Goal: Task Accomplishment & Management: Use online tool/utility

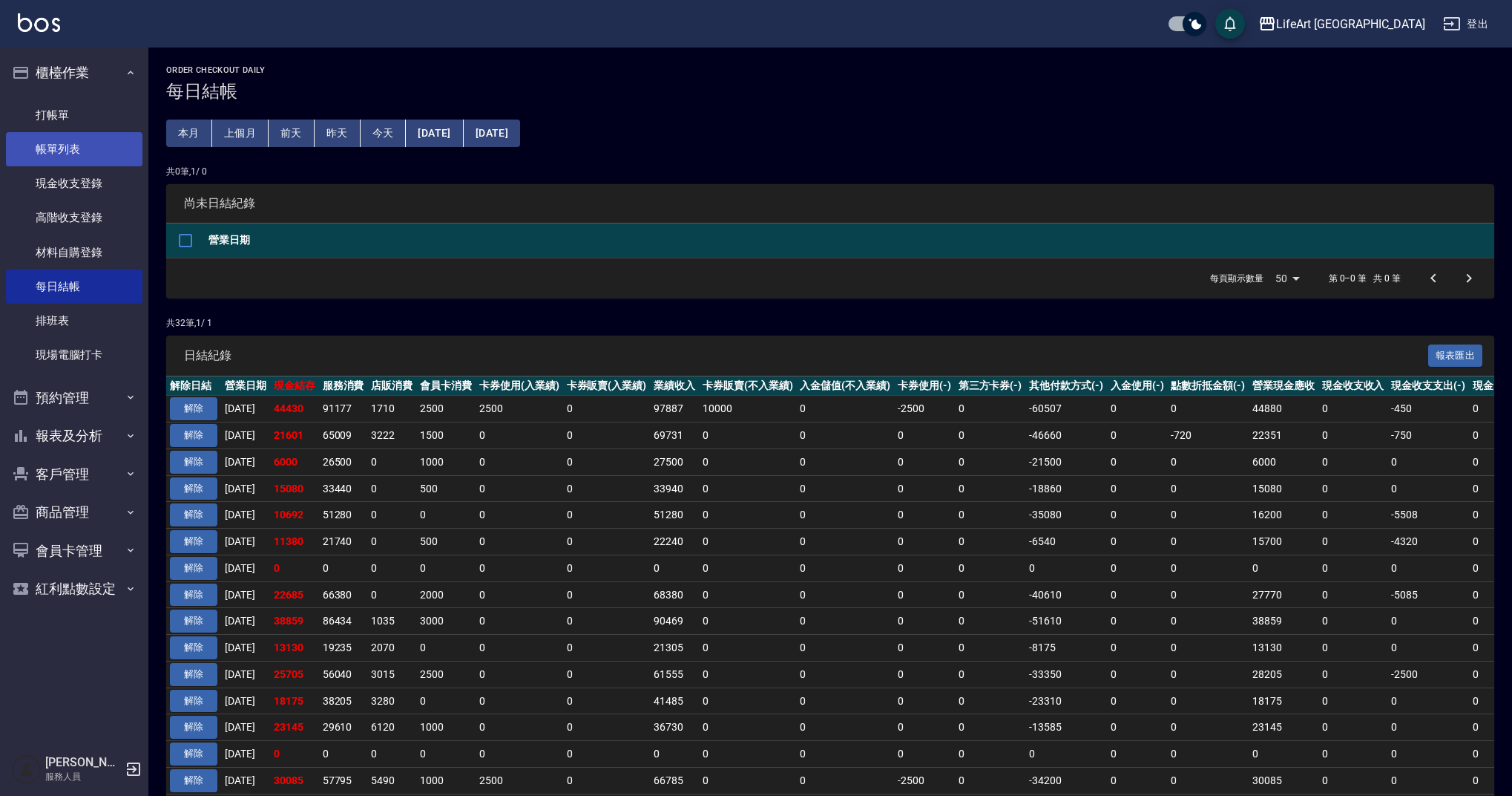
click at [96, 139] on link "帳單列表" at bounding box center [73, 149] width 136 height 34
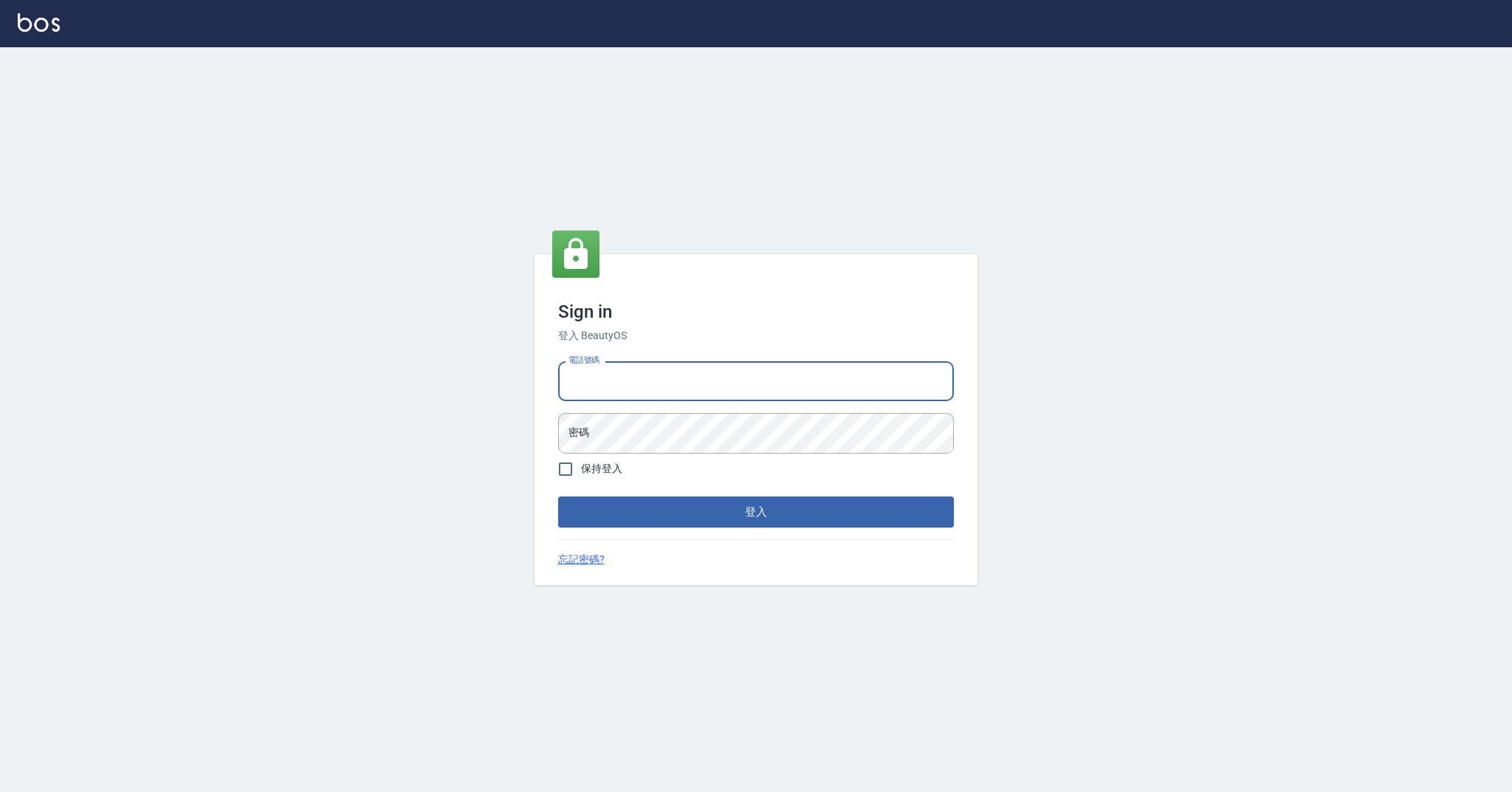
type input "0989368139"
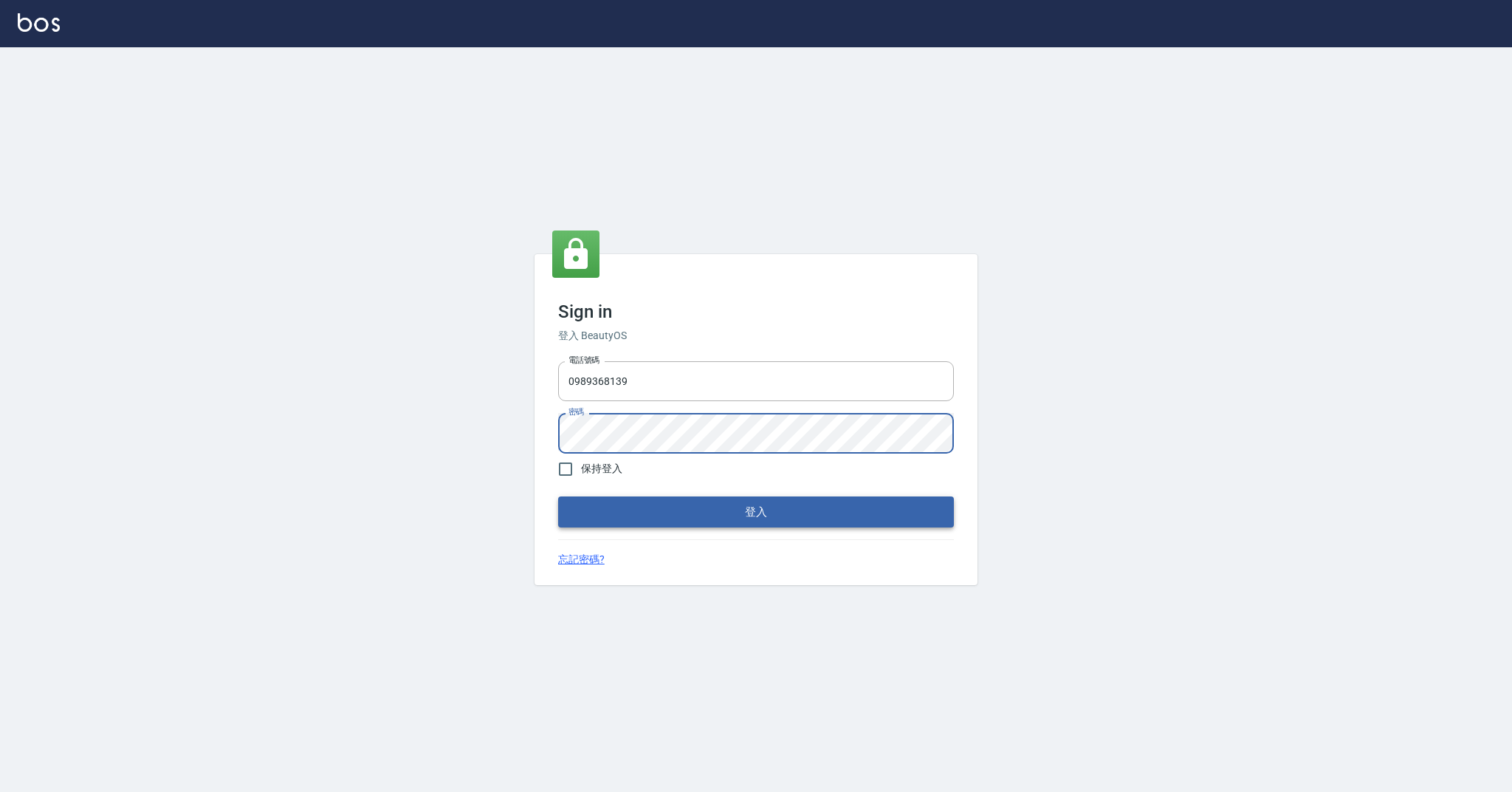
click at [705, 515] on button "登入" at bounding box center [756, 512] width 396 height 31
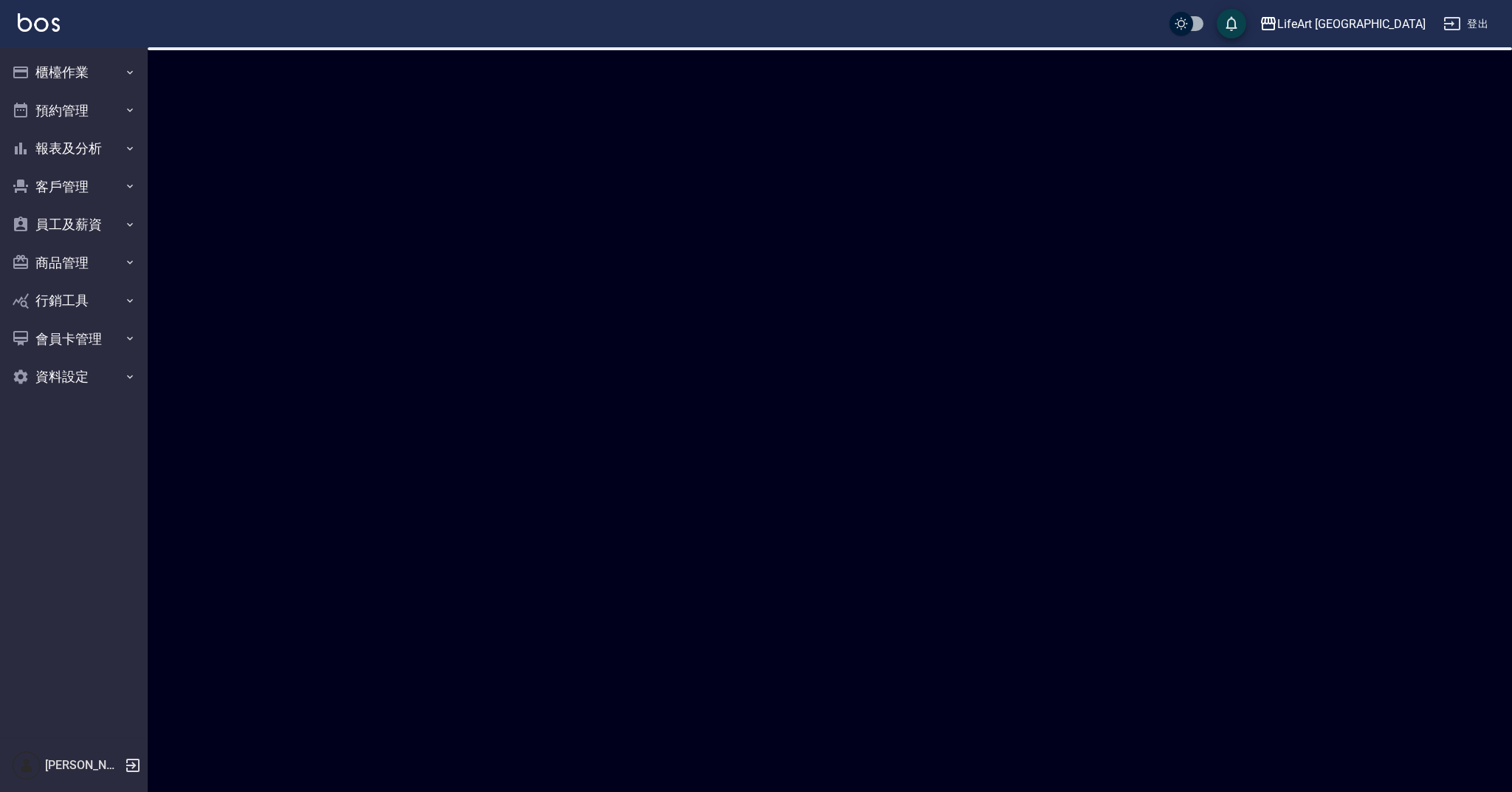
checkbox input "true"
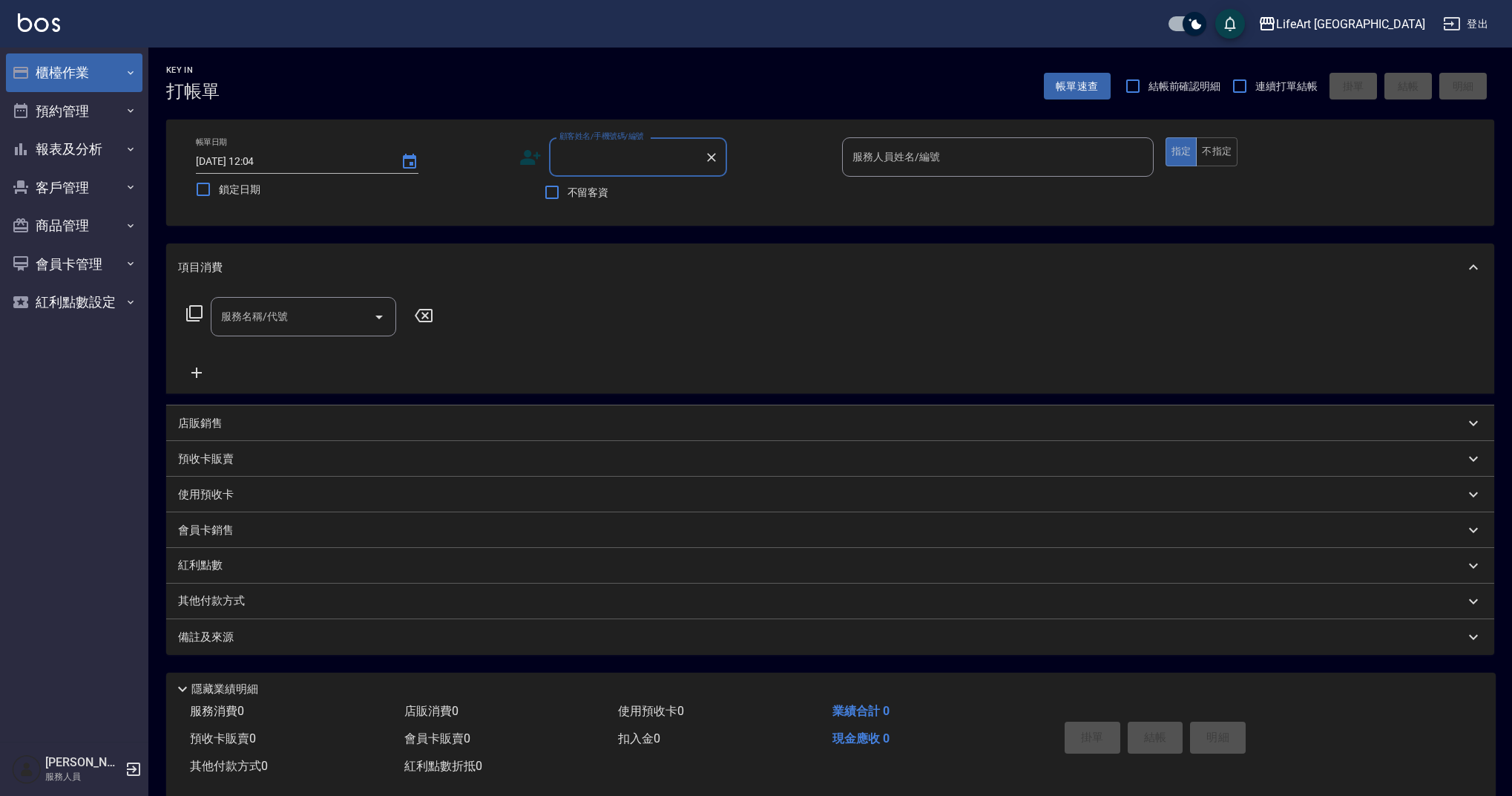
click at [68, 76] on button "櫃檯作業" at bounding box center [73, 73] width 136 height 39
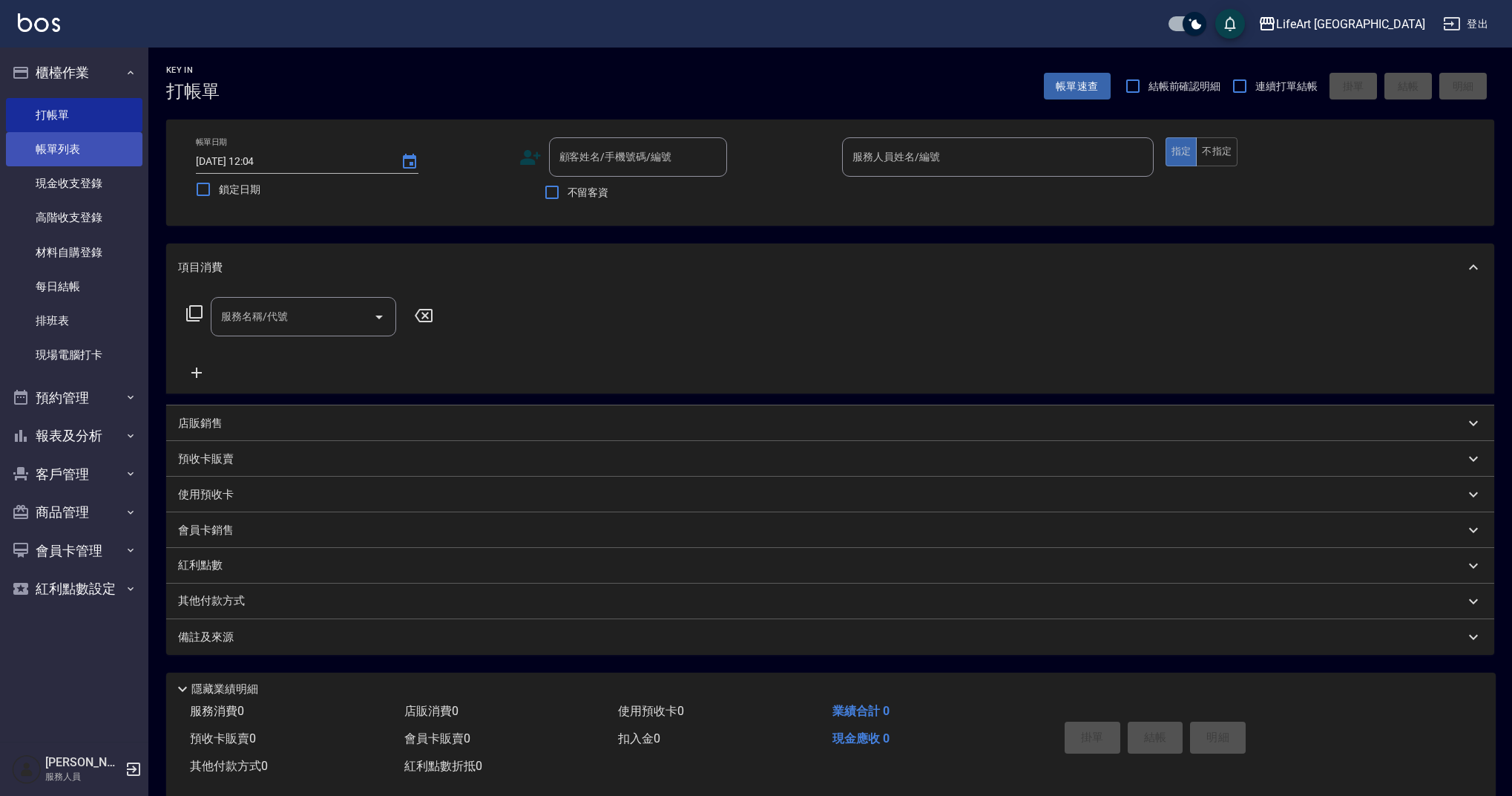
click at [94, 155] on link "帳單列表" at bounding box center [73, 149] width 136 height 34
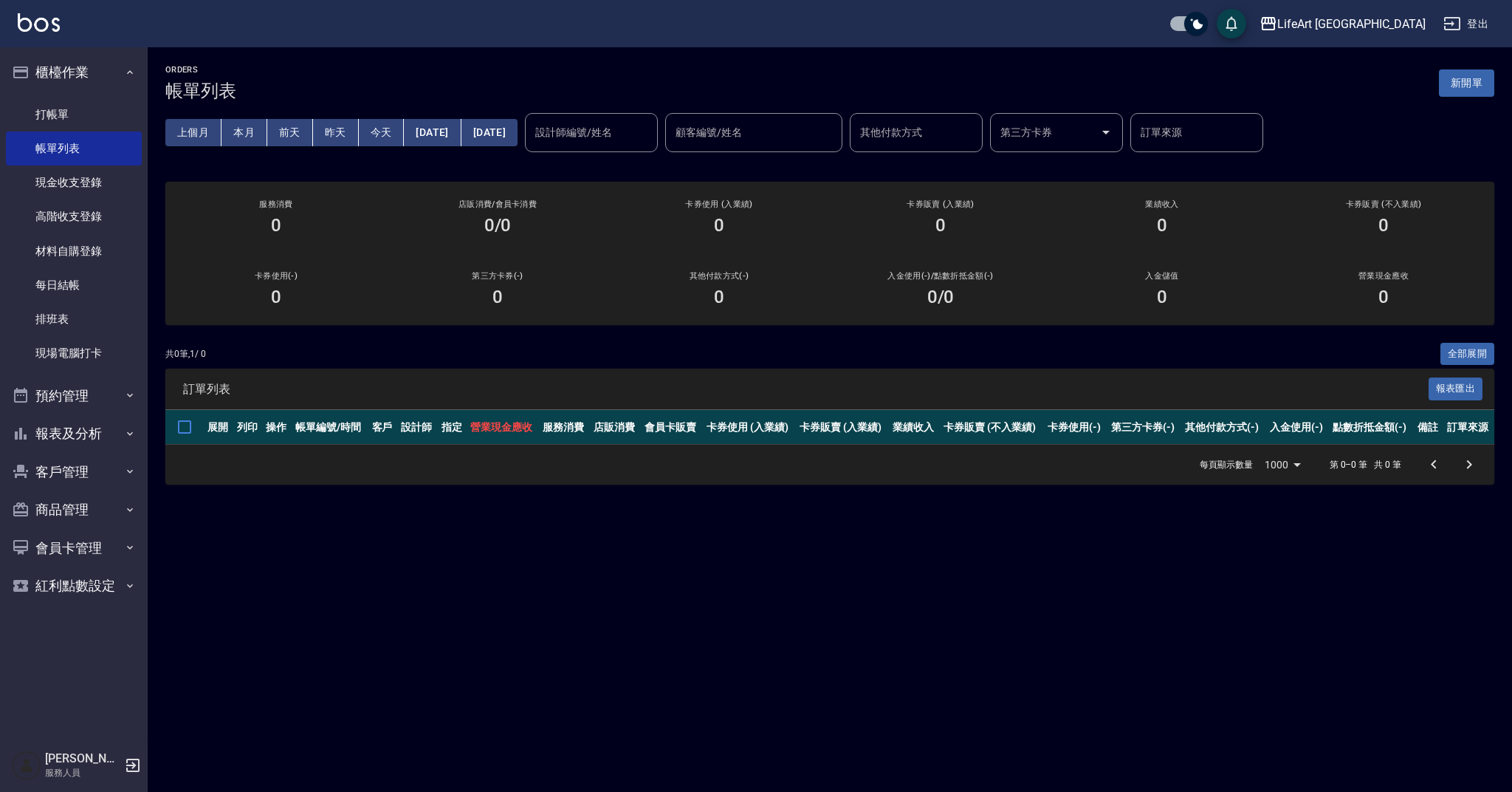
click at [333, 133] on button "昨天" at bounding box center [336, 132] width 46 height 27
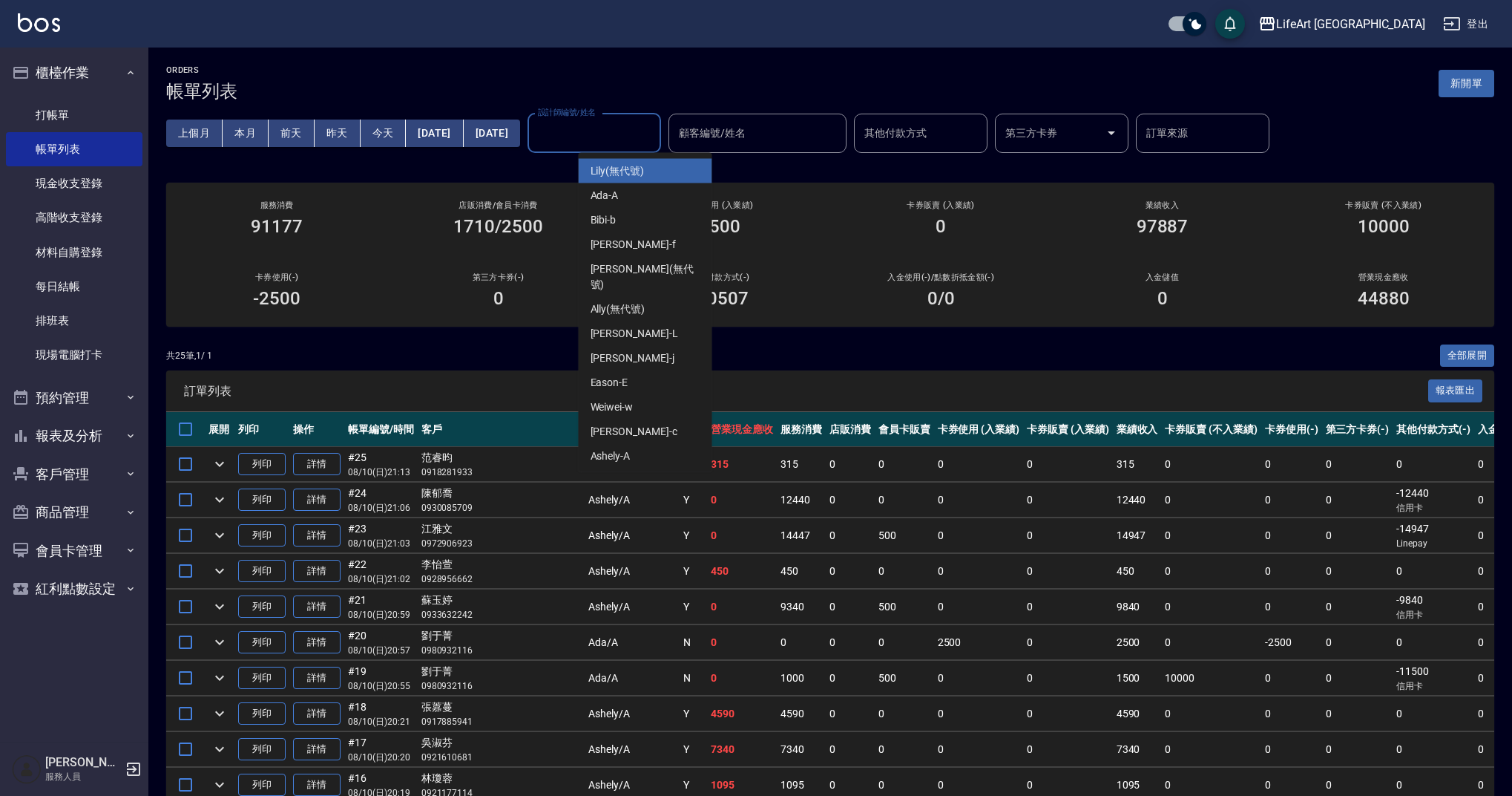
click at [654, 130] on input "設計師編號/姓名" at bounding box center [594, 133] width 120 height 26
click at [634, 235] on div "Finney -f" at bounding box center [645, 244] width 134 height 25
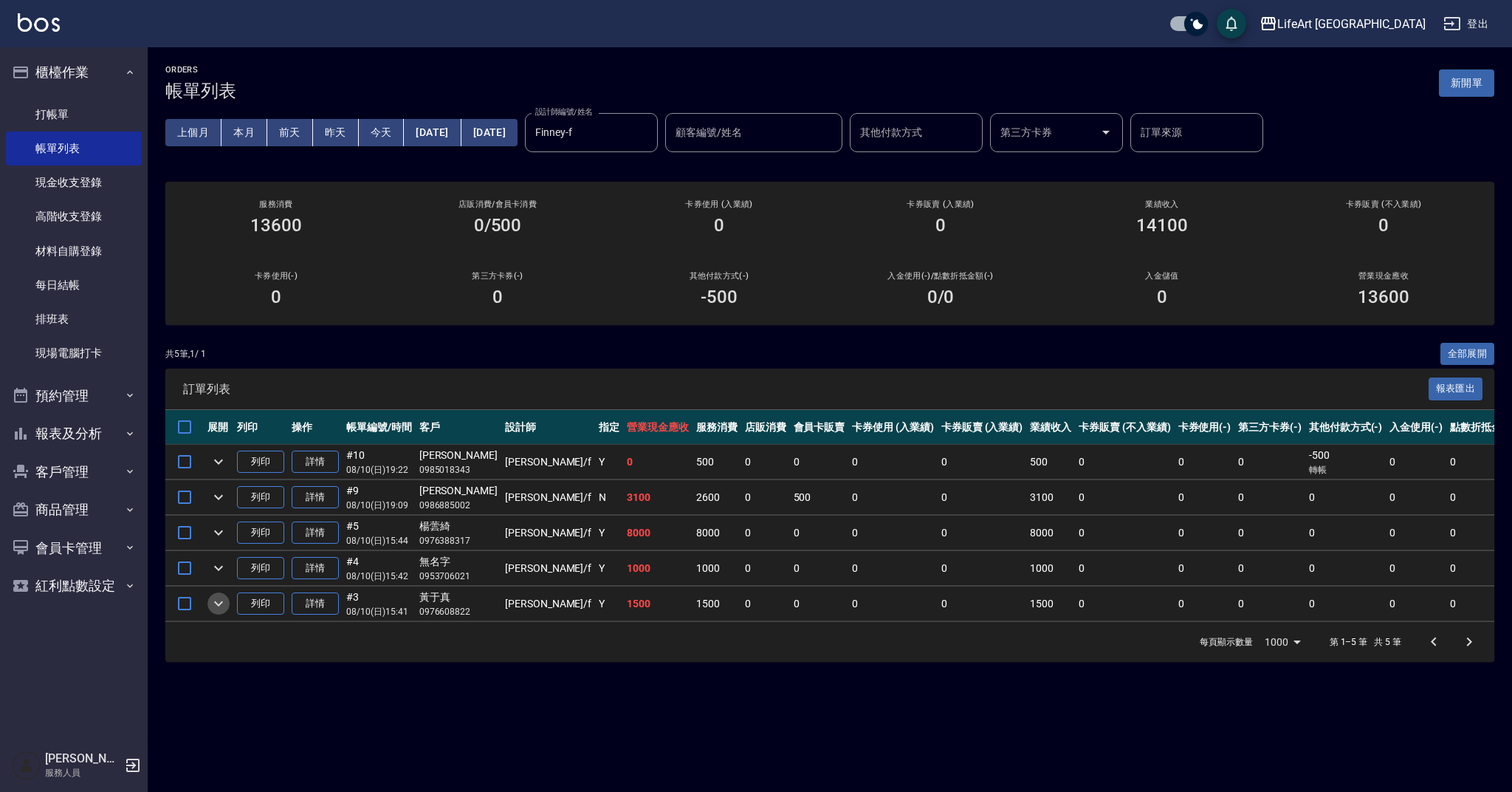
click at [221, 604] on icon "expand row" at bounding box center [218, 604] width 18 height 18
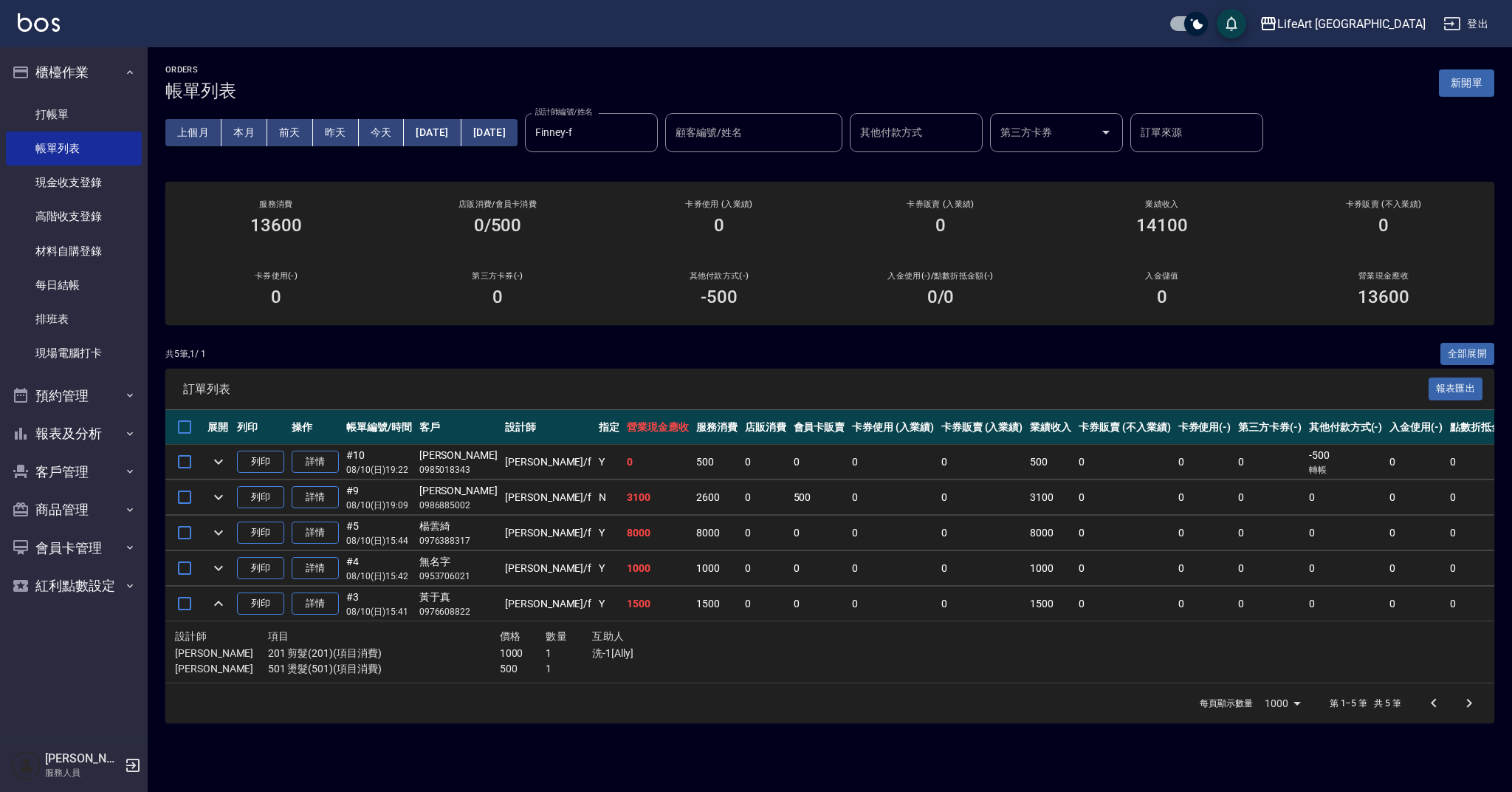
click at [221, 604] on icon "expand row" at bounding box center [218, 604] width 18 height 18
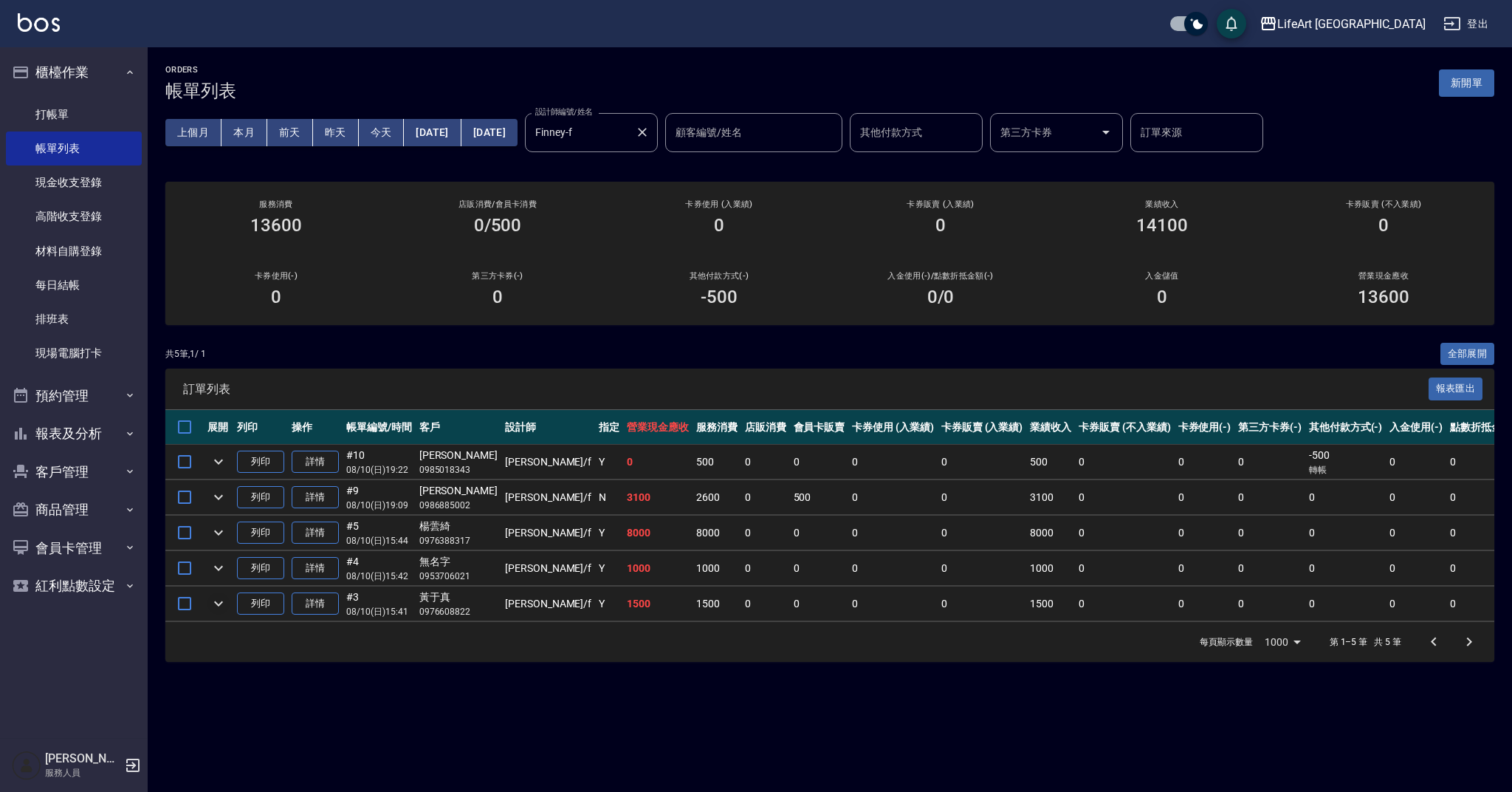
click at [629, 138] on input "Finney-f" at bounding box center [580, 132] width 98 height 25
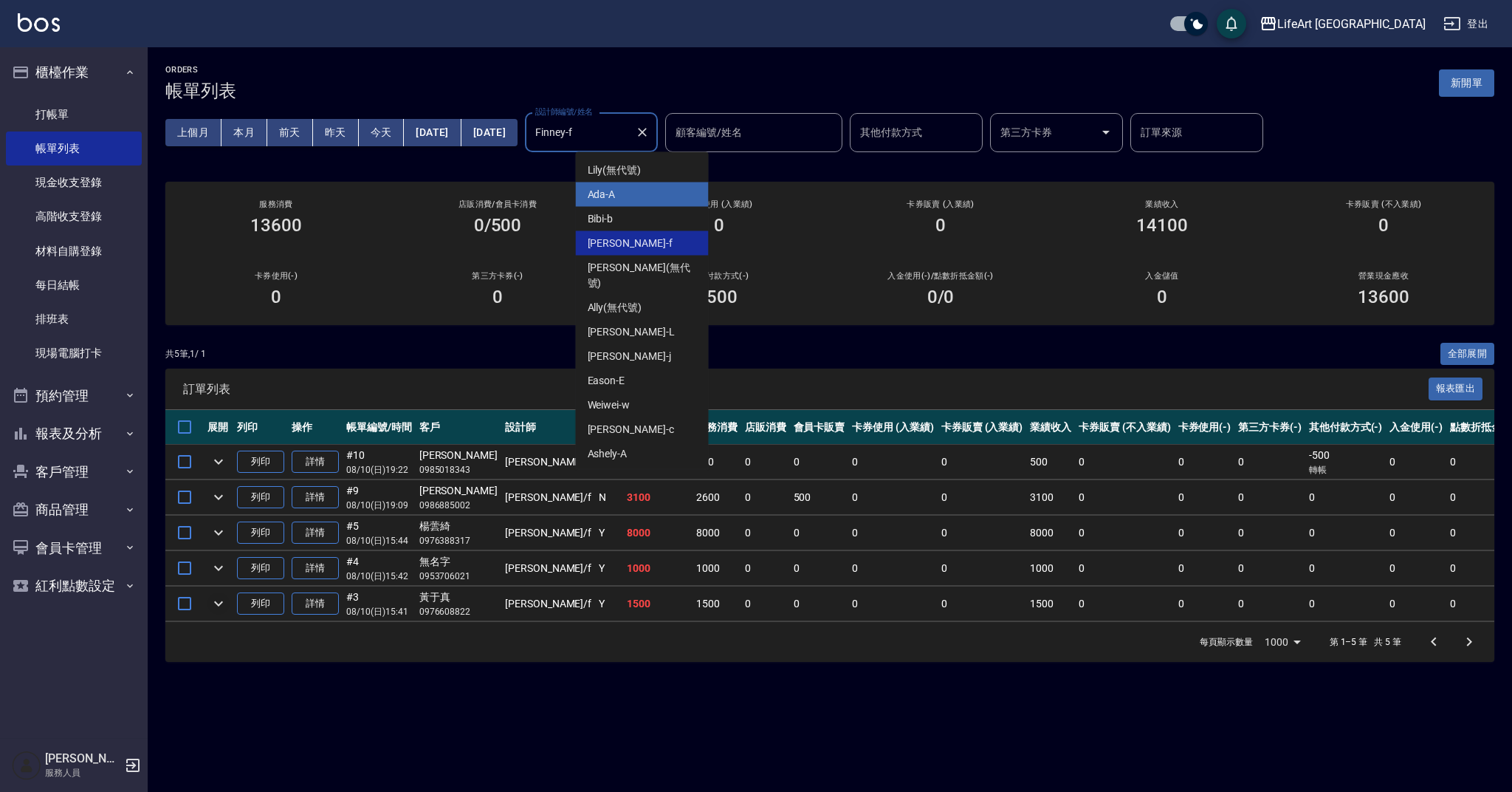
click at [634, 201] on div "Ada -A" at bounding box center [642, 195] width 133 height 25
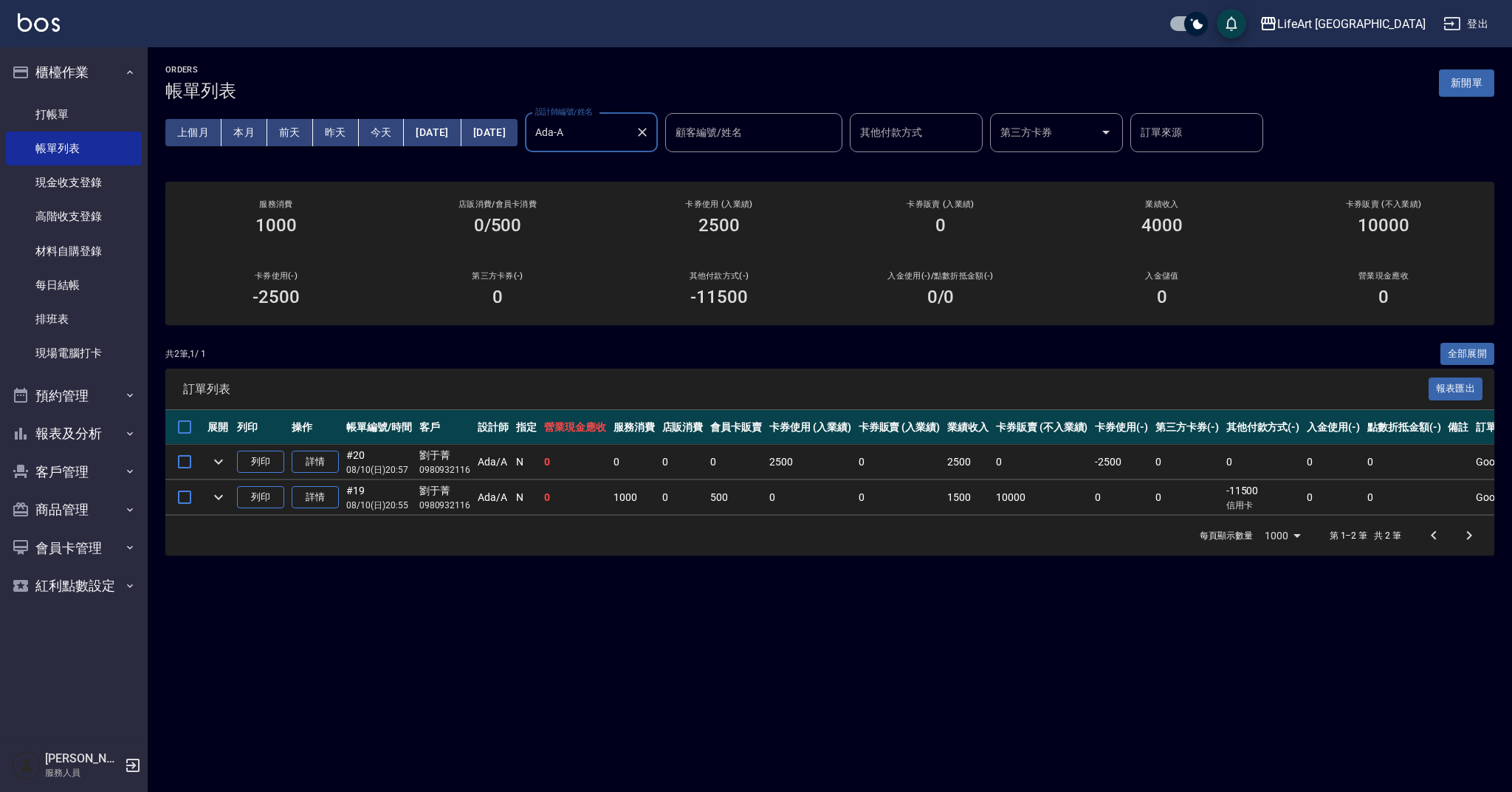
click at [629, 136] on input "Ada-A" at bounding box center [580, 132] width 98 height 25
click at [776, 283] on div "其他付款方式(-) -11500" at bounding box center [719, 288] width 222 height 71
click at [629, 142] on input "Ada-A" at bounding box center [580, 132] width 98 height 25
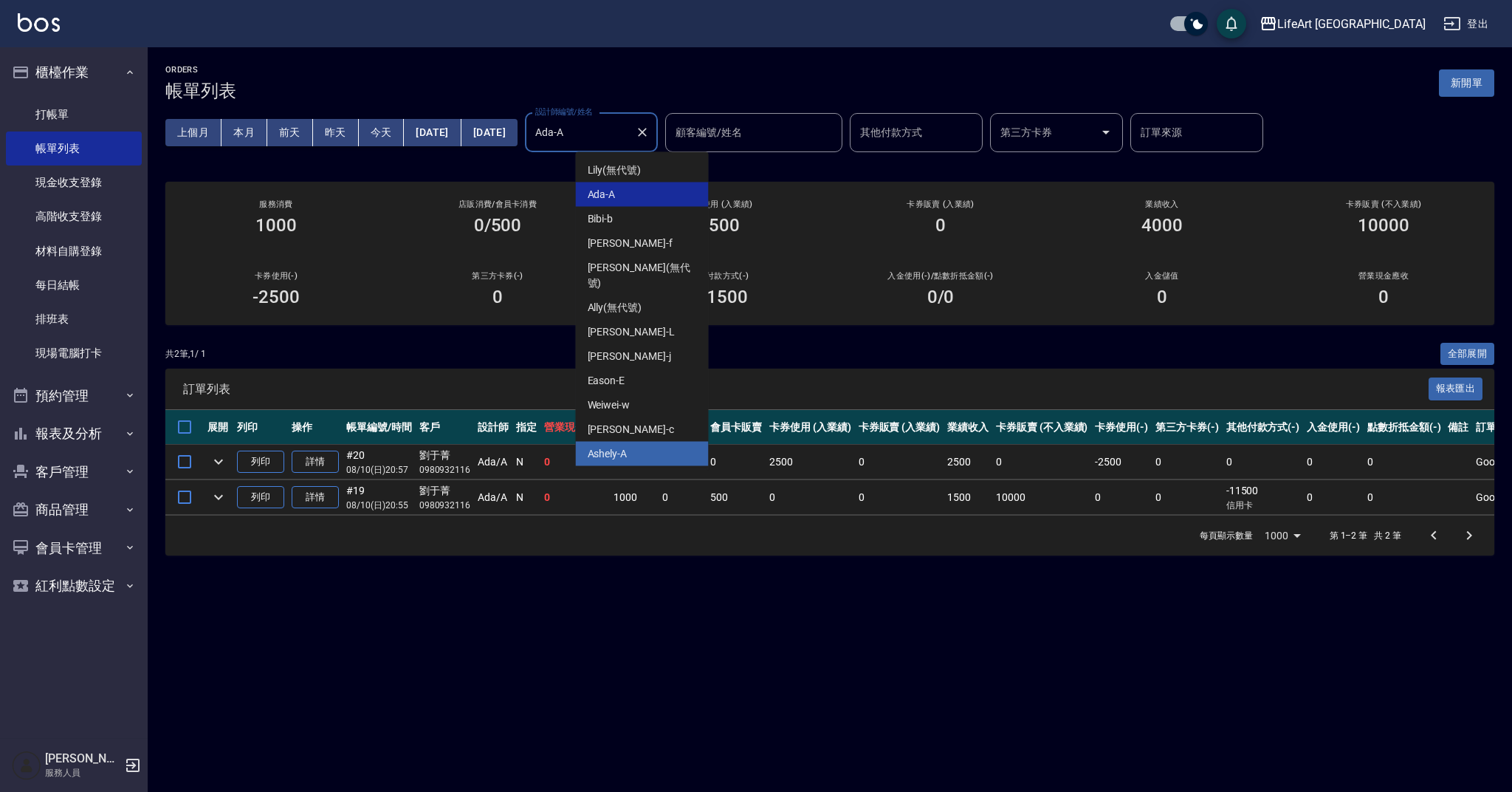
click at [655, 442] on div "Ashely -A" at bounding box center [642, 454] width 133 height 25
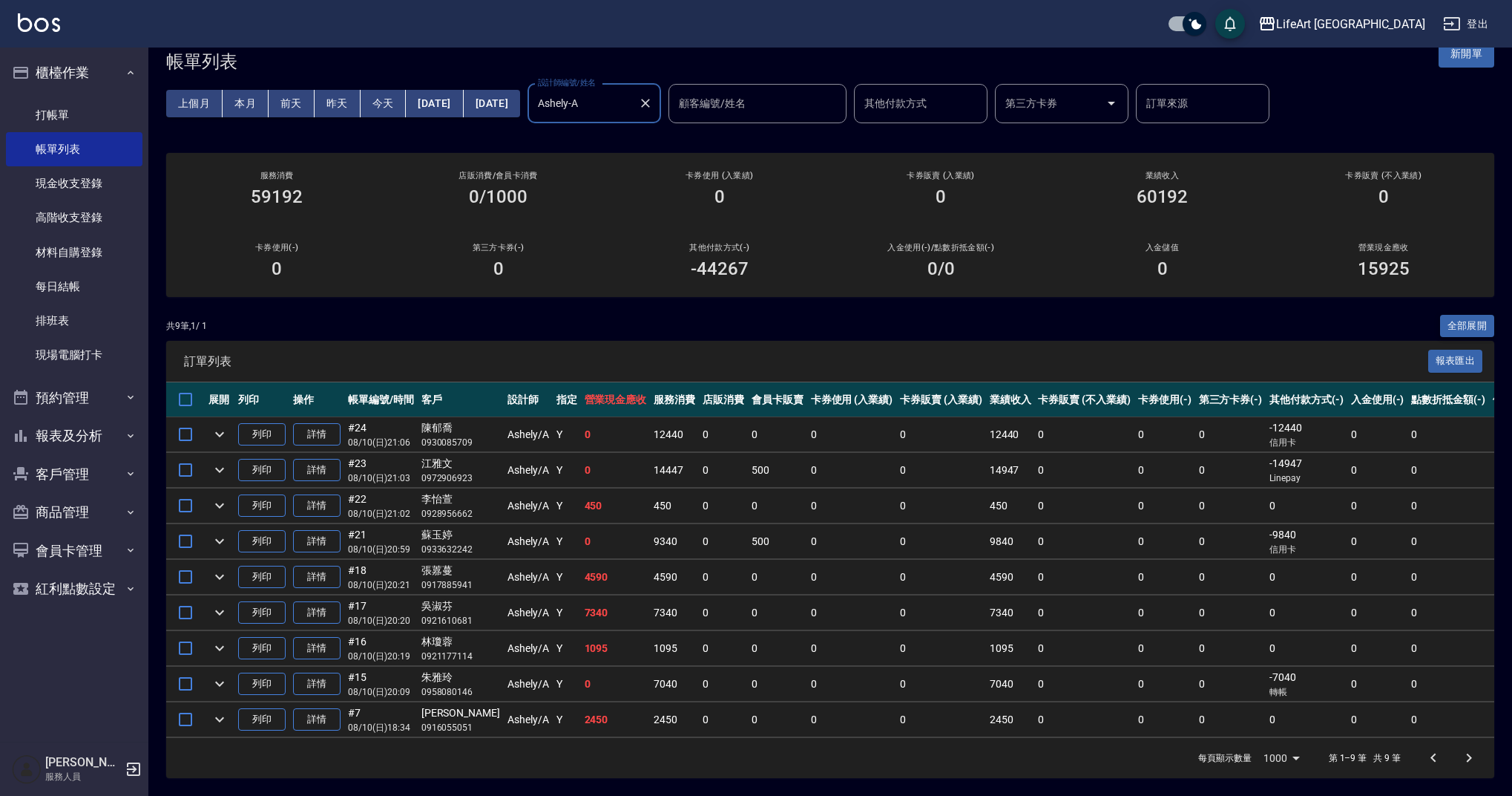
scroll to position [40, 0]
click at [661, 84] on div "Ashely-A 設計師編號/姓名" at bounding box center [594, 104] width 134 height 40
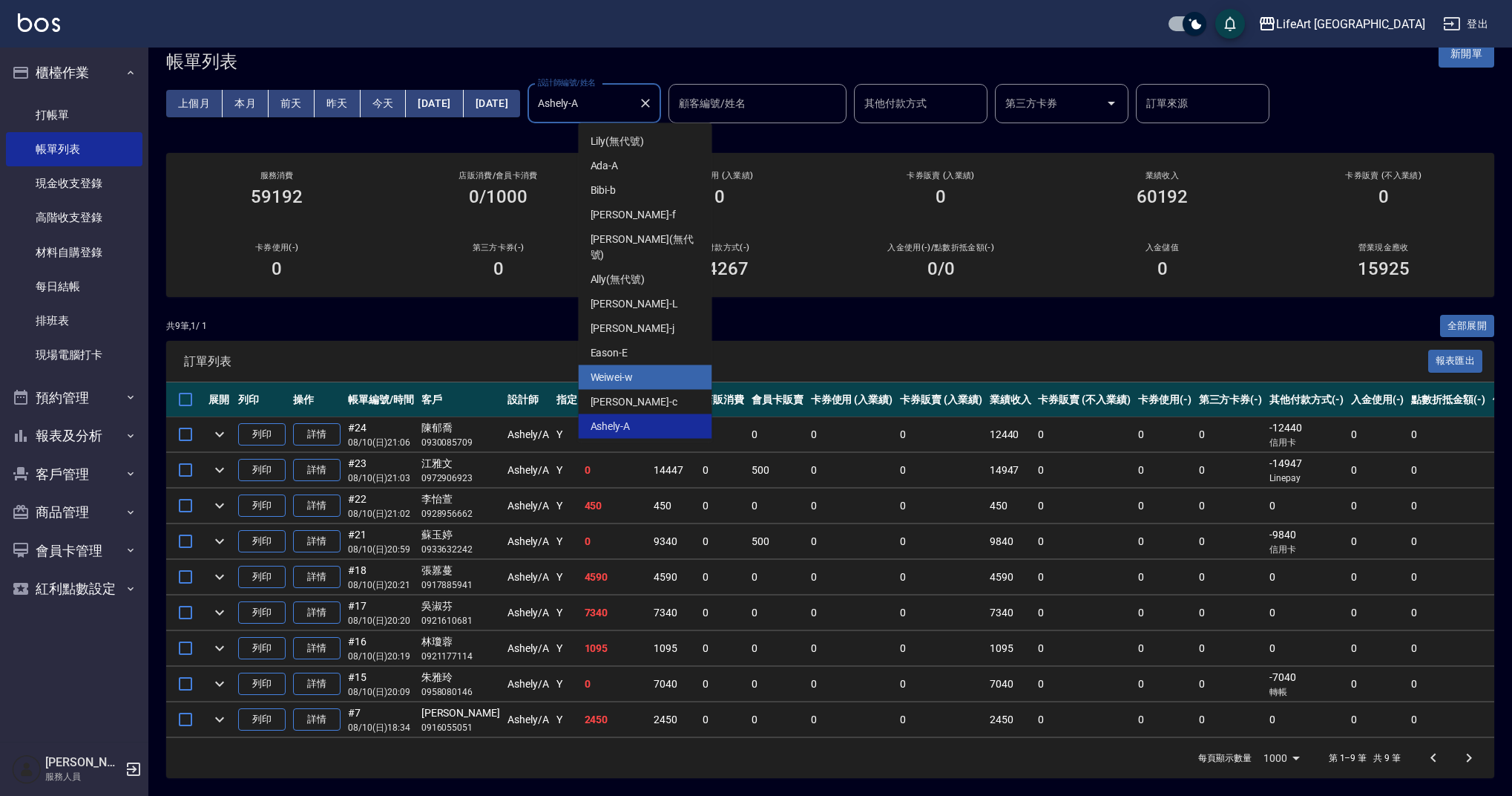
click at [656, 365] on div "Weiwei -w" at bounding box center [645, 377] width 134 height 25
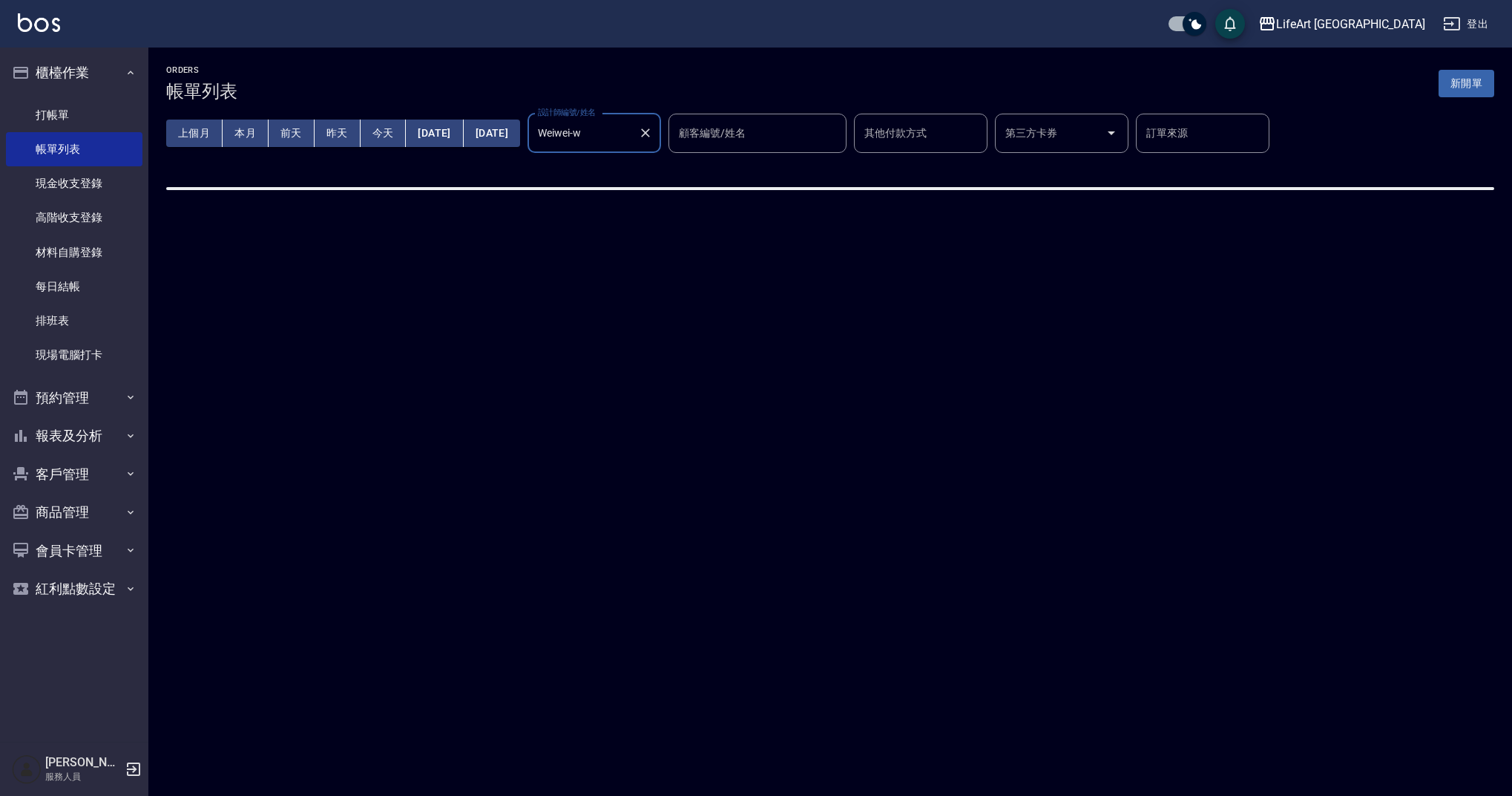
scroll to position [0, 0]
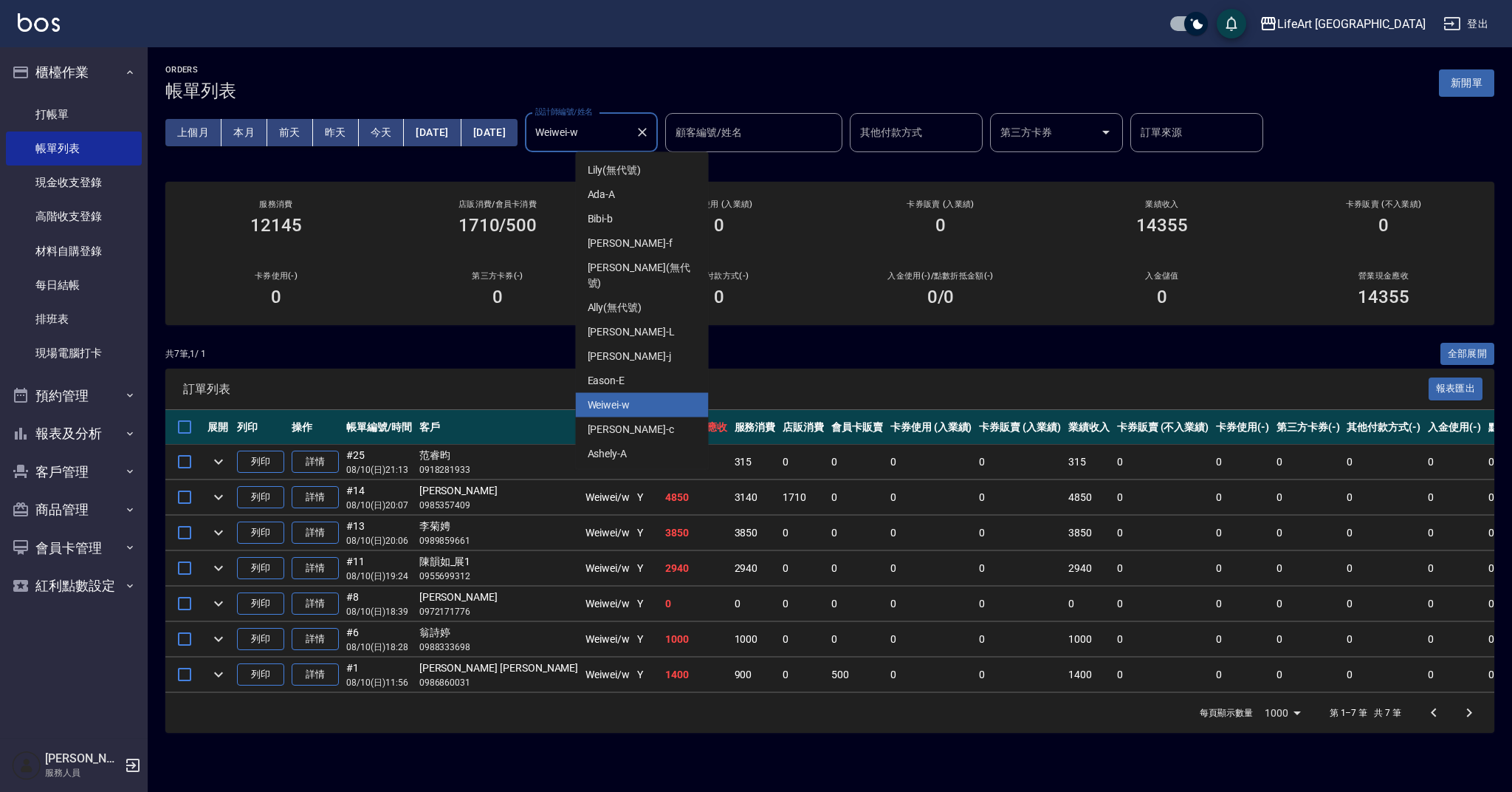
click at [629, 138] on input "Weiwei-w" at bounding box center [580, 132] width 98 height 25
click at [625, 244] on div "Finney -f" at bounding box center [642, 243] width 133 height 25
type input "Finney-f"
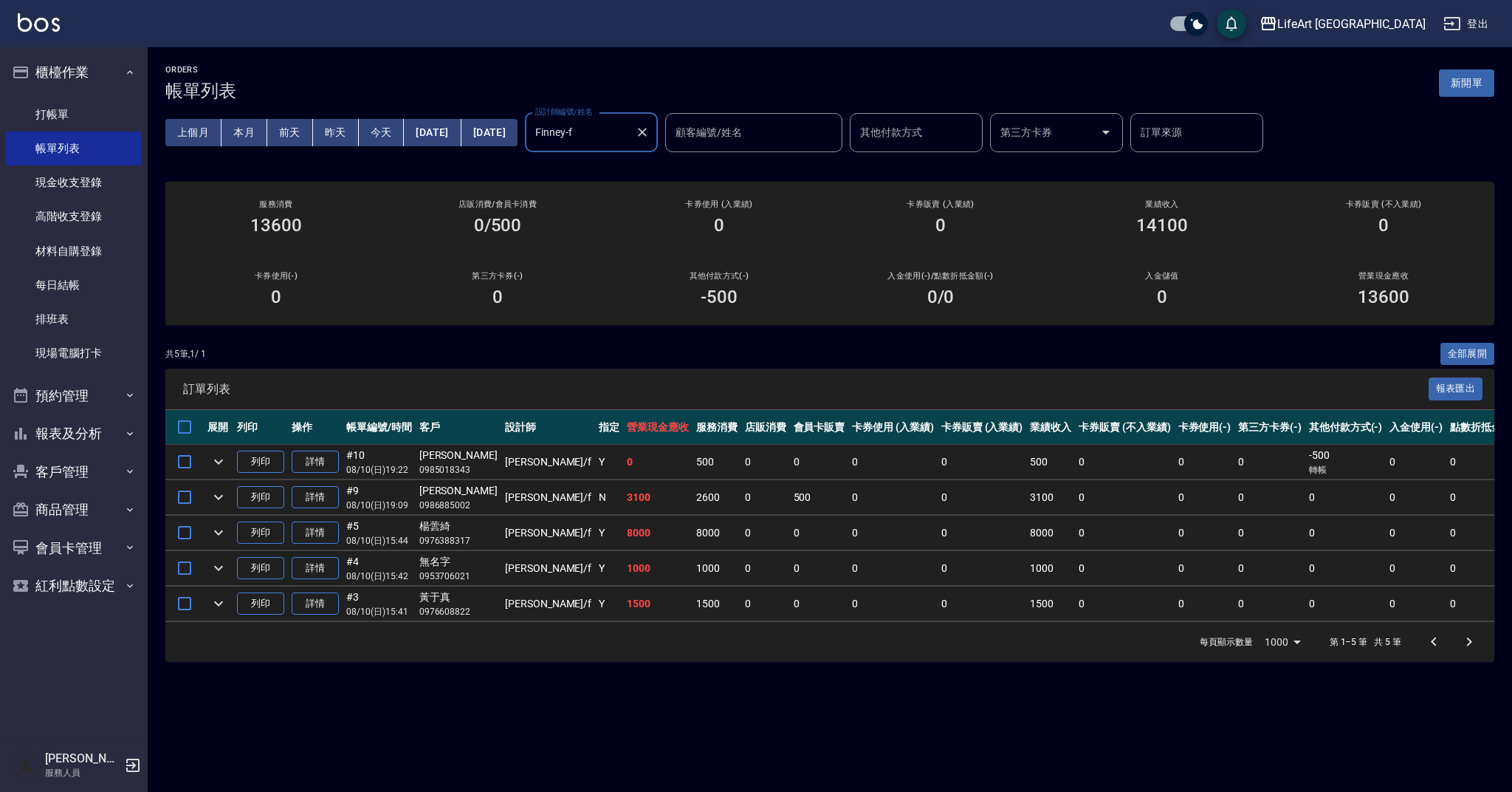
click at [650, 133] on icon "Clear" at bounding box center [642, 132] width 15 height 15
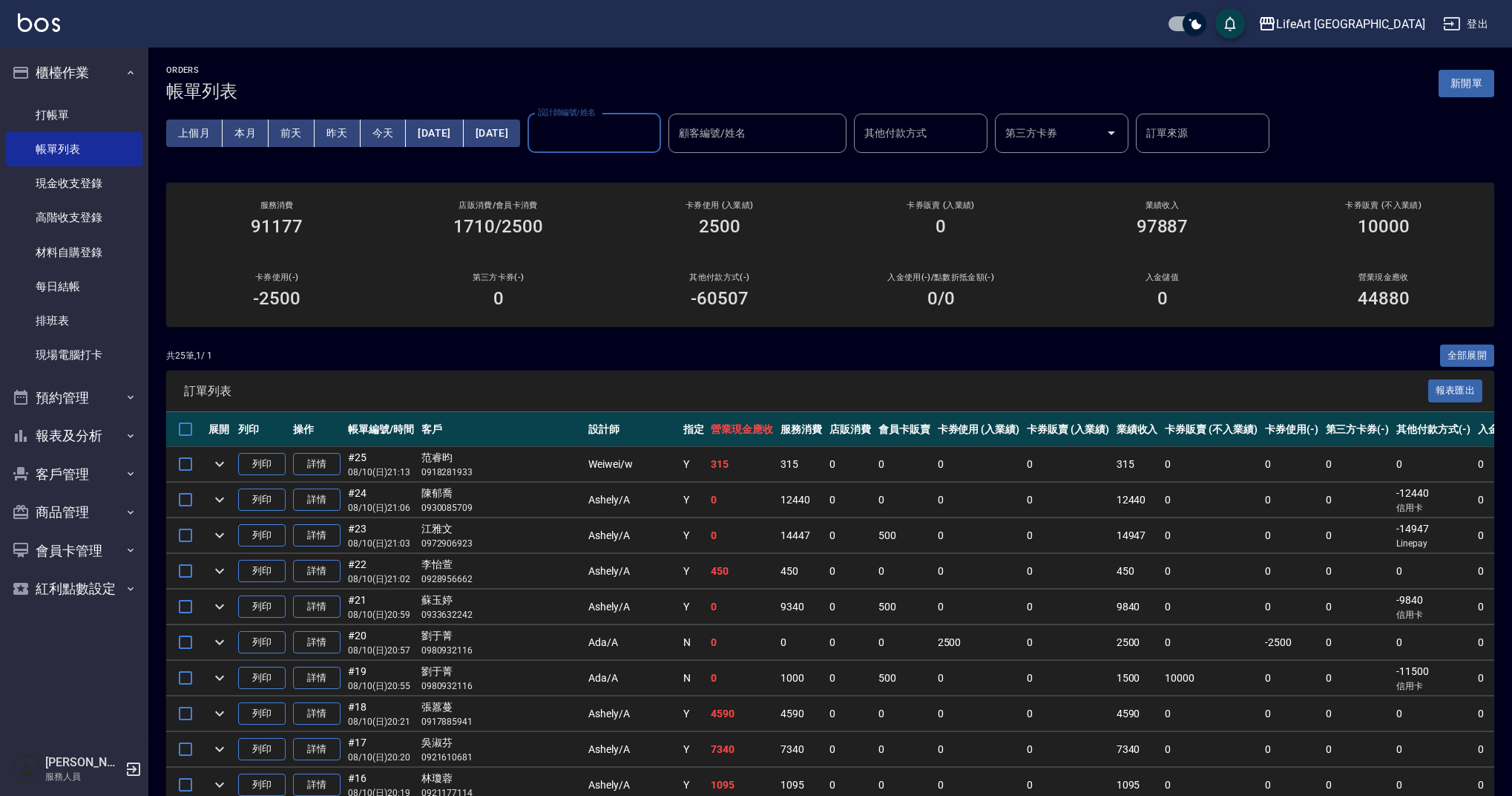
click at [399, 130] on button "今天" at bounding box center [384, 133] width 46 height 27
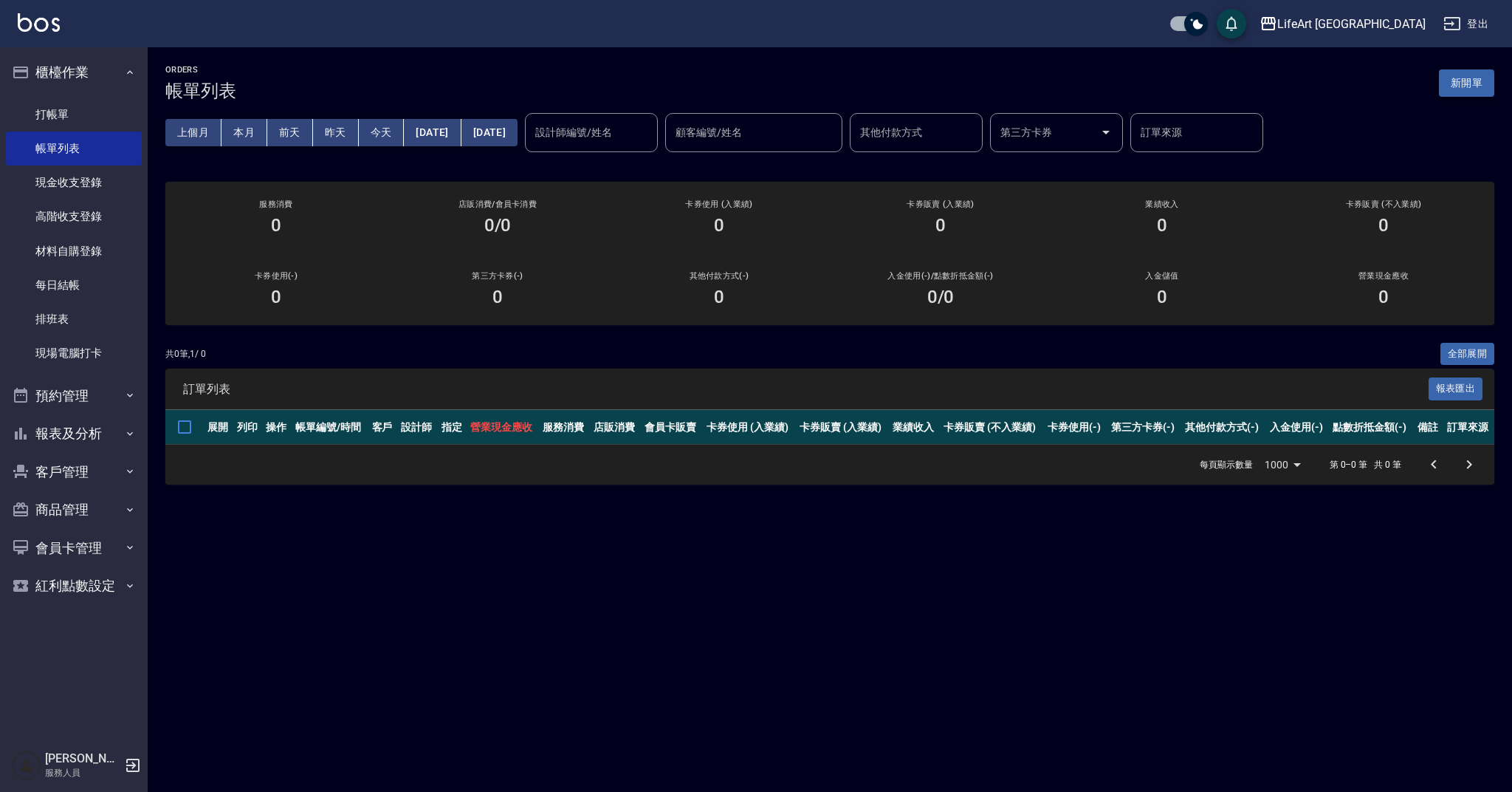
click at [1468, 91] on button "新開單" at bounding box center [1466, 82] width 55 height 27
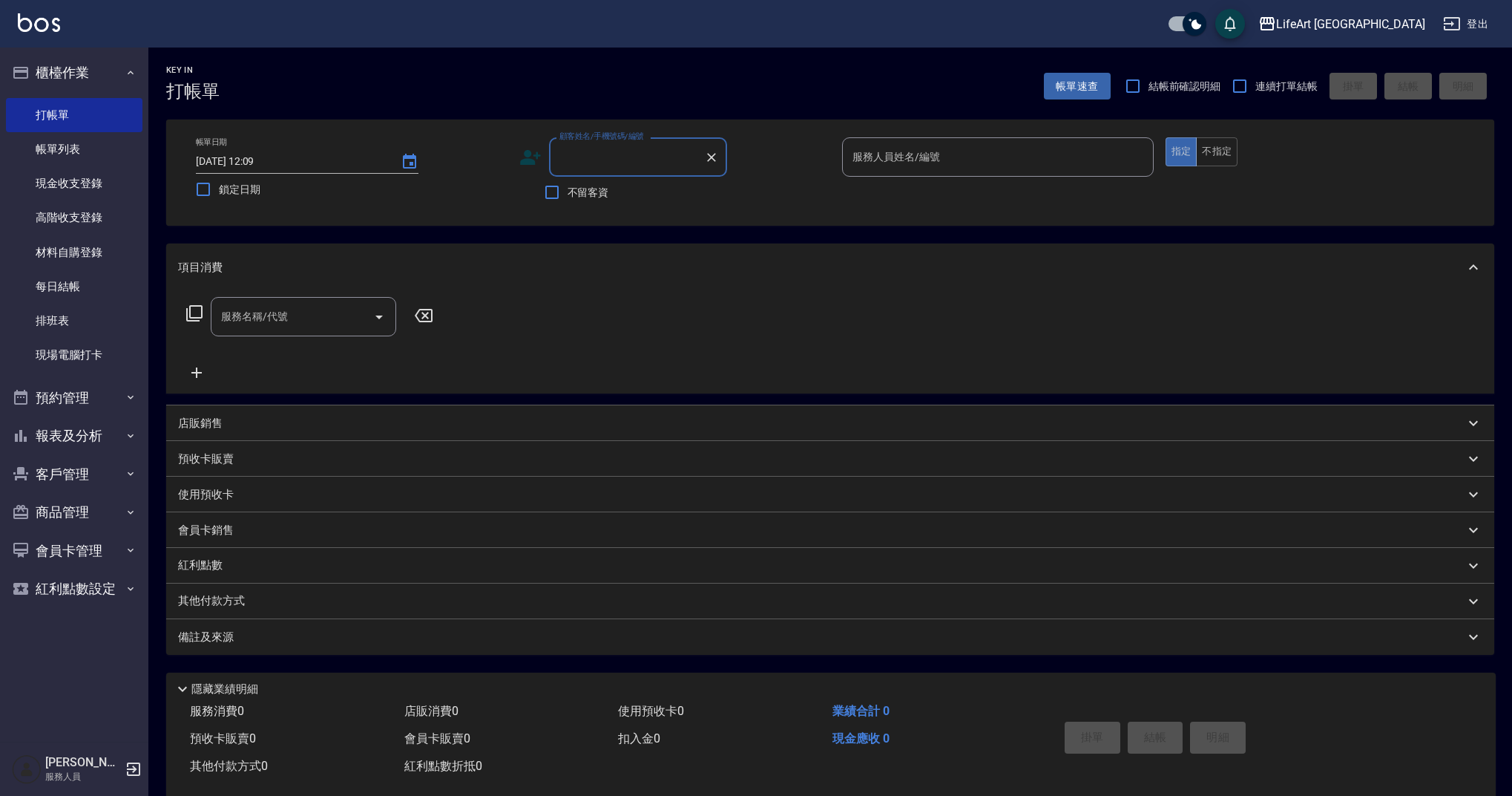
click at [603, 158] on input "顧客姓名/手機號碼/編號" at bounding box center [626, 156] width 143 height 26
click at [636, 192] on li "[PERSON_NAME]/0910910438/null" at bounding box center [638, 195] width 178 height 25
type input "[PERSON_NAME]/0910910438/null"
click at [884, 163] on input "服務人員姓名/編號" at bounding box center [997, 156] width 298 height 26
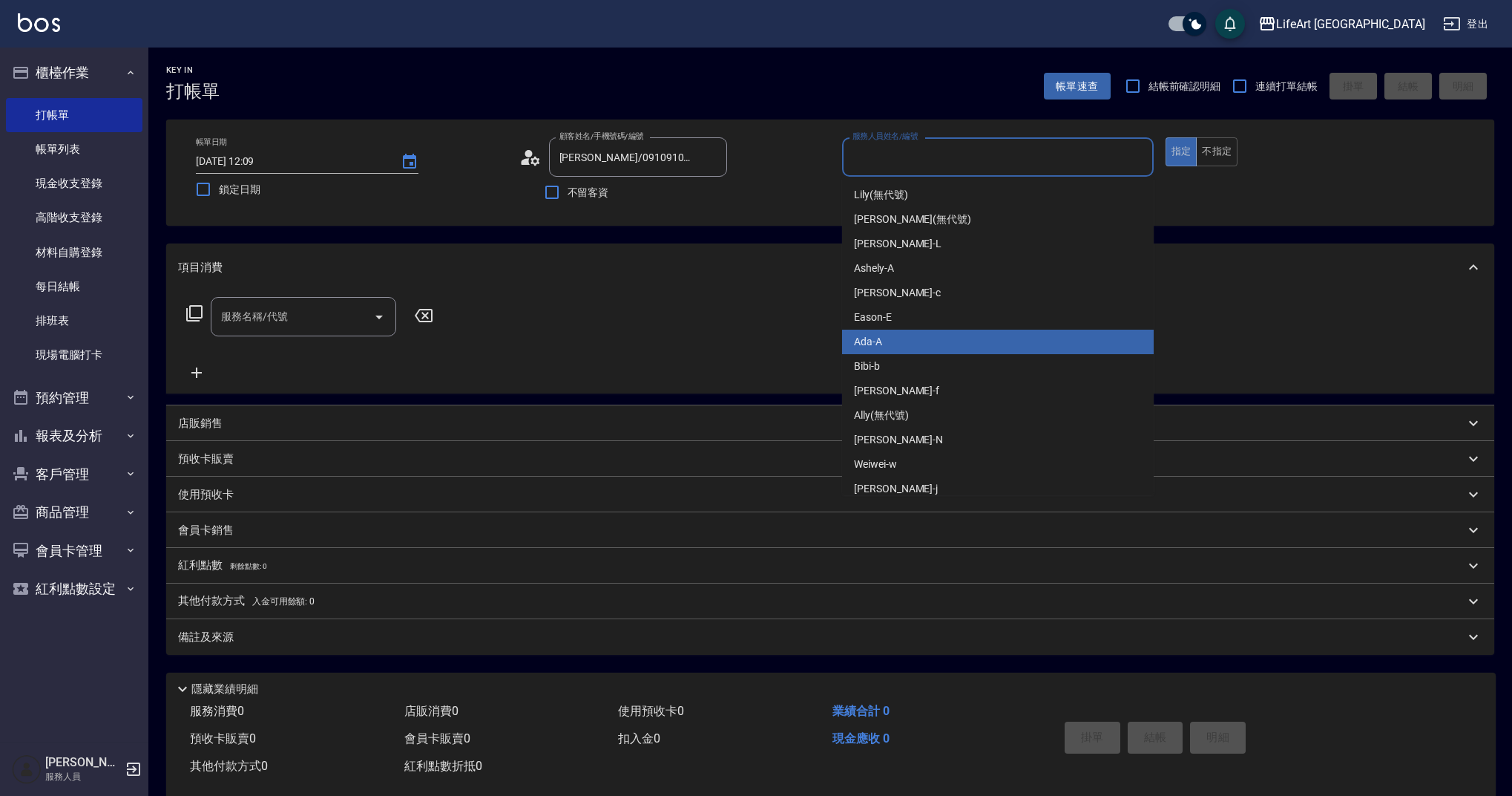
click at [899, 346] on div "Ada -A" at bounding box center [998, 342] width 312 height 25
type input "Ada-A"
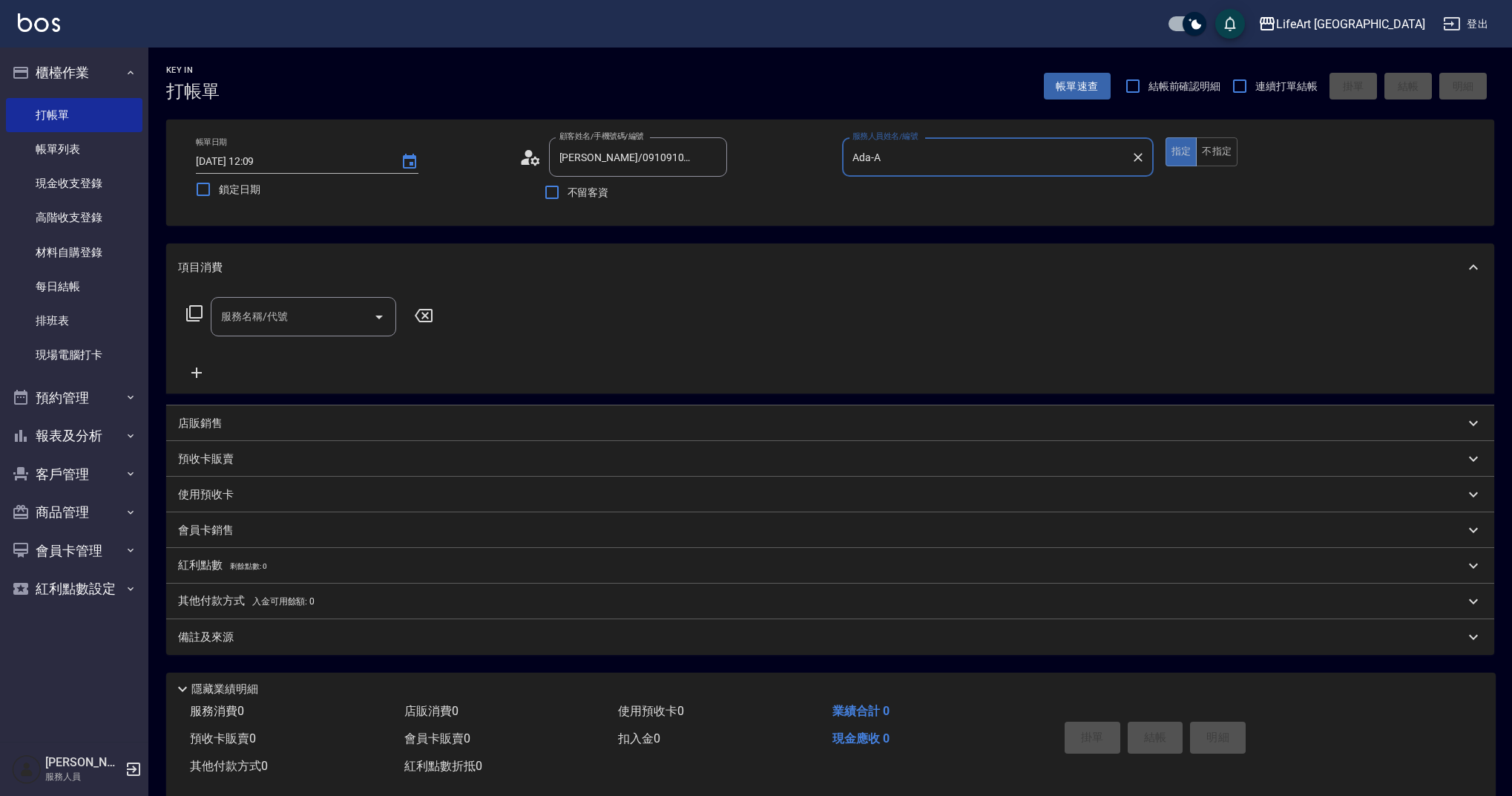
click at [528, 165] on icon at bounding box center [530, 157] width 22 height 22
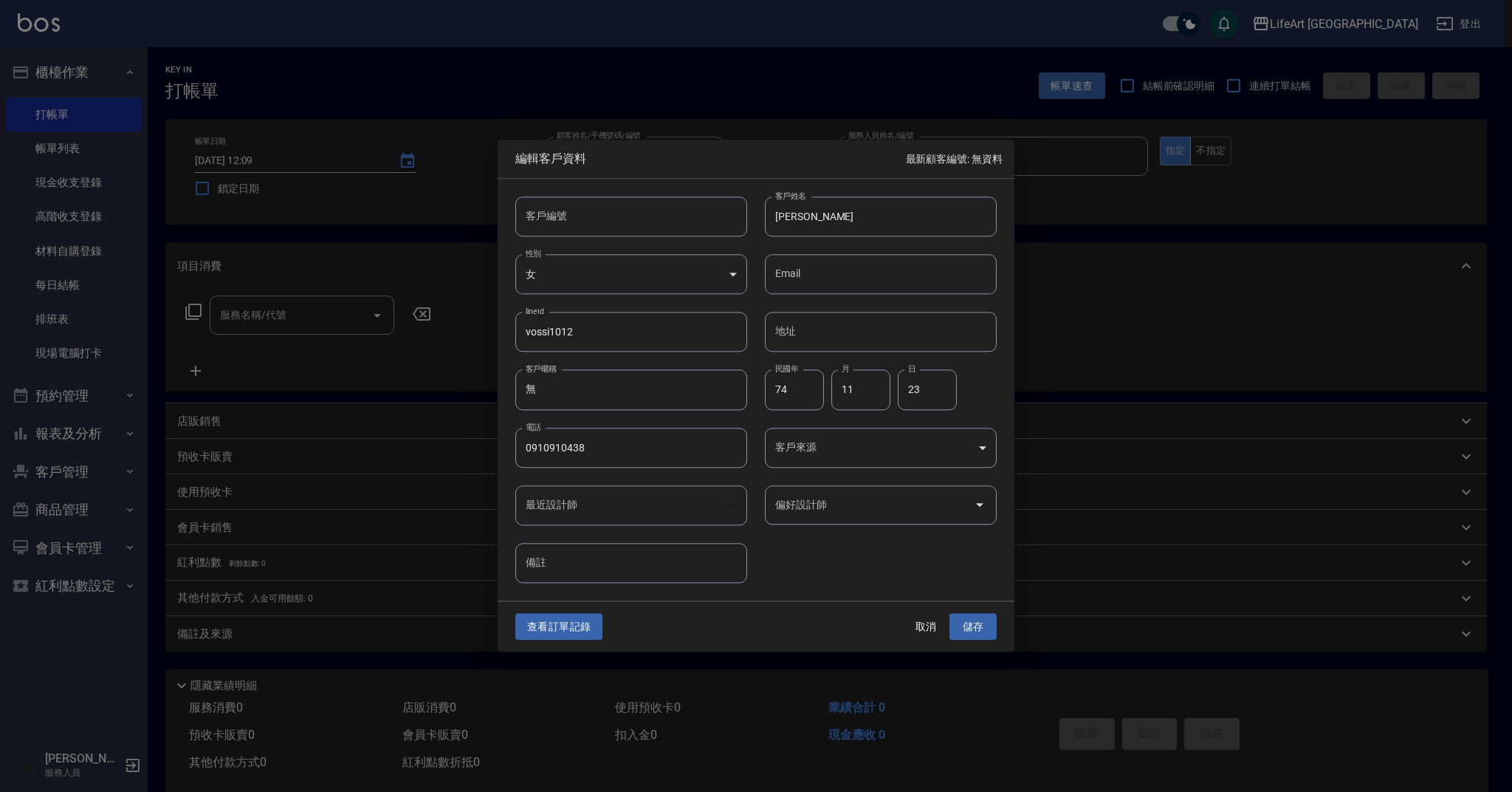
click at [901, 439] on body "LifeArt 蘆洲 登出 櫃檯作業 打帳單 帳單列表 現金收支登錄 高階收支登錄 材料自購登錄 每日結帳 排班表 現場電腦打卡 預約管理 預約管理 單日預約…" at bounding box center [756, 406] width 1512 height 812
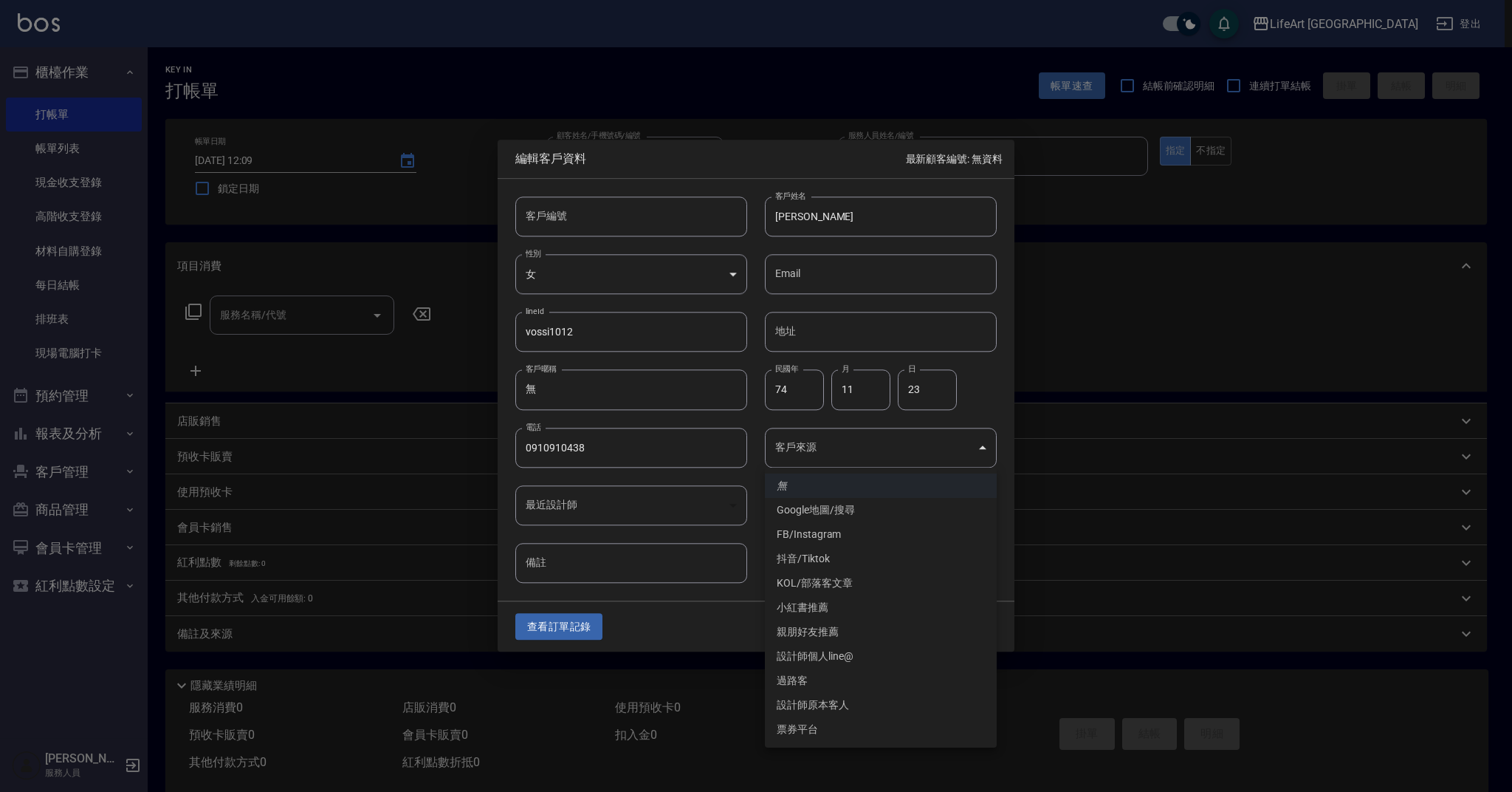
click at [880, 544] on li "FB/Instagram" at bounding box center [880, 534] width 232 height 25
type input "FB/Instagram"
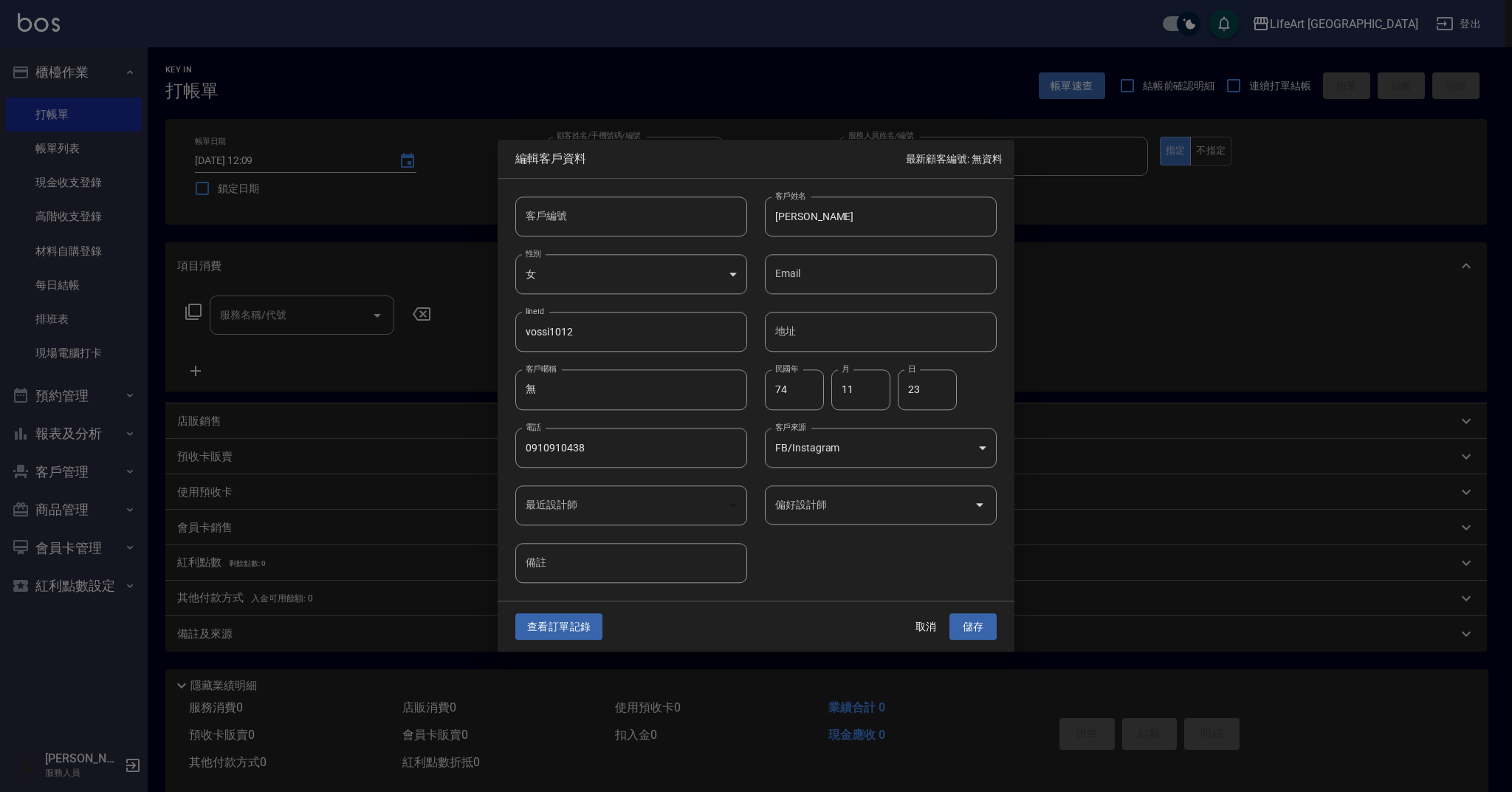
click at [868, 508] on input "偏好設計師" at bounding box center [869, 504] width 196 height 25
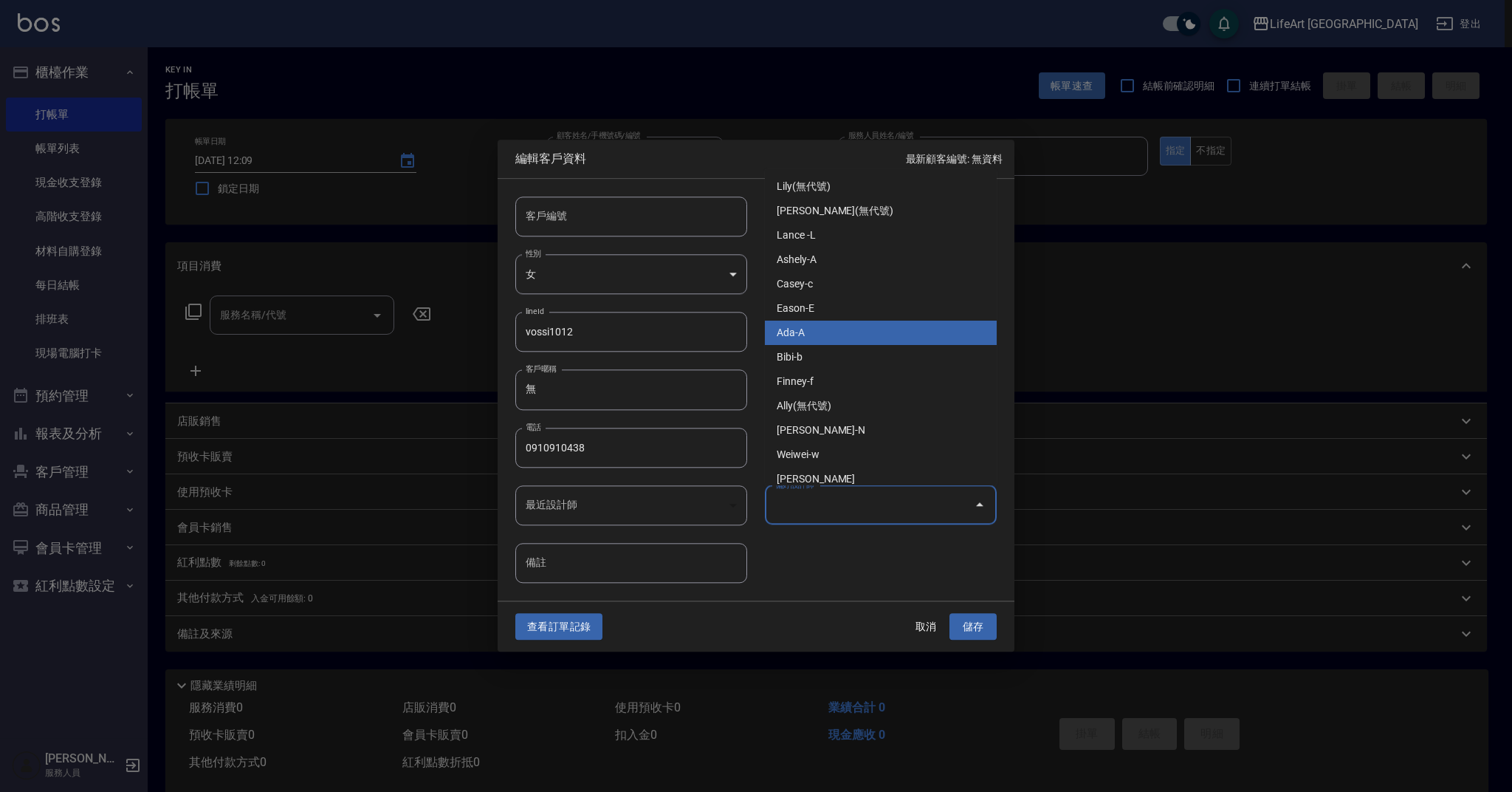
click at [820, 332] on li "Ada-A" at bounding box center [880, 333] width 232 height 25
type input "Ada"
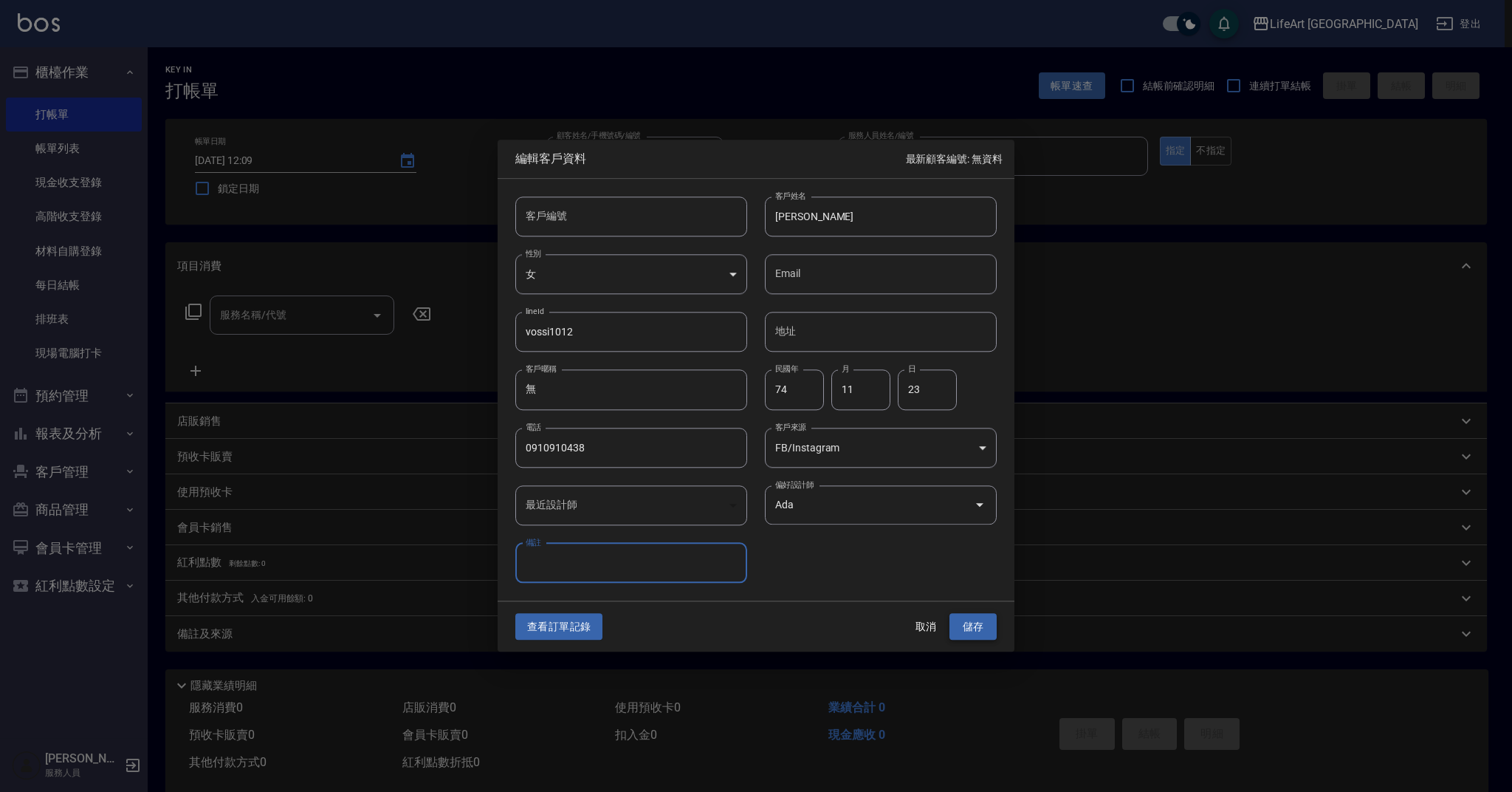
click at [965, 619] on button "儲存" at bounding box center [973, 626] width 48 height 27
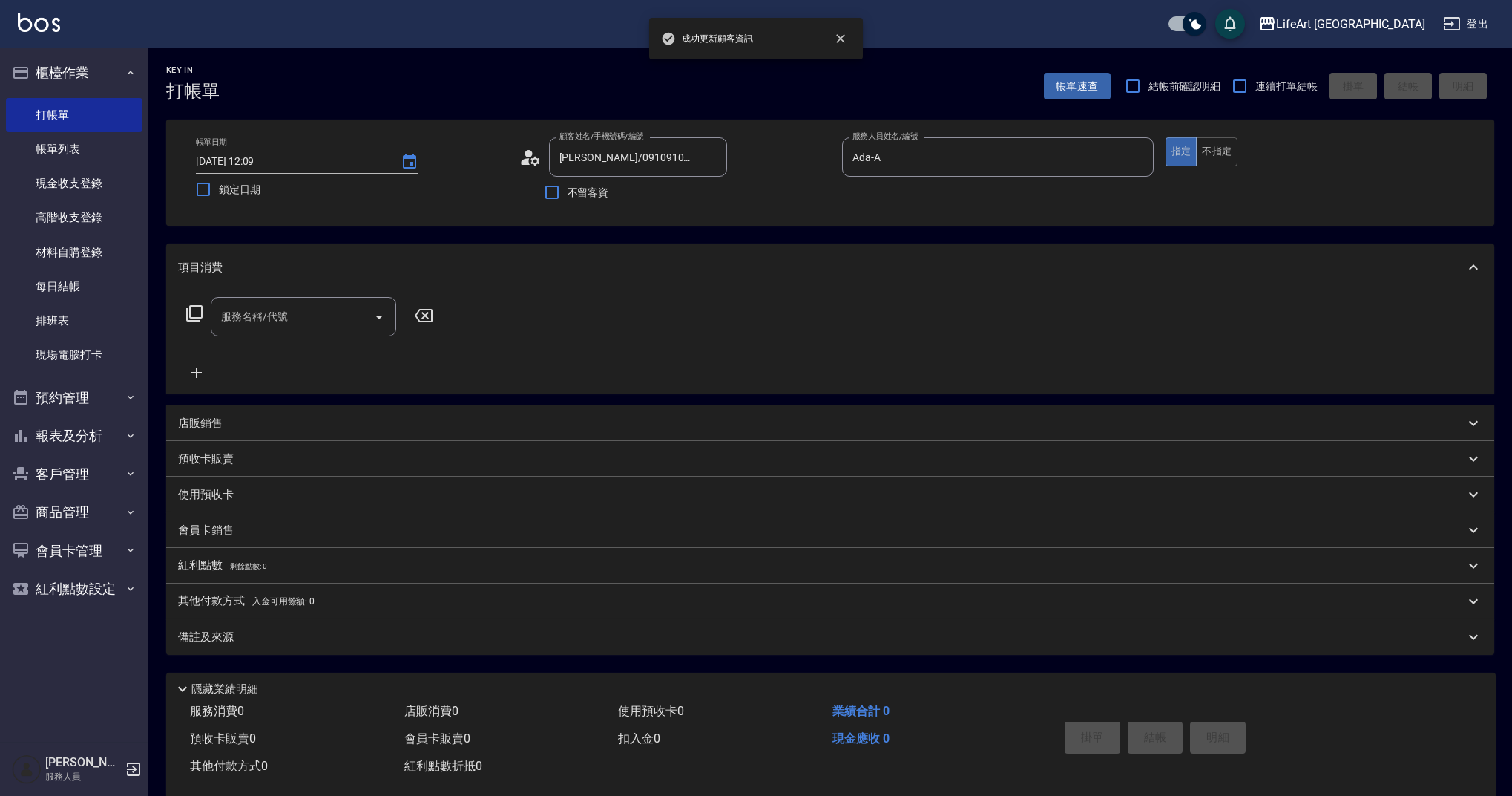
click at [291, 316] on input "服務名稱/代號" at bounding box center [292, 316] width 150 height 26
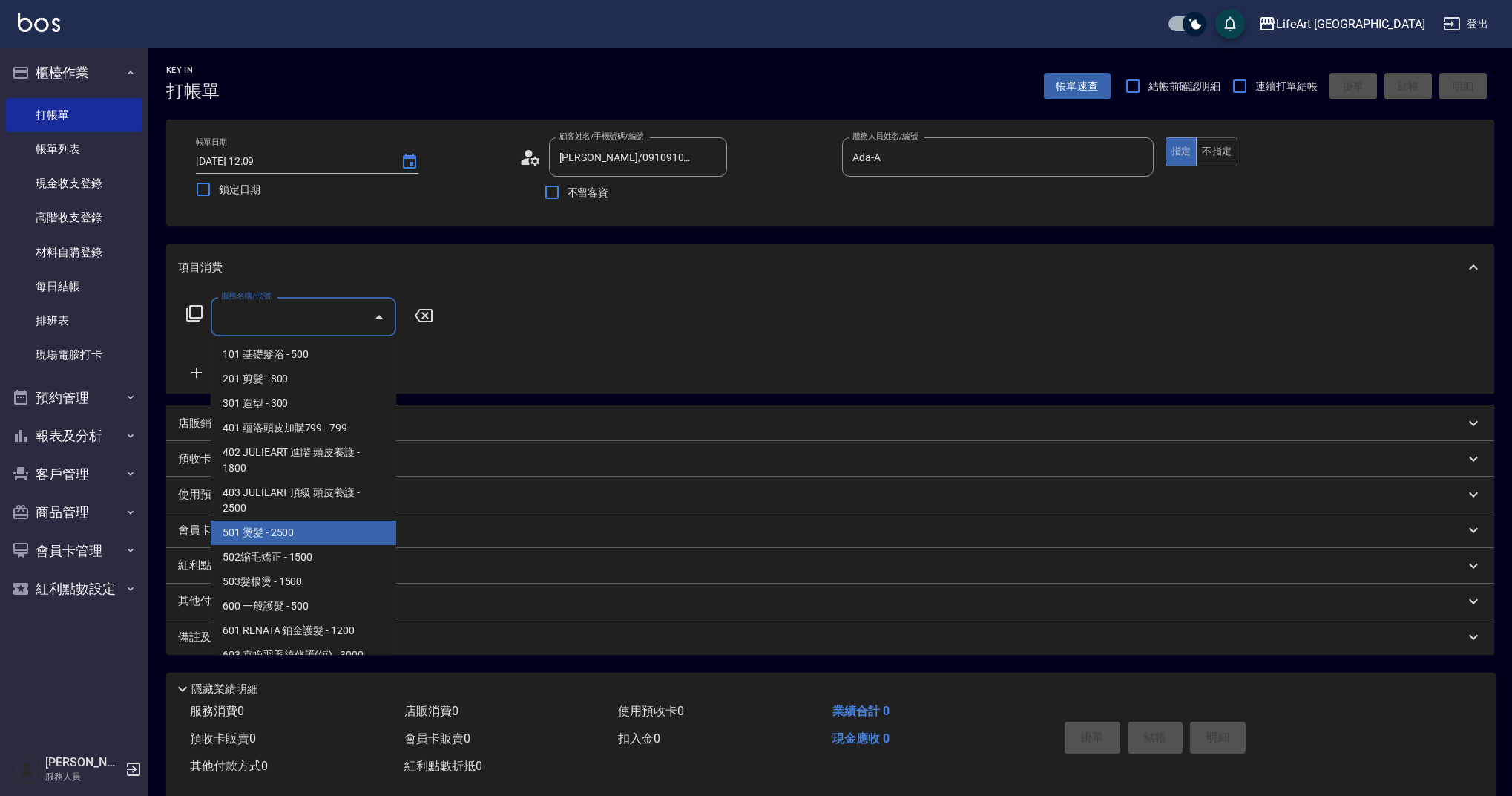
click at [357, 528] on span "501 燙髮 - 2500" at bounding box center [303, 533] width 186 height 25
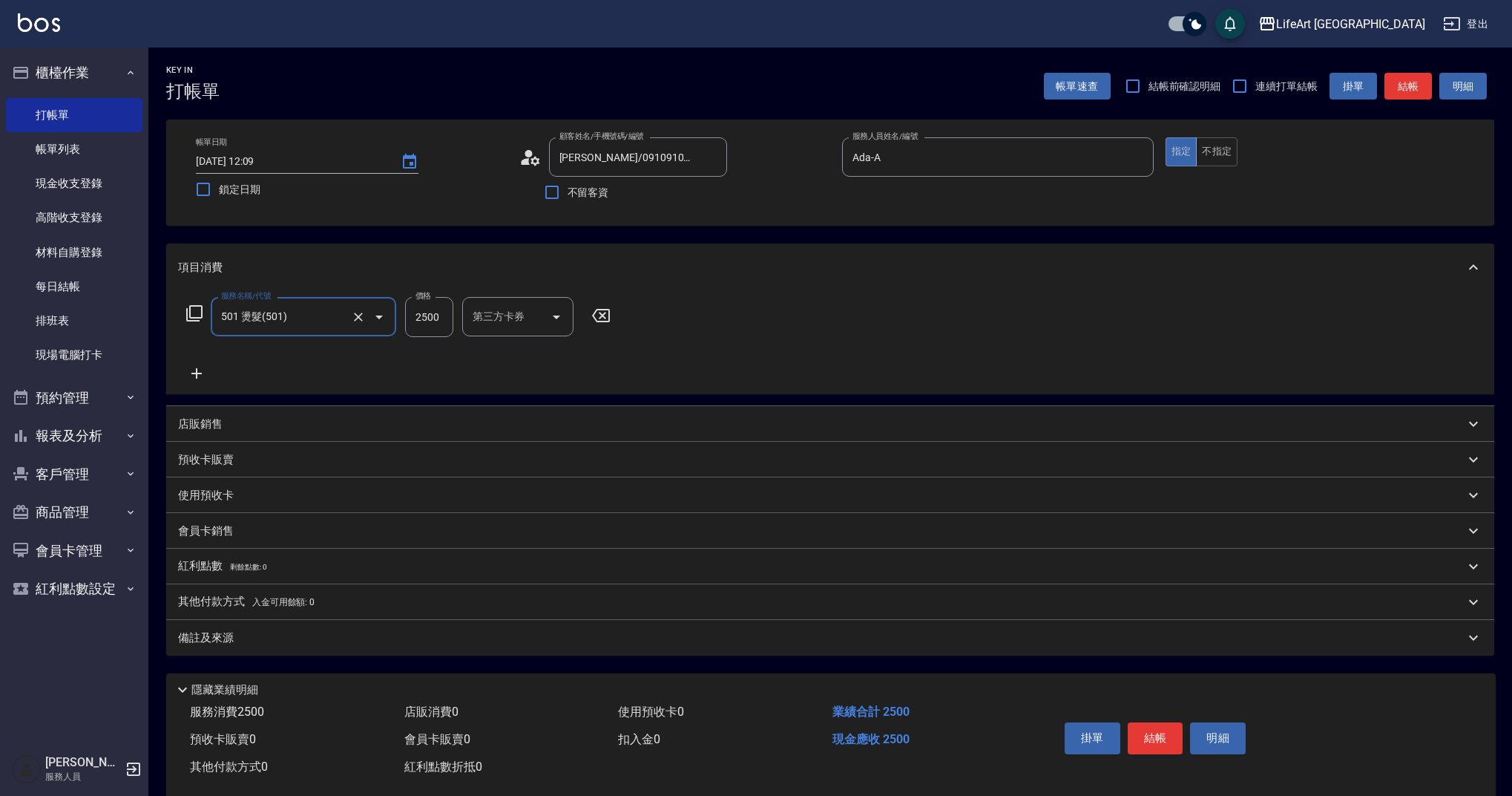
type input "501 燙髮(501)"
click at [197, 373] on icon at bounding box center [196, 373] width 11 height 11
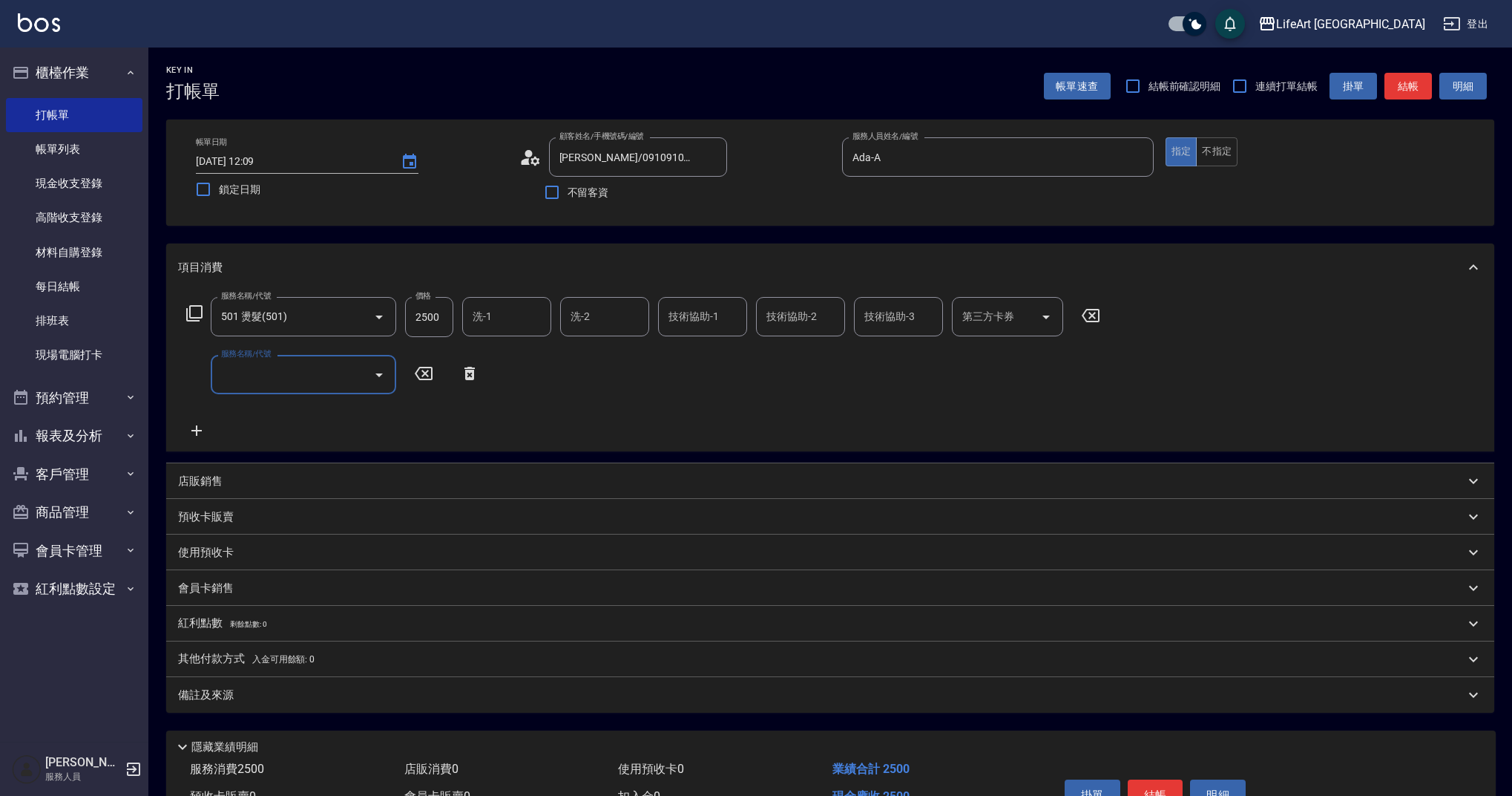
click at [253, 372] on input "服務名稱/代號" at bounding box center [292, 374] width 150 height 26
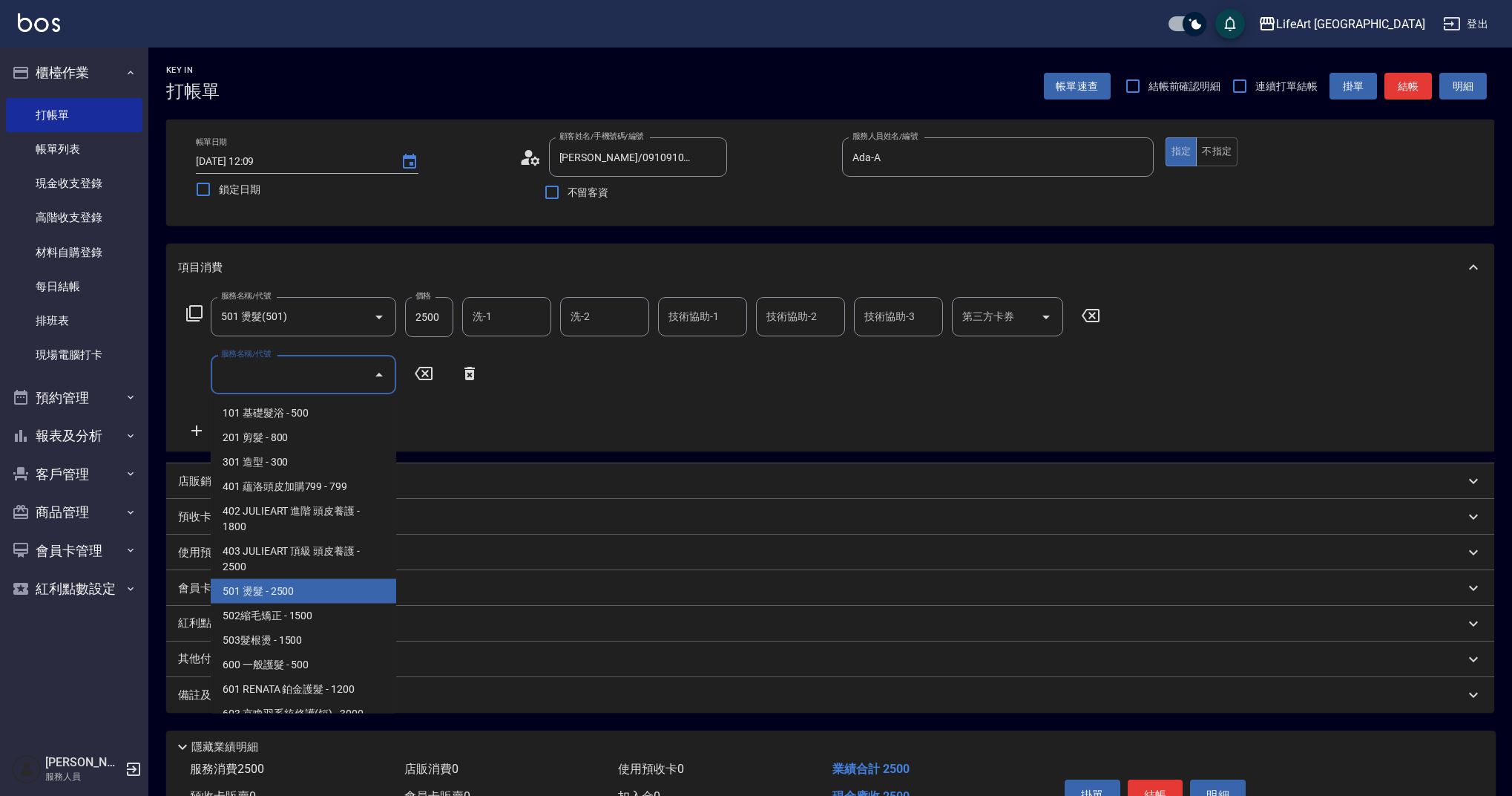
scroll to position [190, 0]
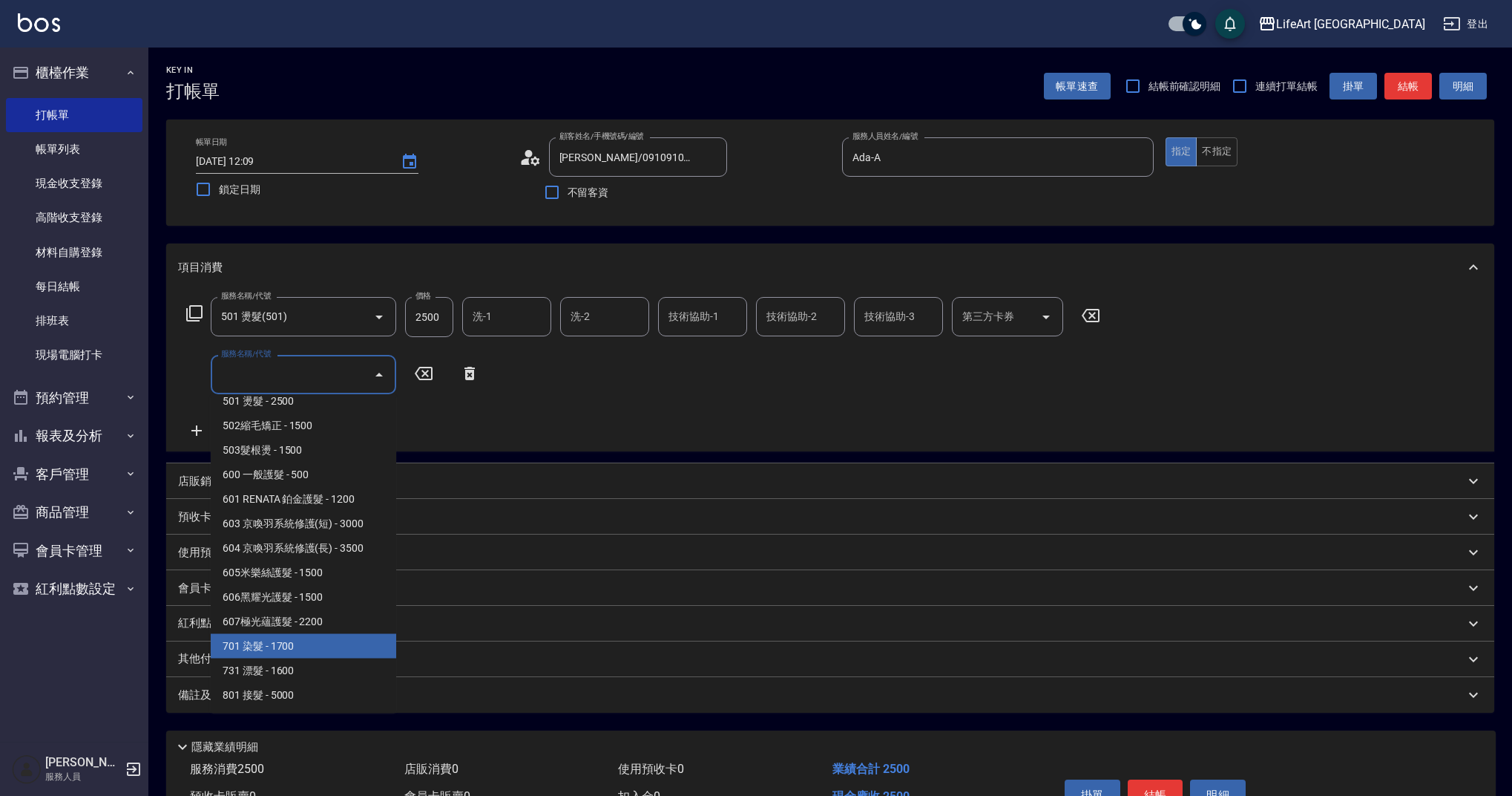
click at [366, 647] on span "701 染髮 - 1700" at bounding box center [303, 647] width 186 height 25
type input "701 染髮(701)"
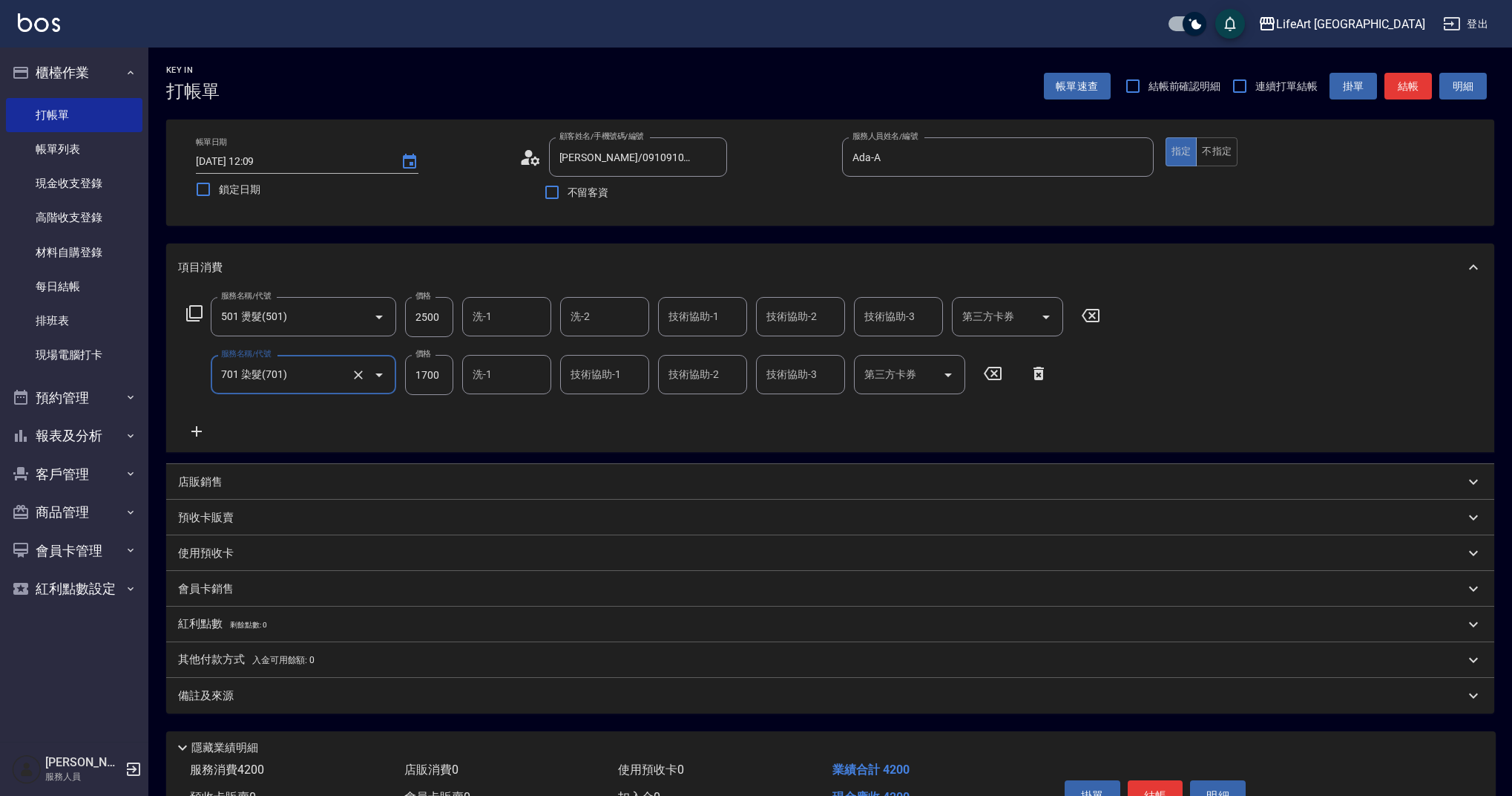
click at [199, 428] on icon at bounding box center [196, 431] width 37 height 18
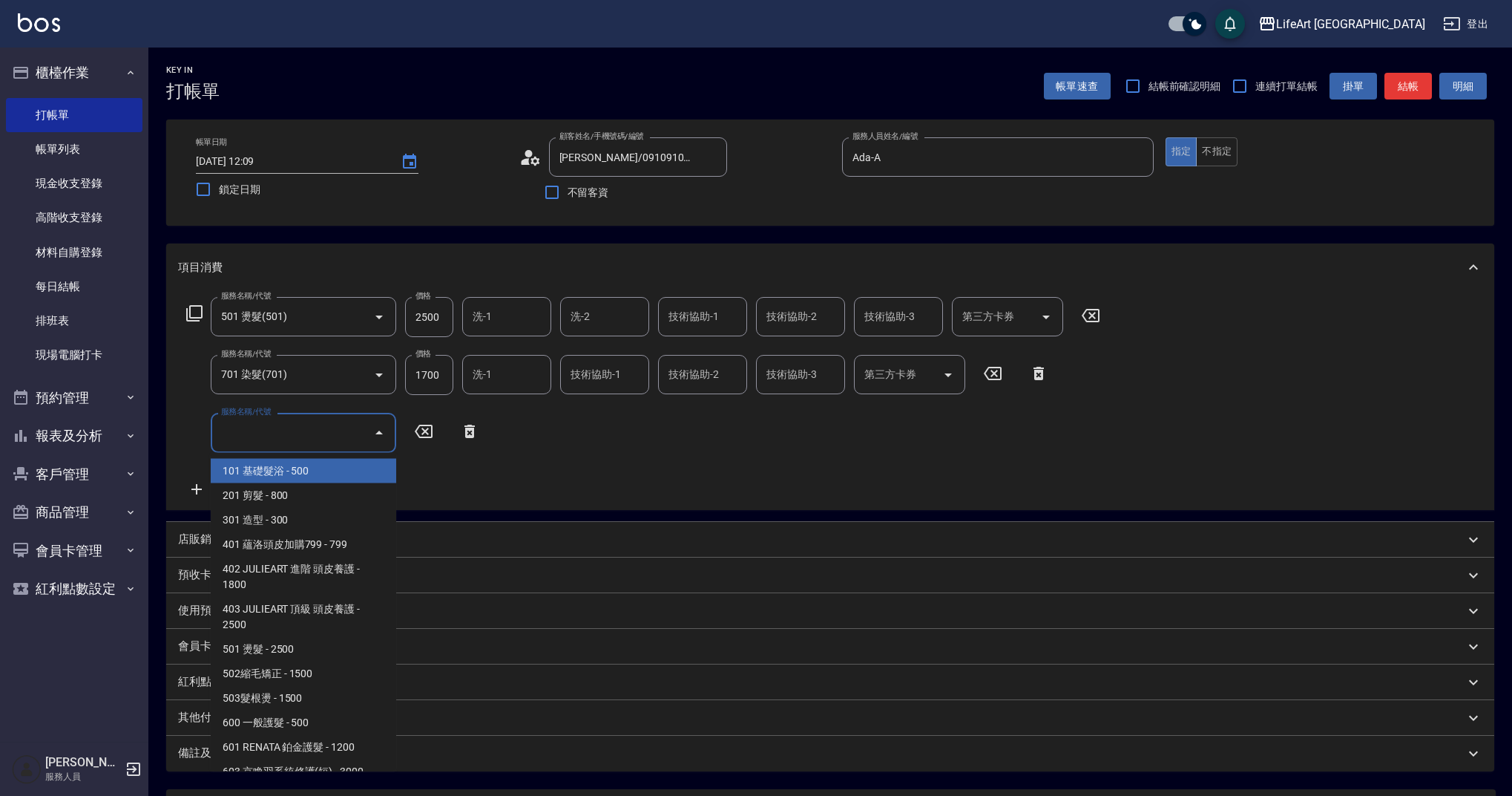
click at [258, 434] on input "服務名稱/代號" at bounding box center [292, 432] width 150 height 26
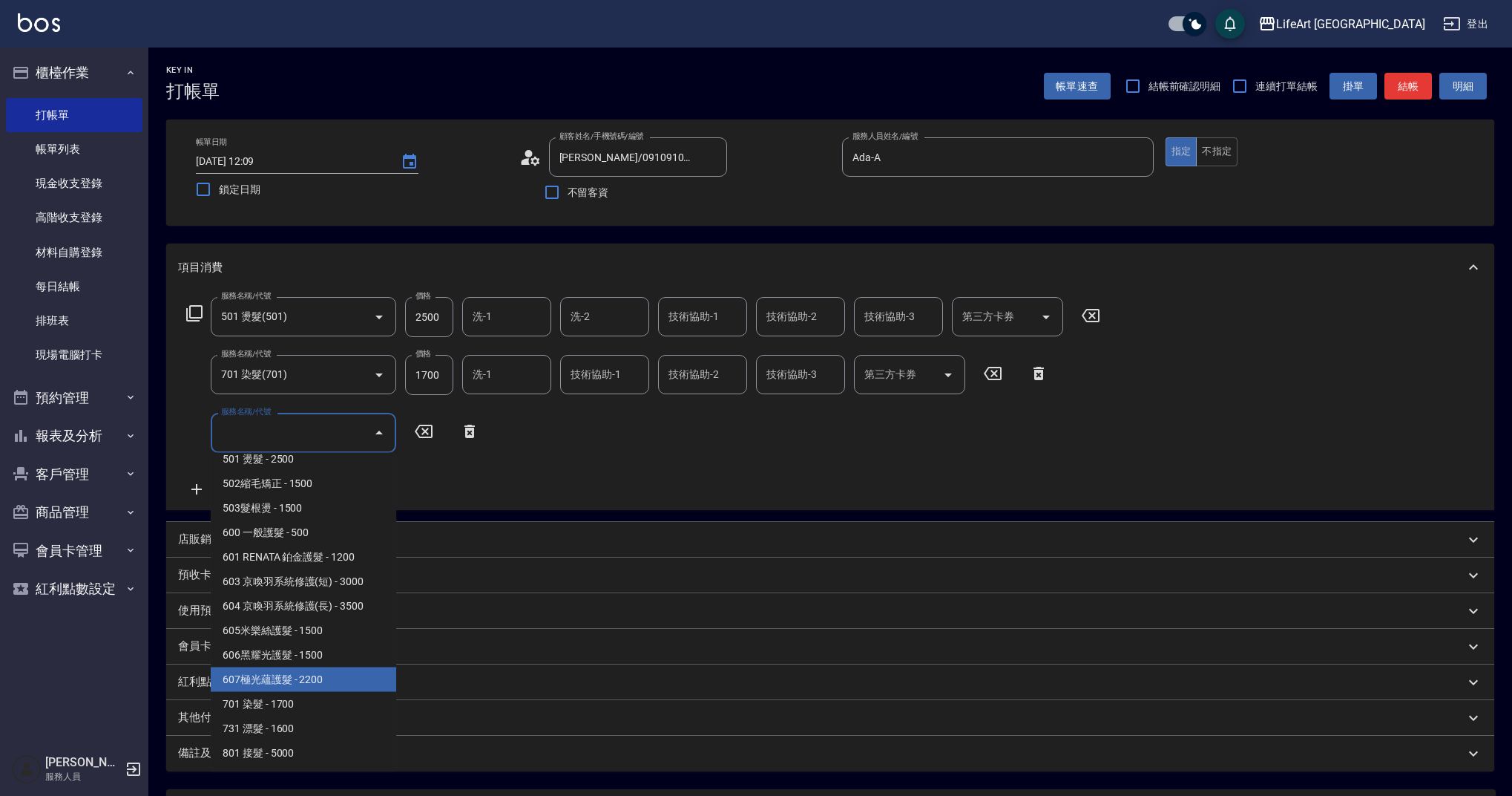
click at [361, 680] on span "607極光蘊護髮 - 2200" at bounding box center [303, 680] width 186 height 25
type input "607極光蘊護髮(607)"
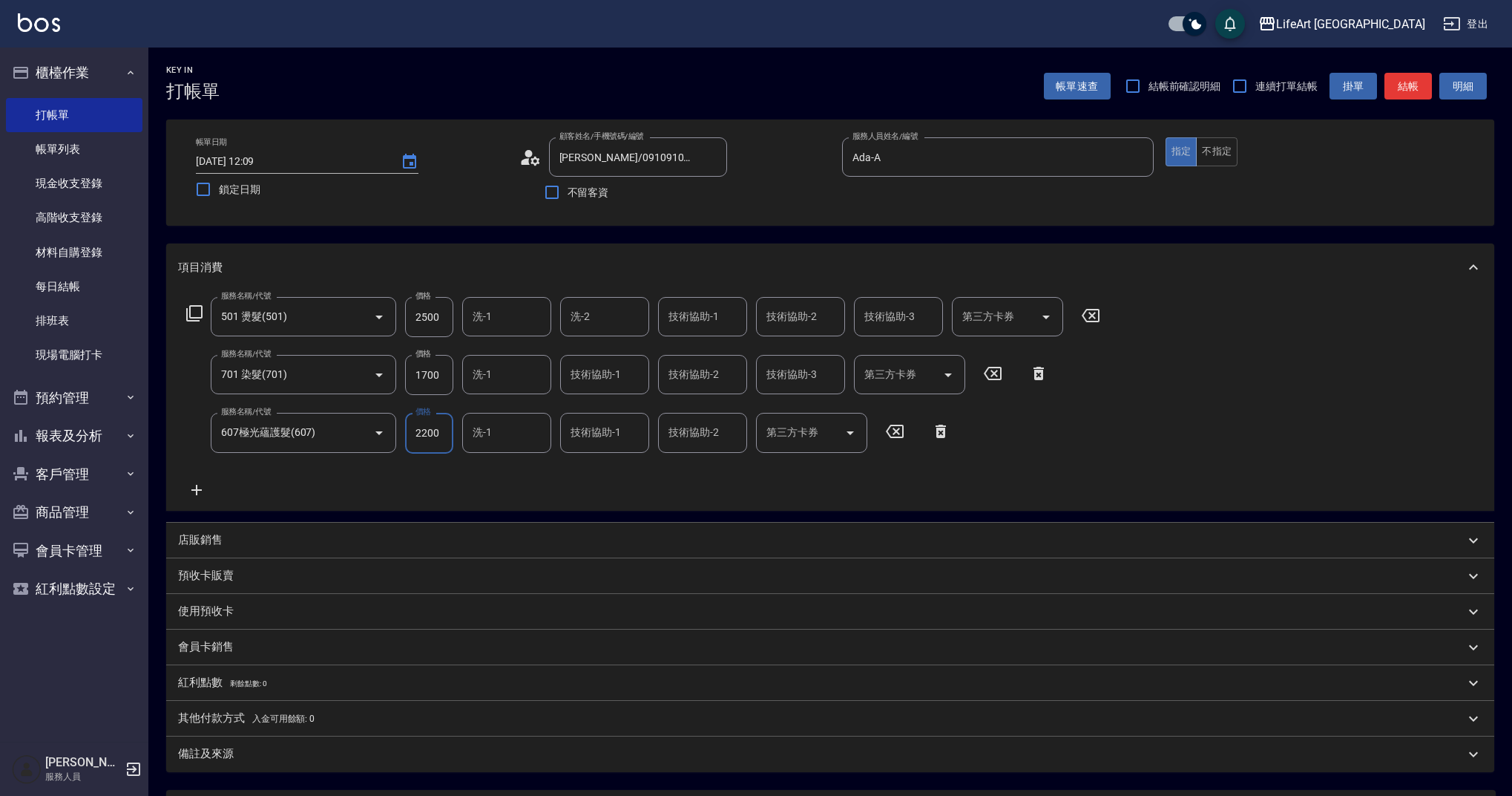
click at [431, 377] on input "1700" at bounding box center [429, 375] width 48 height 40
click at [446, 324] on input "2500" at bounding box center [429, 317] width 48 height 40
type input "2300"
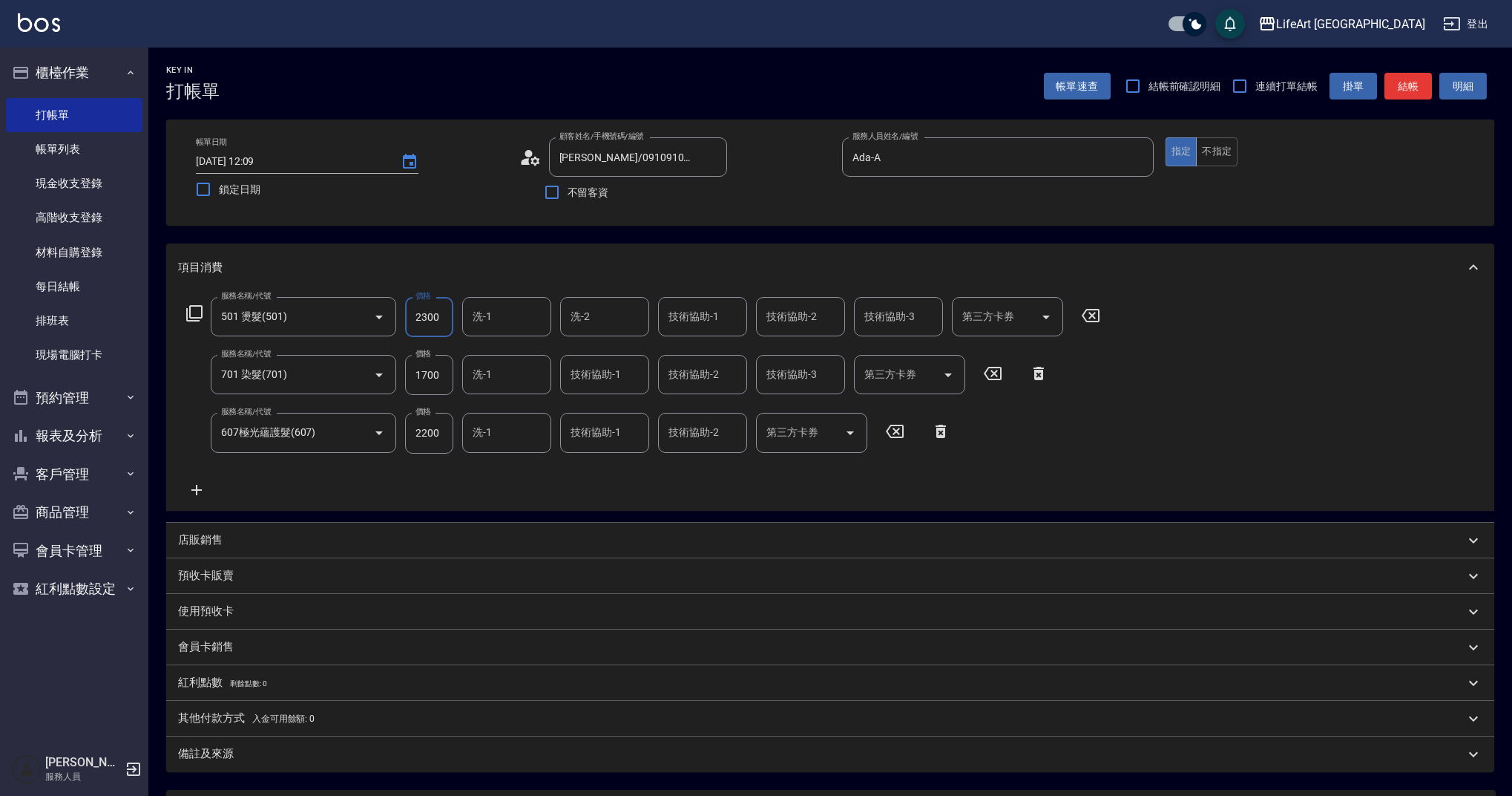
click at [442, 382] on input "1700" at bounding box center [429, 375] width 48 height 40
type input "2000"
click at [480, 475] on div "服務名稱/代號 501 燙髮(501) 服務名稱/代號 價格 2300 價格 洗-1 洗-1 洗-2 洗-2 技術協助-1 技術協助-1 技術協助-2 技術協…" at bounding box center [644, 398] width 931 height 201
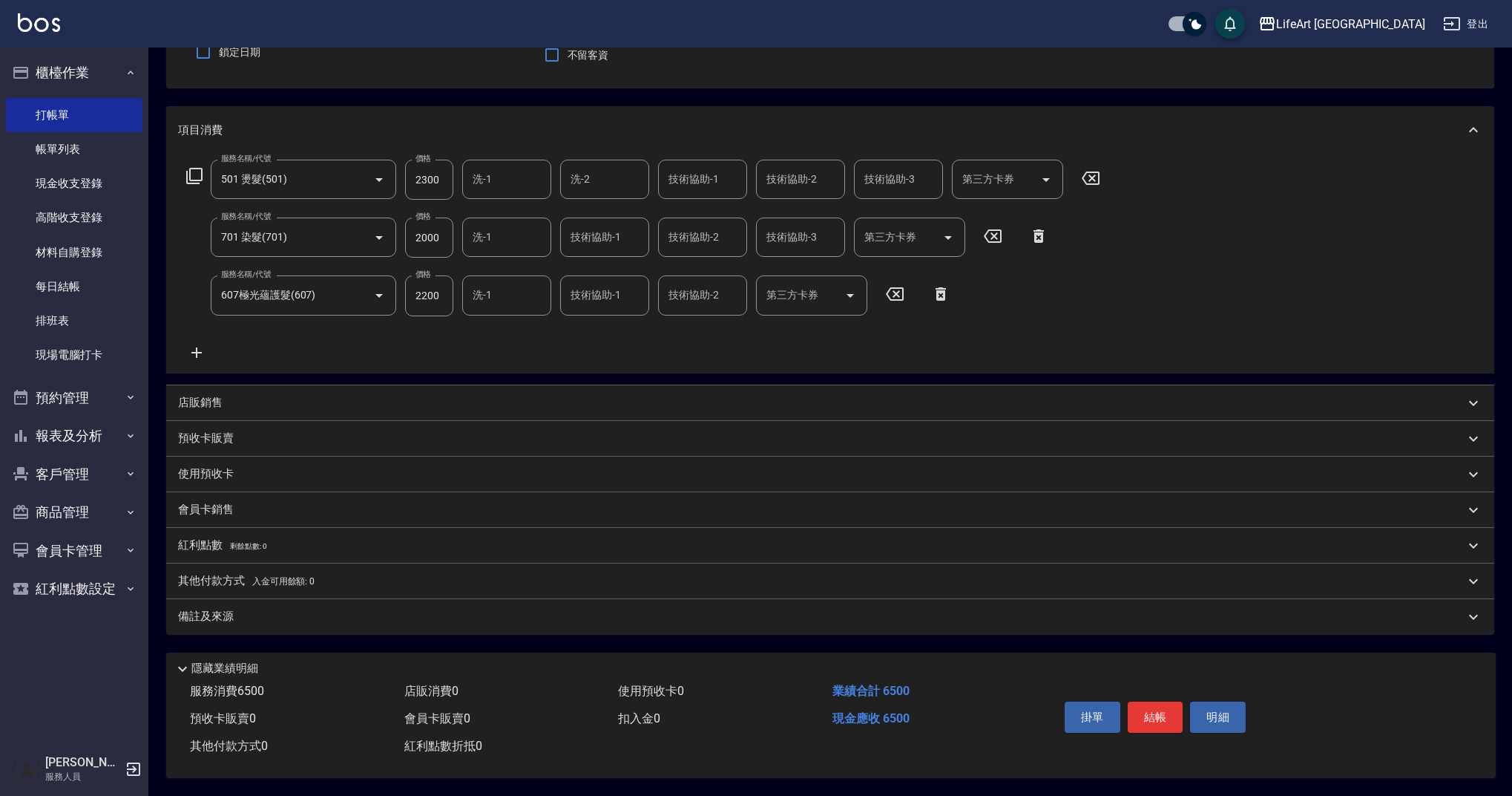
click at [272, 609] on div "備註及來源" at bounding box center [821, 616] width 1287 height 16
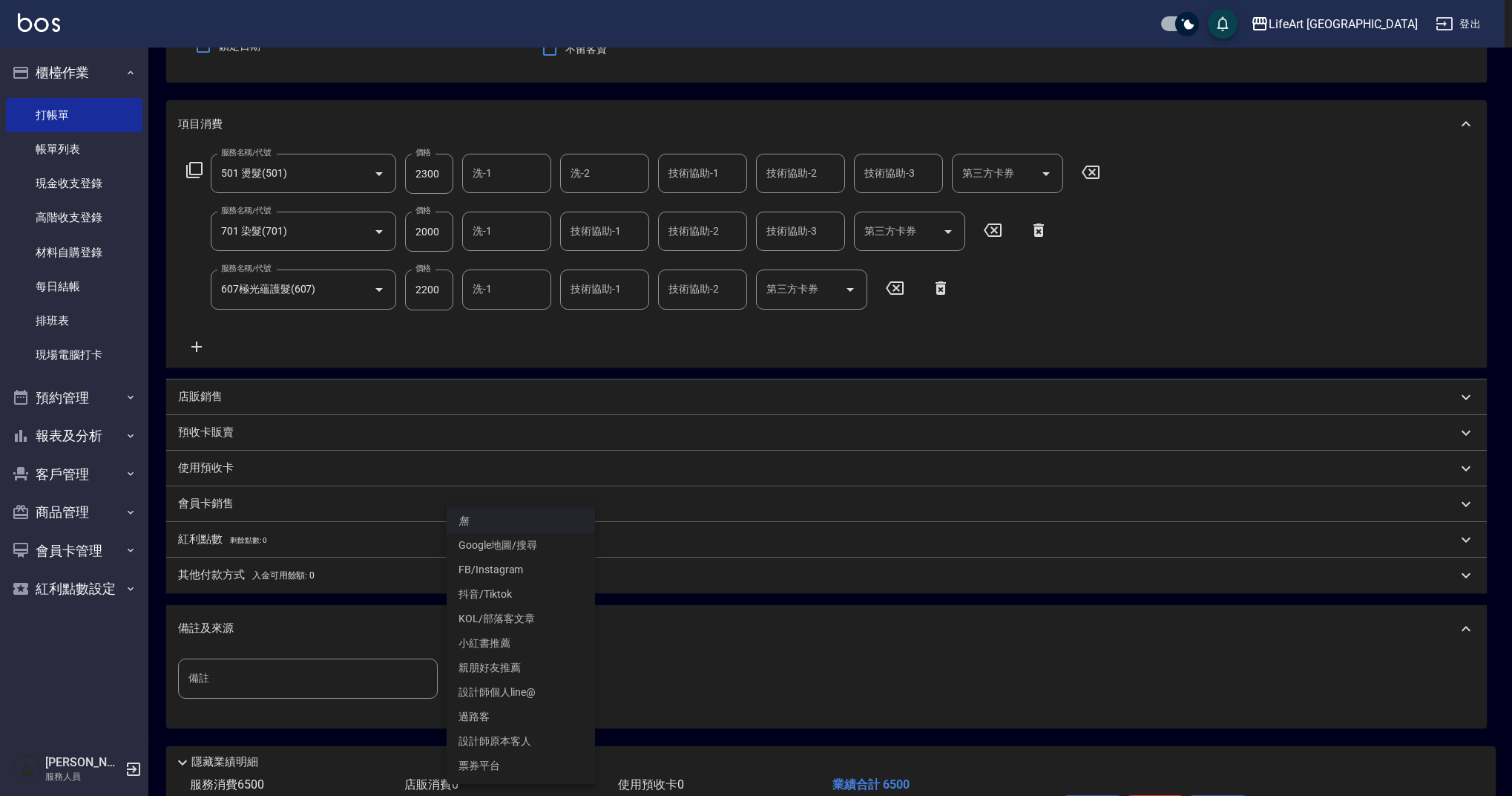
click at [478, 681] on body "LifeArt 蘆洲 登出 櫃檯作業 打帳單 帳單列表 現金收支登錄 高階收支登錄 材料自購登錄 每日結帳 排班表 現場電腦打卡 預約管理 預約管理 單日預約…" at bounding box center [756, 373] width 1512 height 1032
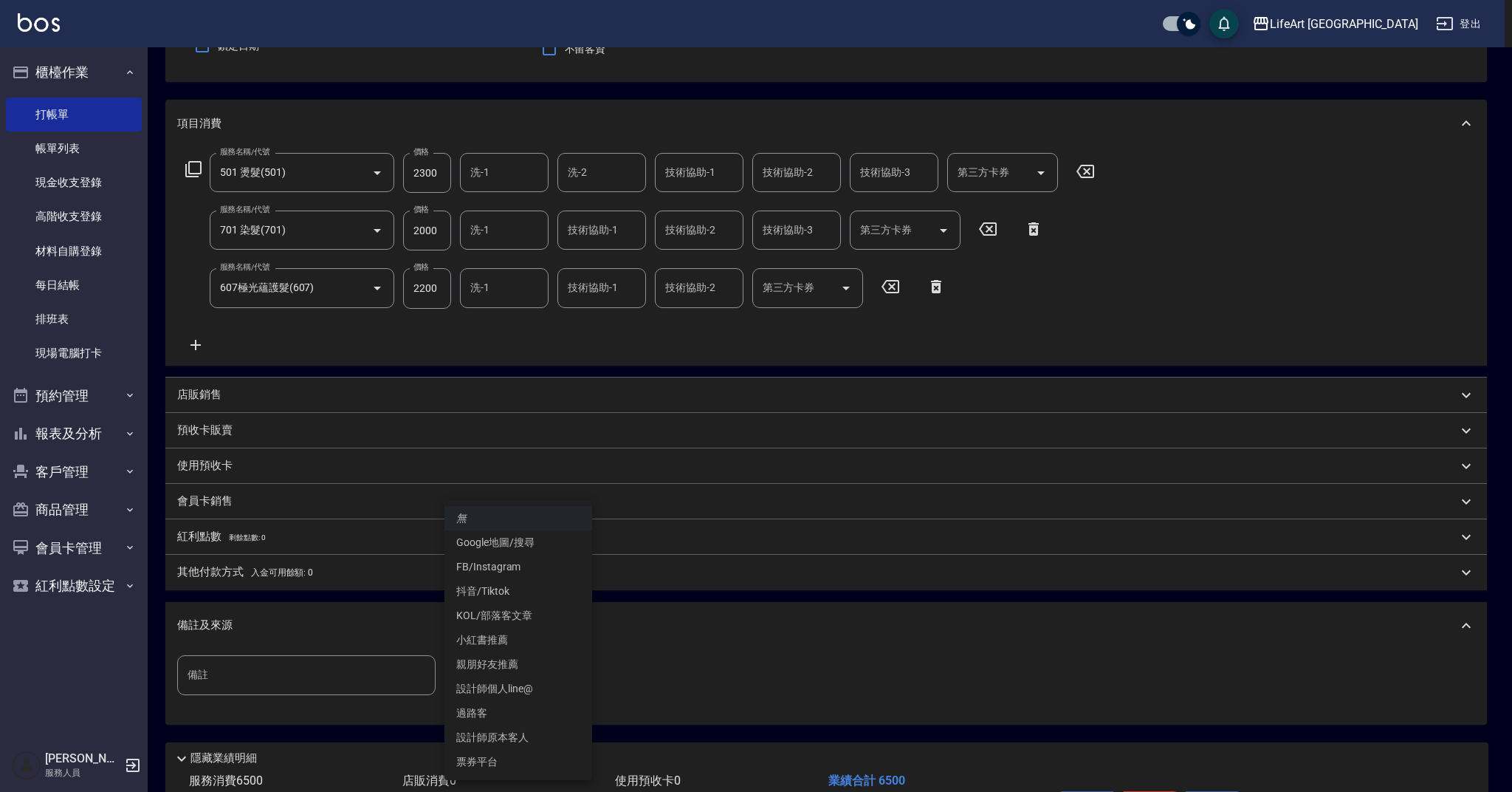
click at [522, 559] on li "FB/Instagram" at bounding box center [518, 567] width 148 height 25
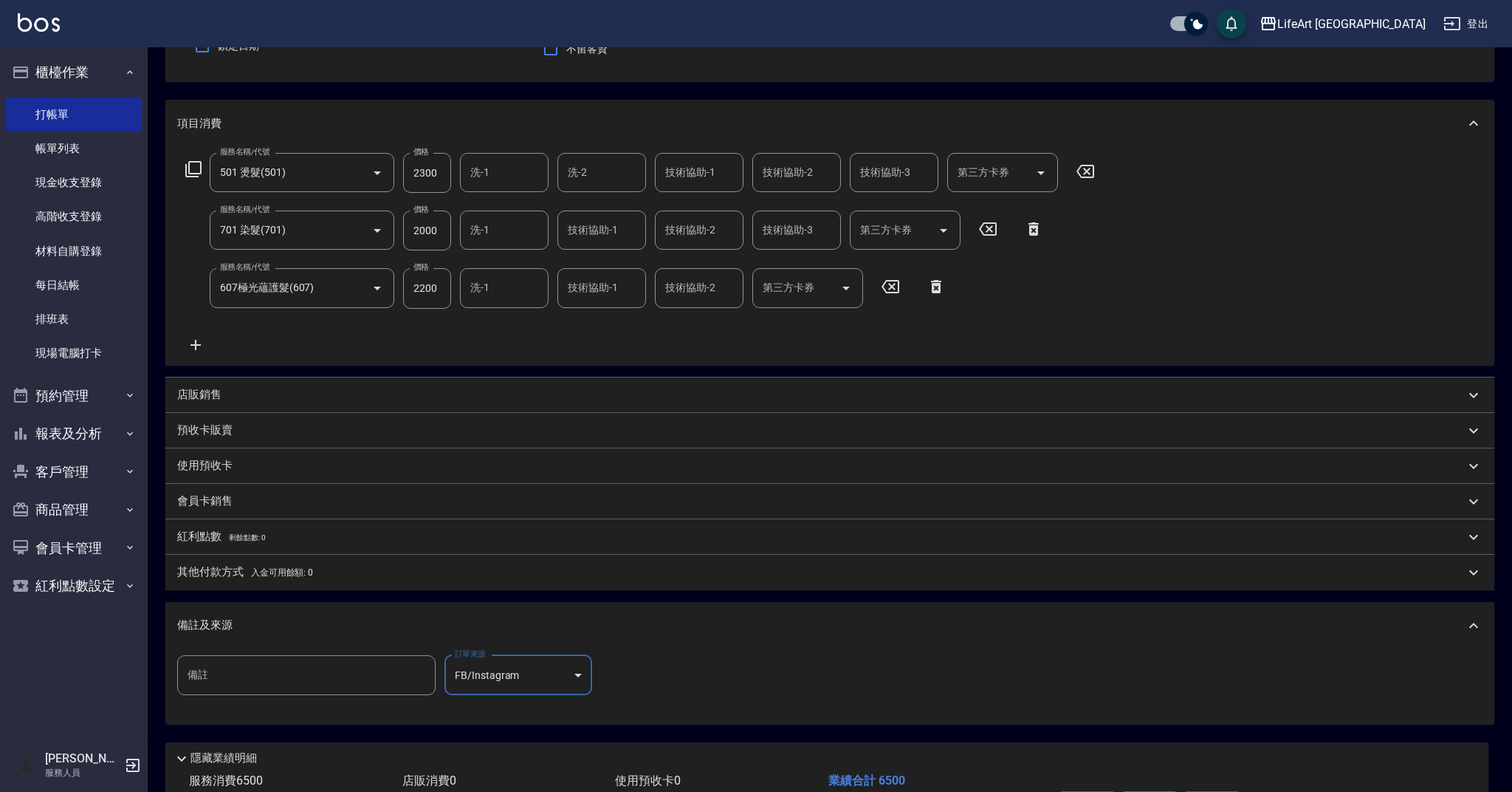
type input "FB/Instagram"
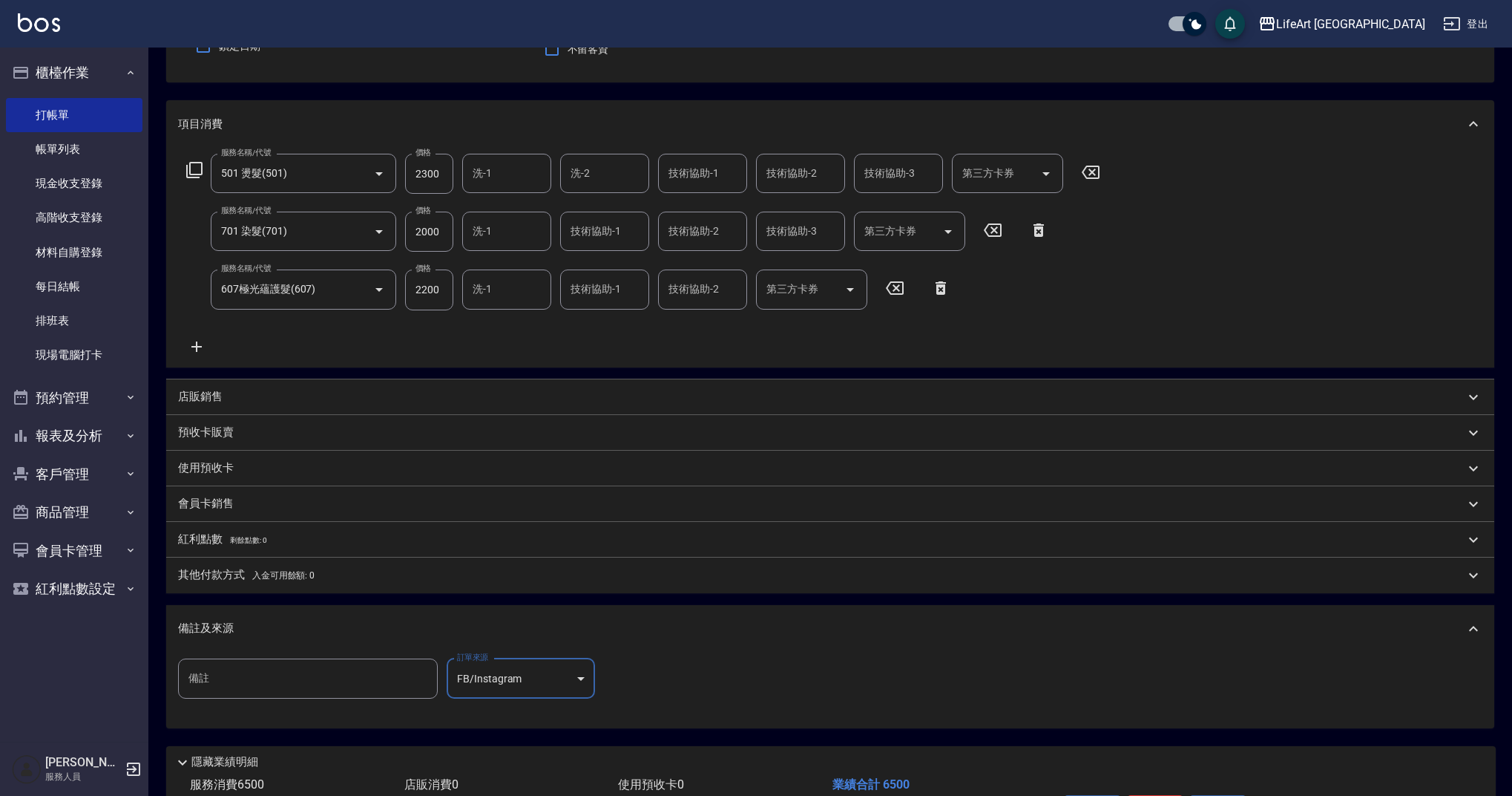
scroll to position [244, 0]
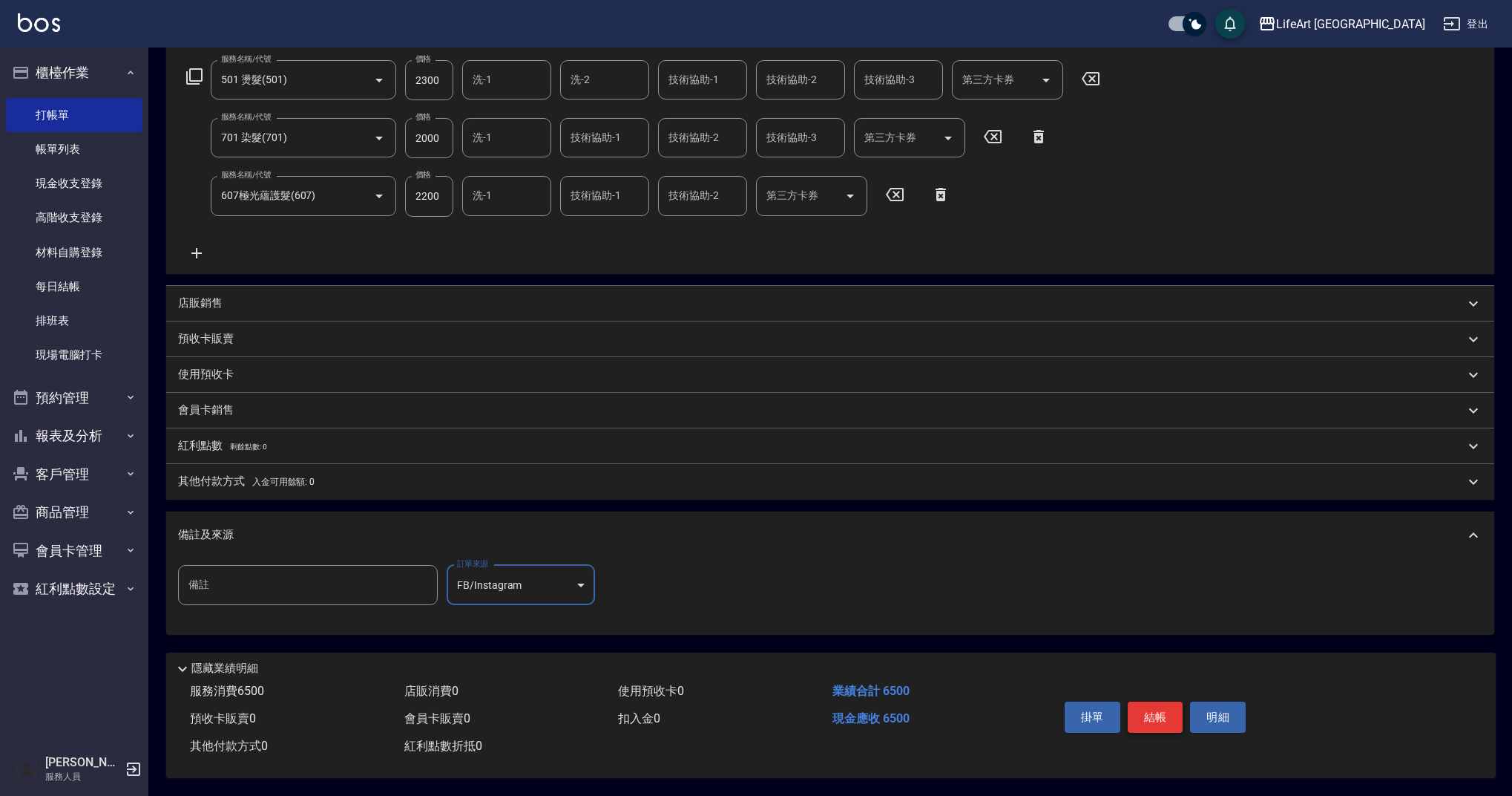
click at [1166, 704] on button "結帳" at bounding box center [1155, 717] width 55 height 31
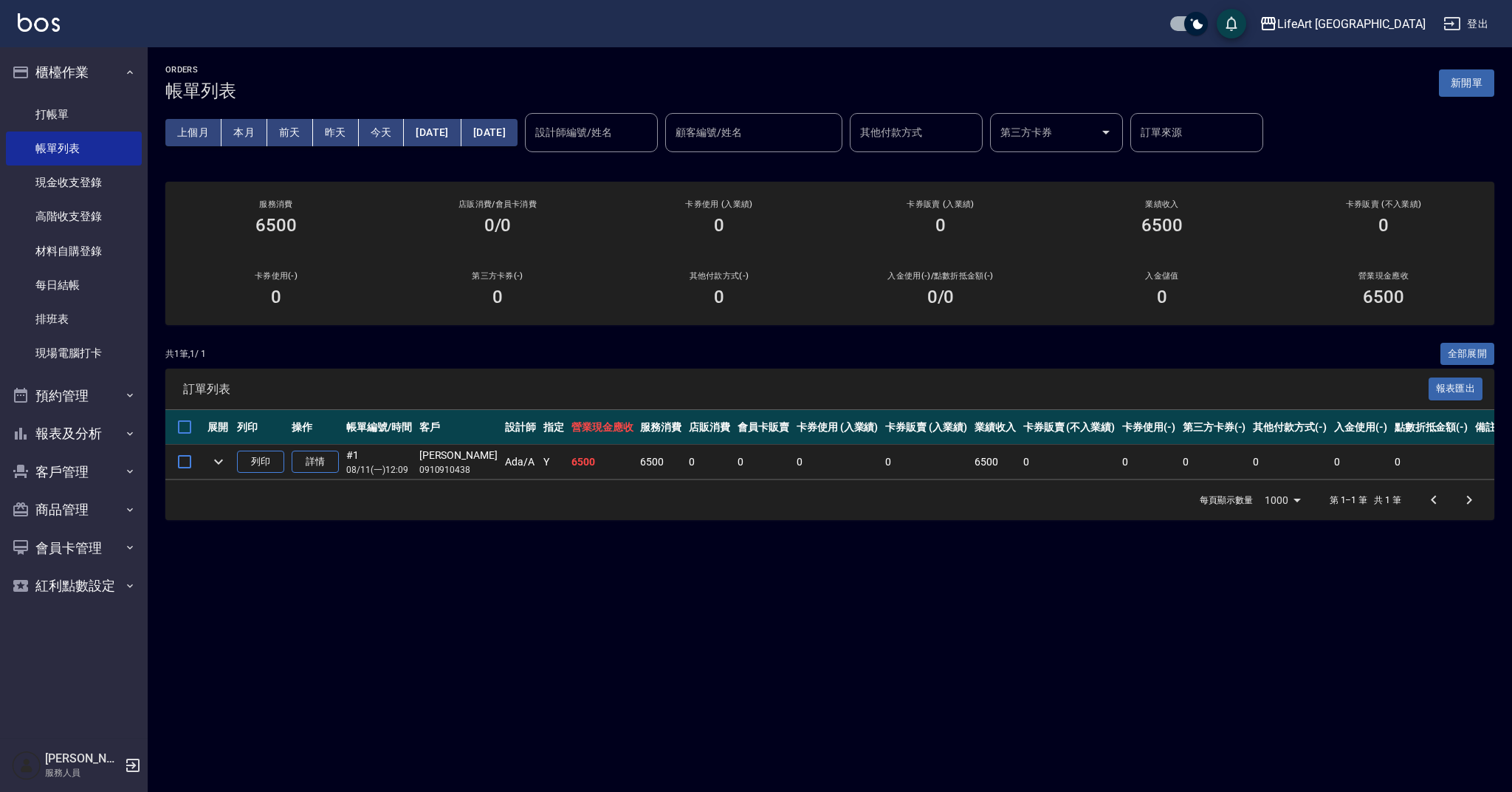
click at [347, 132] on button "昨天" at bounding box center [336, 132] width 46 height 27
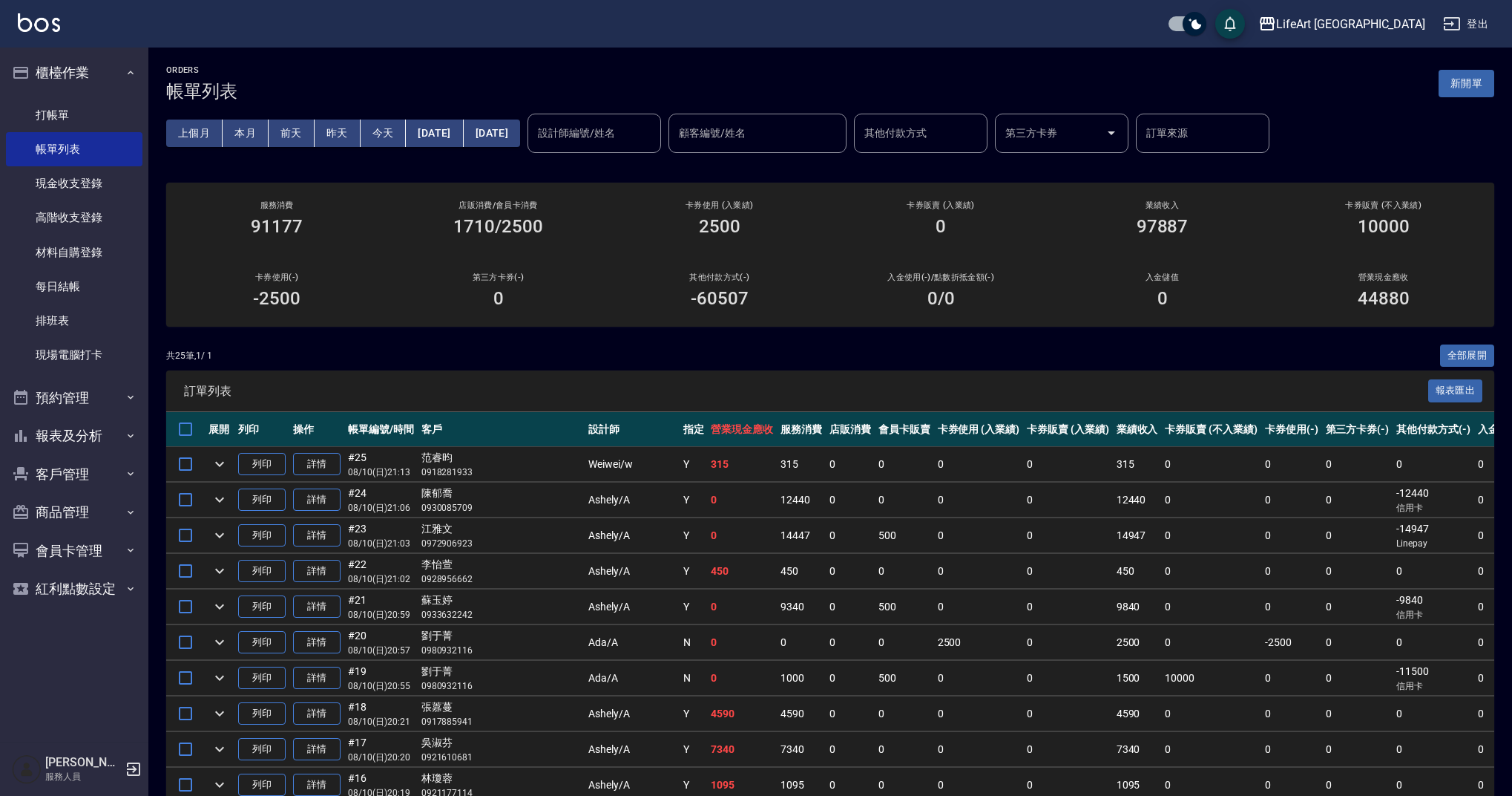
click at [637, 130] on div "設計師編號/姓名 設計師編號/姓名" at bounding box center [594, 134] width 134 height 40
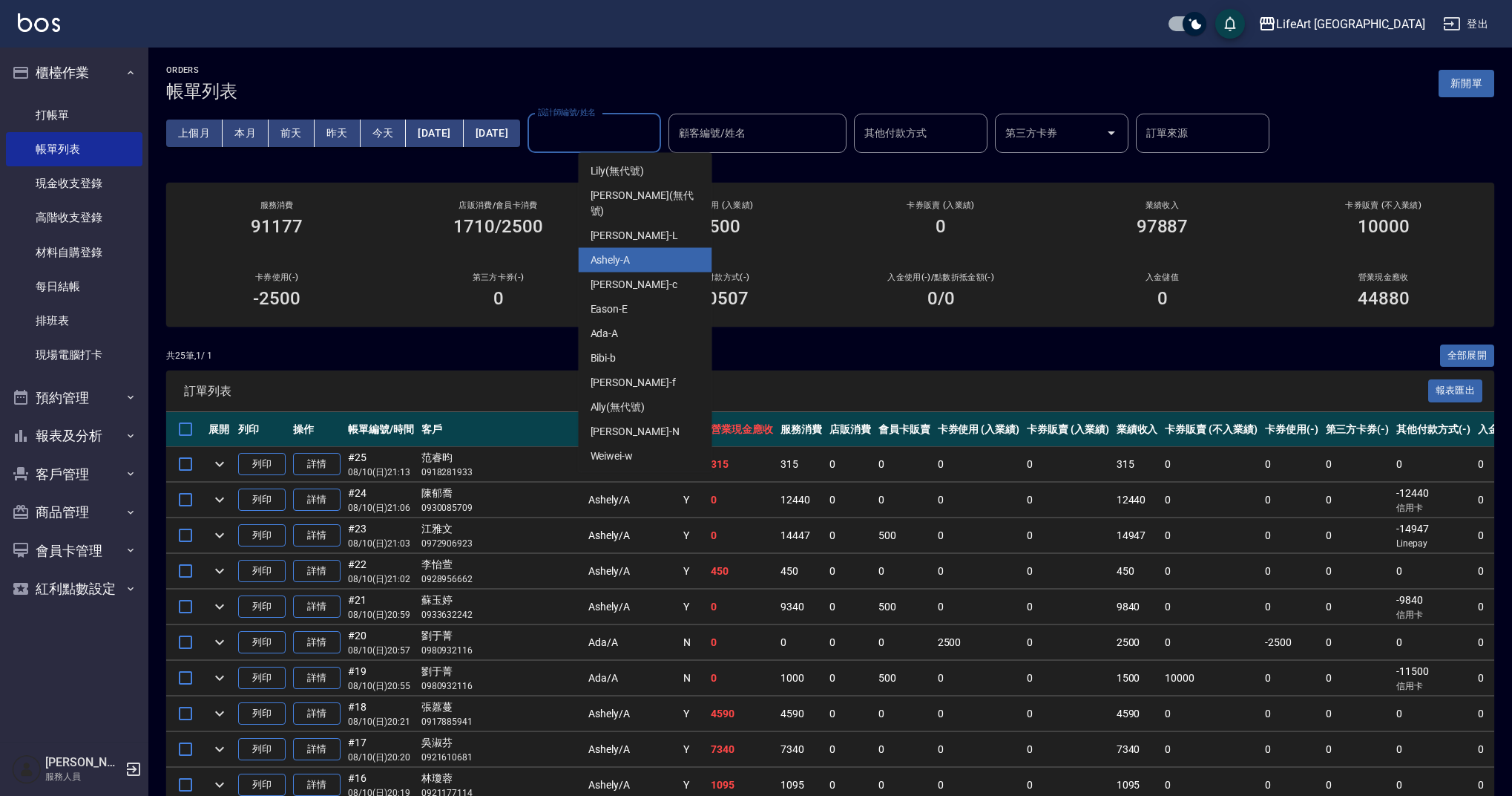
click at [650, 248] on div "Ashely -A" at bounding box center [645, 260] width 134 height 25
type input "Ashely-A"
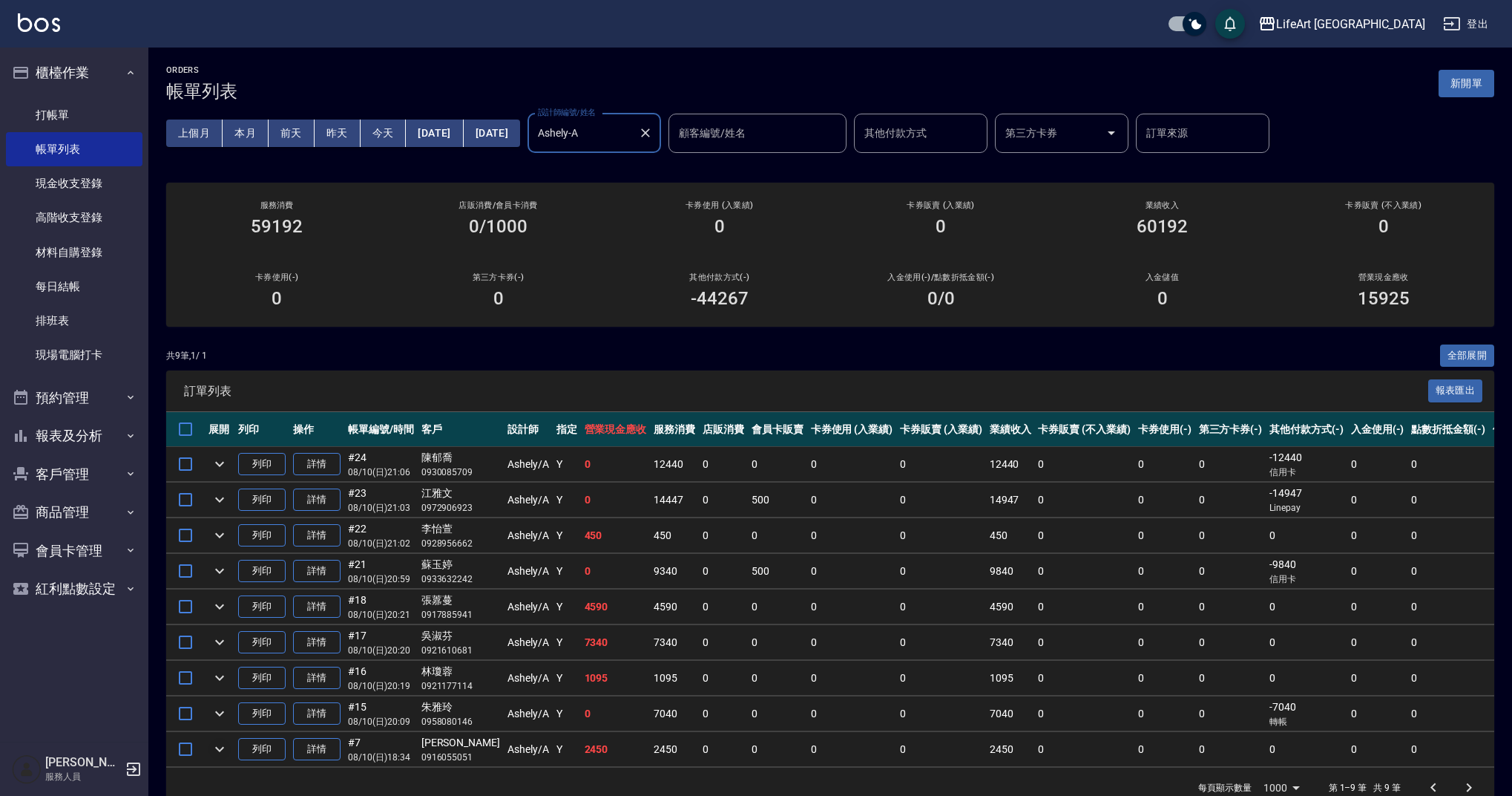
click at [226, 746] on icon "expand row" at bounding box center [220, 749] width 18 height 18
click at [216, 715] on icon "expand row" at bounding box center [220, 713] width 18 height 18
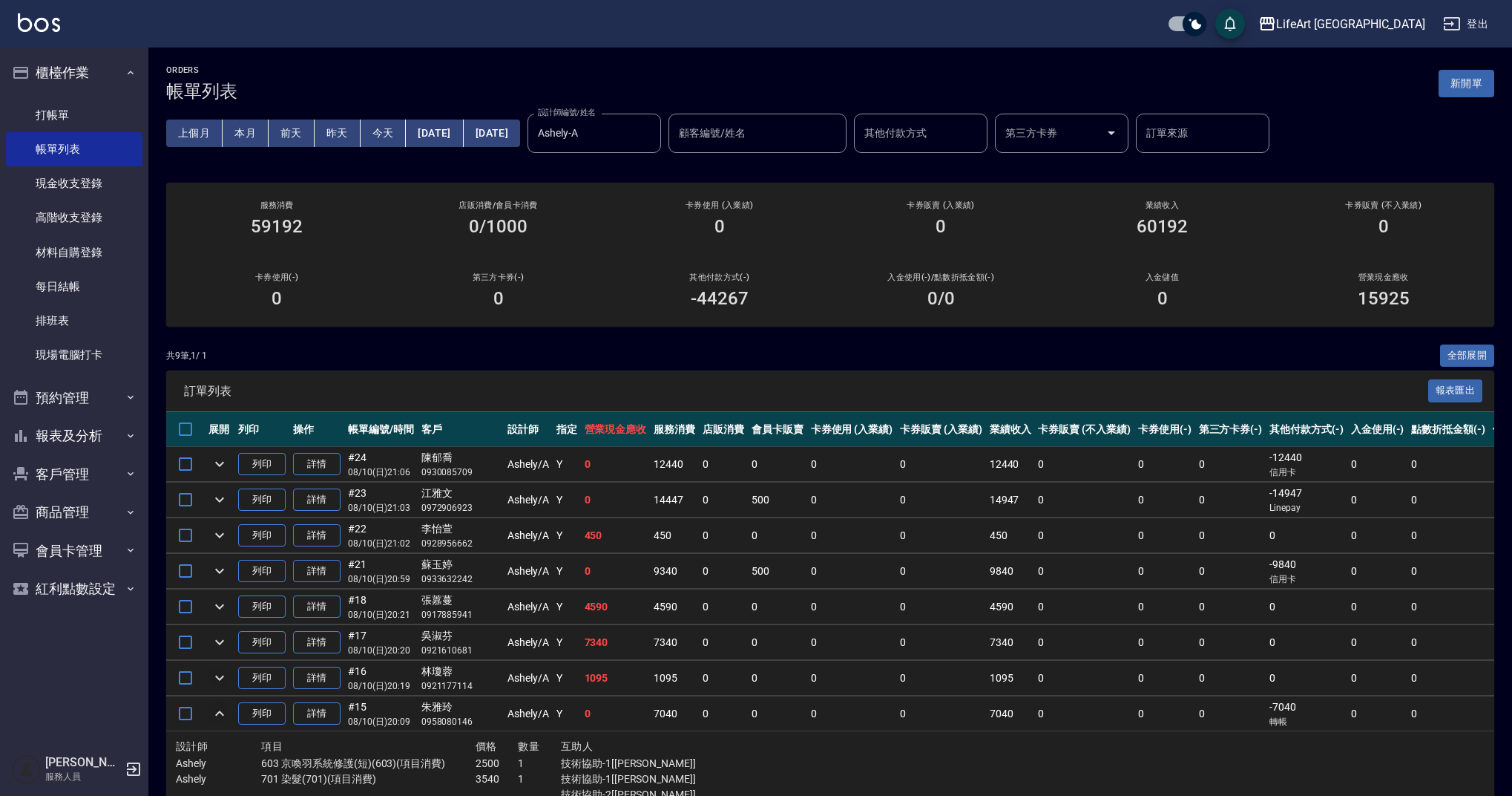
click at [223, 670] on icon "expand row" at bounding box center [220, 678] width 18 height 18
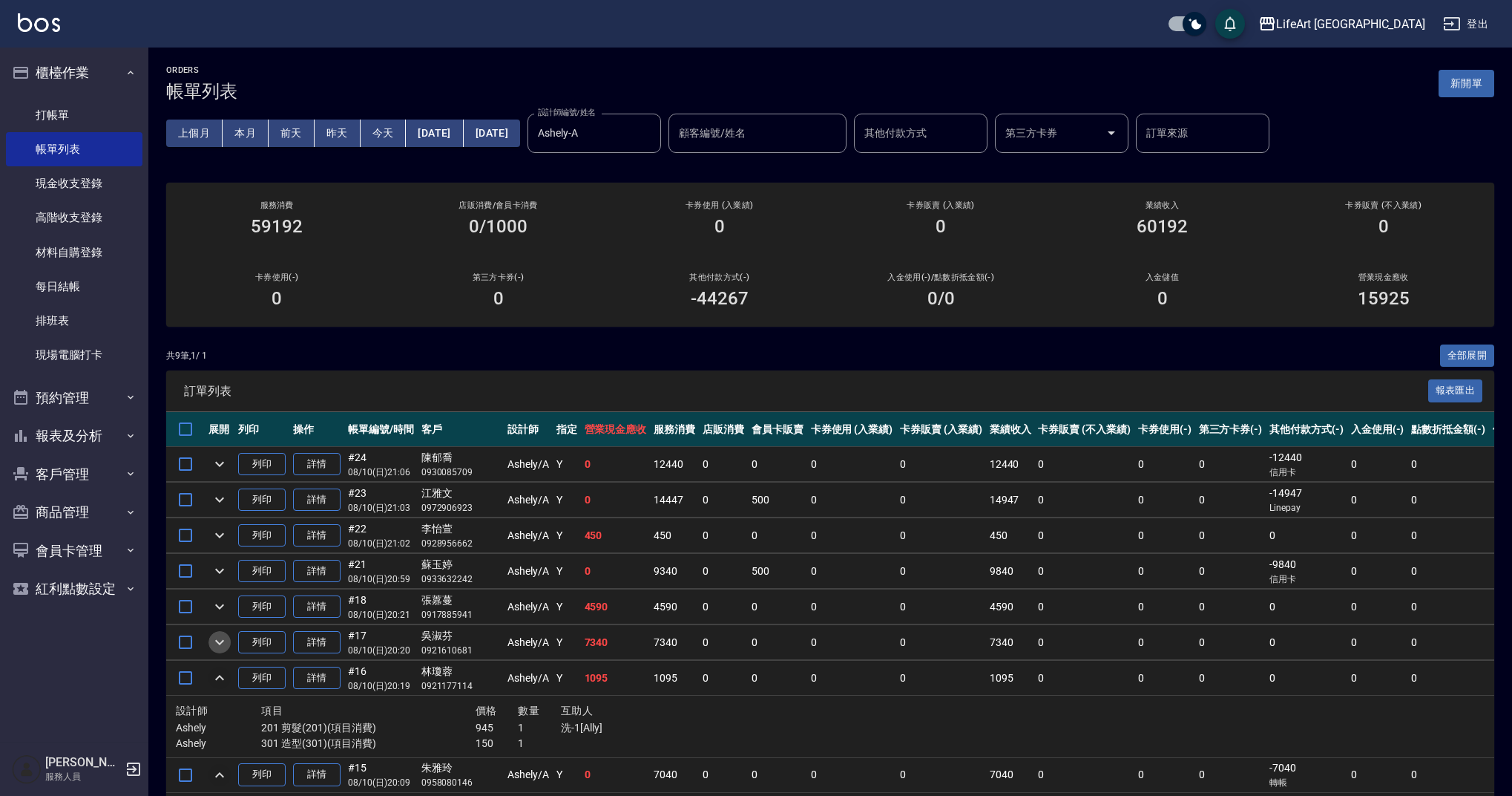
click at [222, 637] on icon "expand row" at bounding box center [220, 642] width 18 height 18
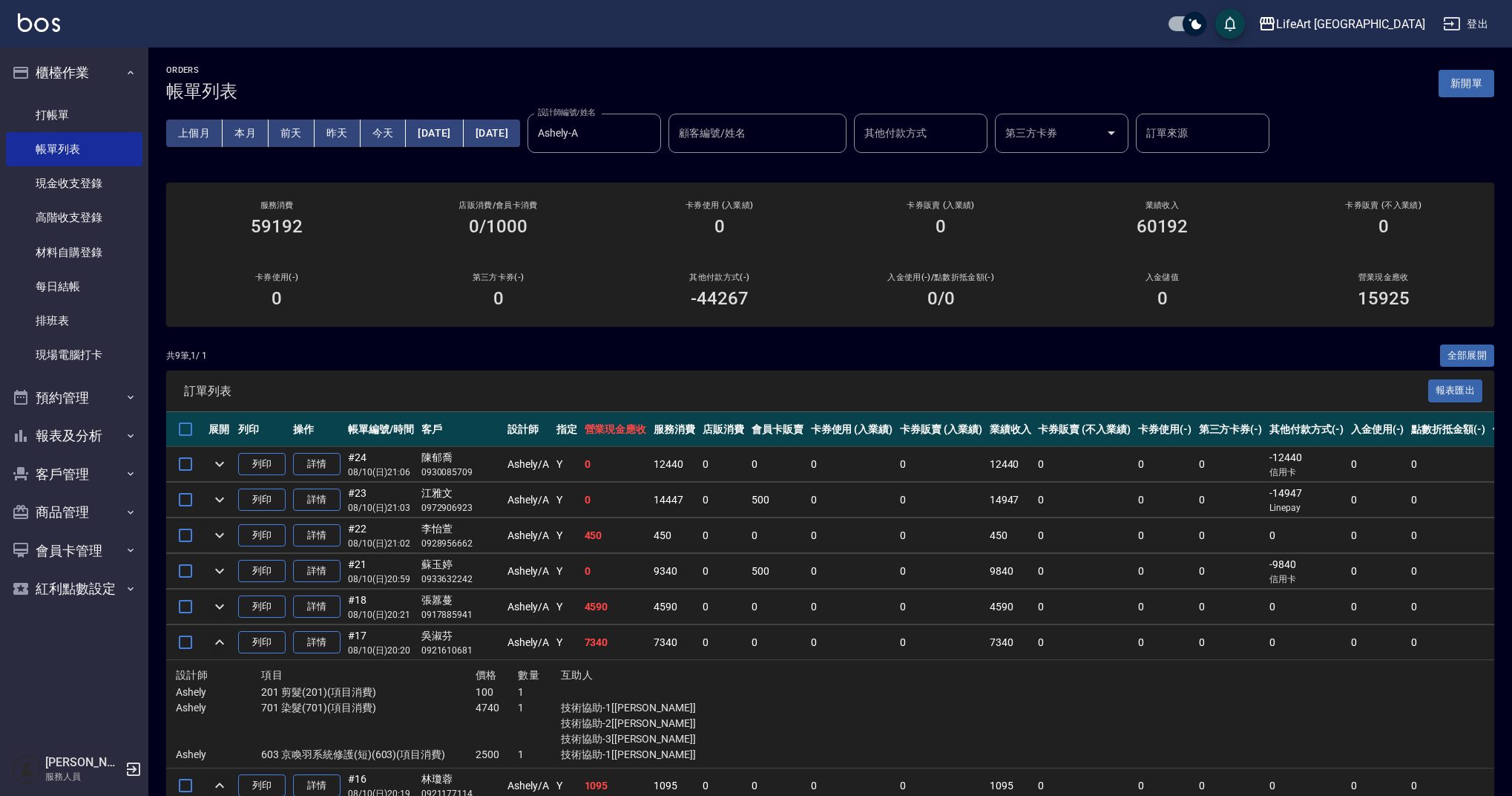
click at [219, 601] on icon "expand row" at bounding box center [220, 607] width 18 height 18
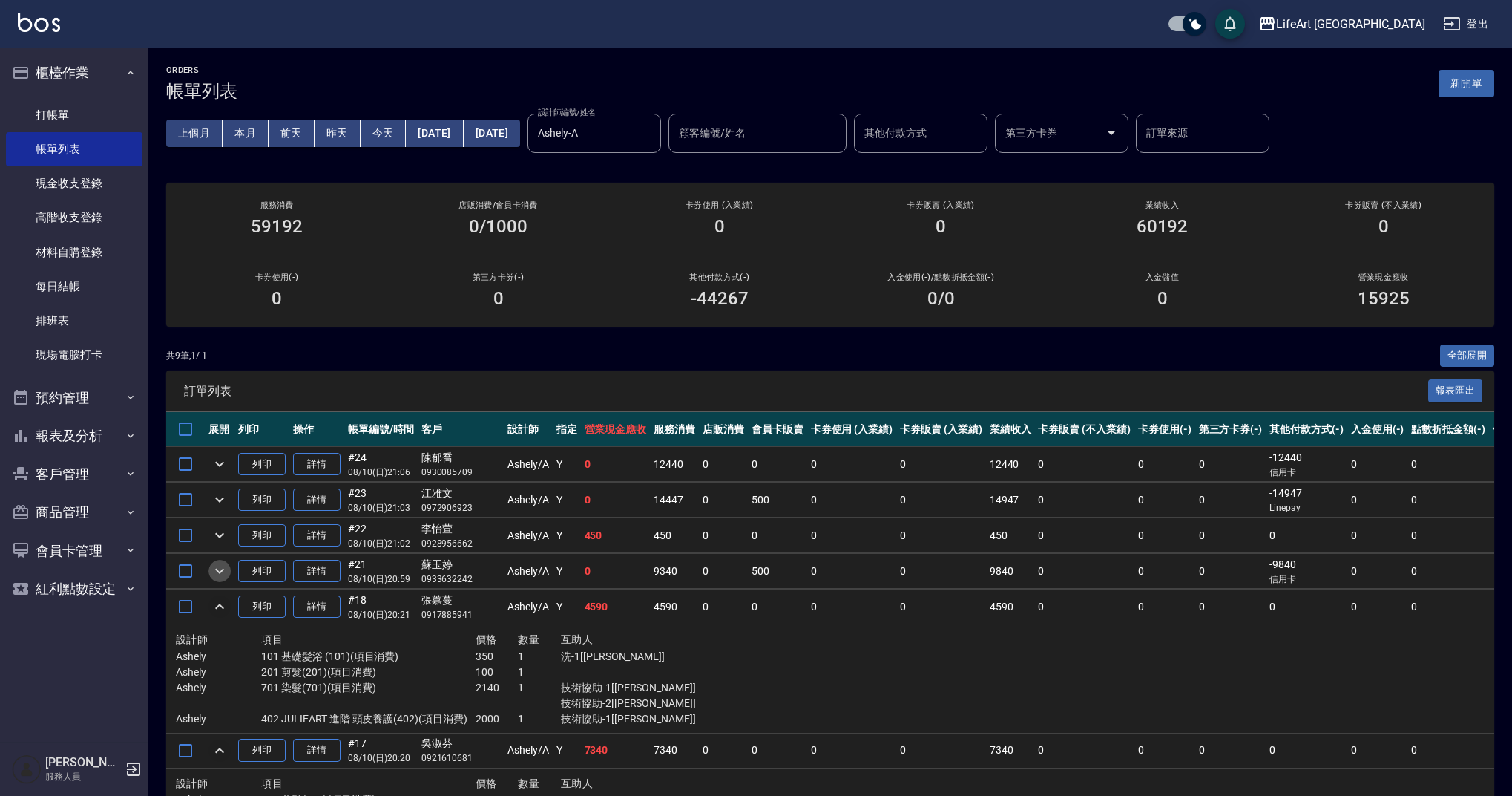
click at [224, 562] on icon "expand row" at bounding box center [220, 571] width 18 height 18
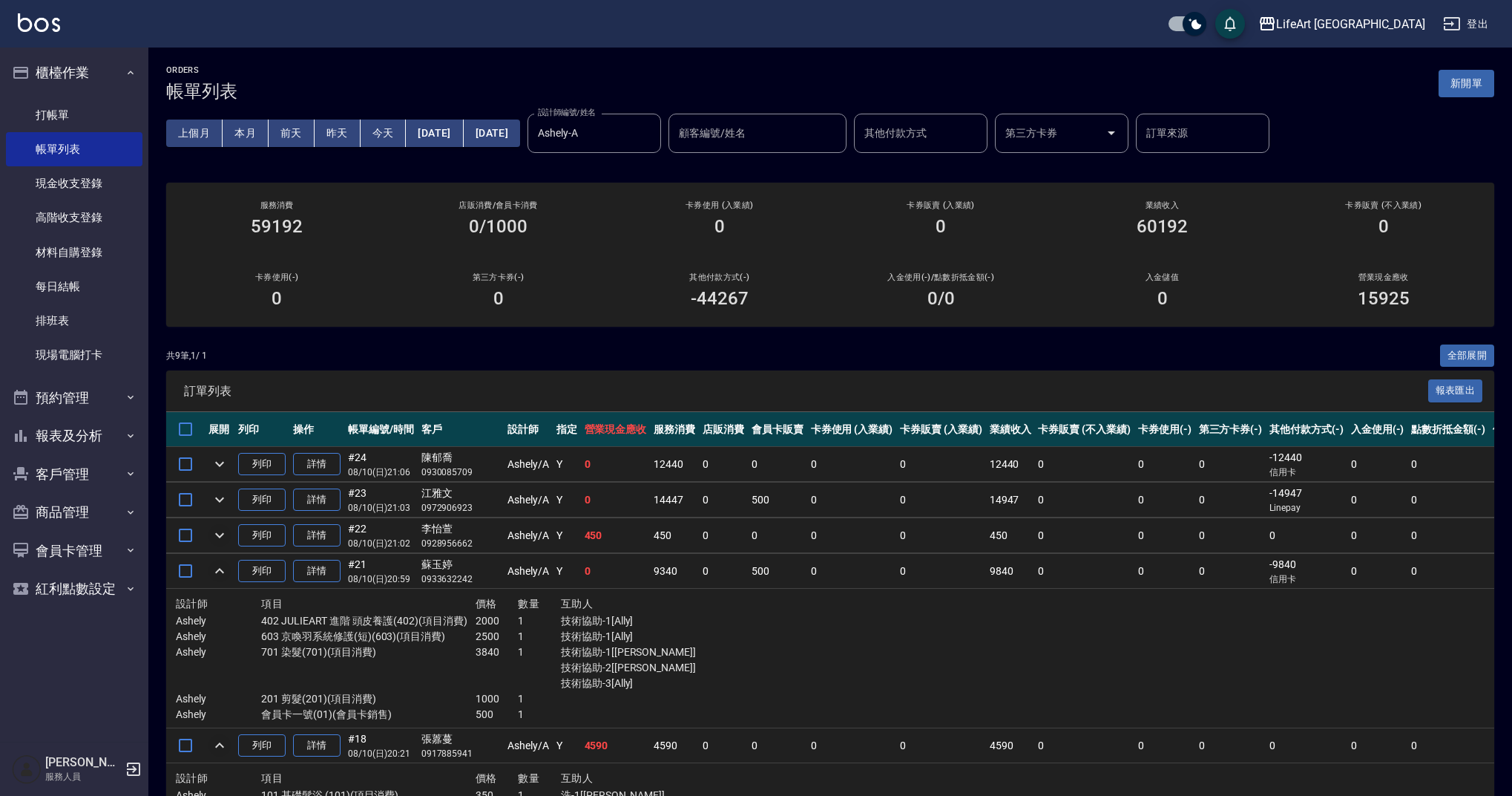
click at [221, 531] on icon "expand row" at bounding box center [220, 535] width 18 height 18
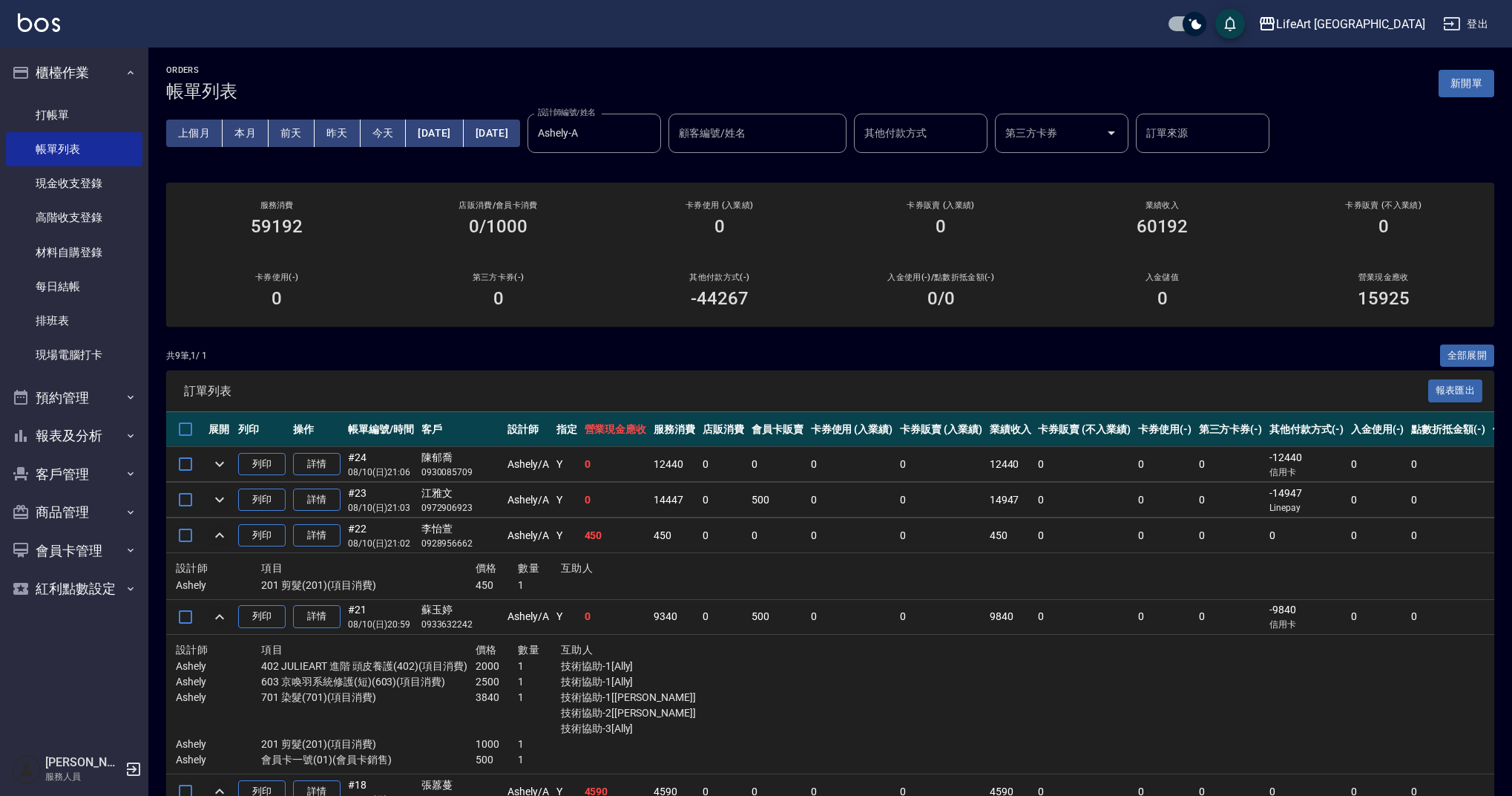
click at [219, 491] on icon "expand row" at bounding box center [220, 500] width 18 height 18
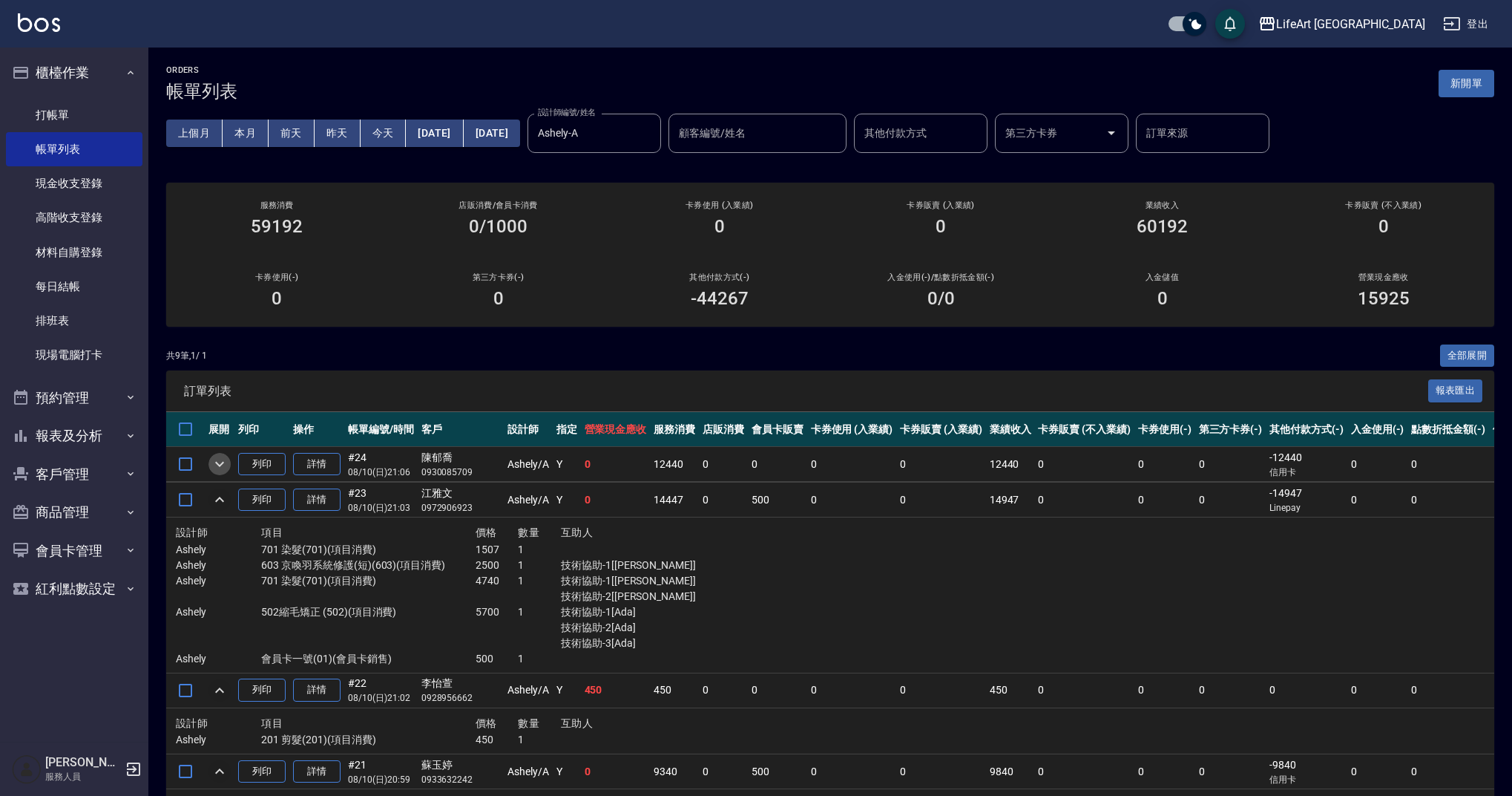
click at [226, 466] on icon "expand row" at bounding box center [220, 464] width 18 height 18
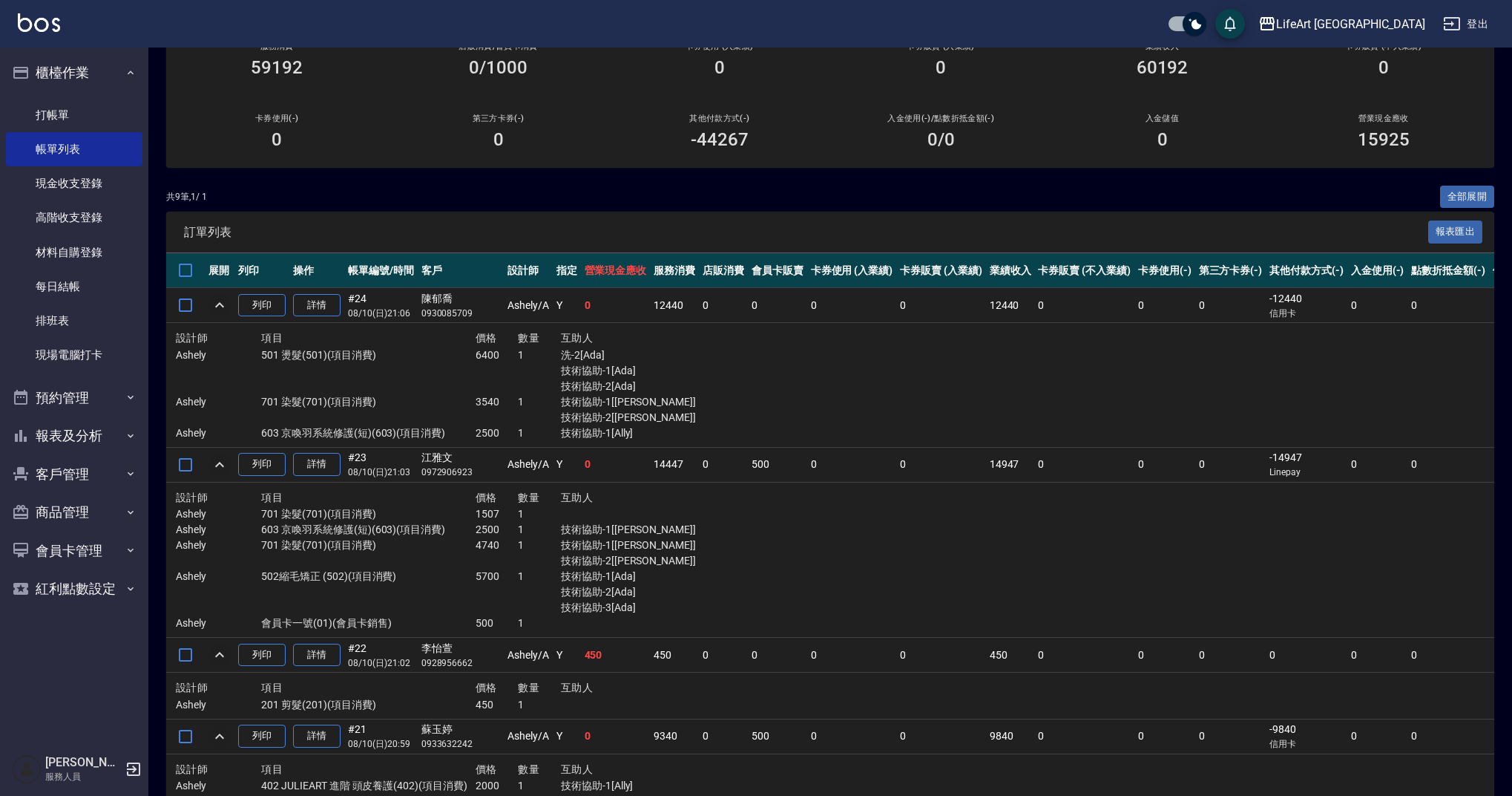
scroll to position [40, 0]
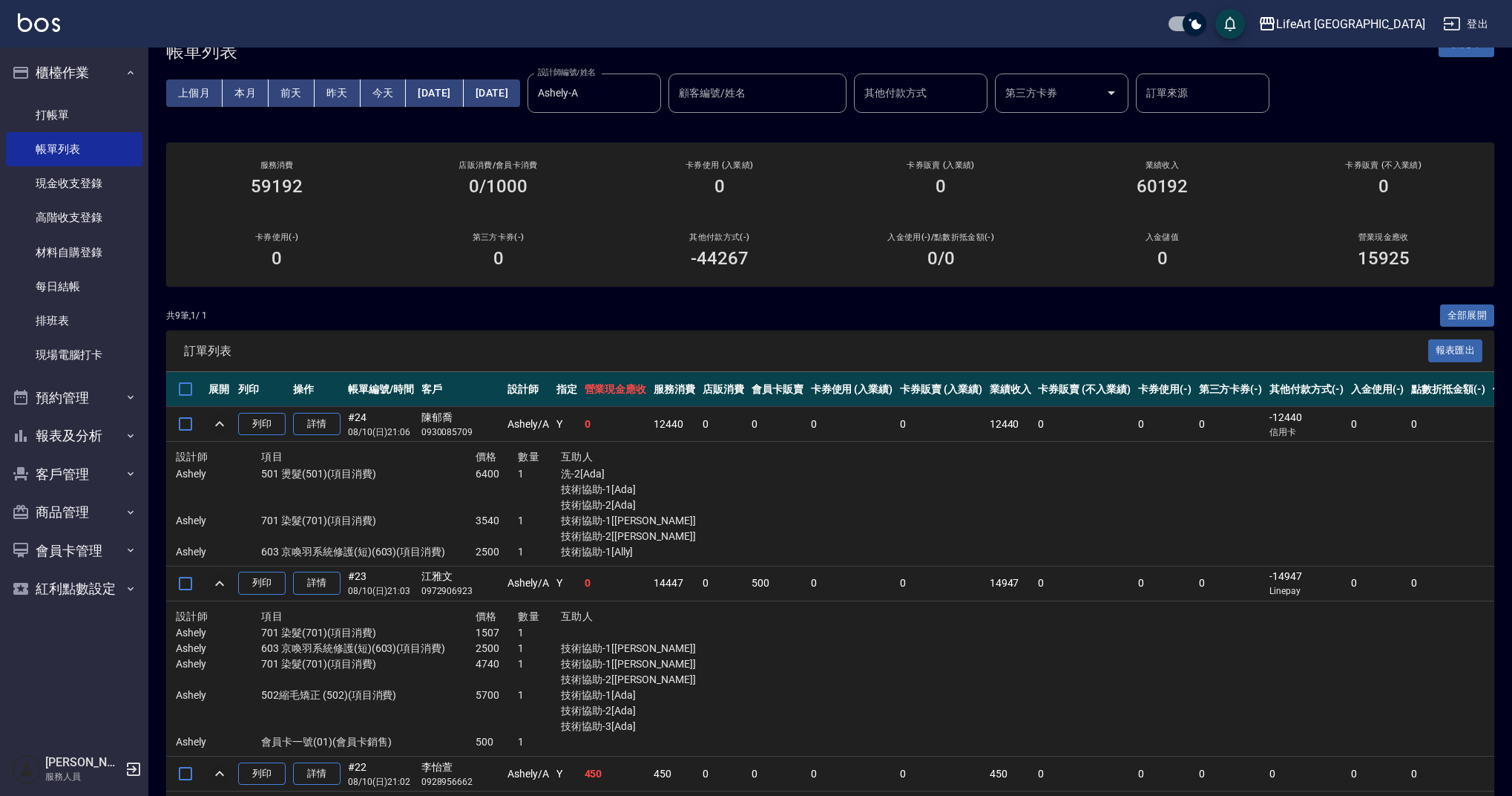
click at [376, 95] on button "今天" at bounding box center [384, 92] width 46 height 27
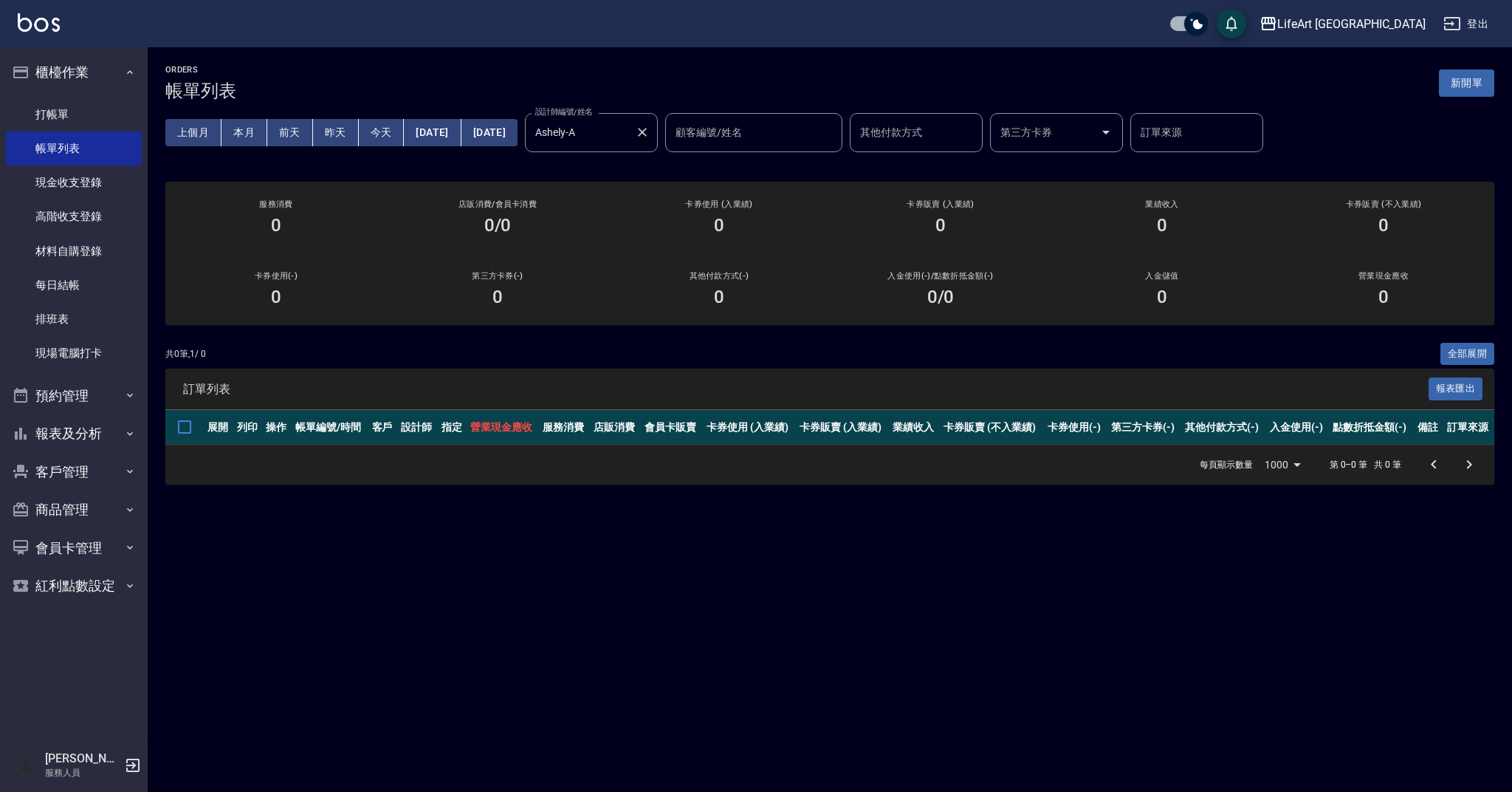
click at [650, 131] on icon "Clear" at bounding box center [642, 132] width 15 height 15
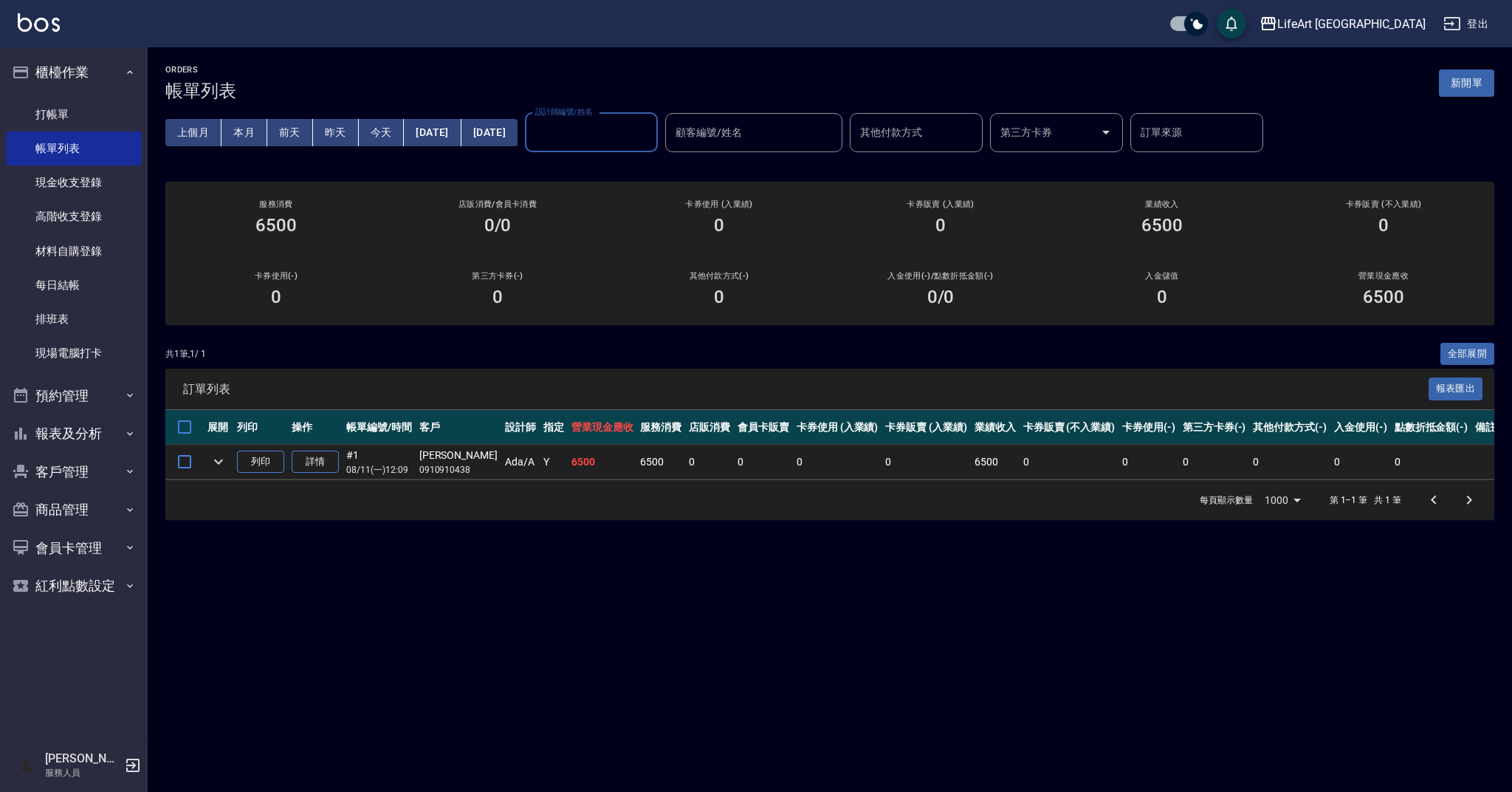
click at [1477, 72] on button "新開單" at bounding box center [1466, 82] width 55 height 27
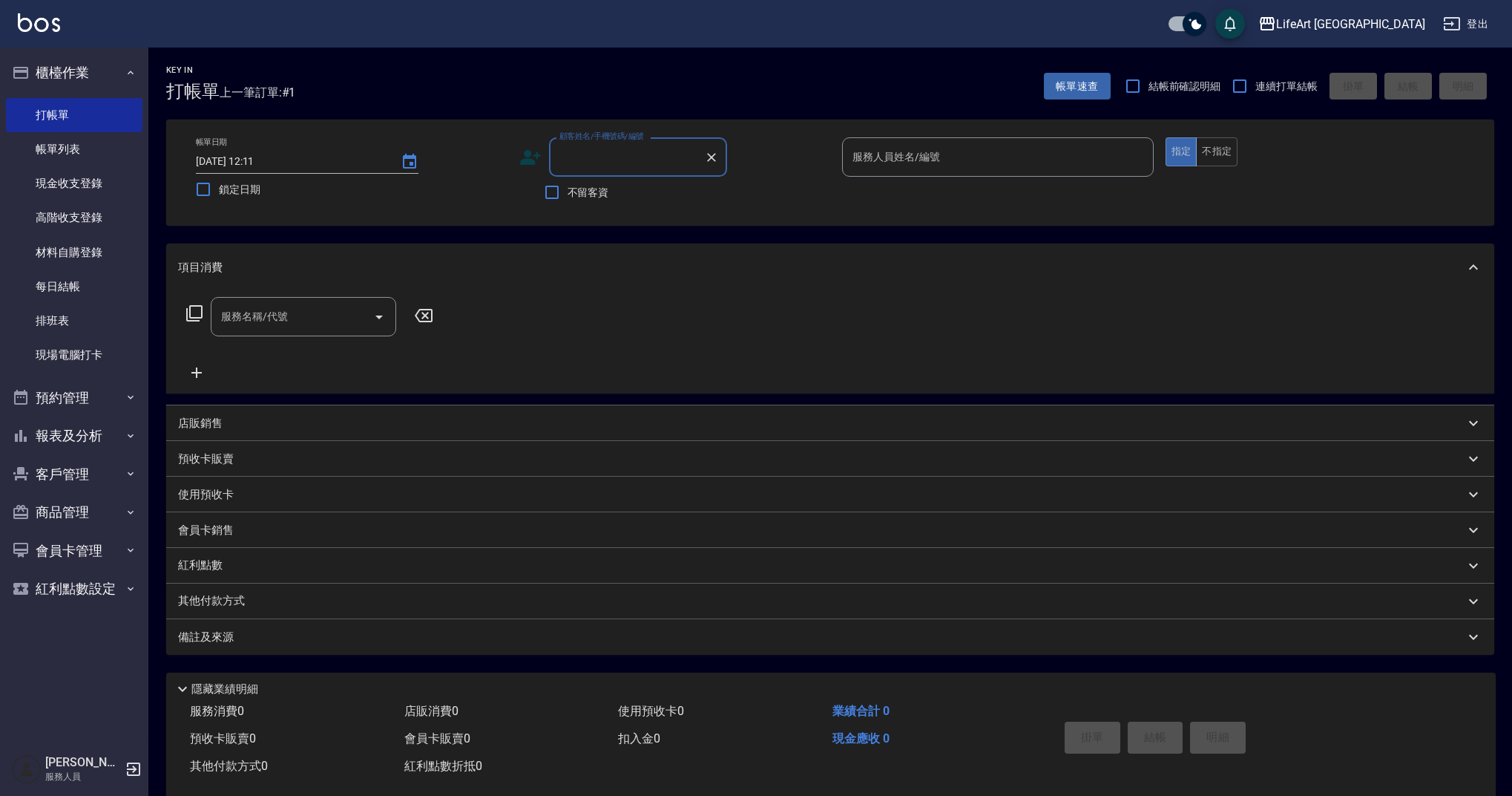
click at [593, 165] on input "顧客姓名/手機號碼/編號" at bounding box center [626, 156] width 143 height 26
click at [617, 201] on li "[PERSON_NAME]/0913149419/null" at bounding box center [638, 195] width 178 height 25
type input "[PERSON_NAME]/0913149419/null"
type input "Weiwei-w"
click at [535, 163] on icon at bounding box center [530, 157] width 22 height 22
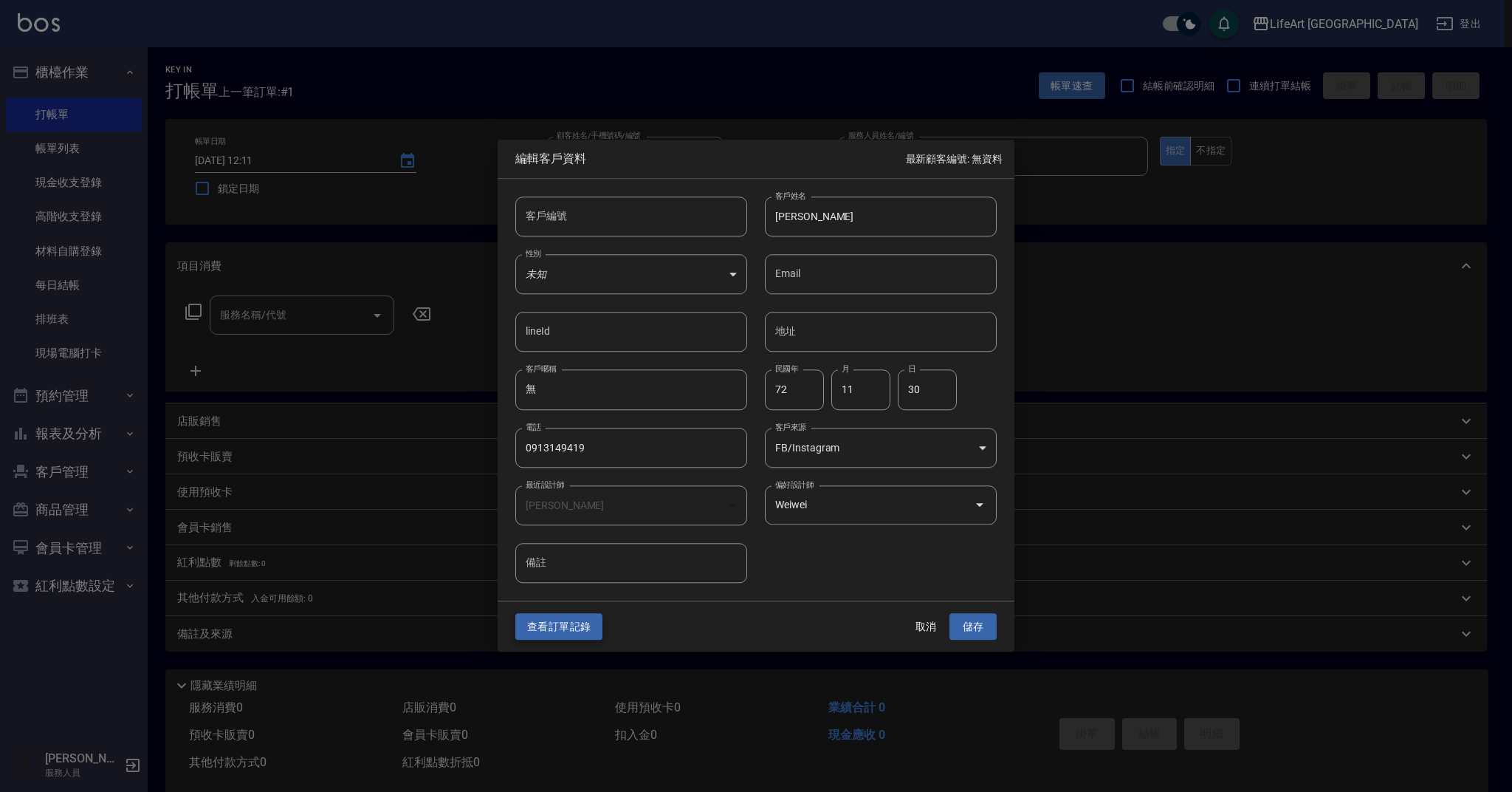
click at [587, 624] on button "查看訂單記錄" at bounding box center [558, 626] width 87 height 27
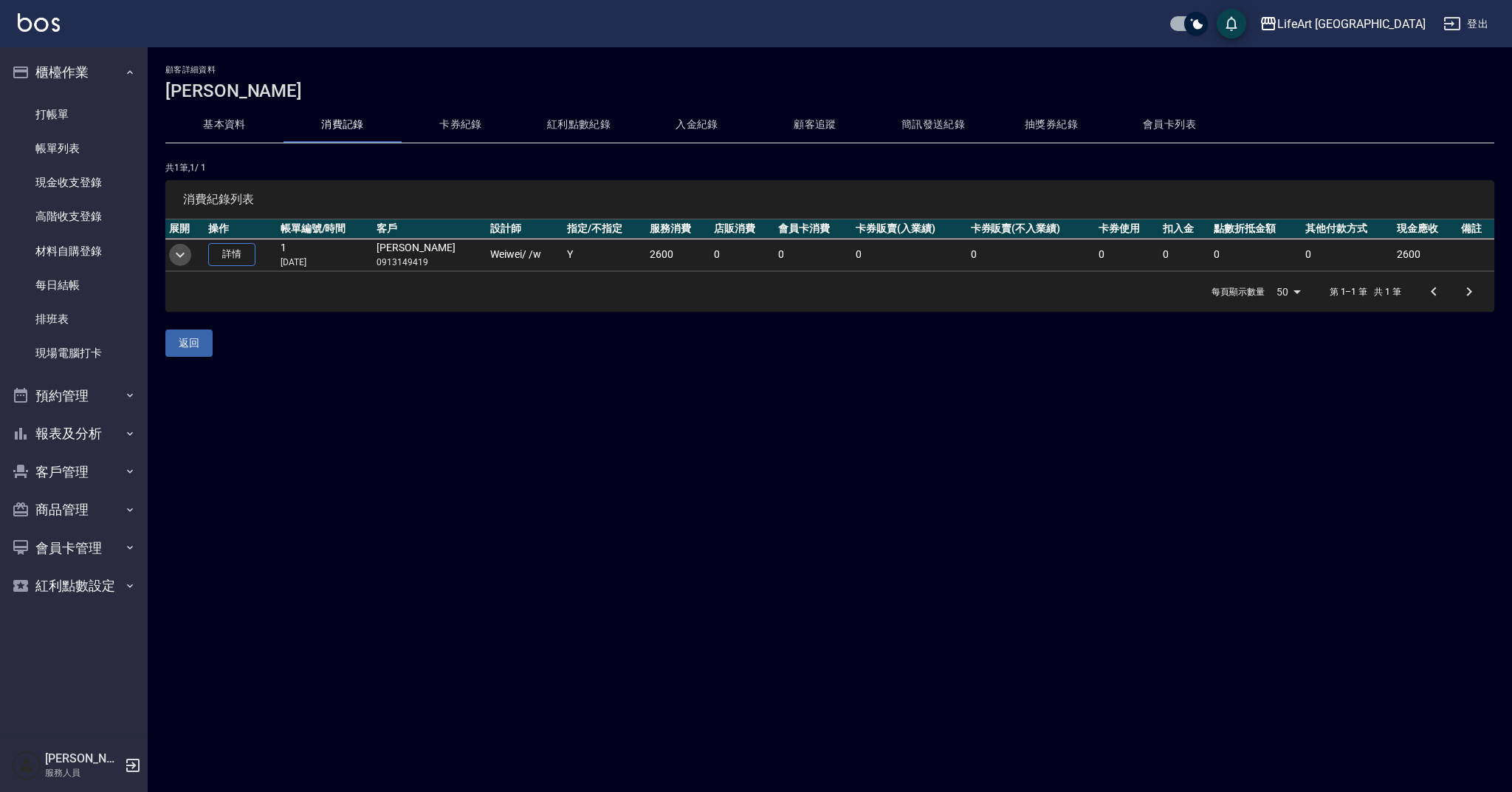
click at [183, 251] on icon "expand row" at bounding box center [181, 255] width 18 height 18
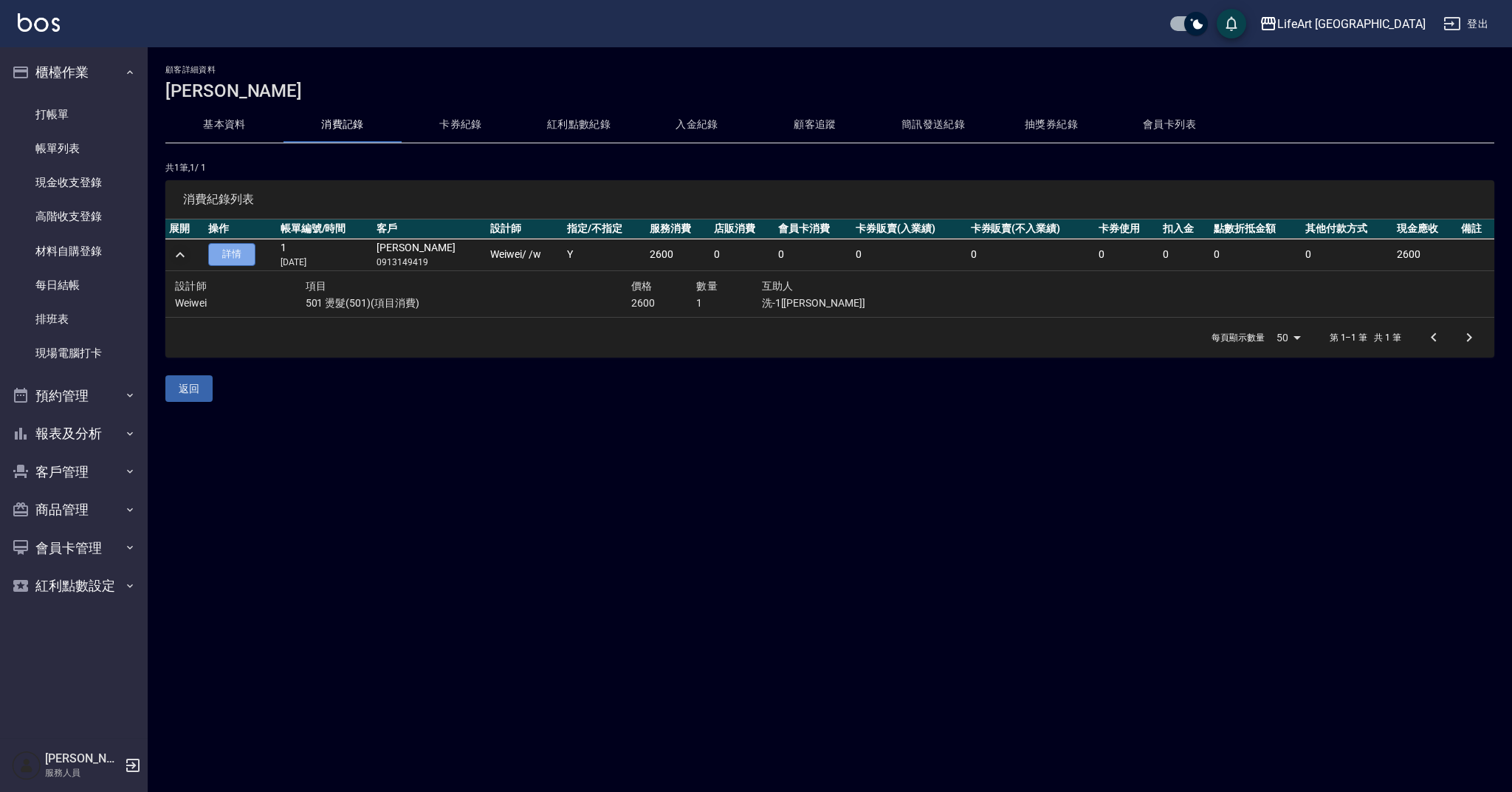
click at [232, 251] on link "詳情" at bounding box center [232, 255] width 48 height 23
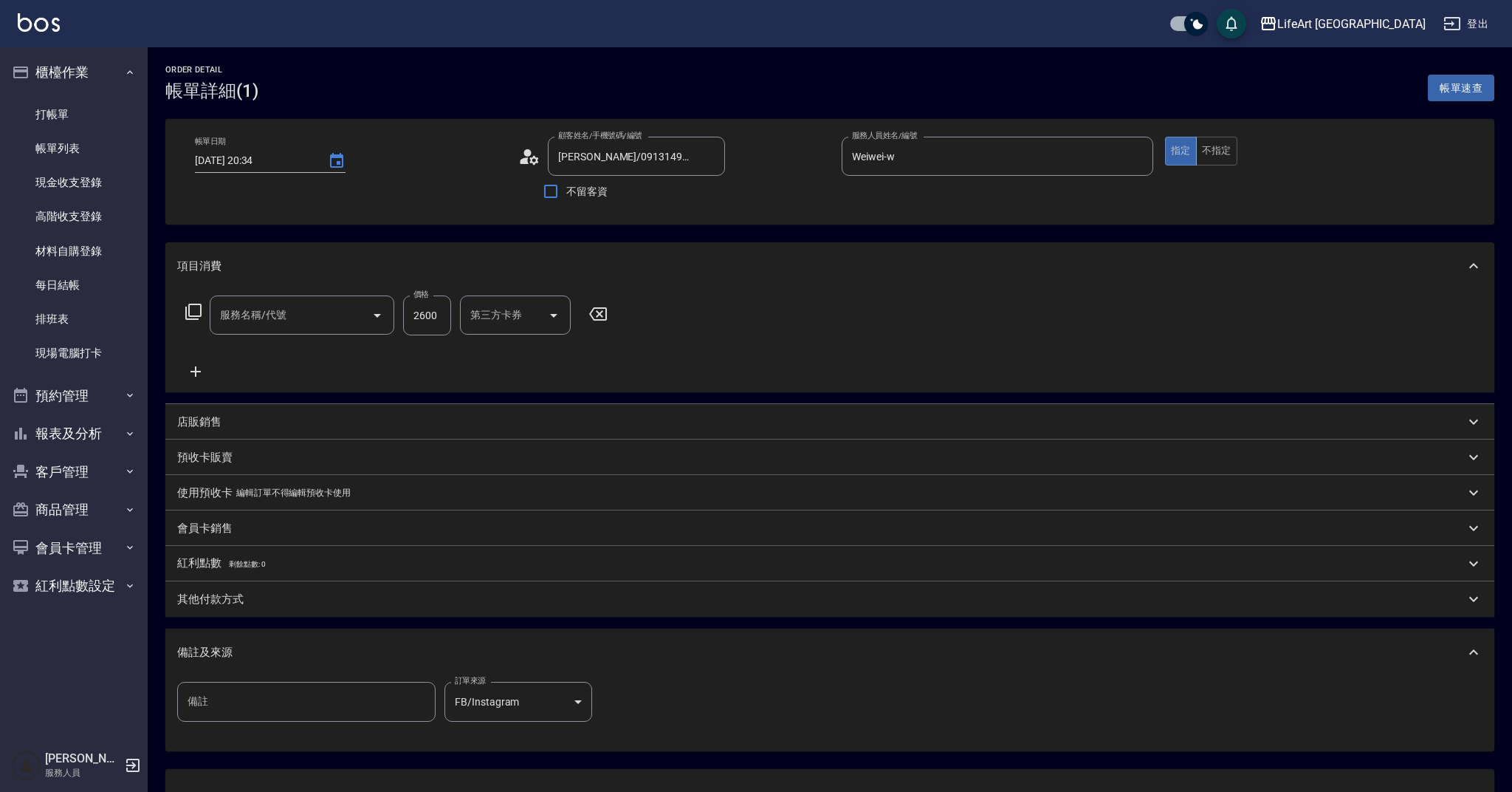
type input "[DATE] 20:34"
type input "[PERSON_NAME]/0913149419/null"
type input "Weiwei-w"
type input "501 燙髮(501)"
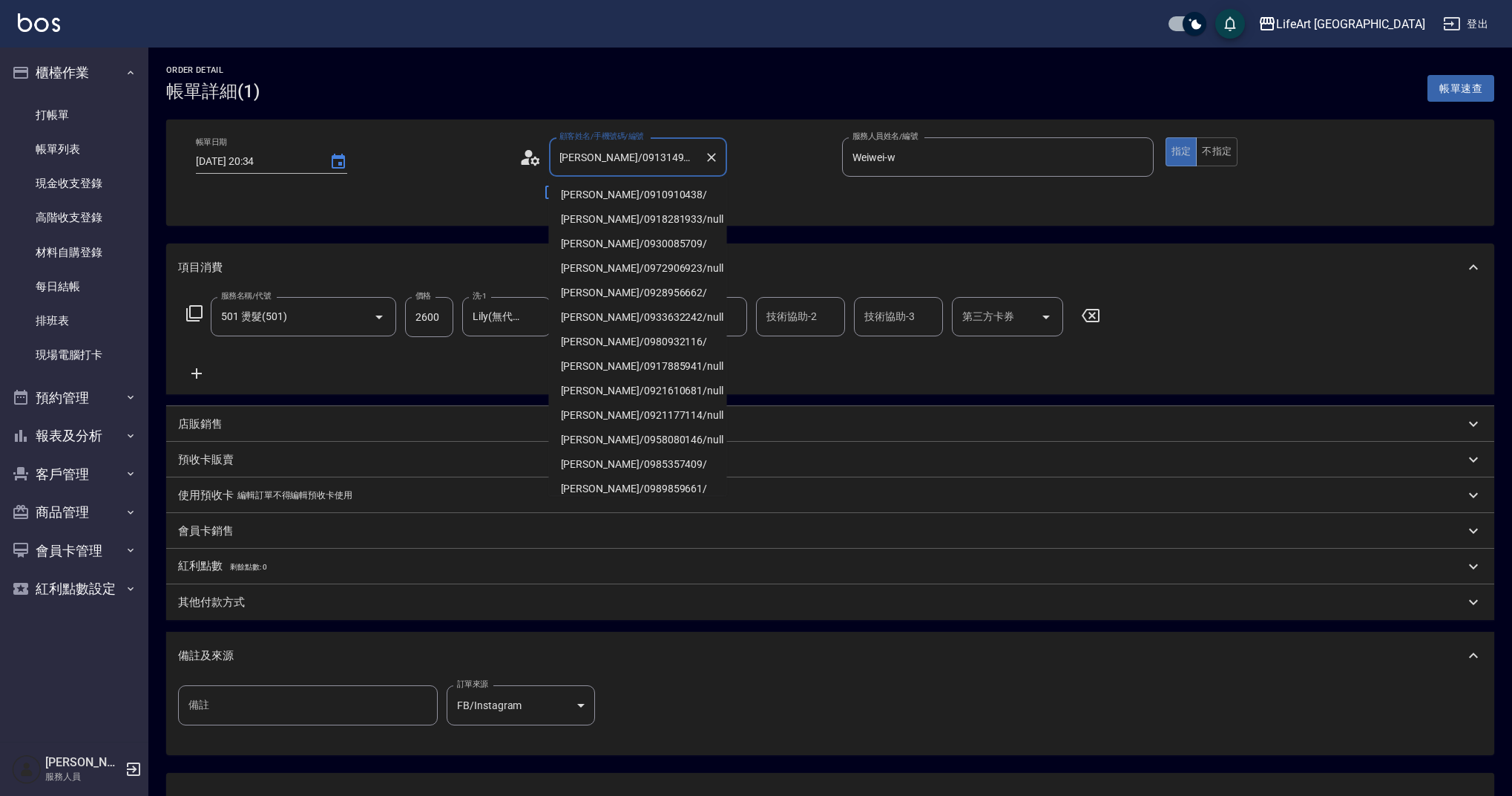
click at [619, 146] on input "[PERSON_NAME]/0913149419/null" at bounding box center [626, 156] width 143 height 26
click at [621, 154] on input "[PERSON_NAME]/0913149419/null" at bounding box center [626, 156] width 143 height 26
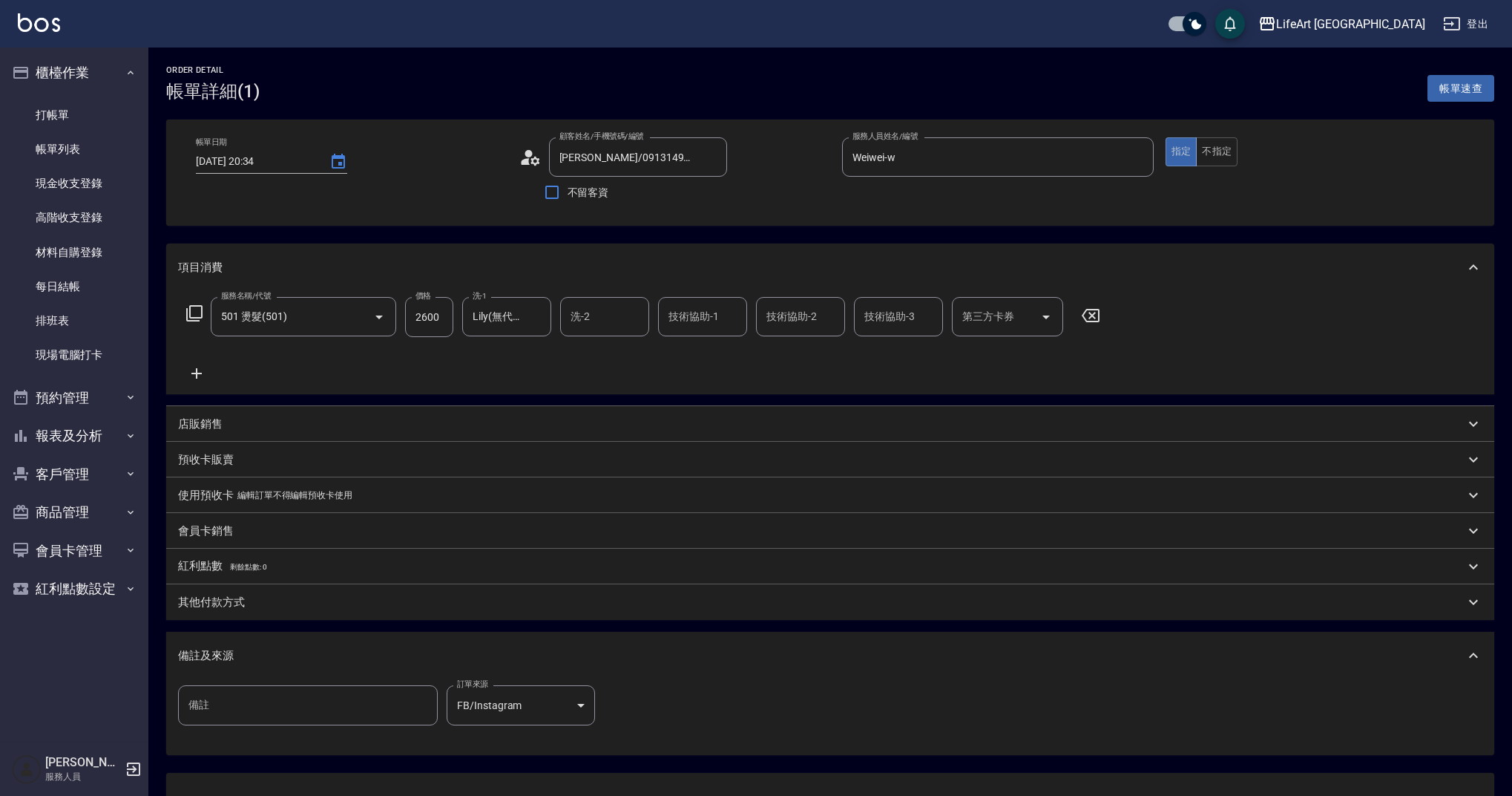
click at [766, 263] on div "項目消費" at bounding box center [821, 268] width 1287 height 16
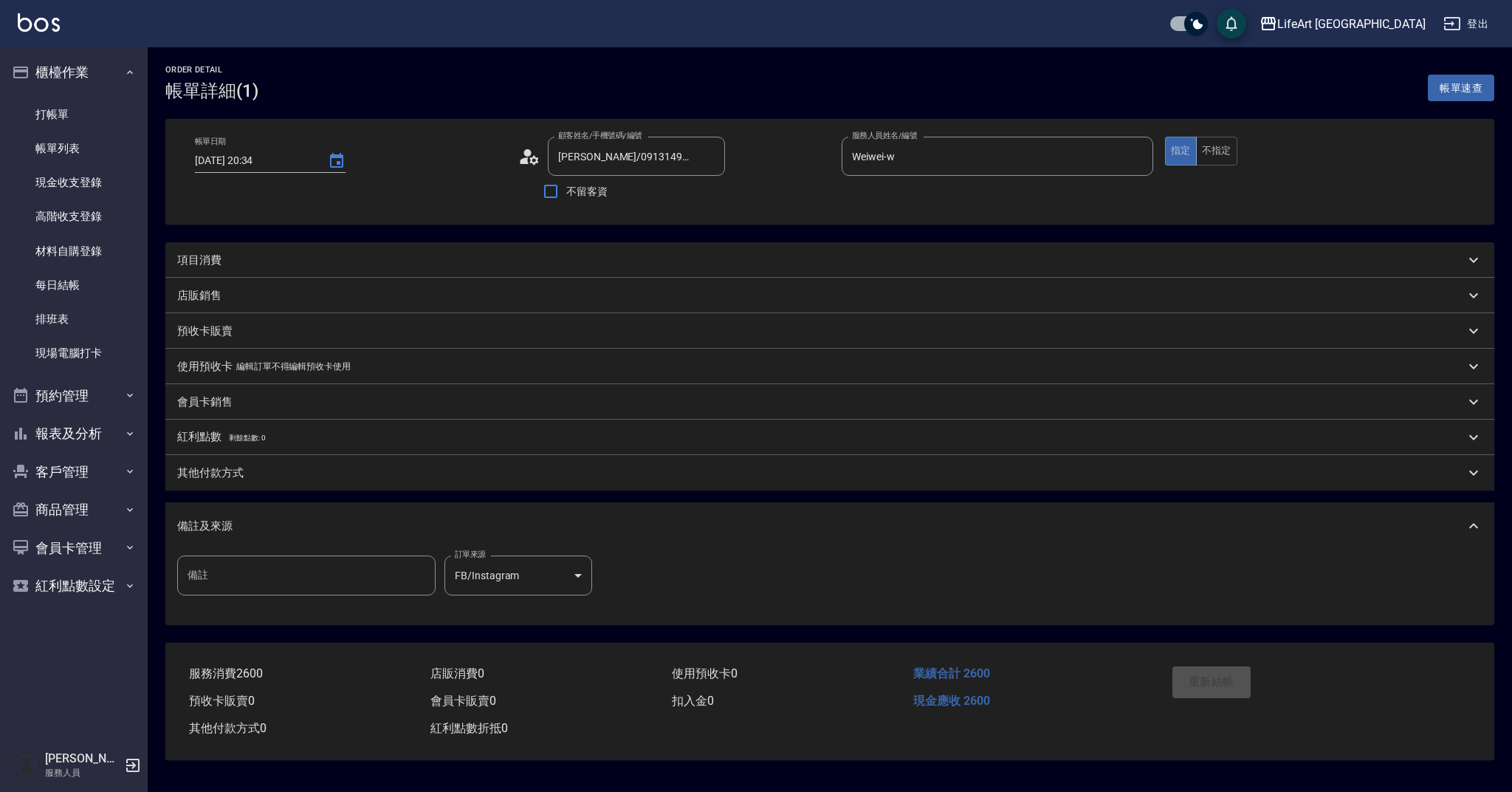
click at [749, 252] on div "項目消費" at bounding box center [821, 260] width 1288 height 16
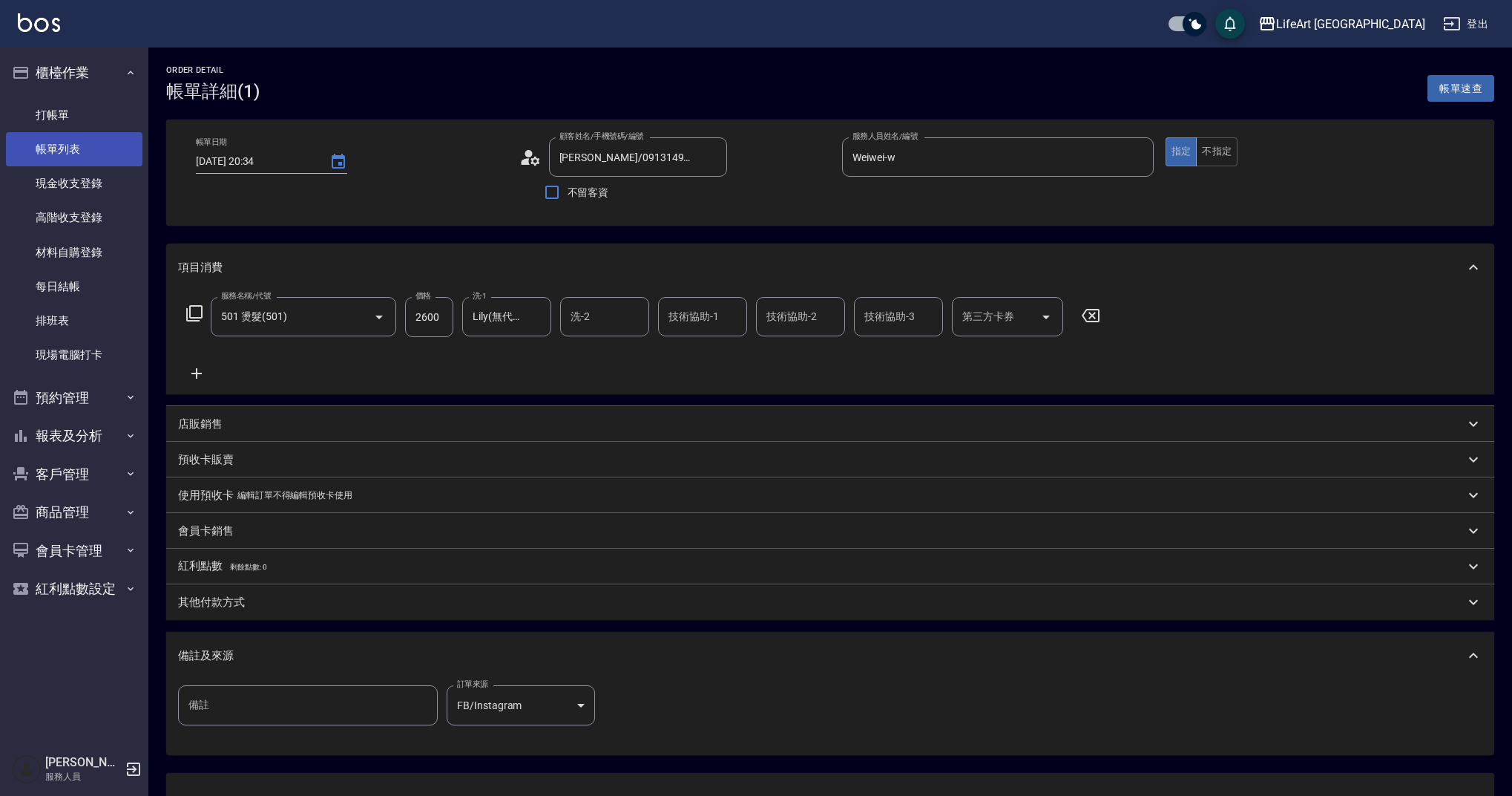
click at [79, 153] on link "帳單列表" at bounding box center [73, 149] width 136 height 34
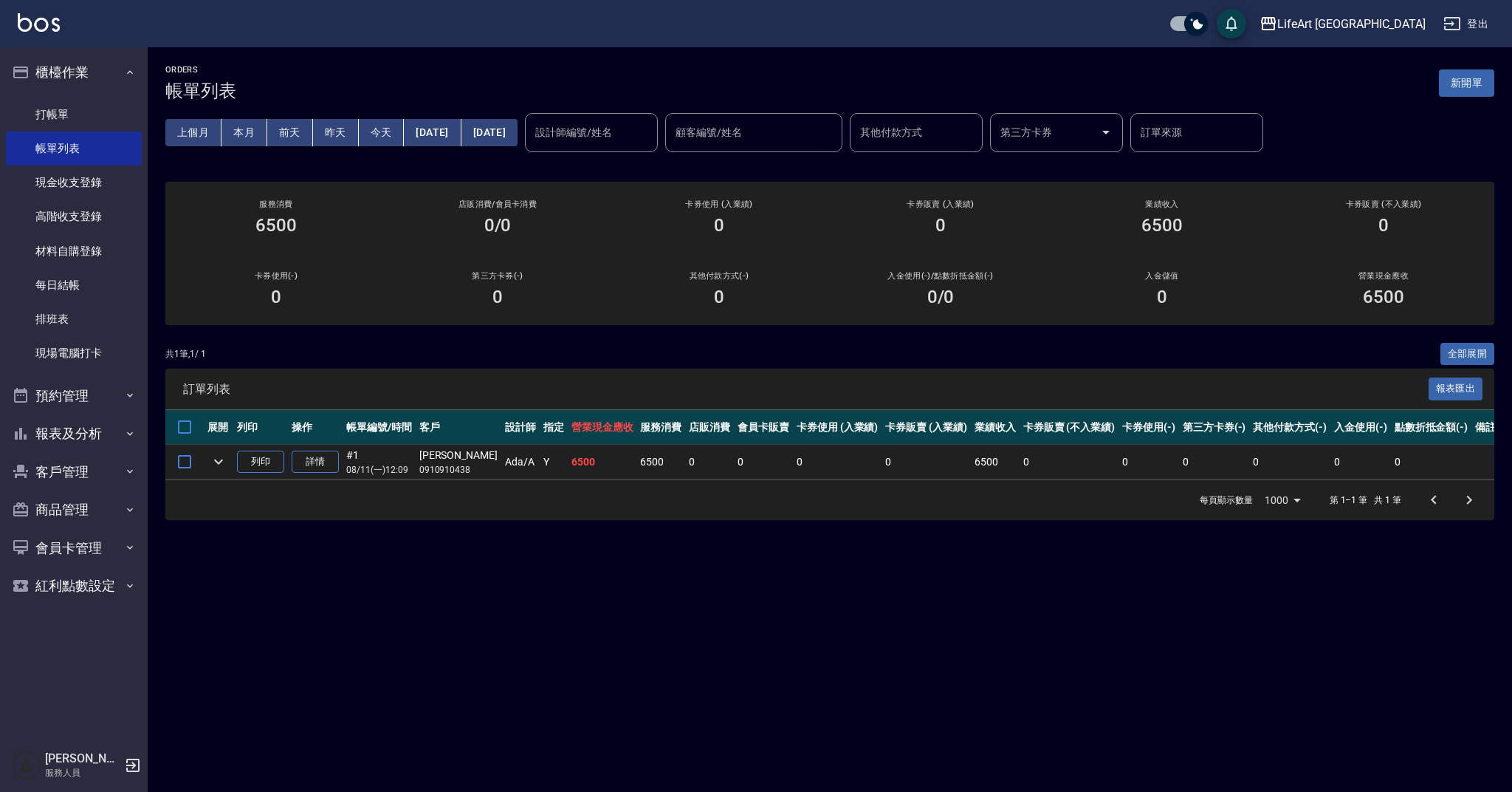
click at [637, 134] on input "設計師編號/姓名" at bounding box center [591, 132] width 120 height 25
click at [1458, 75] on button "新開單" at bounding box center [1466, 82] width 55 height 27
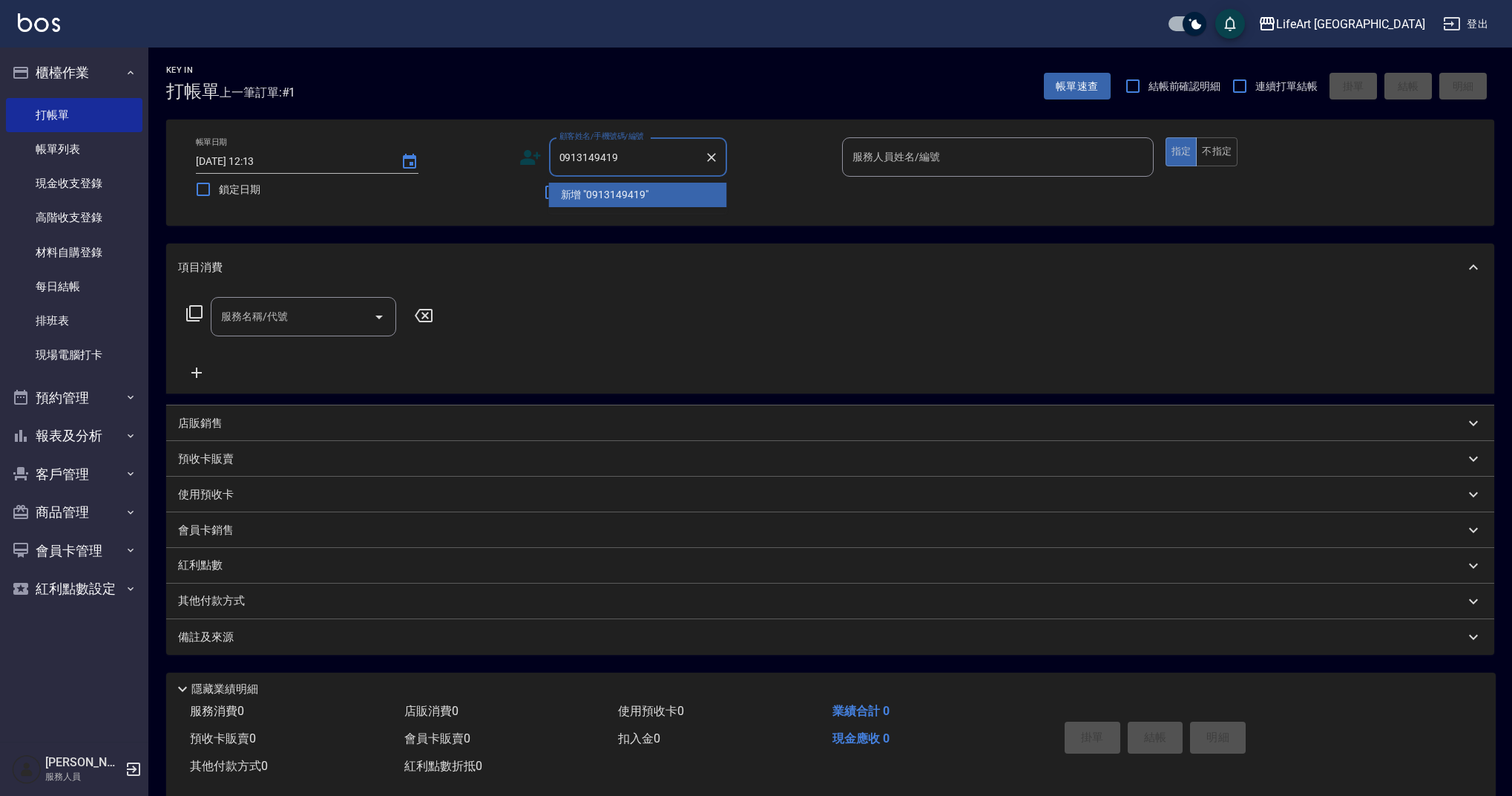
click at [636, 196] on li "新增 "0913149419"" at bounding box center [638, 195] width 178 height 25
click at [633, 159] on input "0913149419" at bounding box center [626, 156] width 143 height 26
click at [631, 187] on li "[PERSON_NAME]/0913149419/null" at bounding box center [638, 195] width 178 height 25
type input "[PERSON_NAME]/0913149419/null"
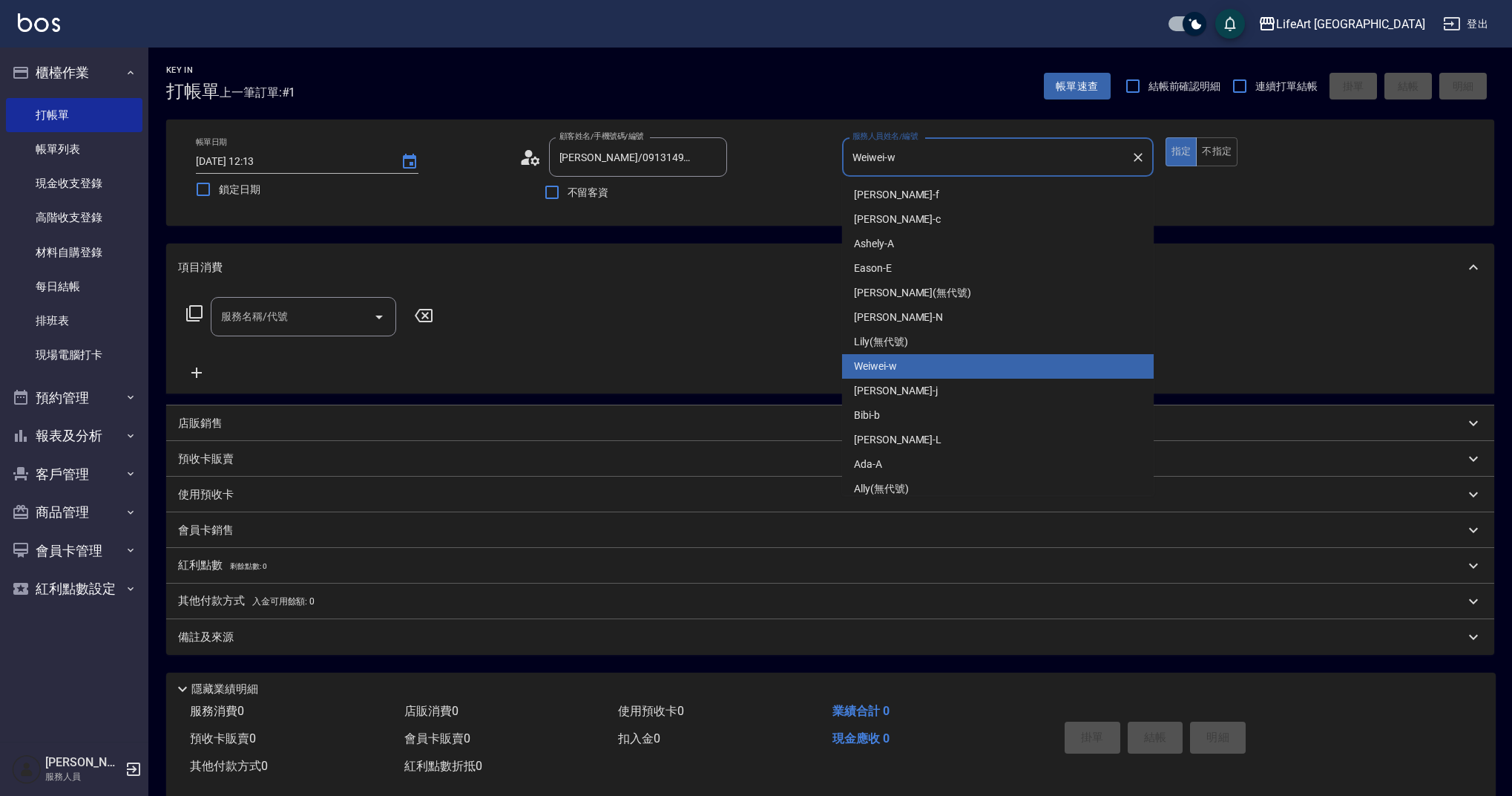
click at [910, 163] on input "Weiwei-w" at bounding box center [986, 156] width 276 height 26
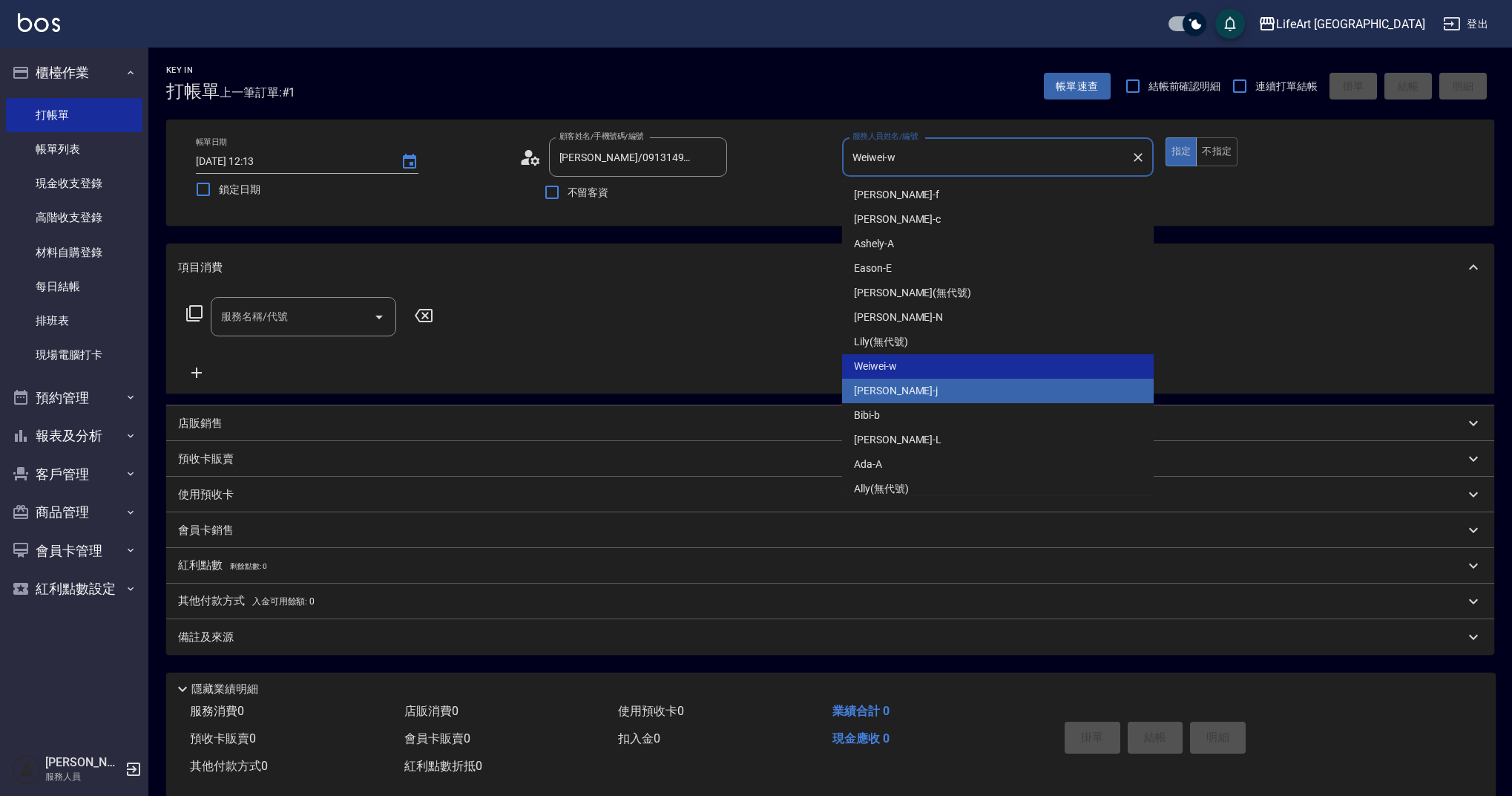
click at [928, 396] on div "[PERSON_NAME]" at bounding box center [998, 391] width 312 height 25
type input "[PERSON_NAME]"
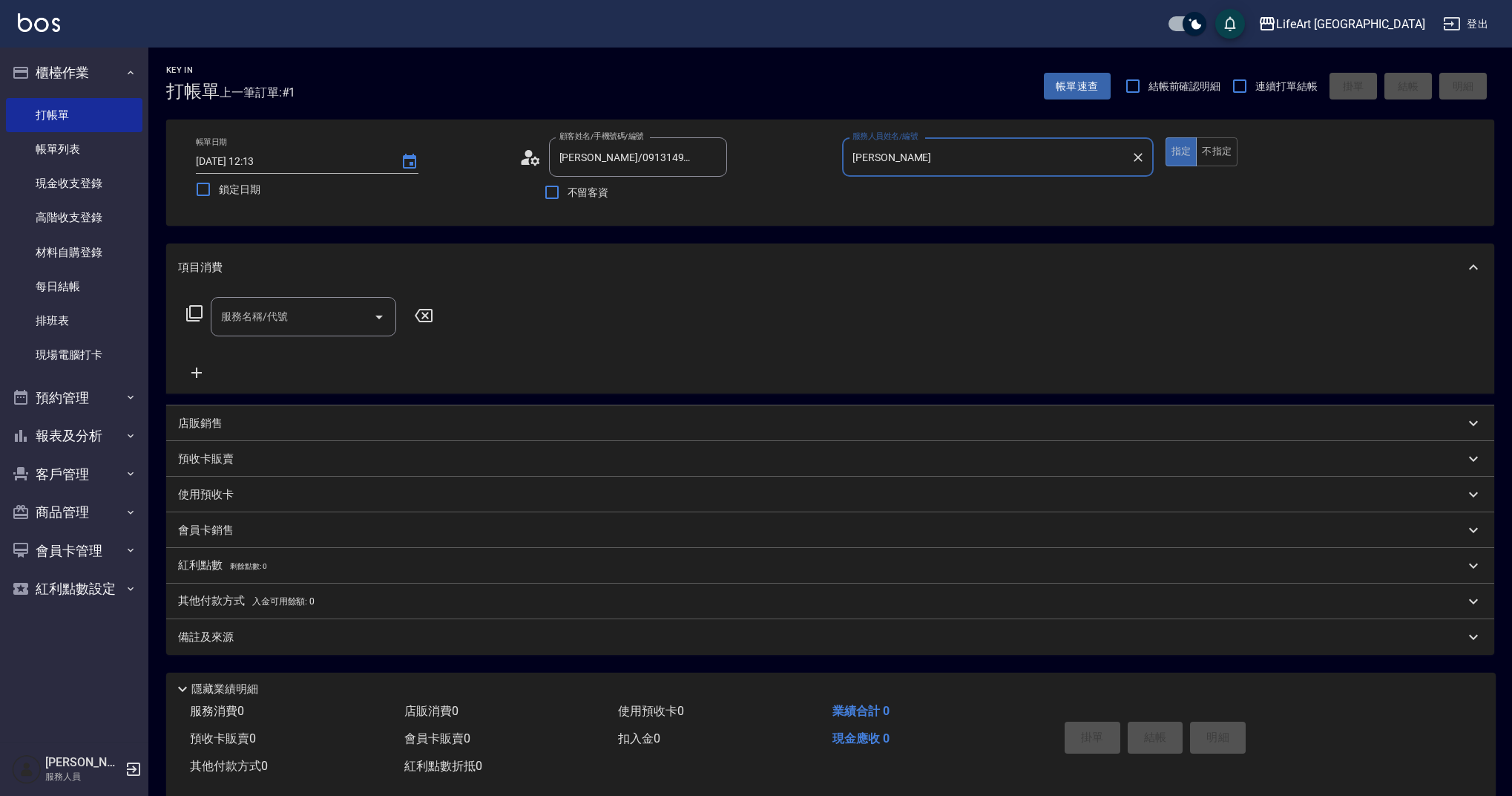
click at [229, 320] on input "服務名稱/代號" at bounding box center [292, 316] width 150 height 26
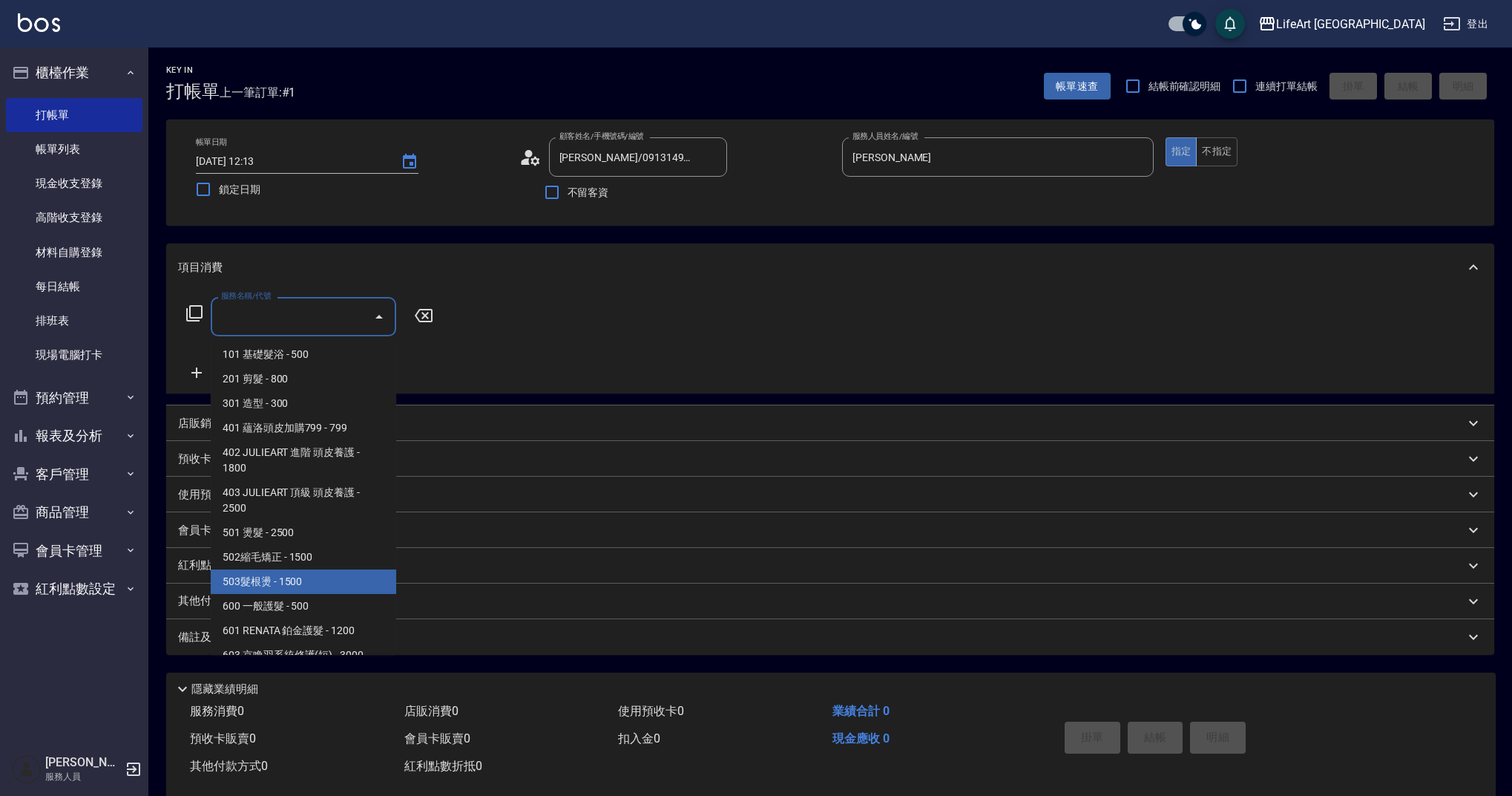
scroll to position [190, 0]
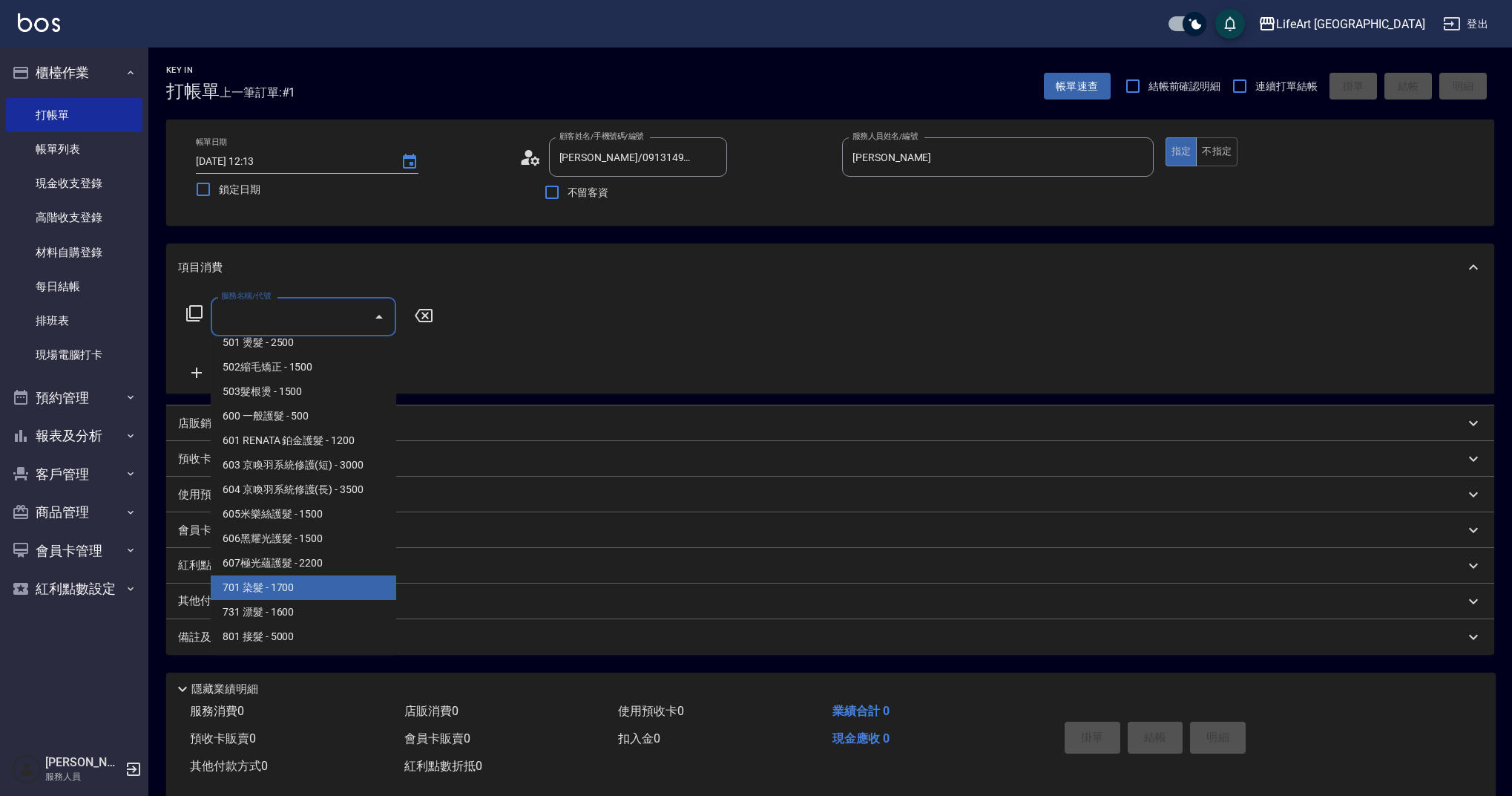
click at [326, 595] on span "701 染髮 - 1700" at bounding box center [303, 588] width 186 height 25
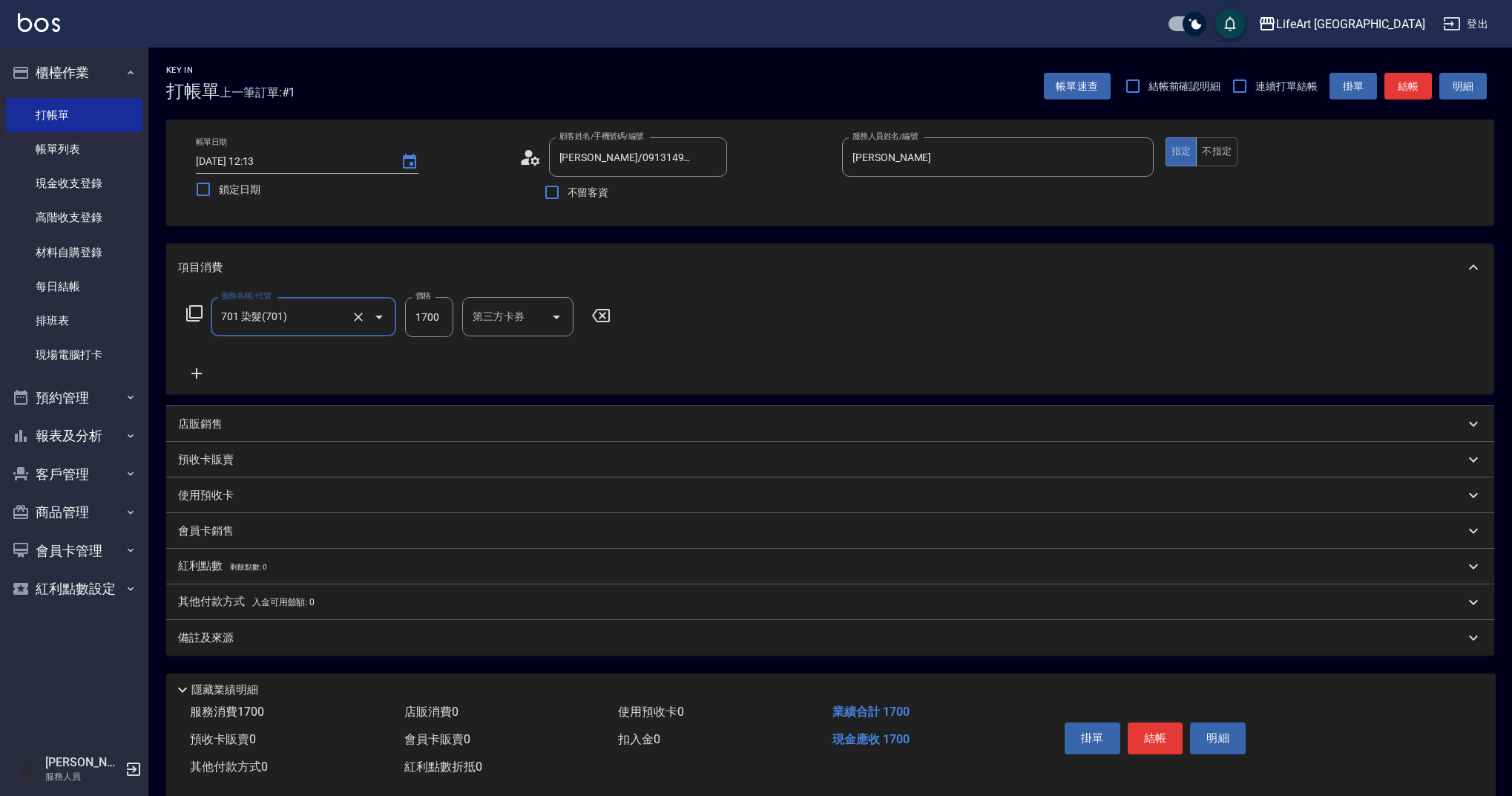
type input "701 染髮(701)"
click at [430, 328] on input "1700" at bounding box center [429, 317] width 48 height 40
type input "3000"
click at [450, 371] on div "服務名稱/代號 701 染髮(701) 服務名稱/代號 價格 3000 價格 洗-1 洗-1 技術協助-1 技術協助-1 技術協助-2 技術協助-2 技術協助…" at bounding box center [594, 339] width 833 height 85
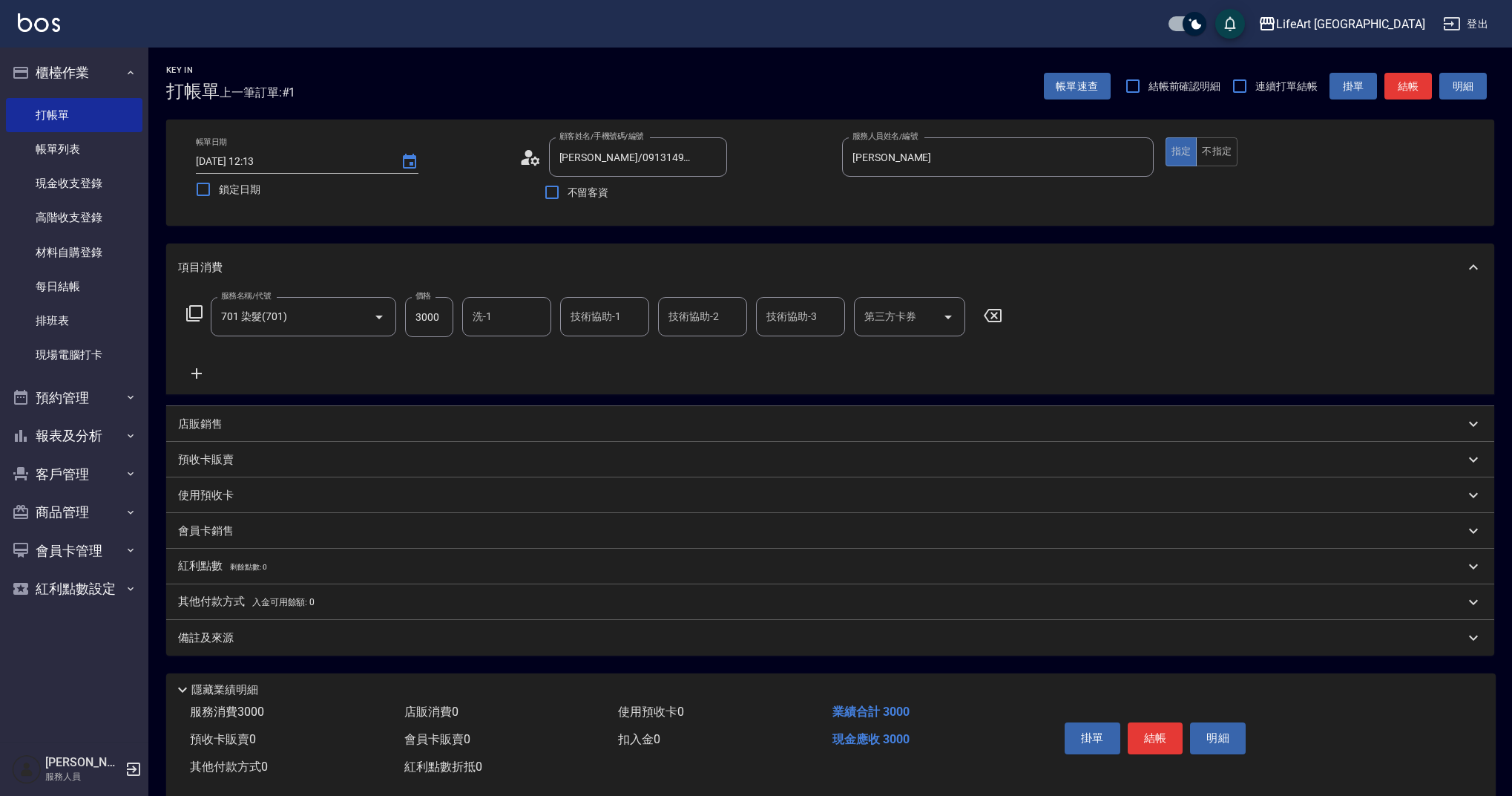
click at [357, 637] on div "備註及來源" at bounding box center [821, 637] width 1287 height 16
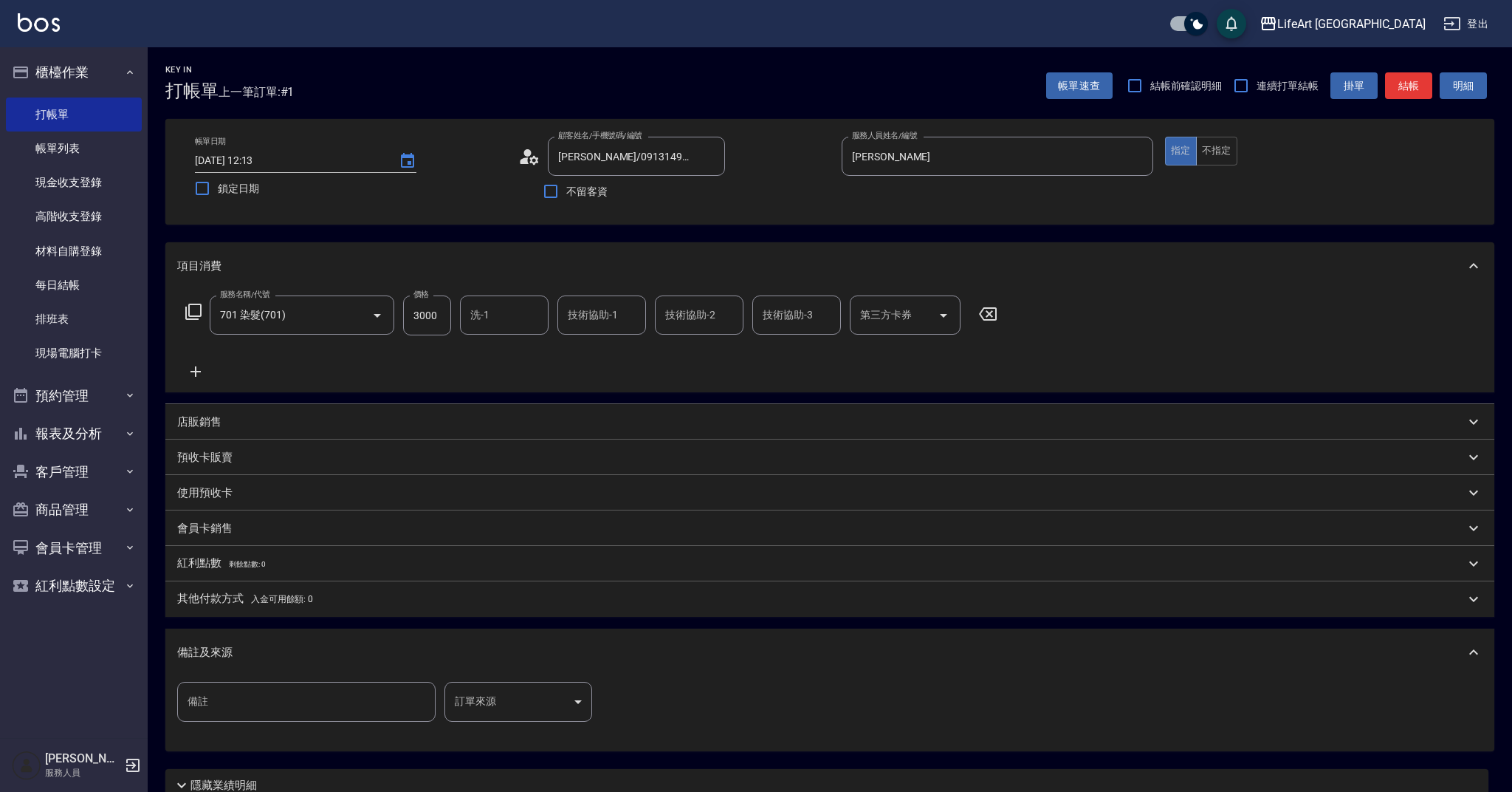
click at [518, 709] on body "LifeArt 蘆洲 登出 櫃檯作業 打帳單 帳單列表 現金收支登錄 高階收支登錄 材料自購登錄 每日結帳 排班表 現場電腦打卡 預約管理 預約管理 單日預約…" at bounding box center [756, 455] width 1512 height 911
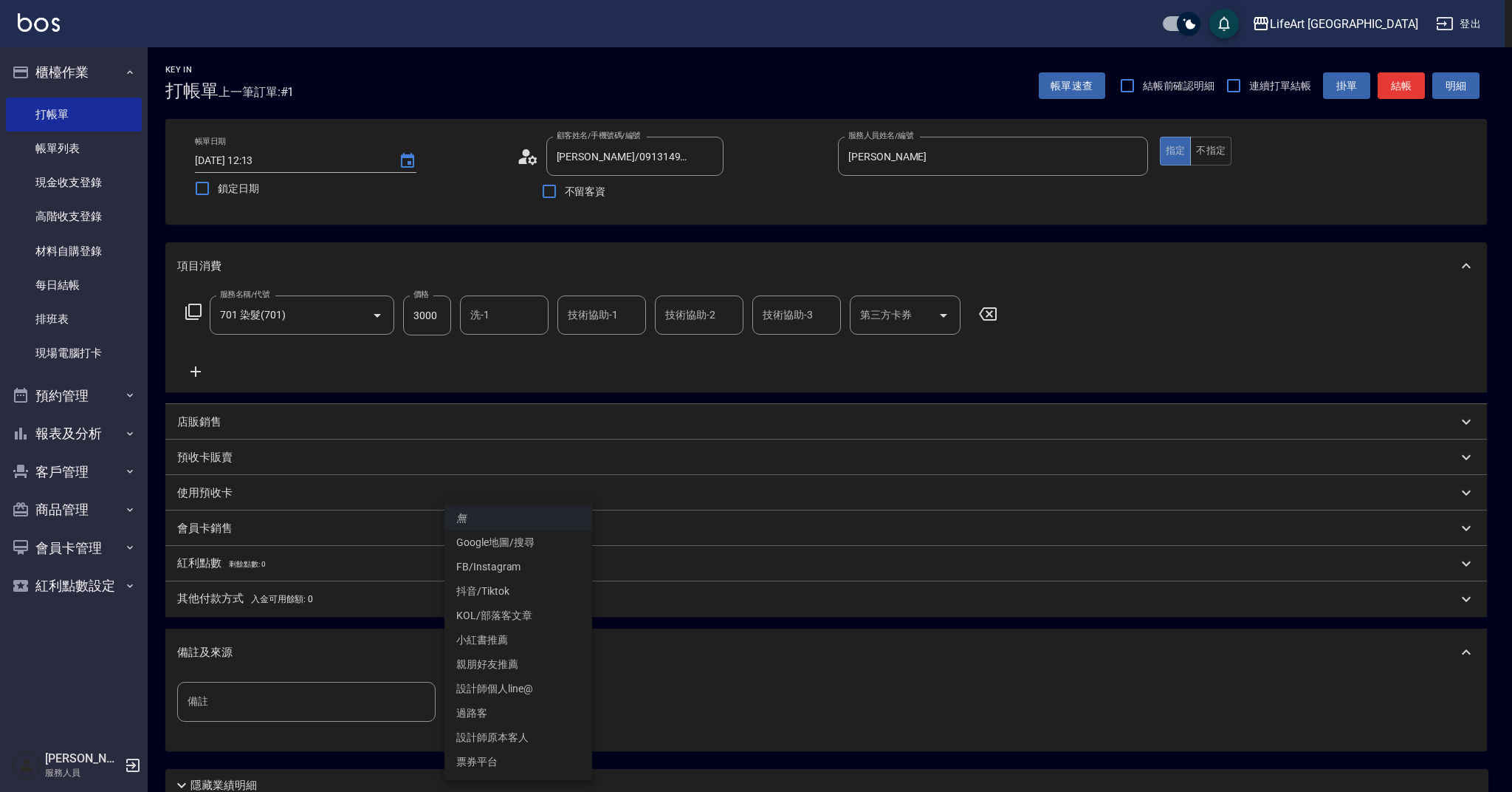
click at [526, 569] on li "FB/Instagram" at bounding box center [518, 567] width 148 height 25
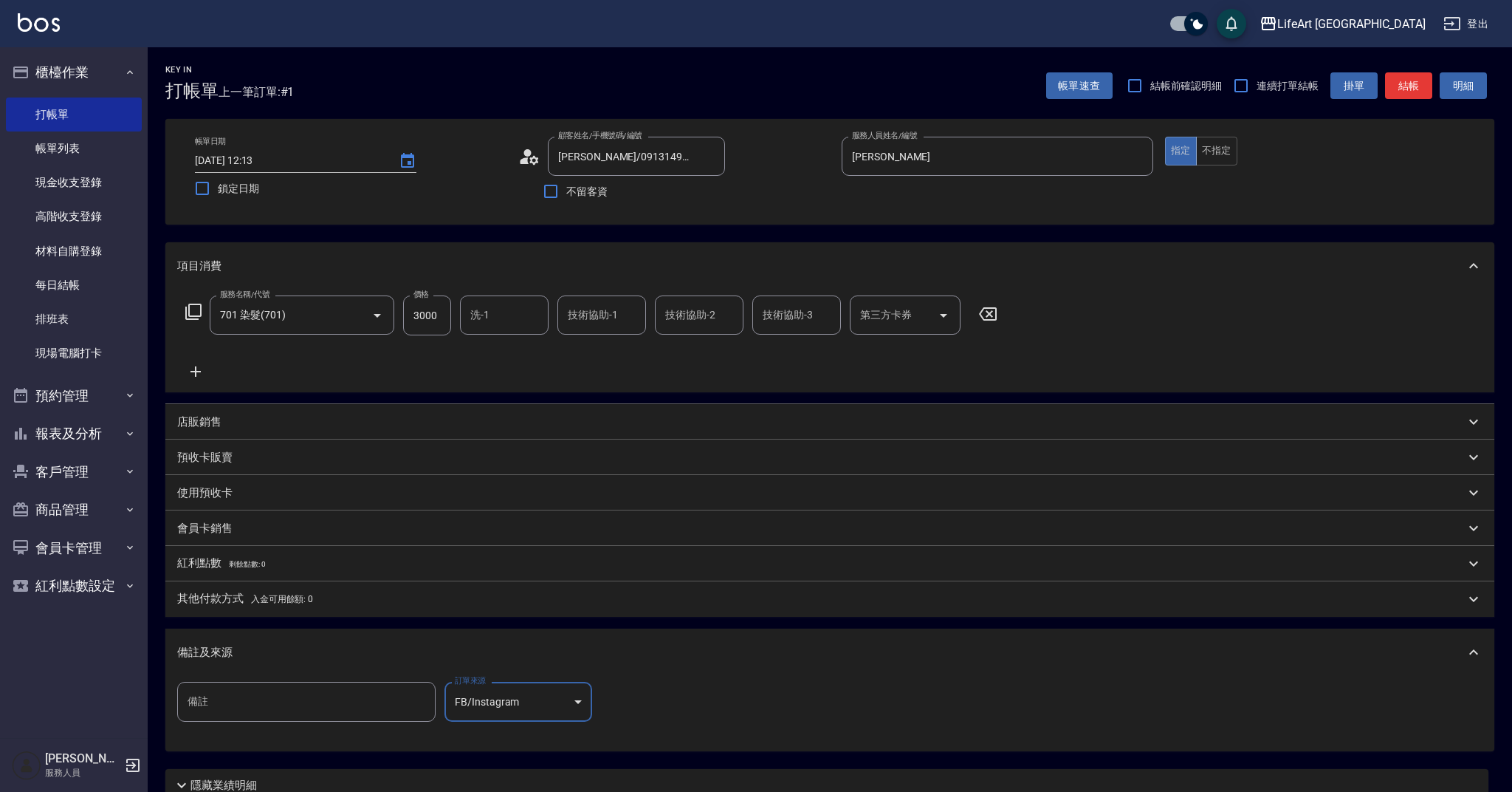
type input "FB/Instagram"
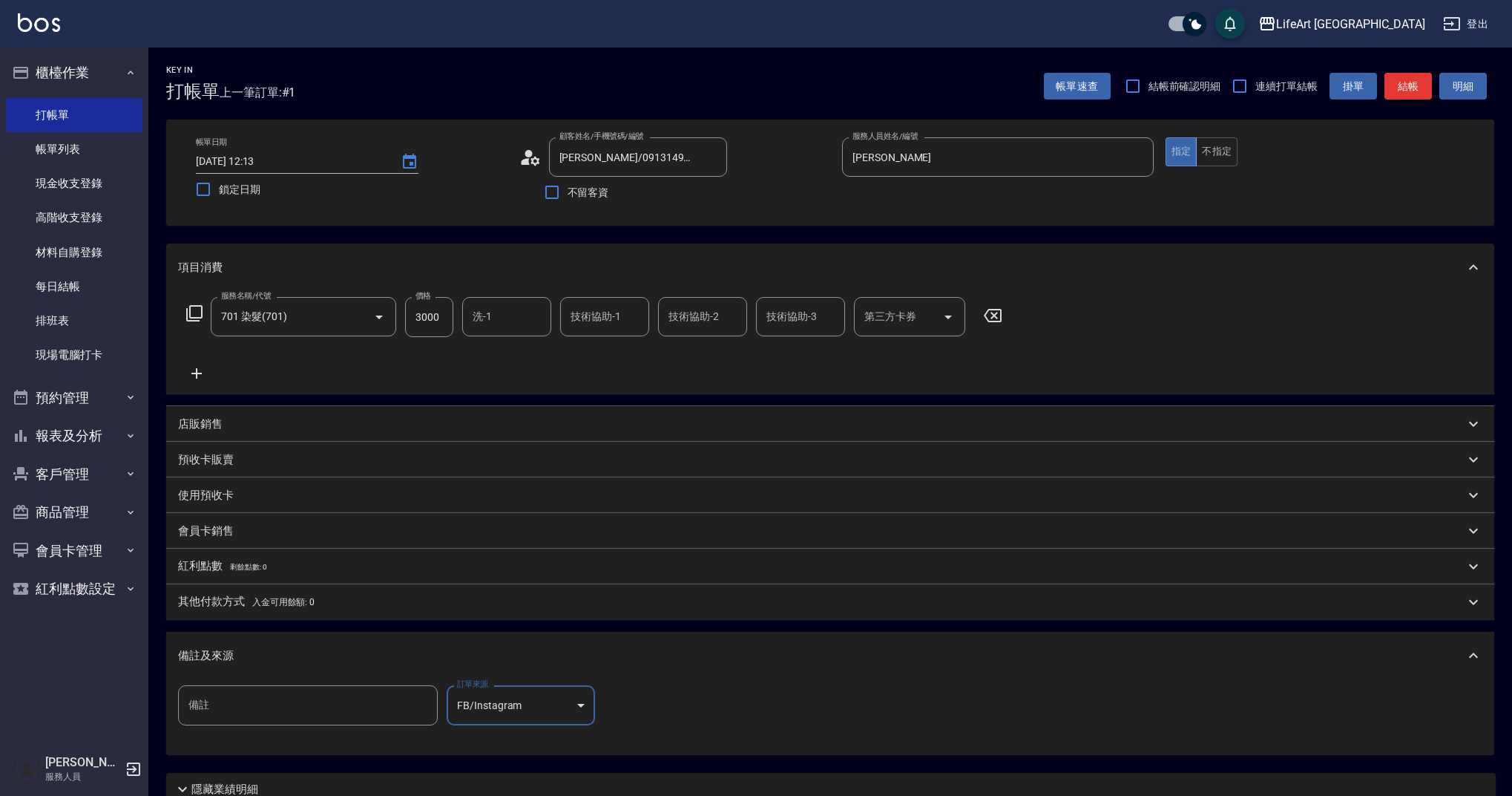
click at [1414, 85] on button "結帳" at bounding box center [1408, 86] width 48 height 27
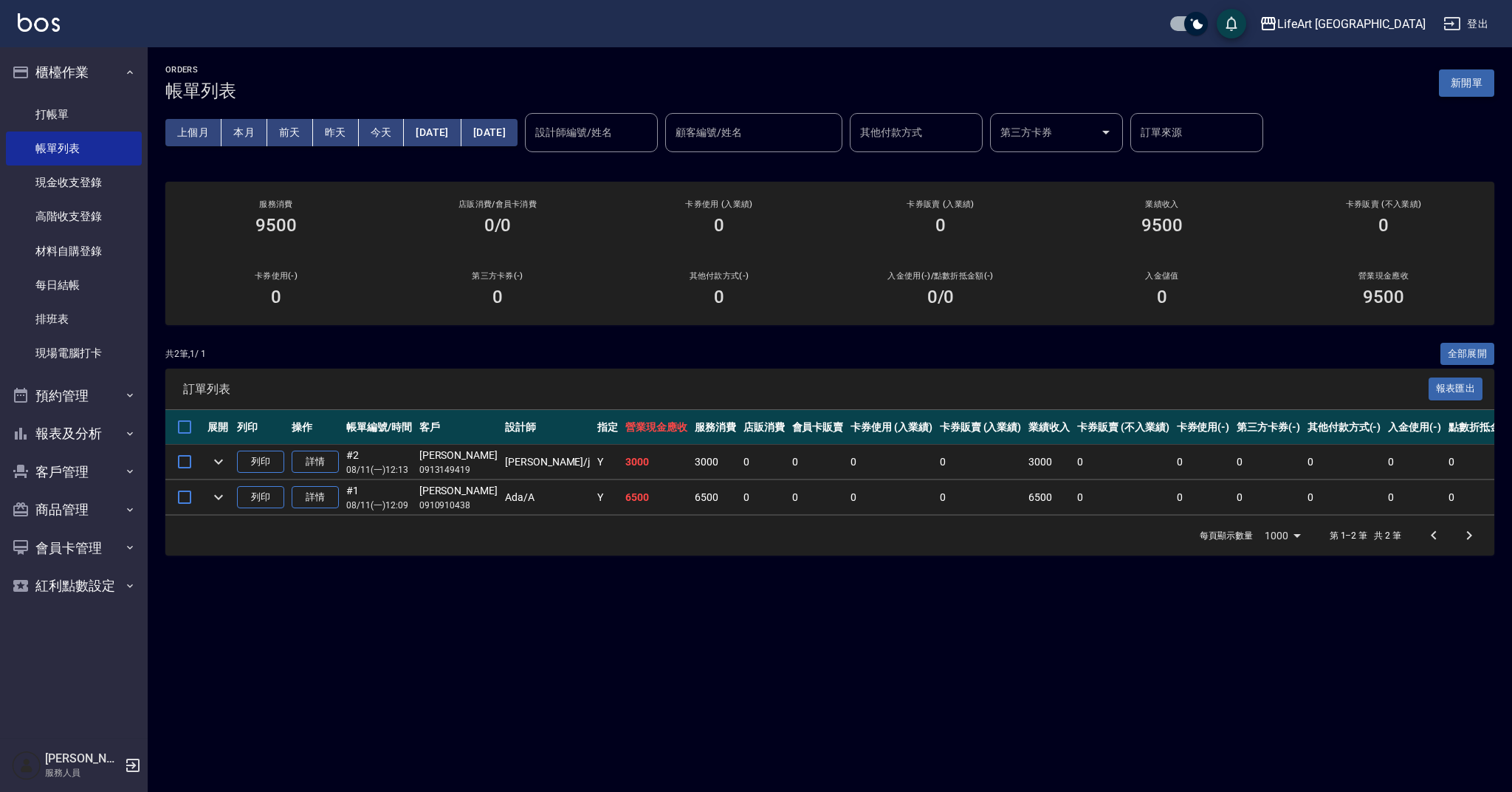
click at [1478, 76] on button "新開單" at bounding box center [1466, 82] width 55 height 27
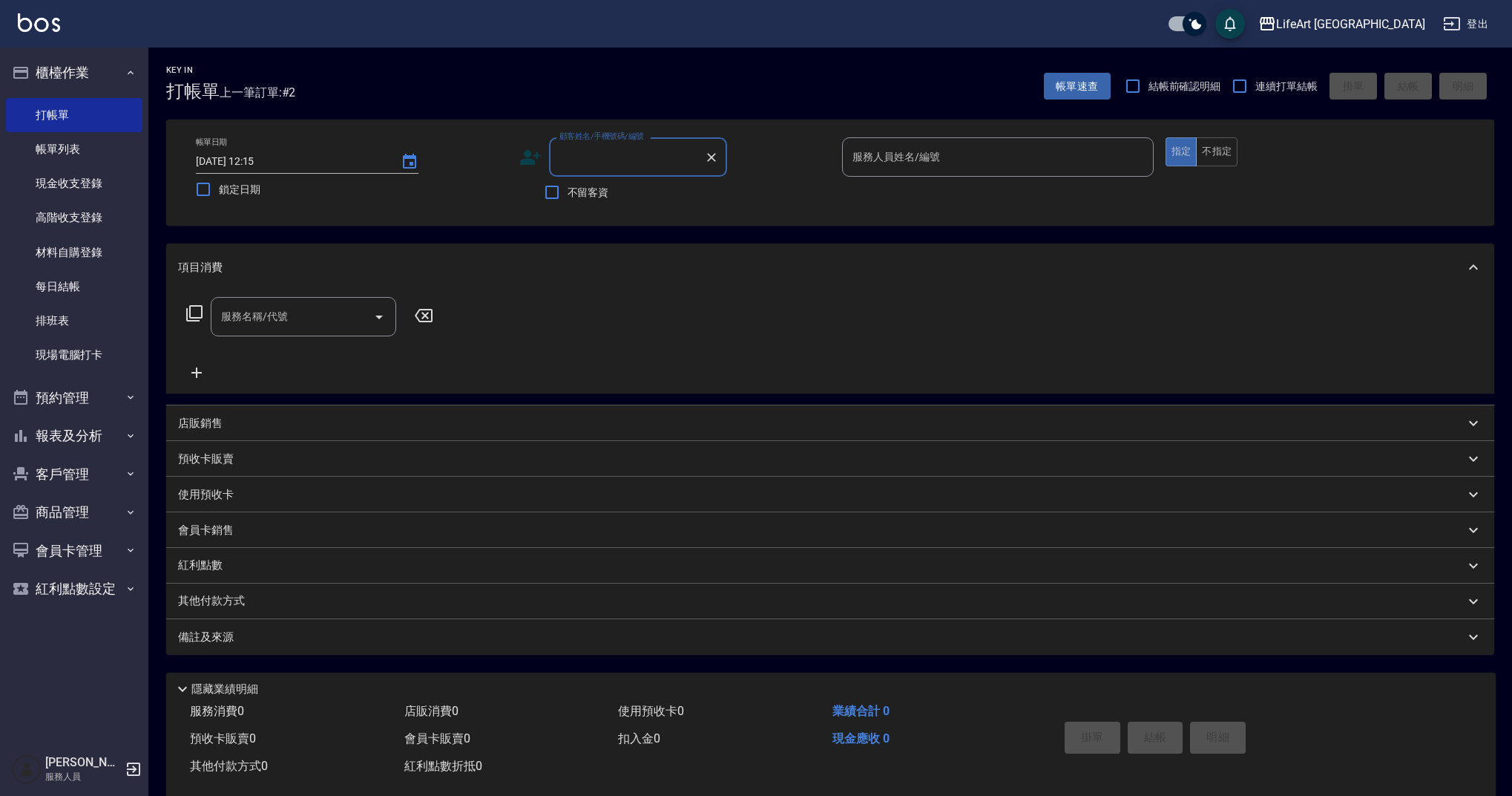
click at [641, 159] on input "顧客姓名/手機號碼/編號" at bounding box center [626, 156] width 143 height 26
click at [678, 197] on li "[PERSON_NAME]/0981659707/null" at bounding box center [638, 195] width 178 height 25
type input "[PERSON_NAME]/0981659707/null"
click at [906, 165] on input "服務人員姓名/編號" at bounding box center [997, 156] width 298 height 26
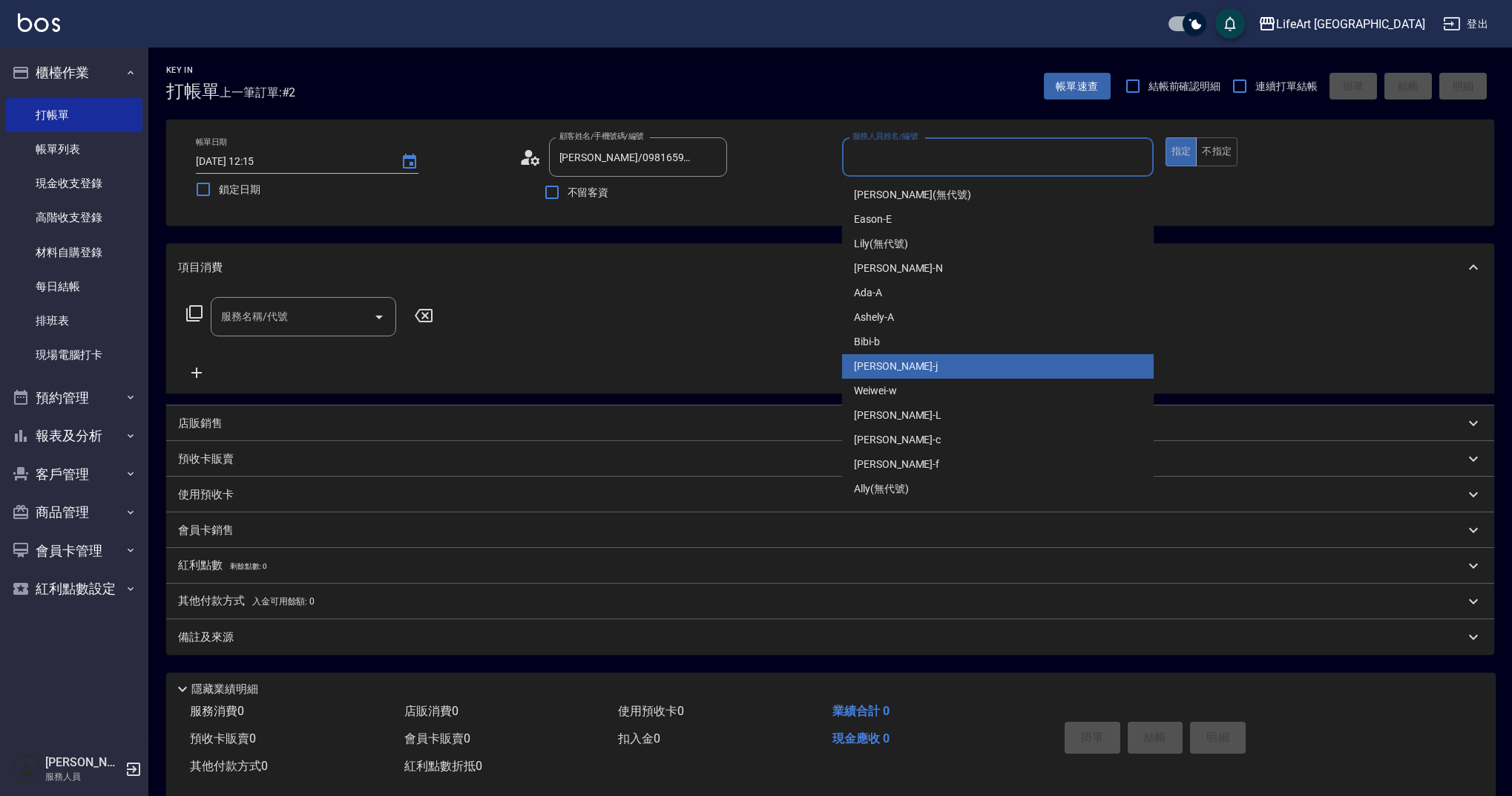
click at [903, 365] on div "[PERSON_NAME]" at bounding box center [998, 367] width 312 height 25
type input "[PERSON_NAME]"
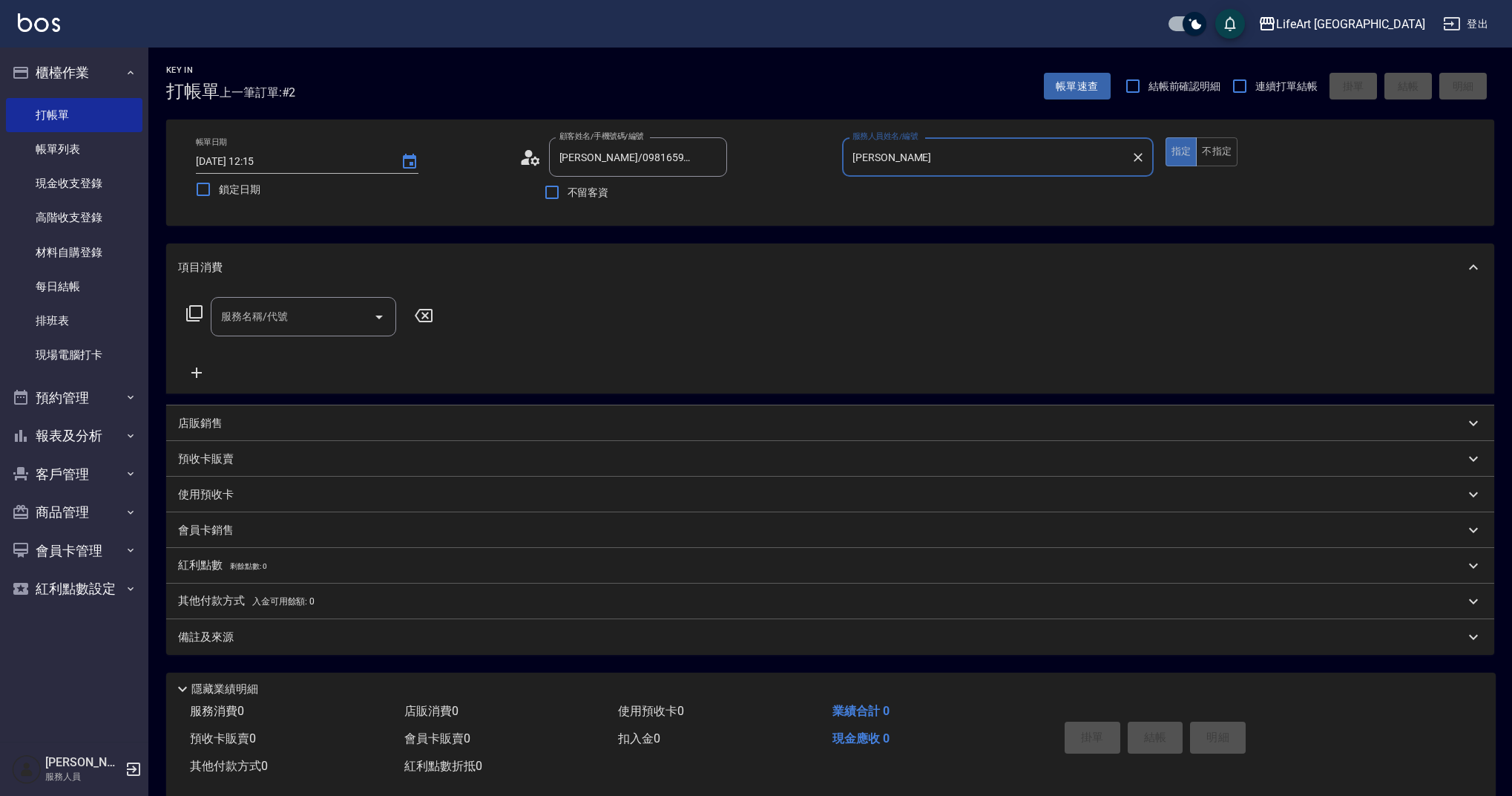
click at [532, 159] on icon at bounding box center [535, 160] width 9 height 9
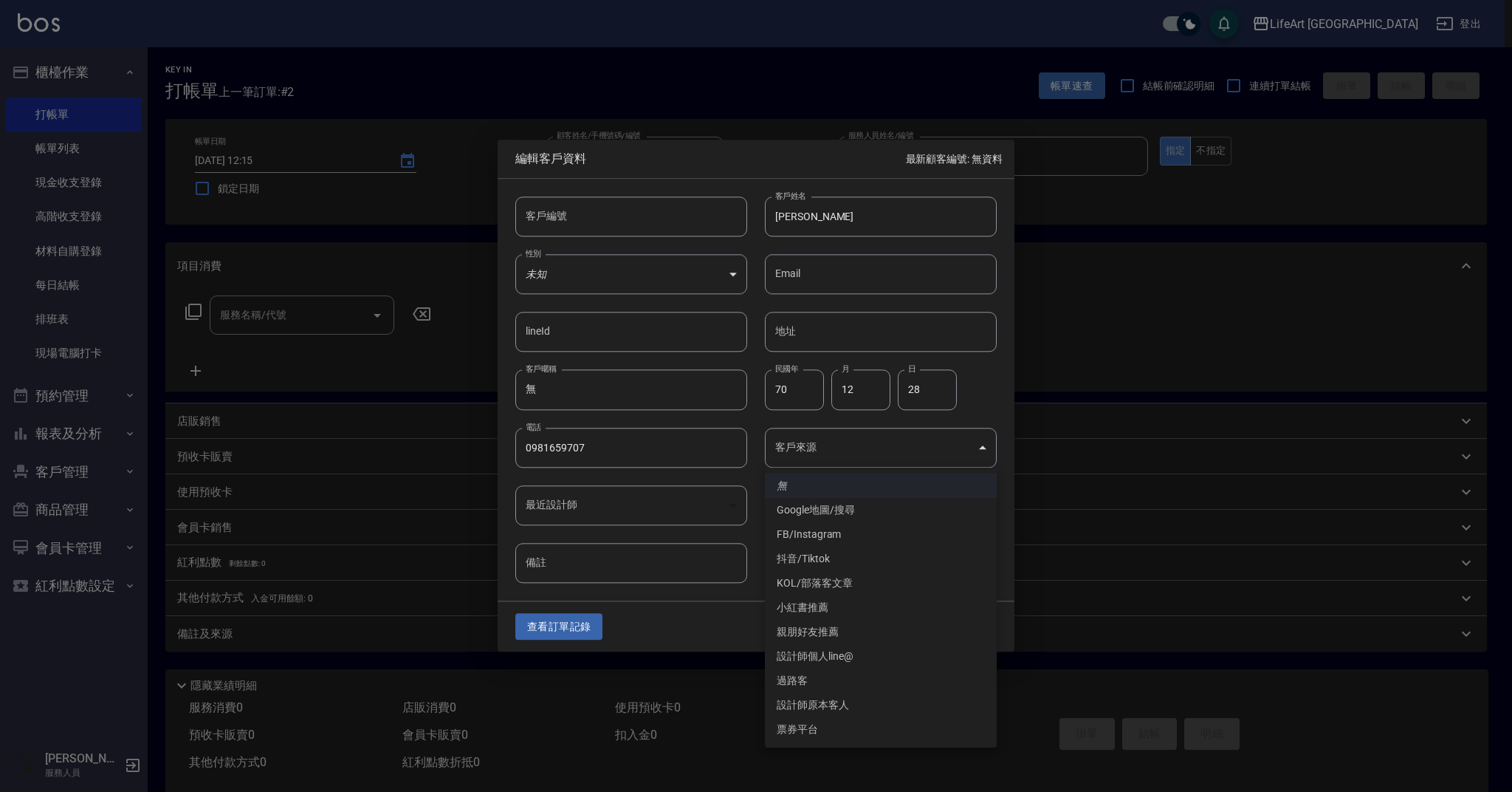
click at [823, 463] on body "LifeArt 蘆洲 登出 櫃檯作業 打帳單 帳單列表 現金收支登錄 高階收支登錄 材料自購登錄 每日結帳 排班表 現場電腦打卡 預約管理 預約管理 單日預約…" at bounding box center [756, 406] width 1512 height 812
click at [827, 527] on li "FB/Instagram" at bounding box center [880, 534] width 232 height 25
type input "FB/Instagram"
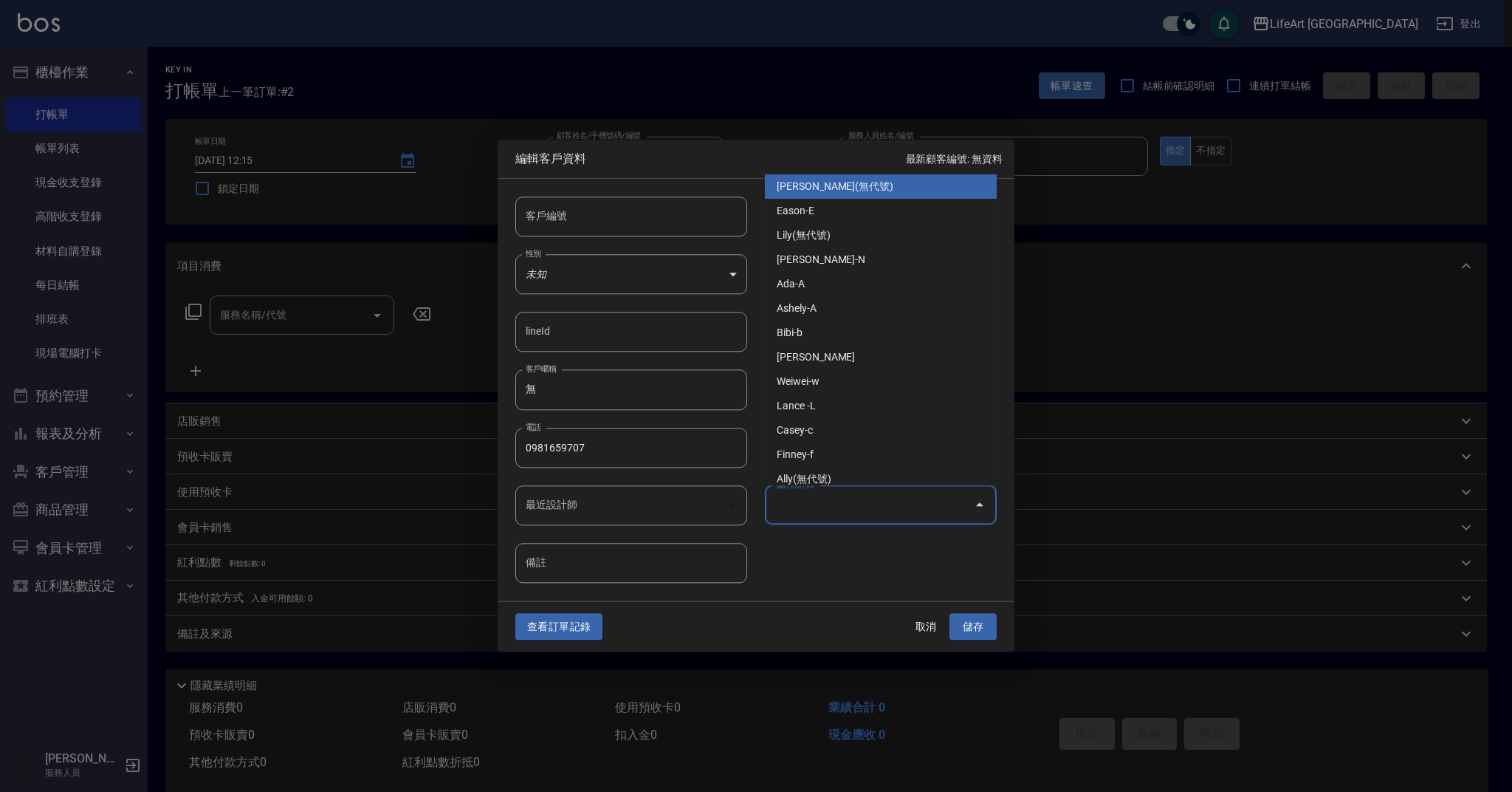
click at [840, 508] on input "偏好設計師" at bounding box center [869, 504] width 196 height 25
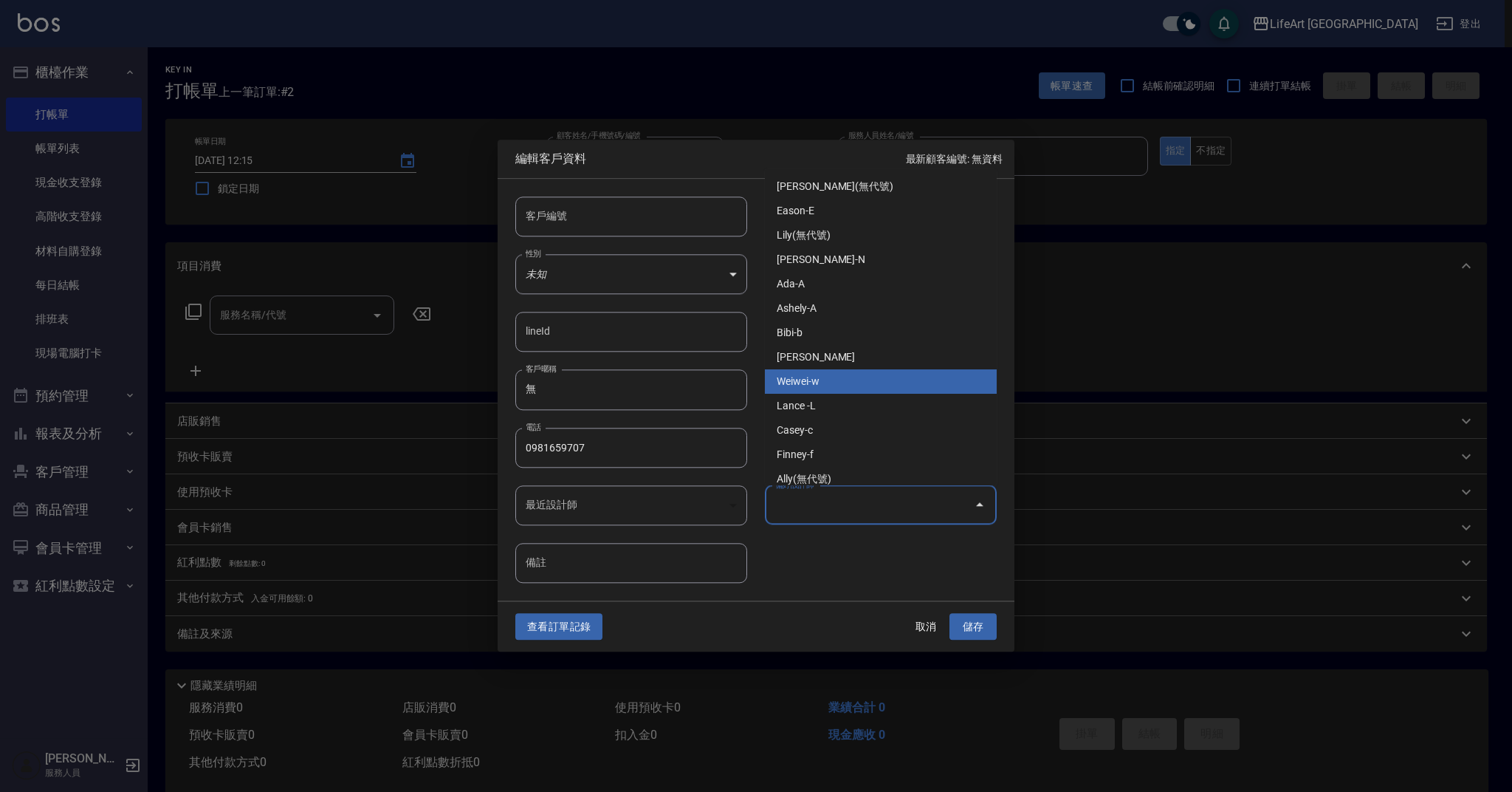
click at [829, 375] on li "Weiwei-w" at bounding box center [880, 381] width 232 height 25
type input "Weiwei"
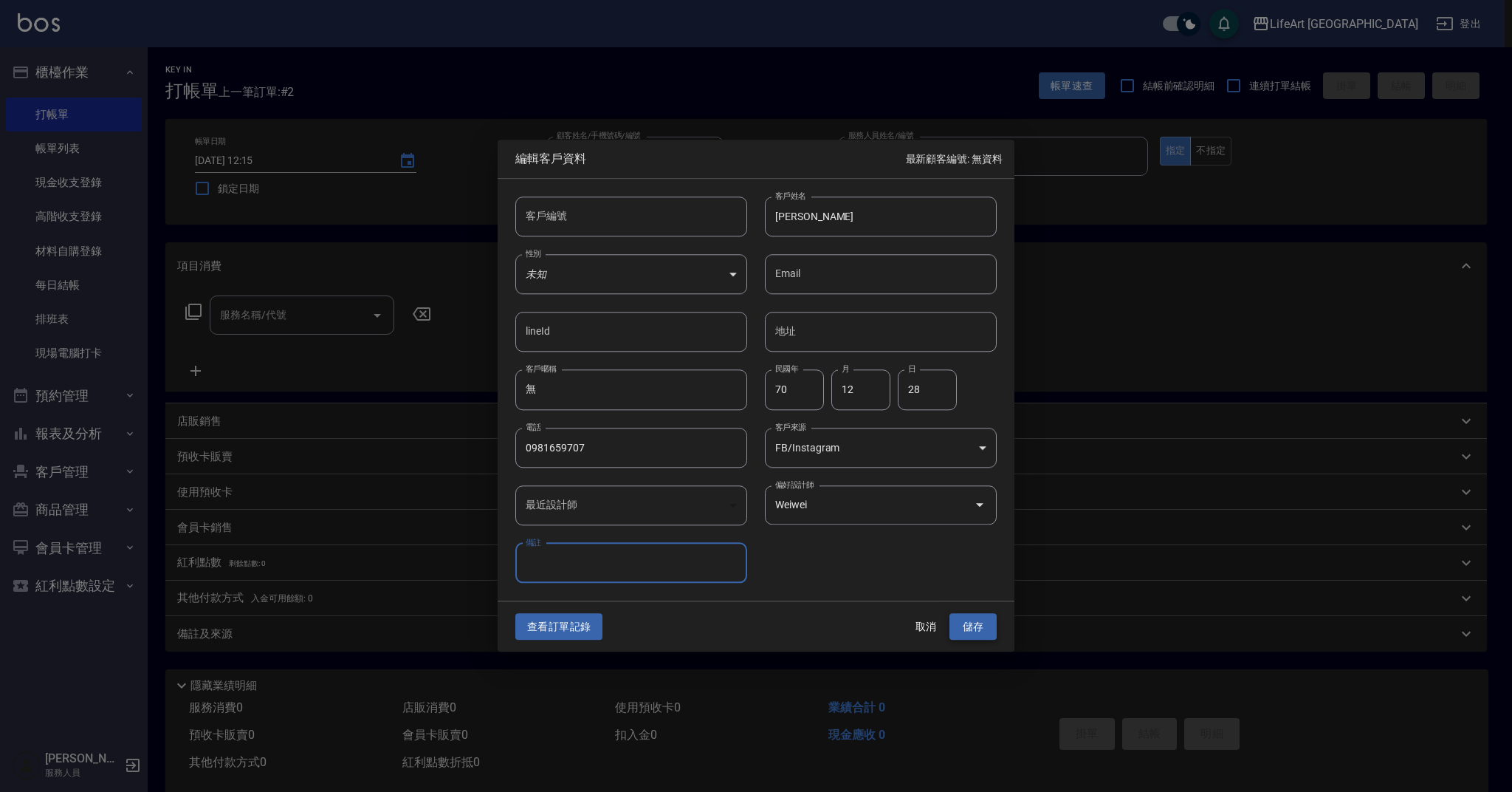
click at [981, 629] on button "儲存" at bounding box center [973, 626] width 48 height 27
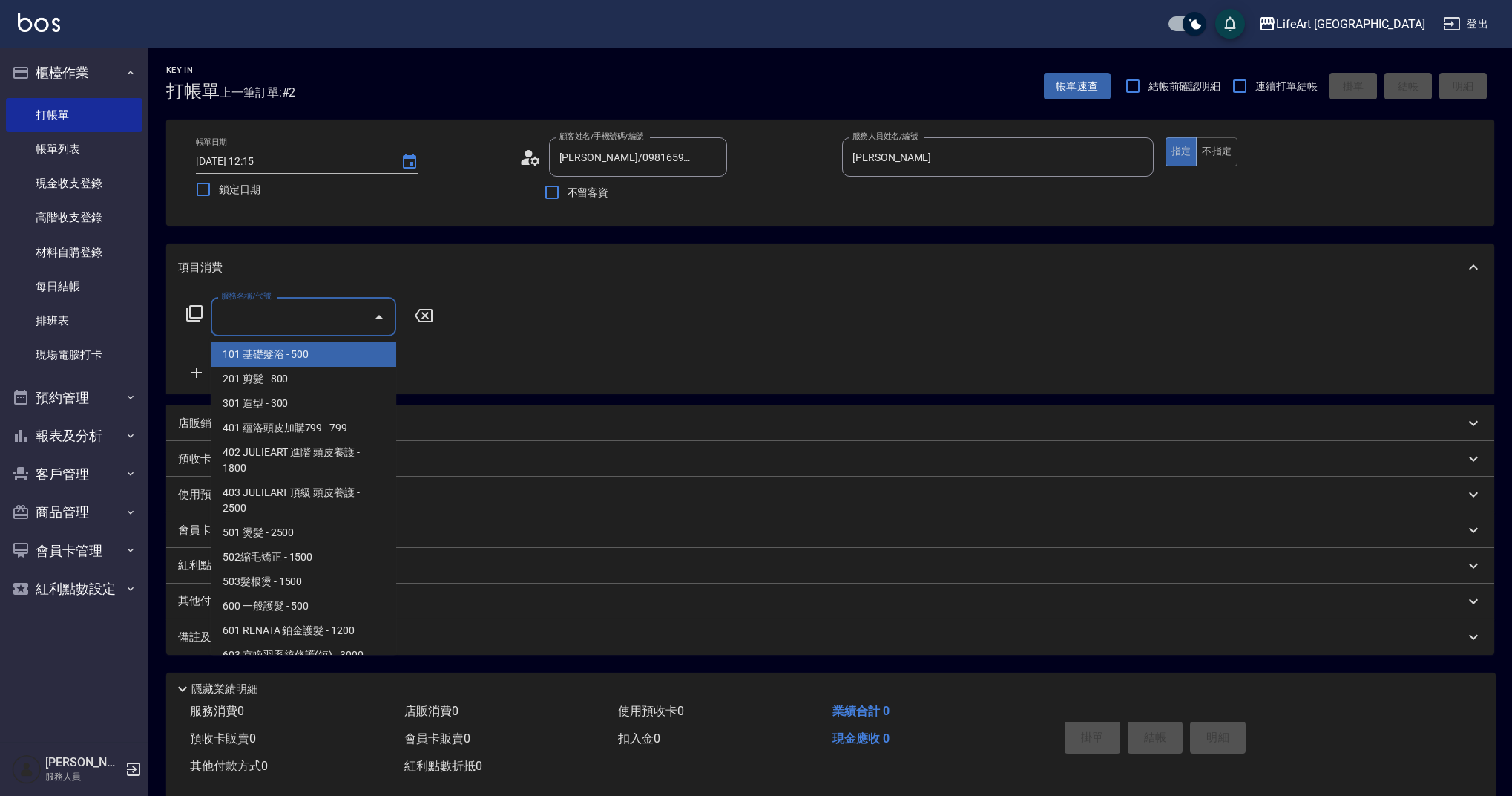
click at [260, 305] on div "服務名稱/代號 服務名稱/代號" at bounding box center [303, 317] width 186 height 40
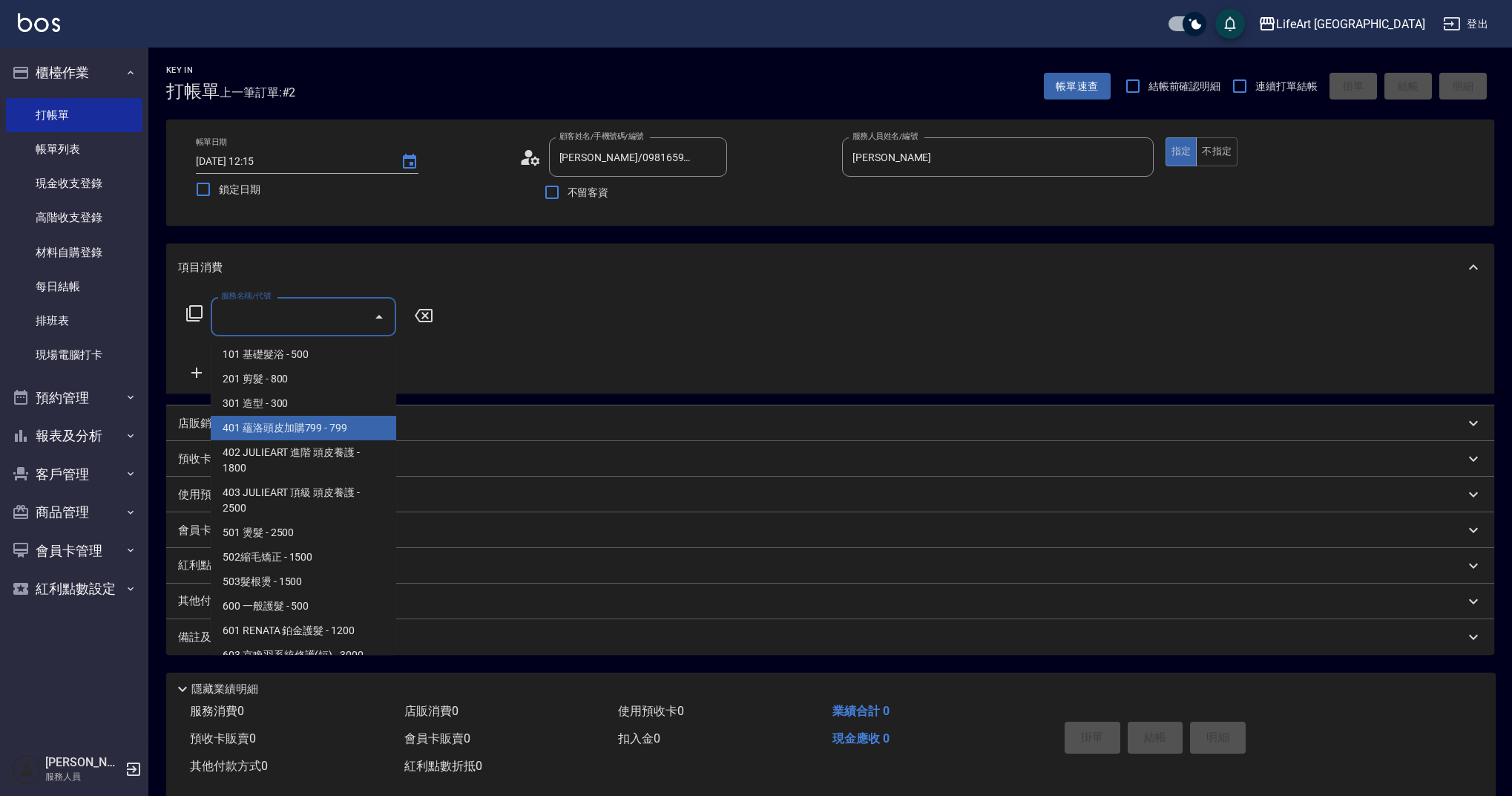
scroll to position [190, 0]
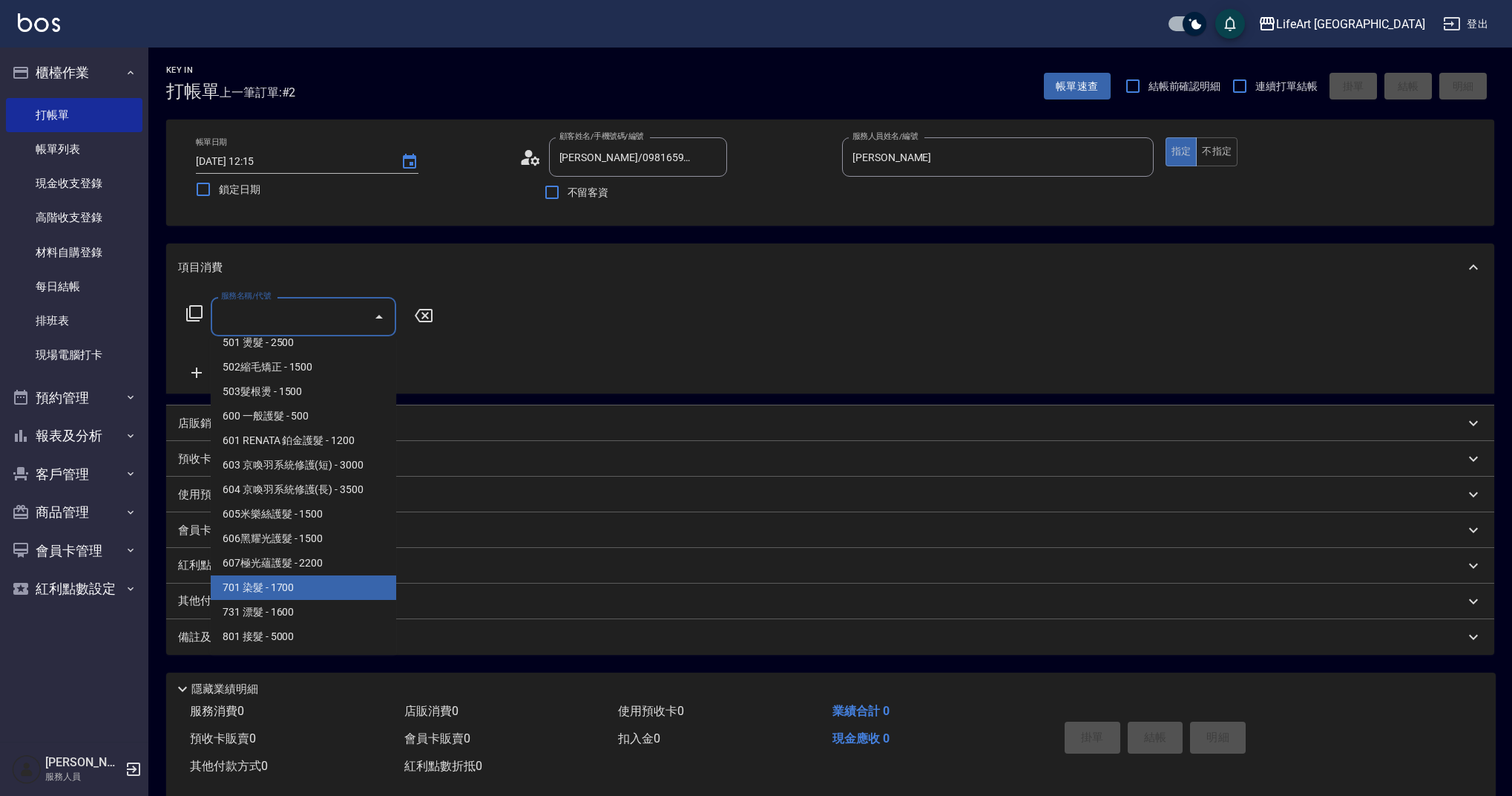
click at [328, 588] on span "701 染髮 - 1700" at bounding box center [303, 588] width 186 height 25
type input "701 染髮(701)"
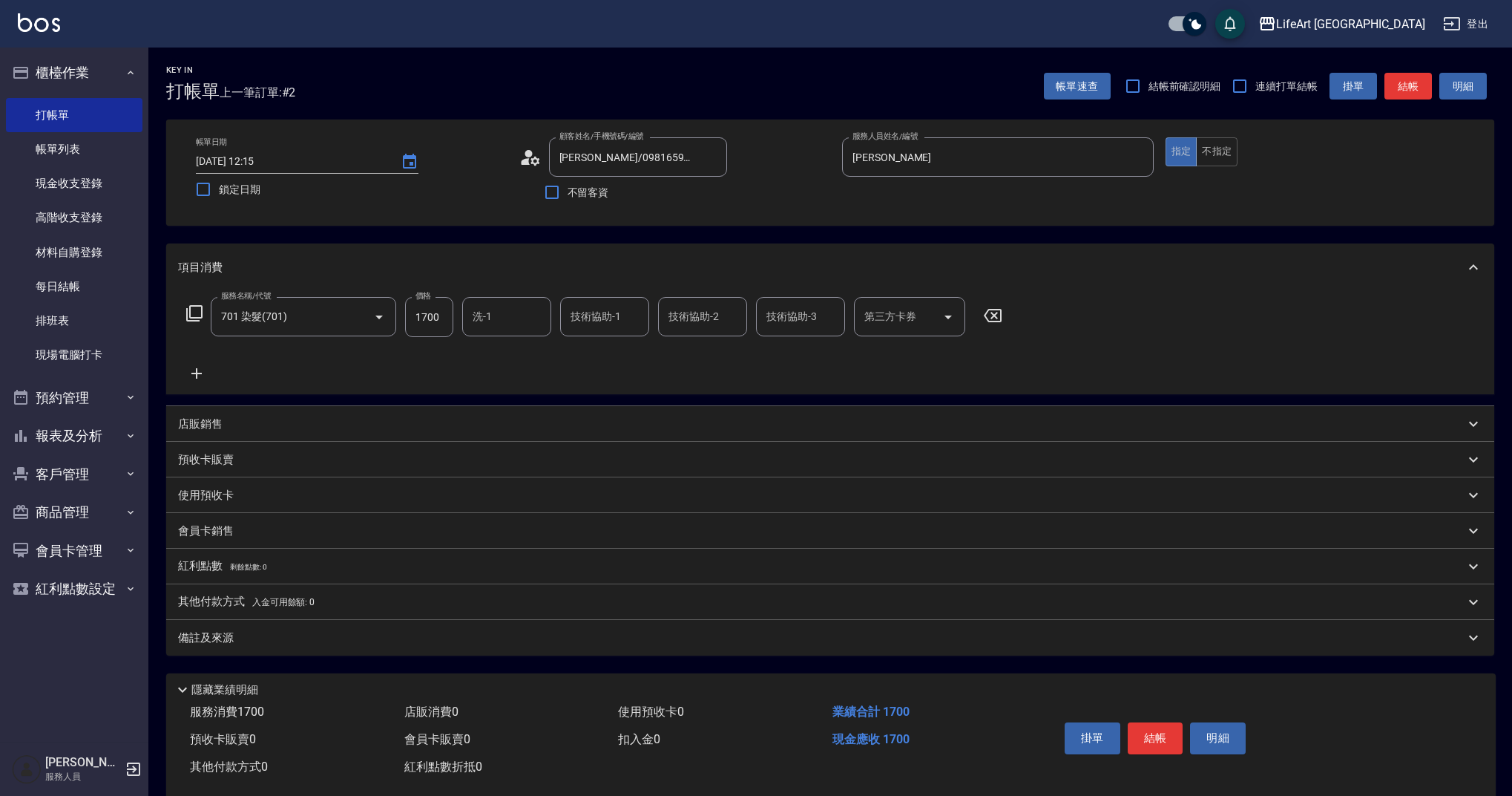
click at [198, 371] on icon at bounding box center [196, 373] width 37 height 18
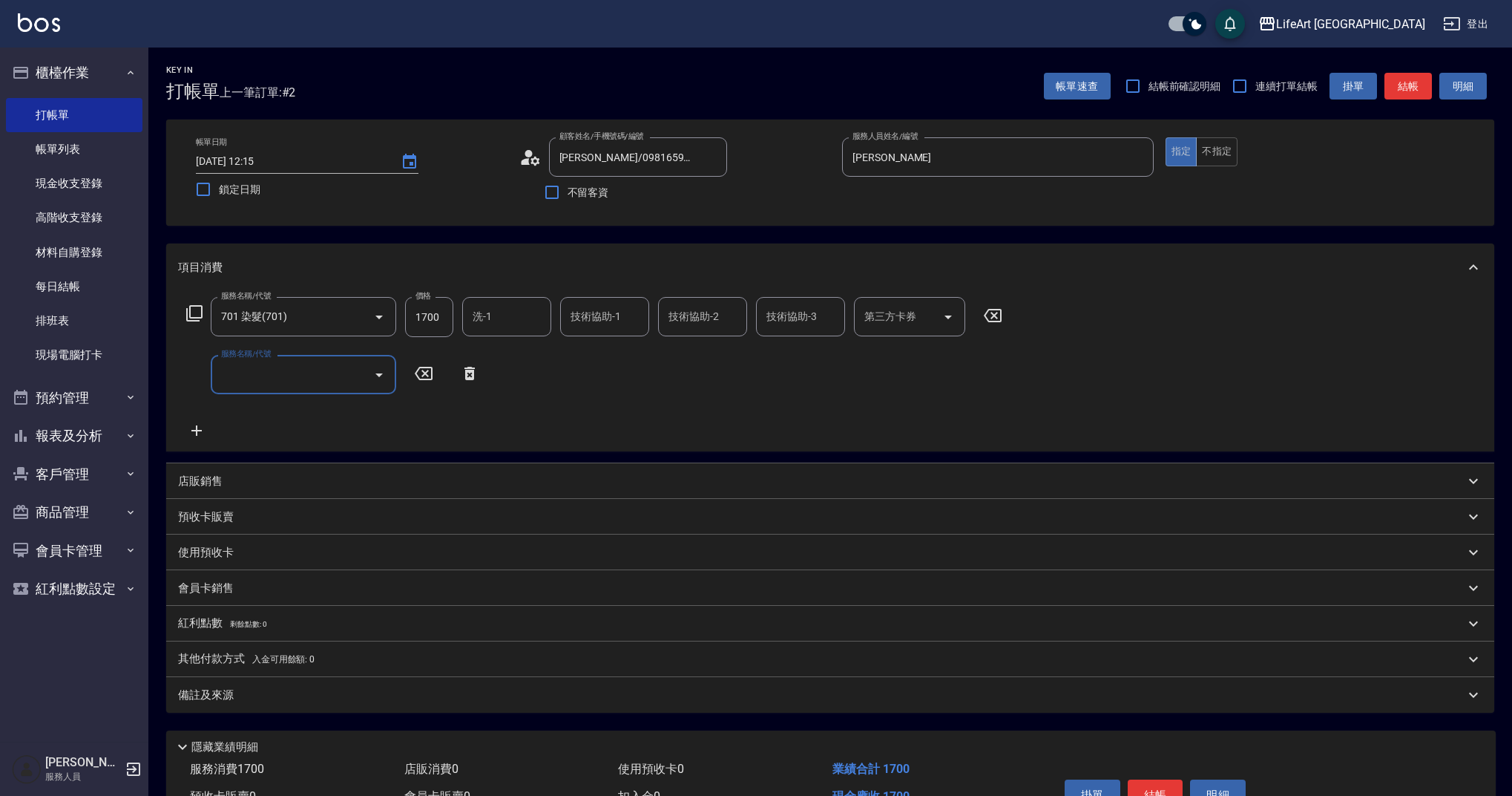
click at [281, 375] on input "服務名稱/代號" at bounding box center [292, 374] width 150 height 26
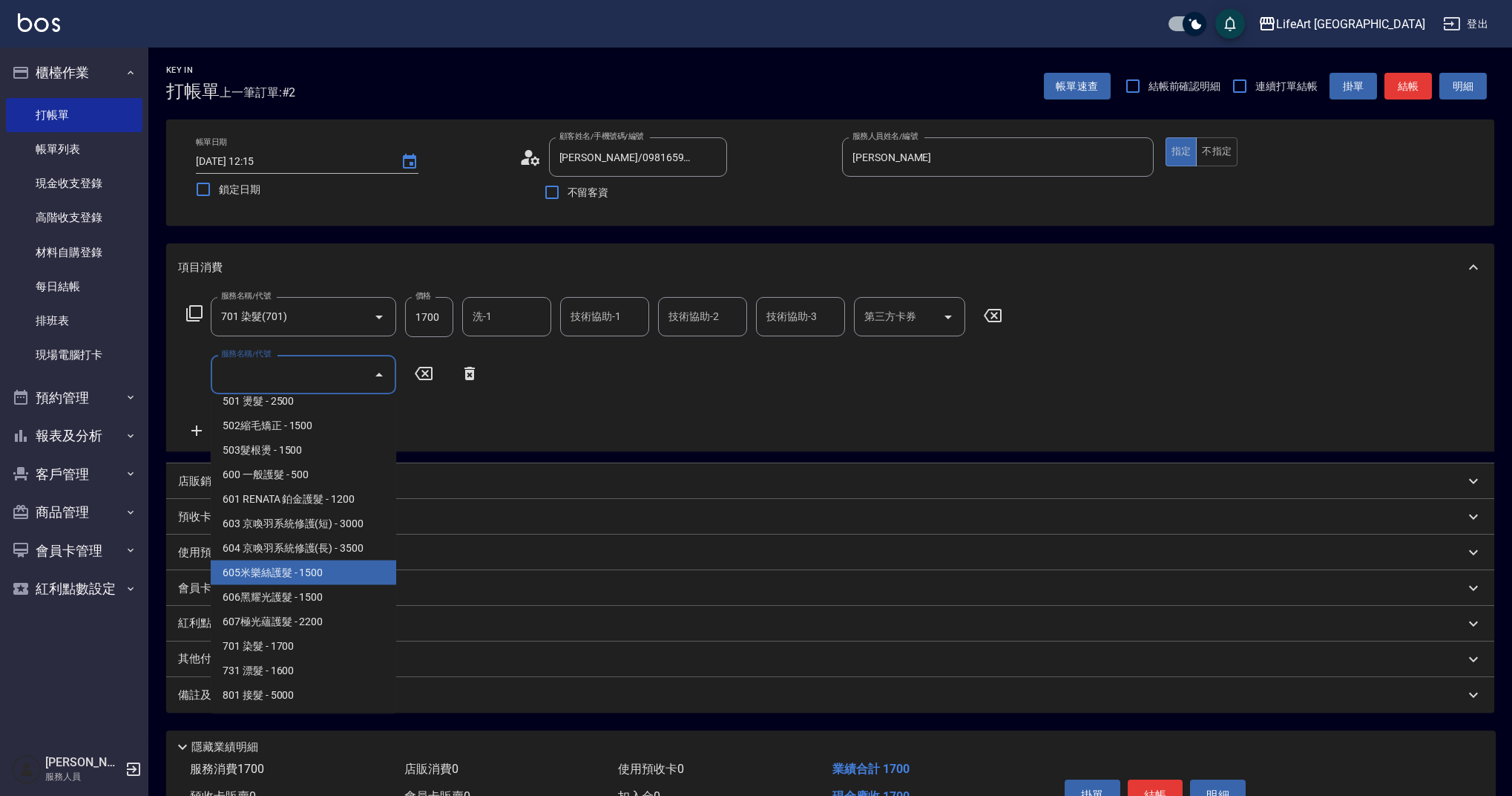
click at [377, 580] on span "605米樂絲護髮 - 1500" at bounding box center [303, 573] width 186 height 25
type input "605米樂絲護髮(605)"
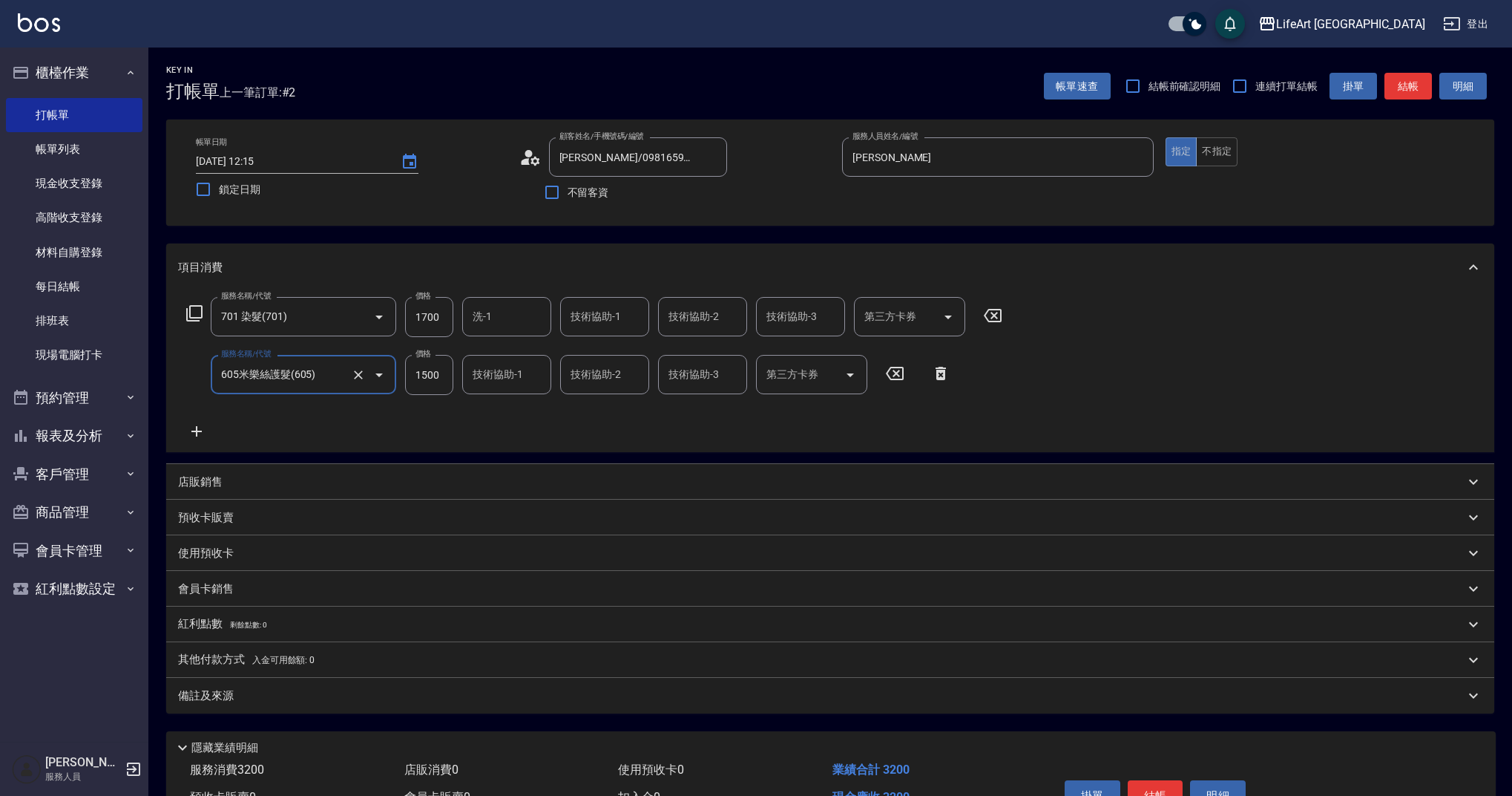
click at [437, 312] on input "1700" at bounding box center [429, 317] width 48 height 40
type input "3140"
click at [341, 693] on div "備註及來源" at bounding box center [821, 695] width 1287 height 16
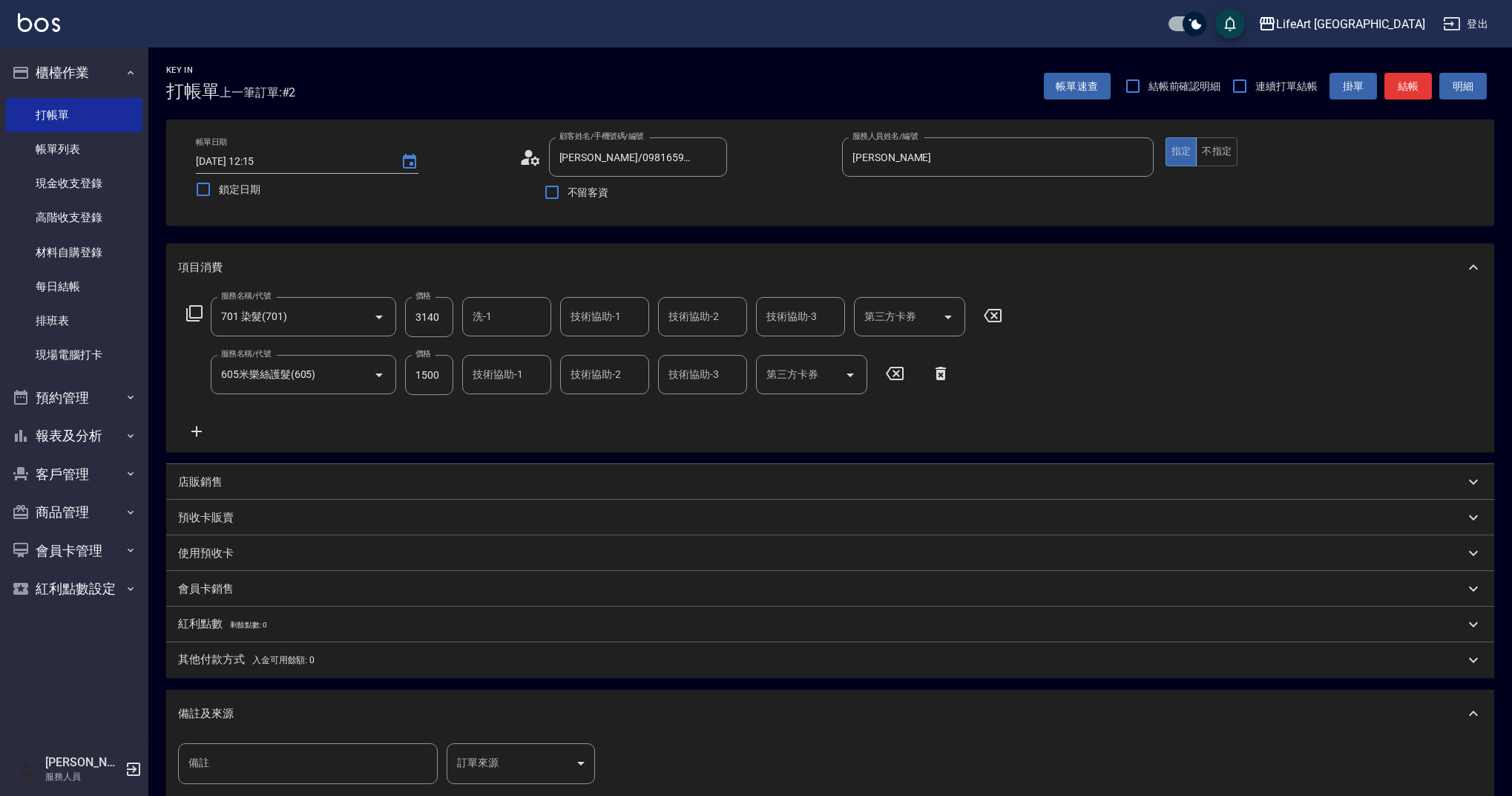
drag, startPoint x: 502, startPoint y: 742, endPoint x: 503, endPoint y: 749, distance: 7.1
click at [502, 742] on div "備註 備註 訂單來源 ​ 訂單來源" at bounding box center [829, 775] width 1328 height 76
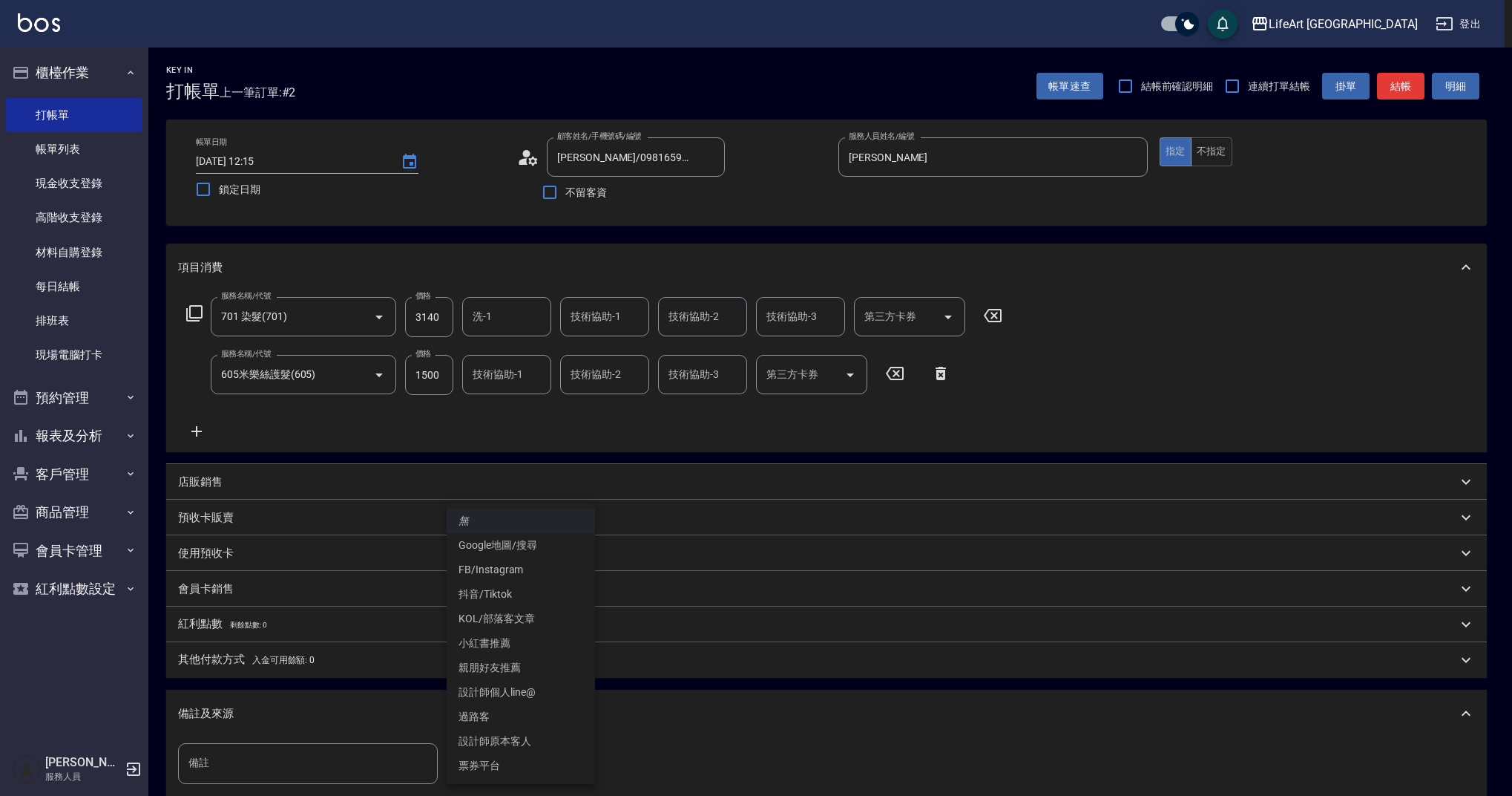
click at [503, 751] on body "LifeArt 蘆洲 登出 櫃檯作業 打帳單 帳單列表 現金收支登錄 高階收支登錄 材料自購登錄 每日結帳 排班表 現場電腦打卡 預約管理 預約管理 單日預約…" at bounding box center [756, 487] width 1512 height 974
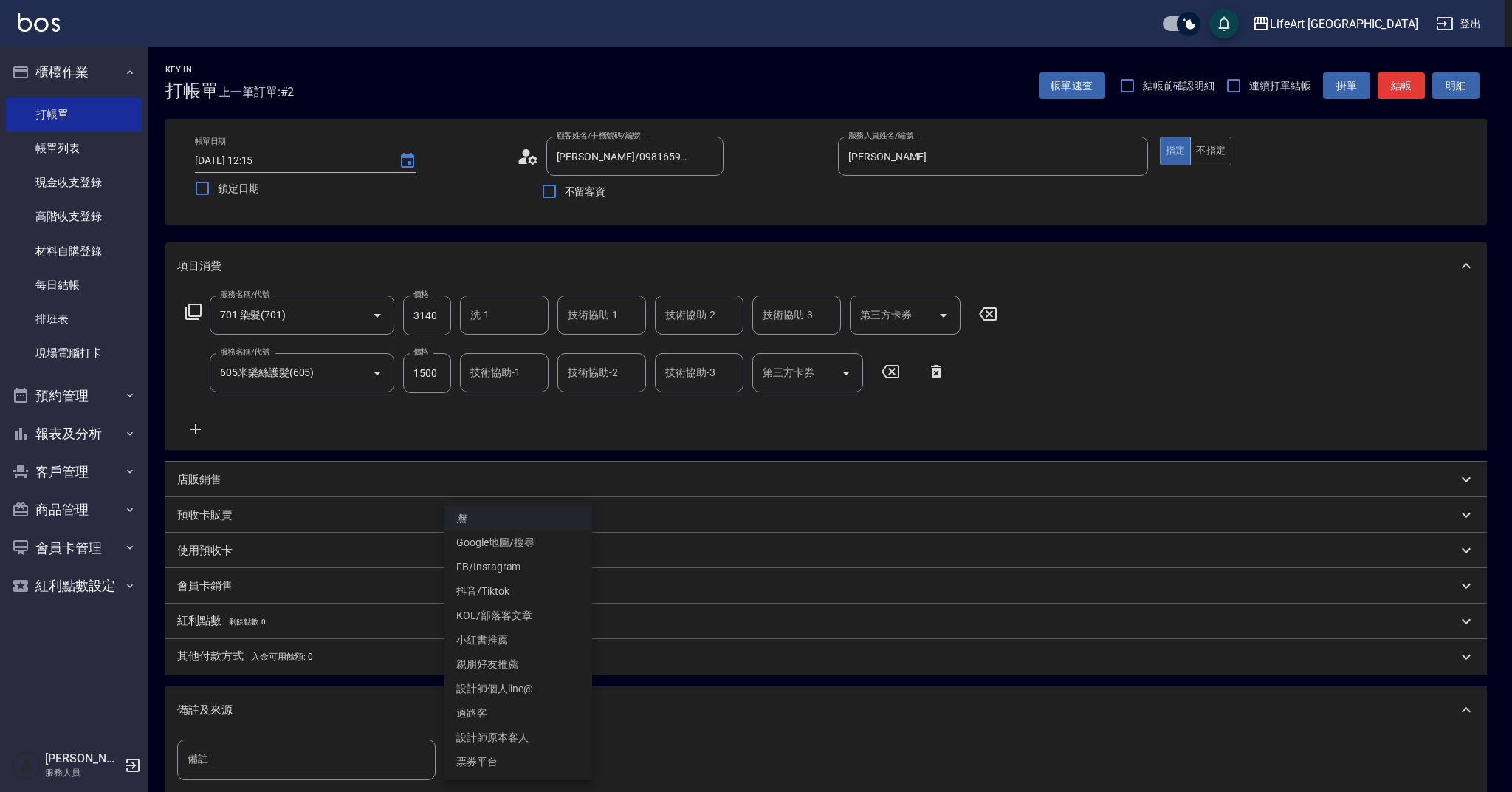
click at [514, 569] on li "FB/Instagram" at bounding box center [518, 567] width 148 height 25
type input "FB/Instagram"
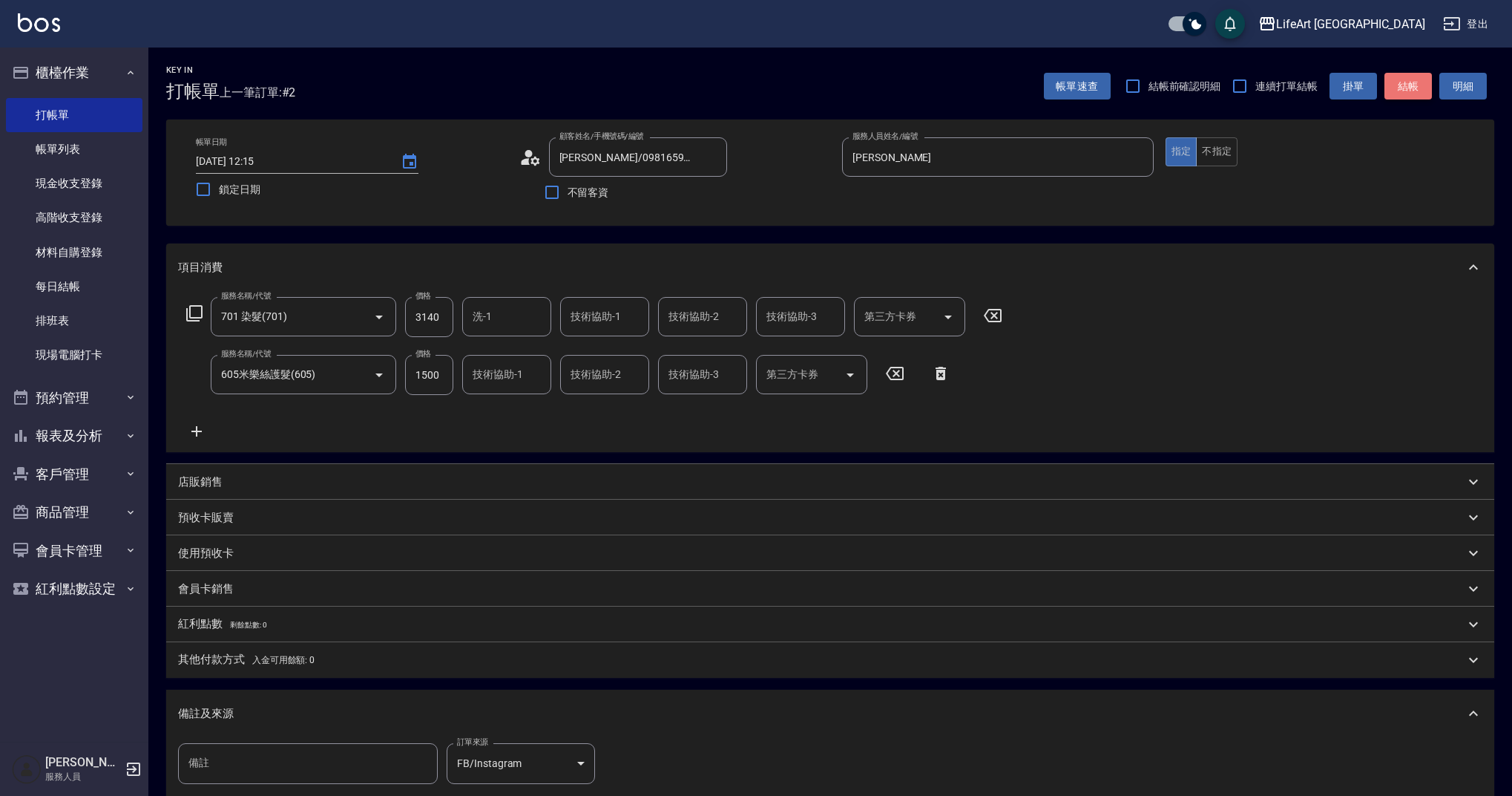
click at [1407, 86] on button "結帳" at bounding box center [1408, 86] width 48 height 27
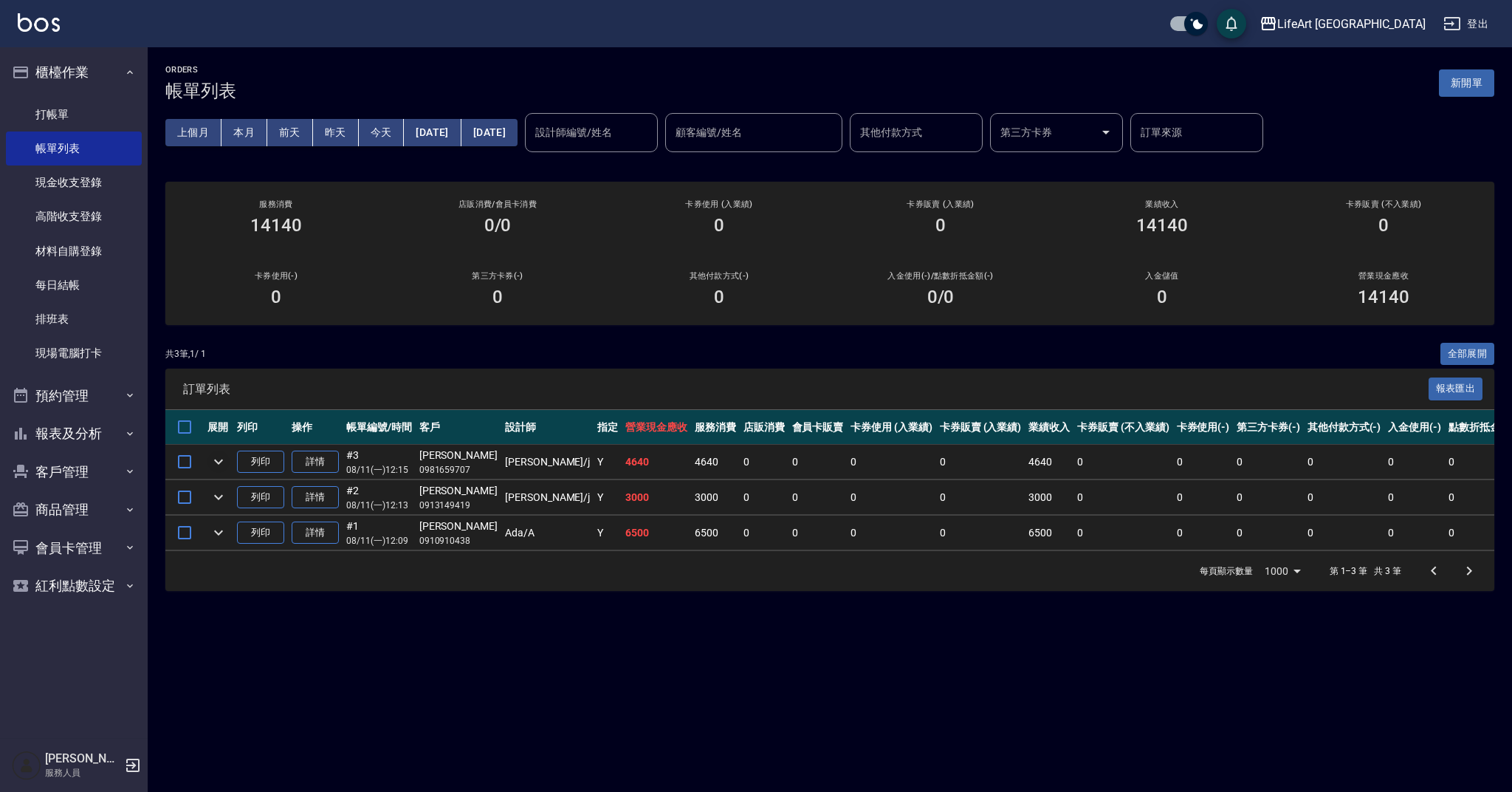
click at [219, 458] on icon "expand row" at bounding box center [218, 462] width 18 height 18
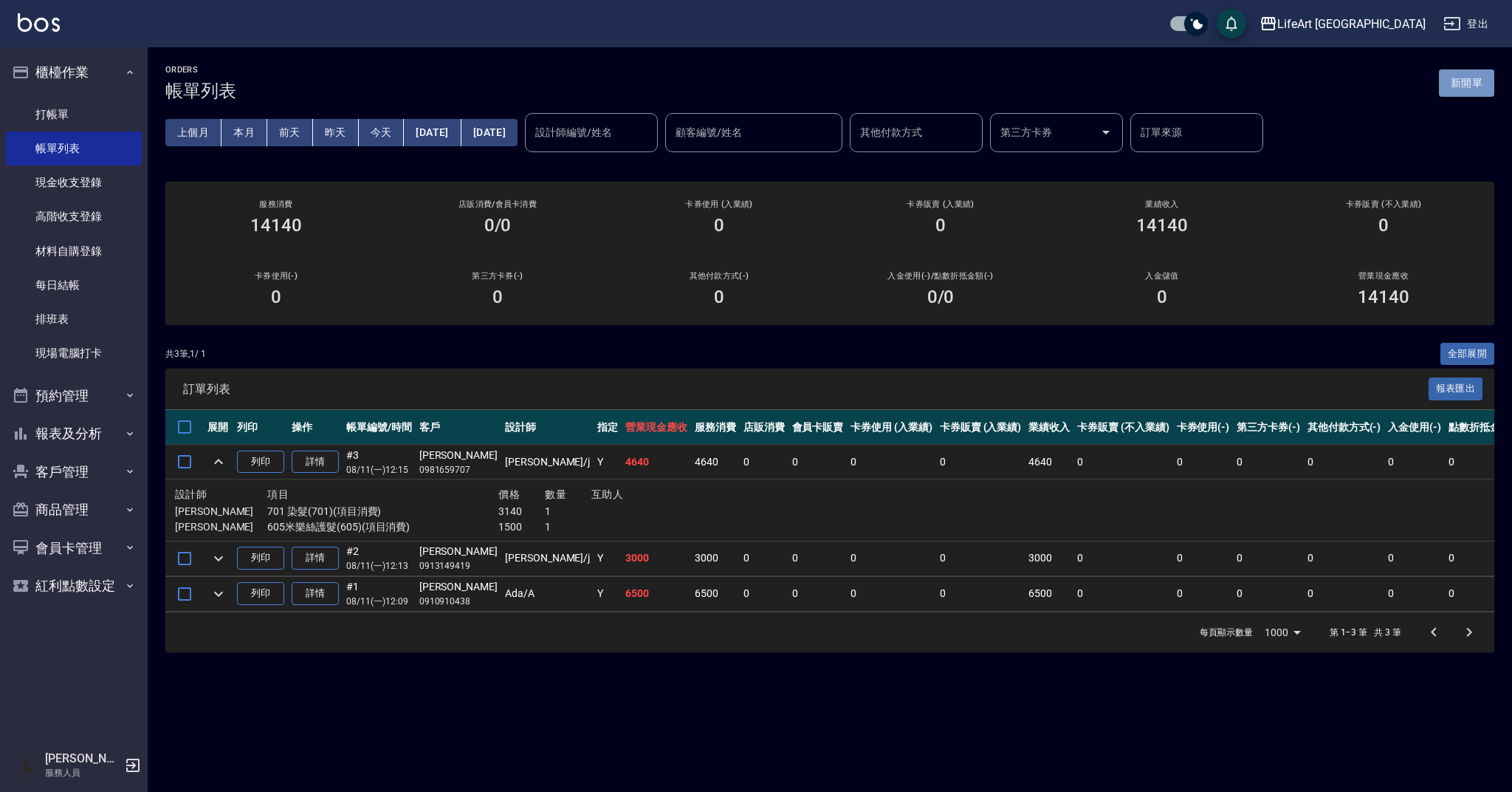
click at [1485, 93] on button "新開單" at bounding box center [1466, 82] width 55 height 27
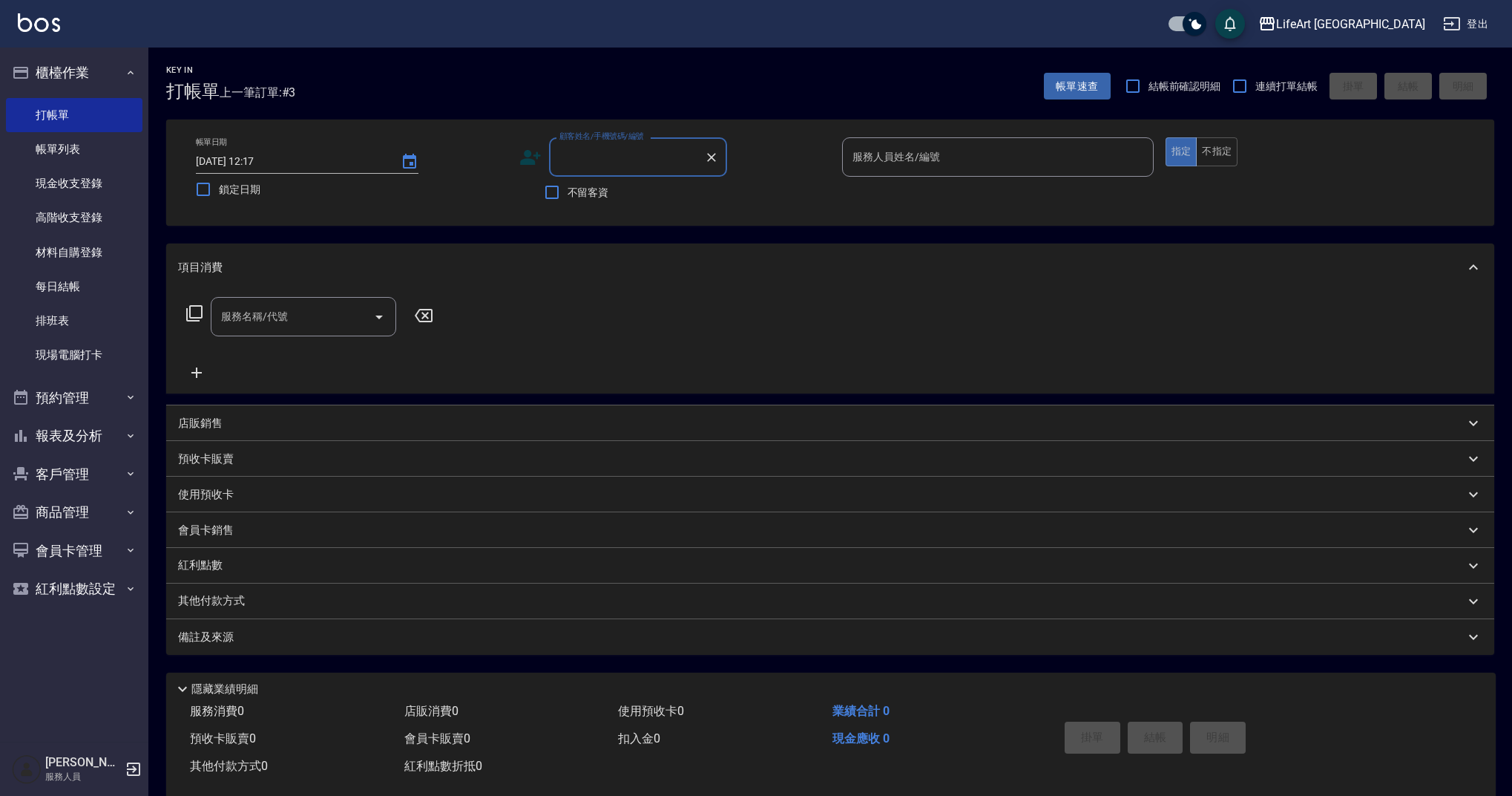
click at [627, 164] on input "顧客姓名/手機號碼/編號" at bounding box center [626, 156] width 143 height 26
click at [695, 191] on li "[PERSON_NAME]/0926024024/null" at bounding box center [638, 195] width 178 height 25
type input "[PERSON_NAME]/0926024024/null"
click at [905, 160] on input "服務人員姓名/編號" at bounding box center [997, 156] width 298 height 26
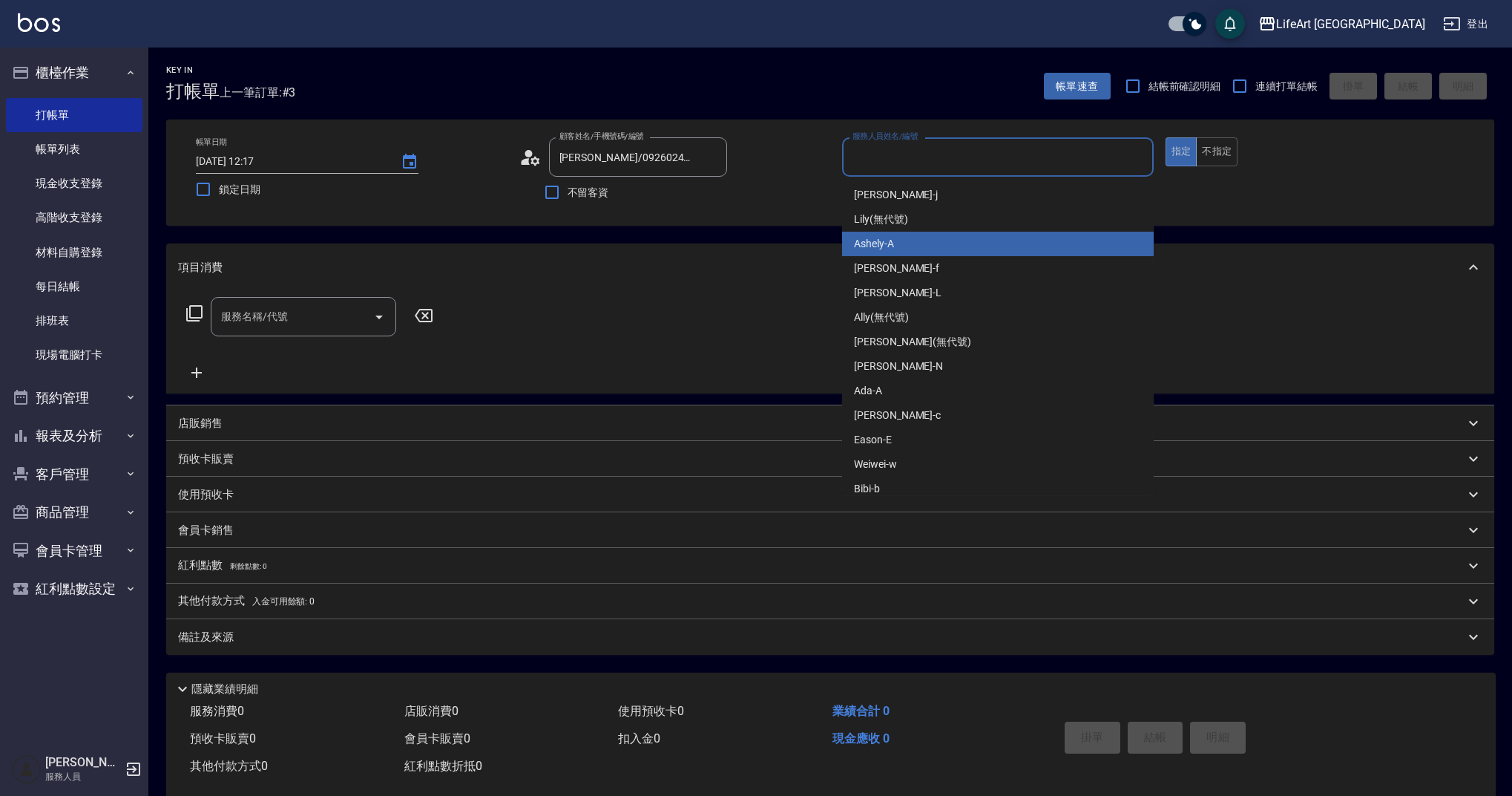
click at [904, 239] on div "Ashely -A" at bounding box center [998, 244] width 312 height 25
type input "Ashely-A"
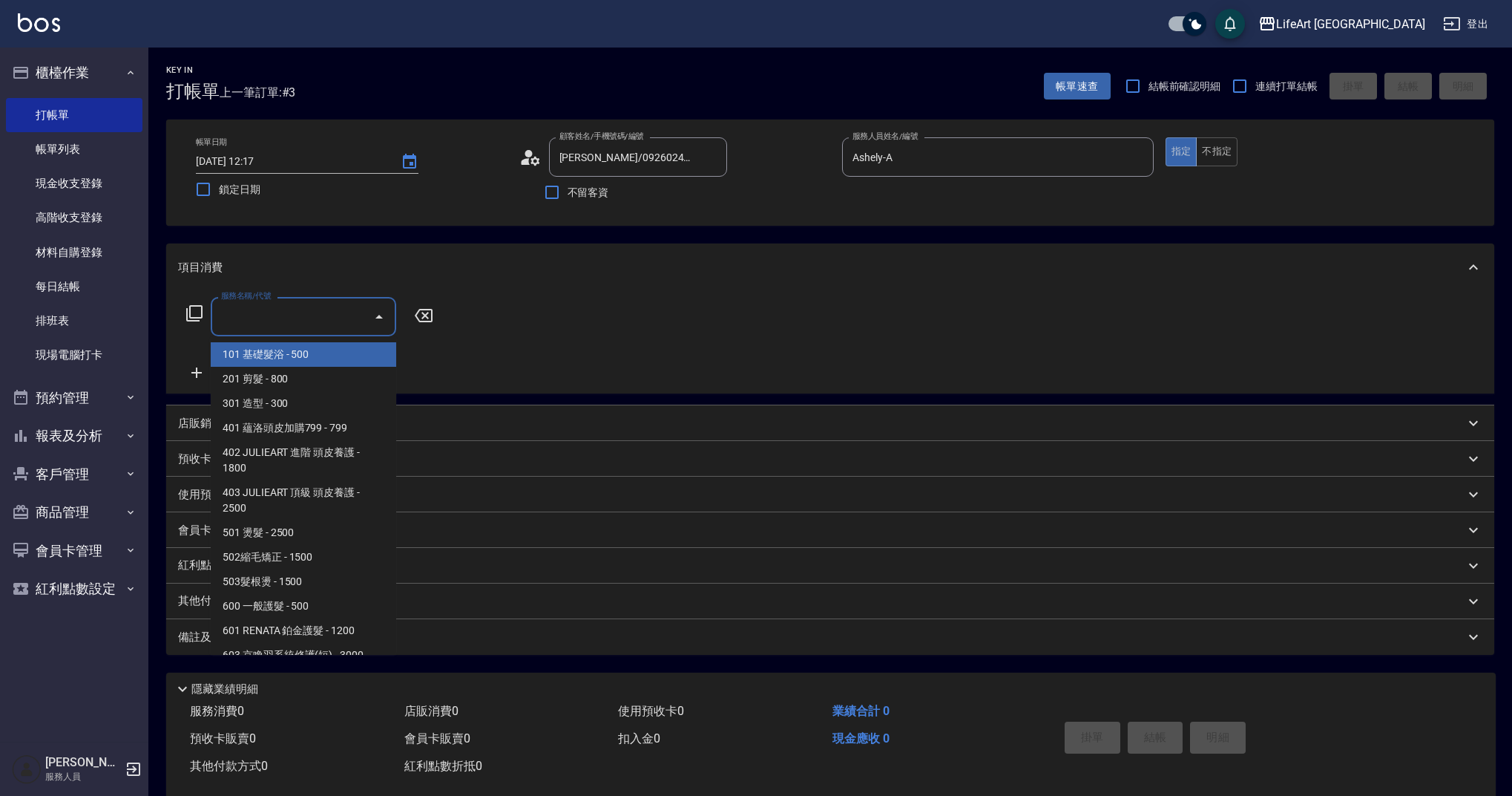
click at [285, 317] on input "服務名稱/代號" at bounding box center [292, 316] width 150 height 26
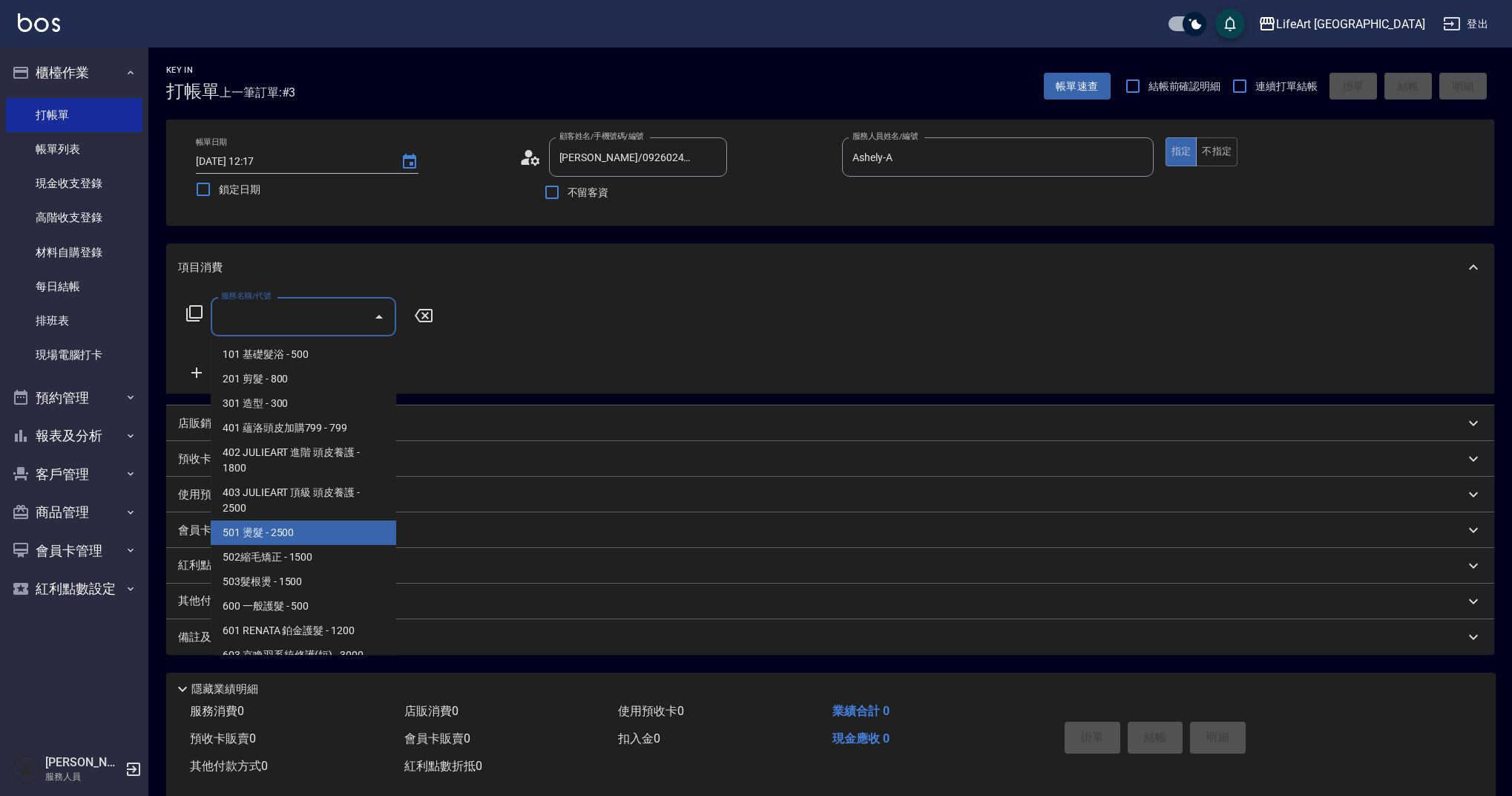
click at [312, 534] on span "501 燙髮 - 2500" at bounding box center [303, 533] width 186 height 25
type input "501 燙髮(501)"
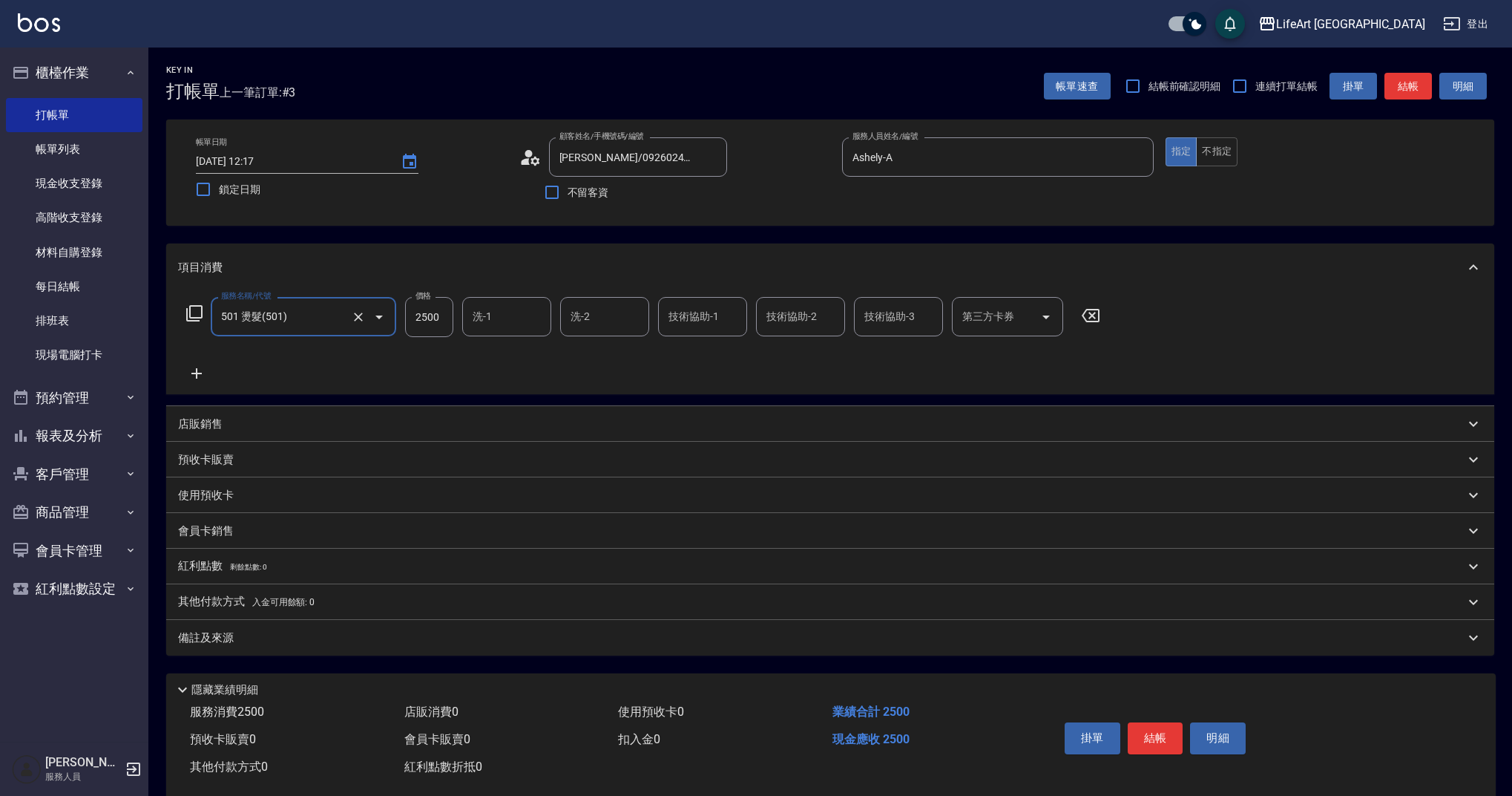
click at [199, 374] on icon at bounding box center [196, 373] width 11 height 11
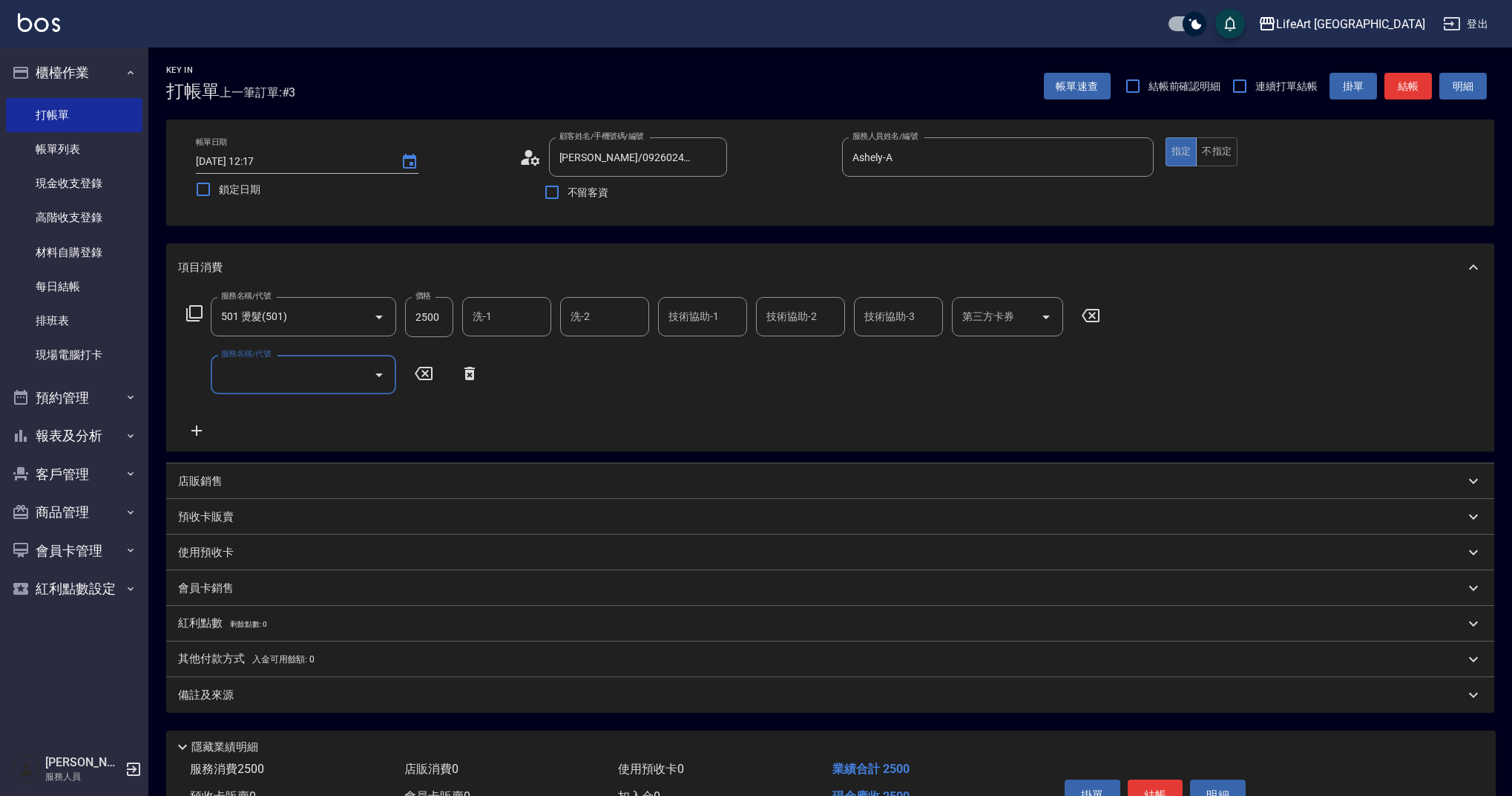
click at [272, 386] on input "服務名稱/代號" at bounding box center [292, 374] width 150 height 26
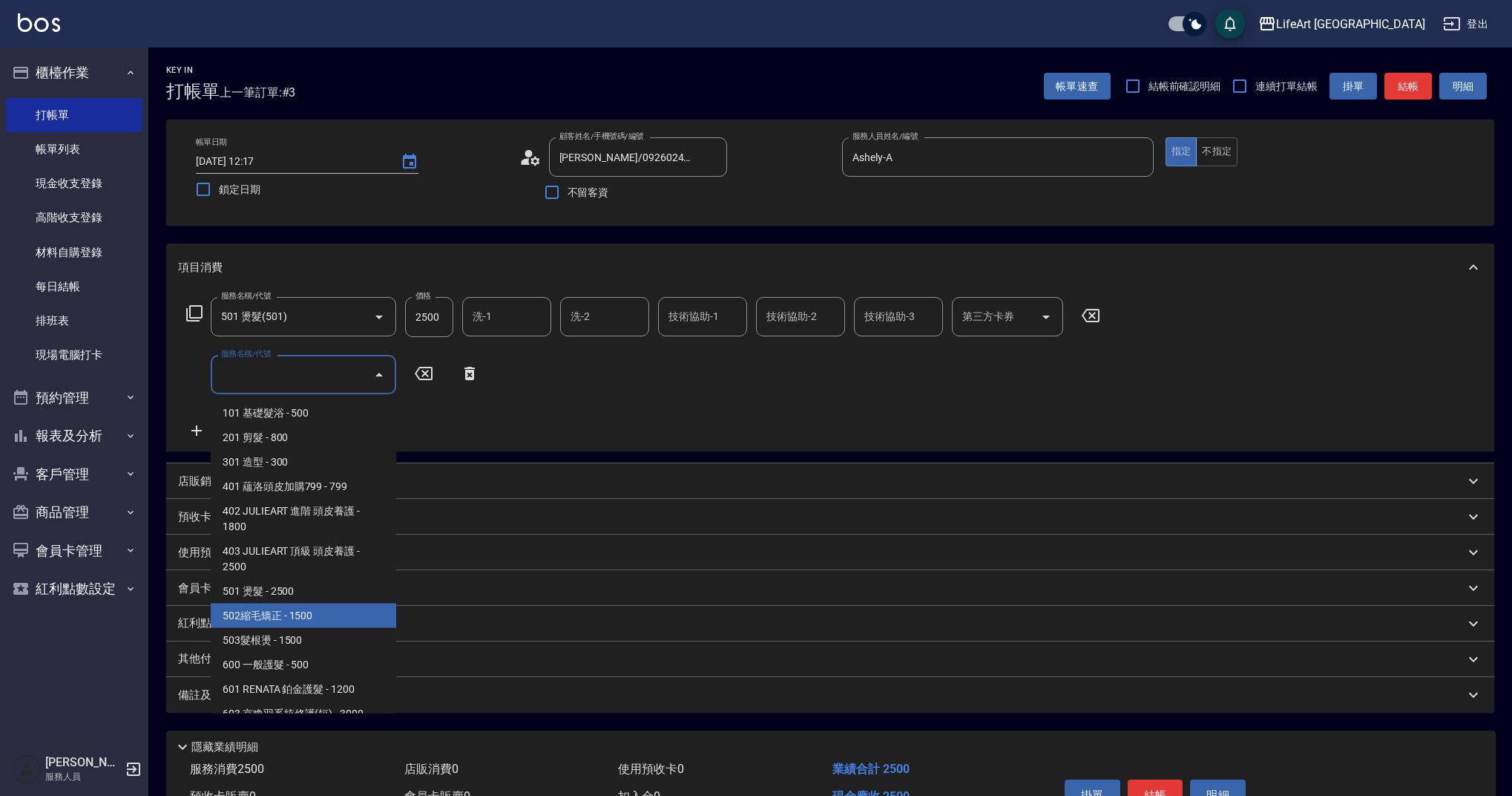
scroll to position [190, 0]
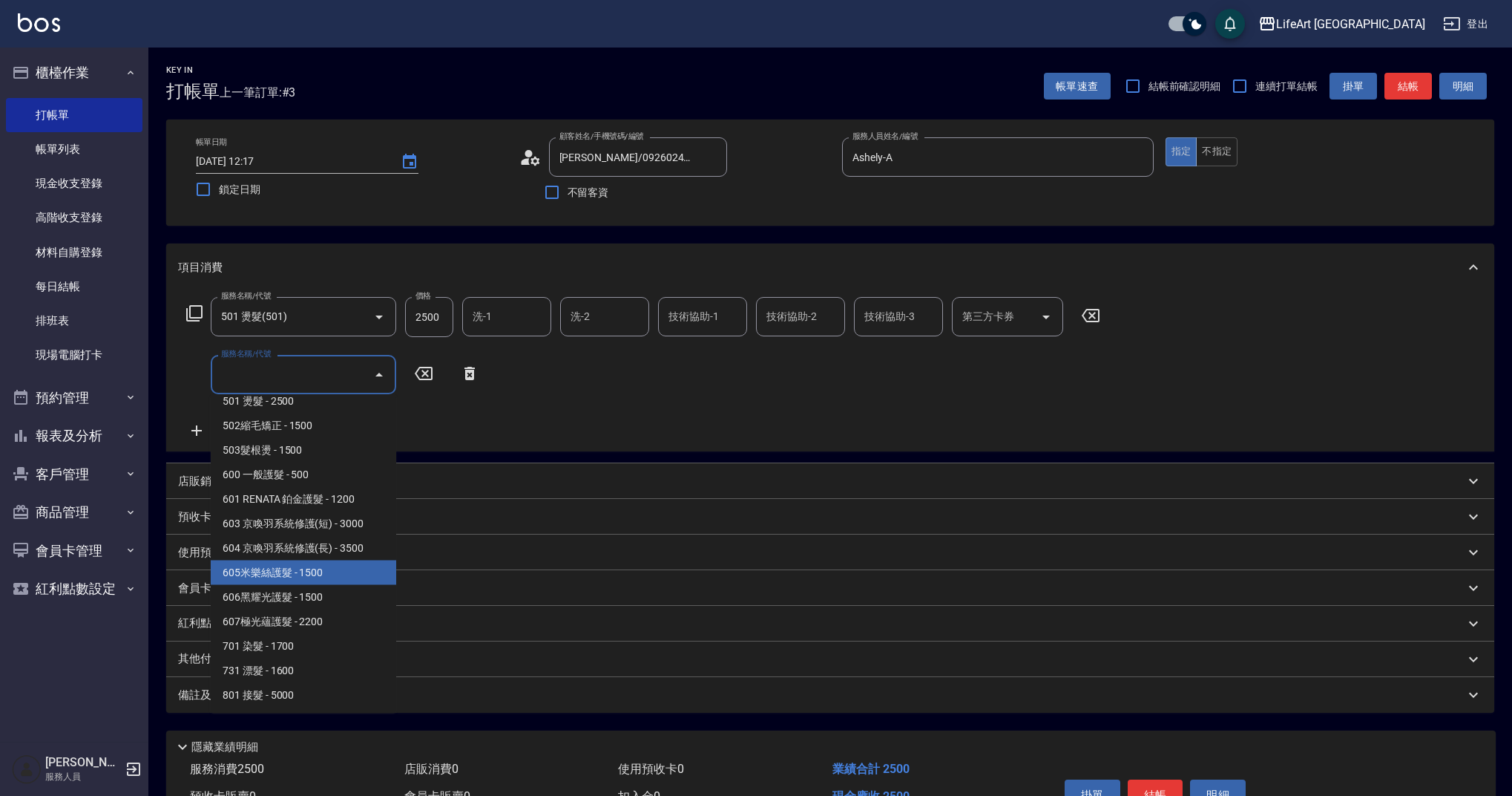
click at [350, 580] on span "605米樂絲護髮 - 1500" at bounding box center [303, 573] width 186 height 25
type input "605米樂絲護髮(605)"
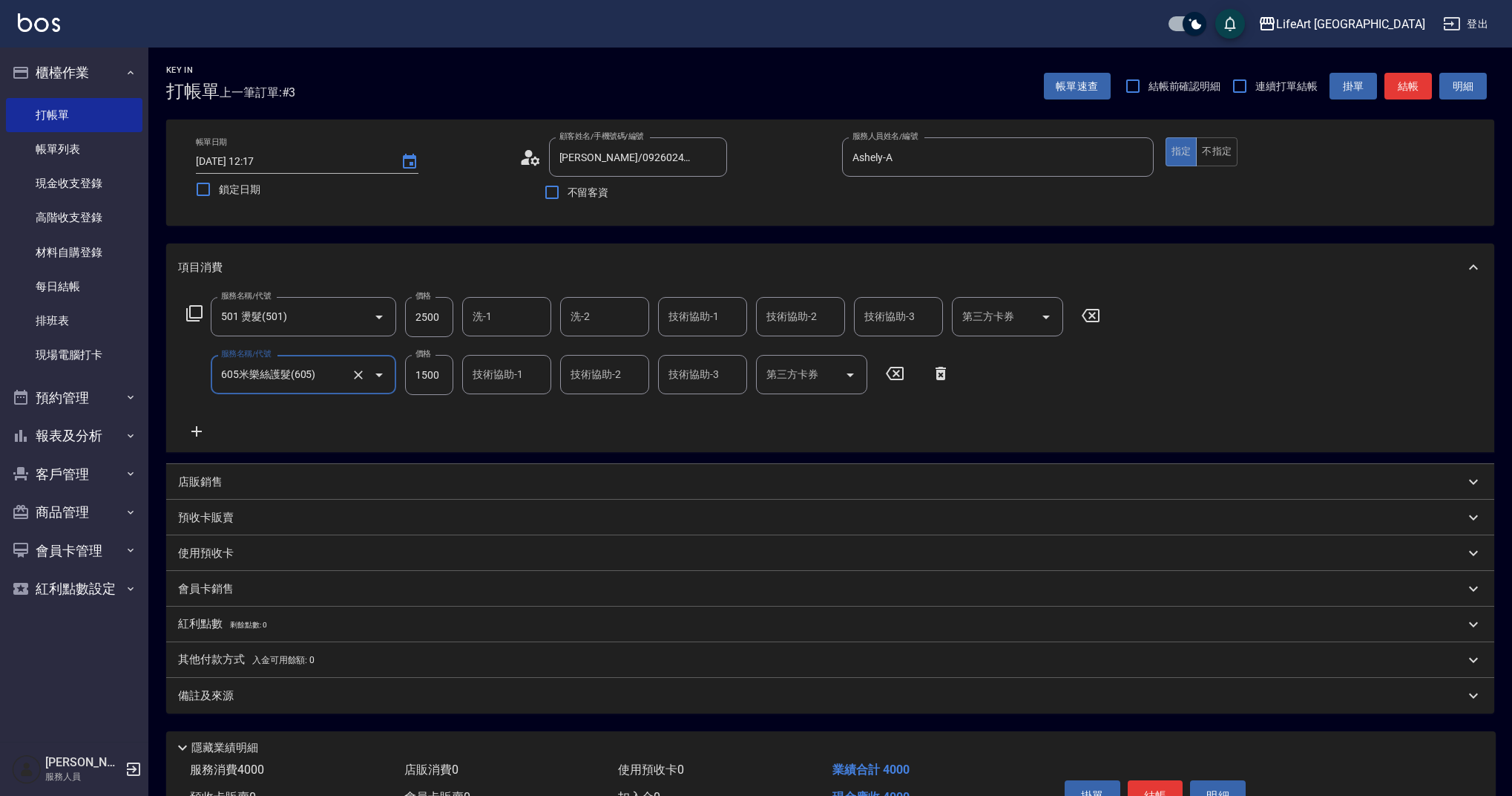
click at [196, 433] on icon at bounding box center [196, 431] width 11 height 11
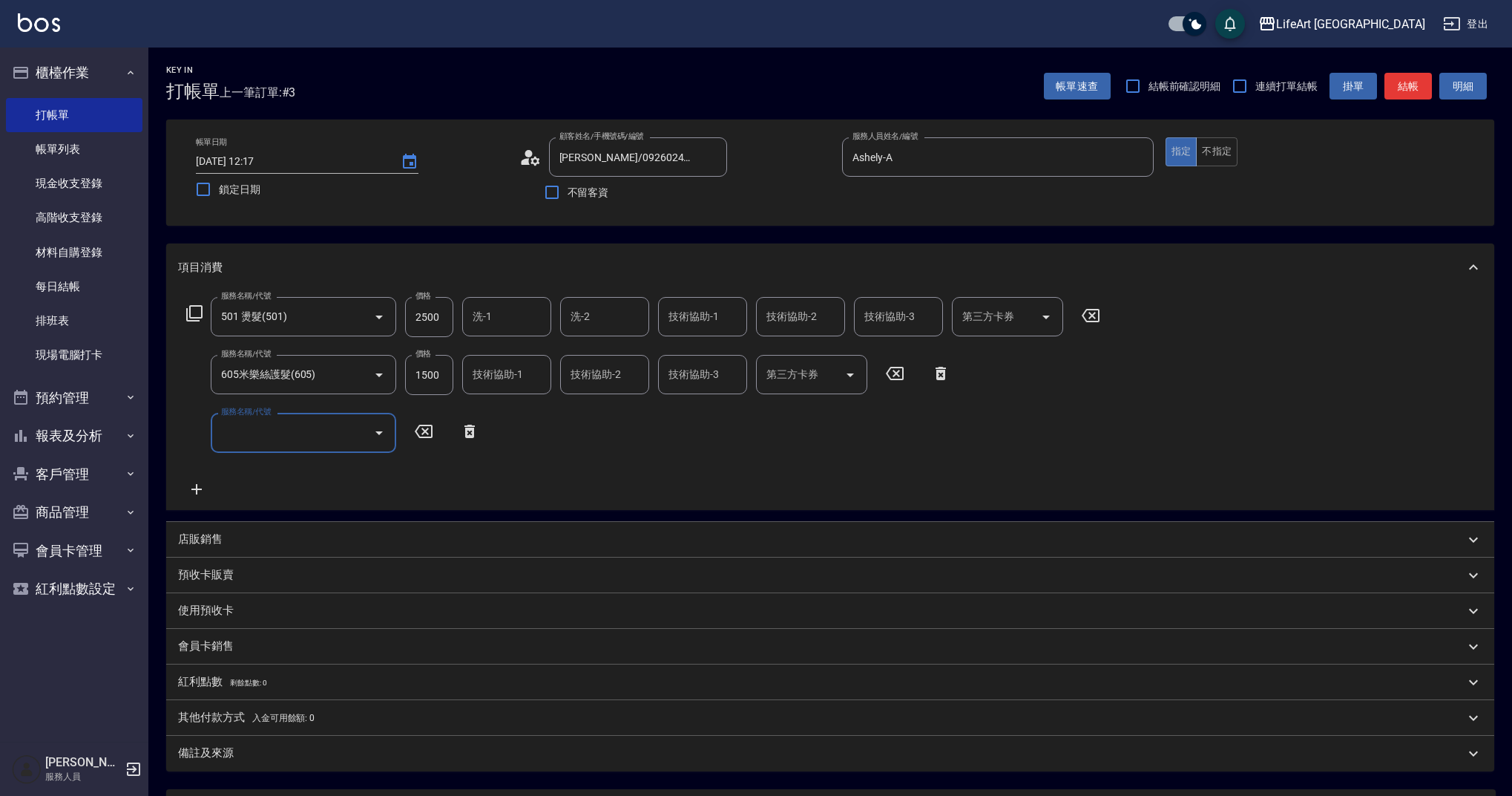
click at [242, 428] on div "服務名稱/代號 服務名稱/代號" at bounding box center [303, 433] width 186 height 40
click at [280, 436] on input "服務名稱/代號" at bounding box center [292, 432] width 150 height 26
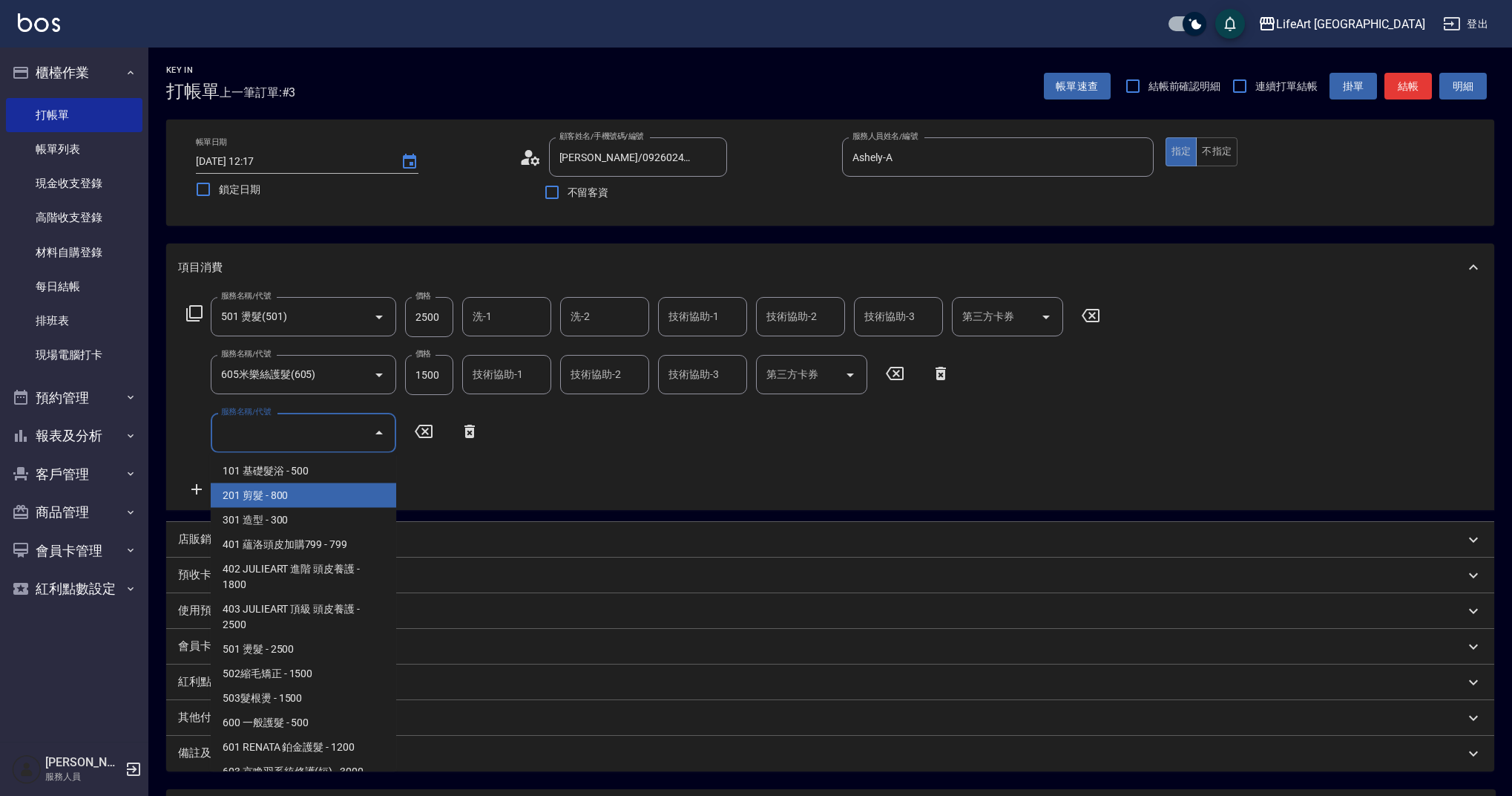
click at [281, 505] on span "201 剪髮 - 800" at bounding box center [303, 495] width 186 height 25
type input "201 剪髮(201)"
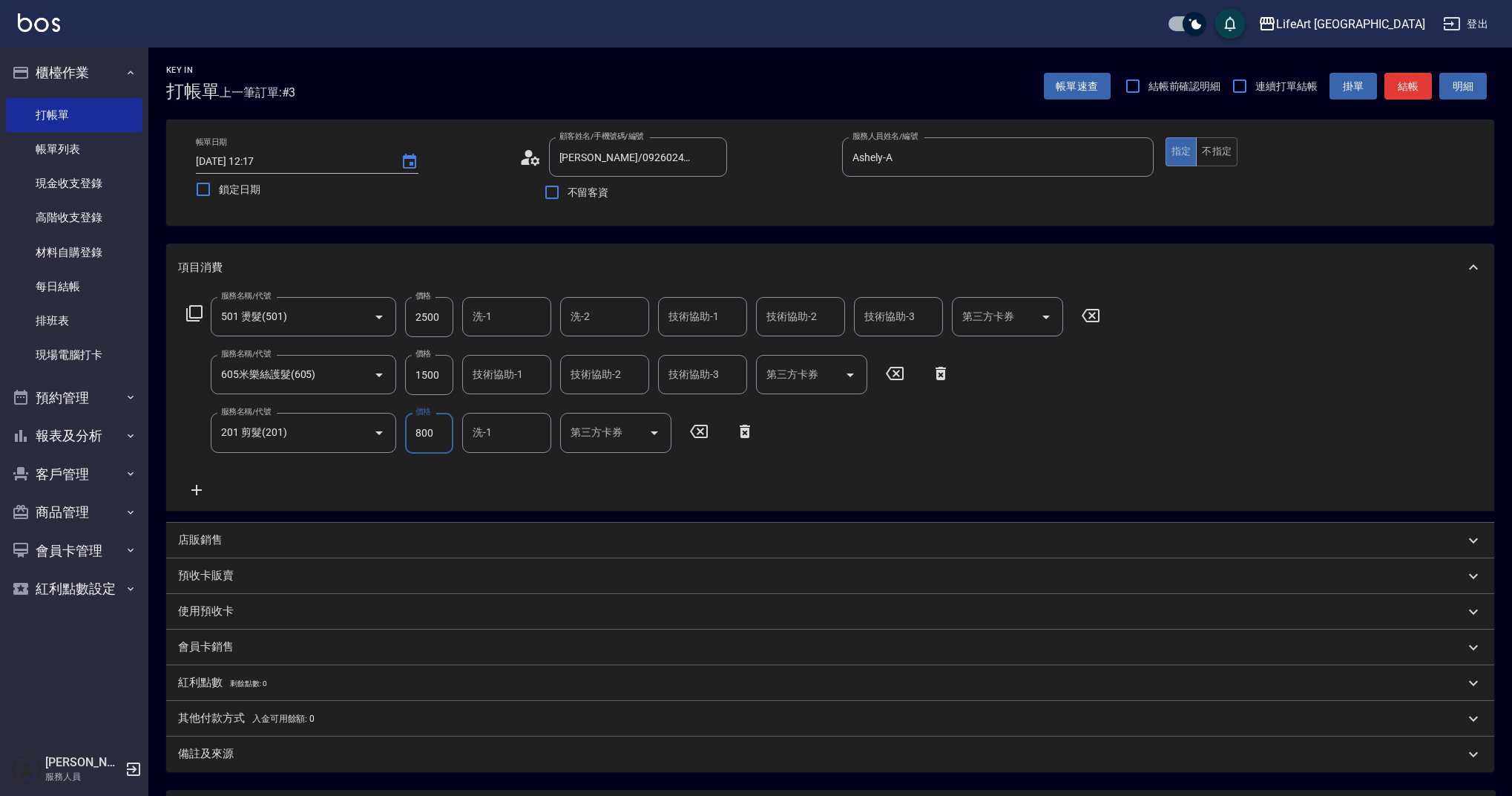
click at [442, 320] on input "2500" at bounding box center [429, 317] width 48 height 40
type input "3000"
click at [480, 494] on div "服務名稱/代號 501 燙髮(501) 服務名稱/代號 價格 3000 價格 洗-1 洗-1 洗-2 洗-2 技術協助-1 技術協助-1 技術協助-2 技術協…" at bounding box center [644, 398] width 931 height 201
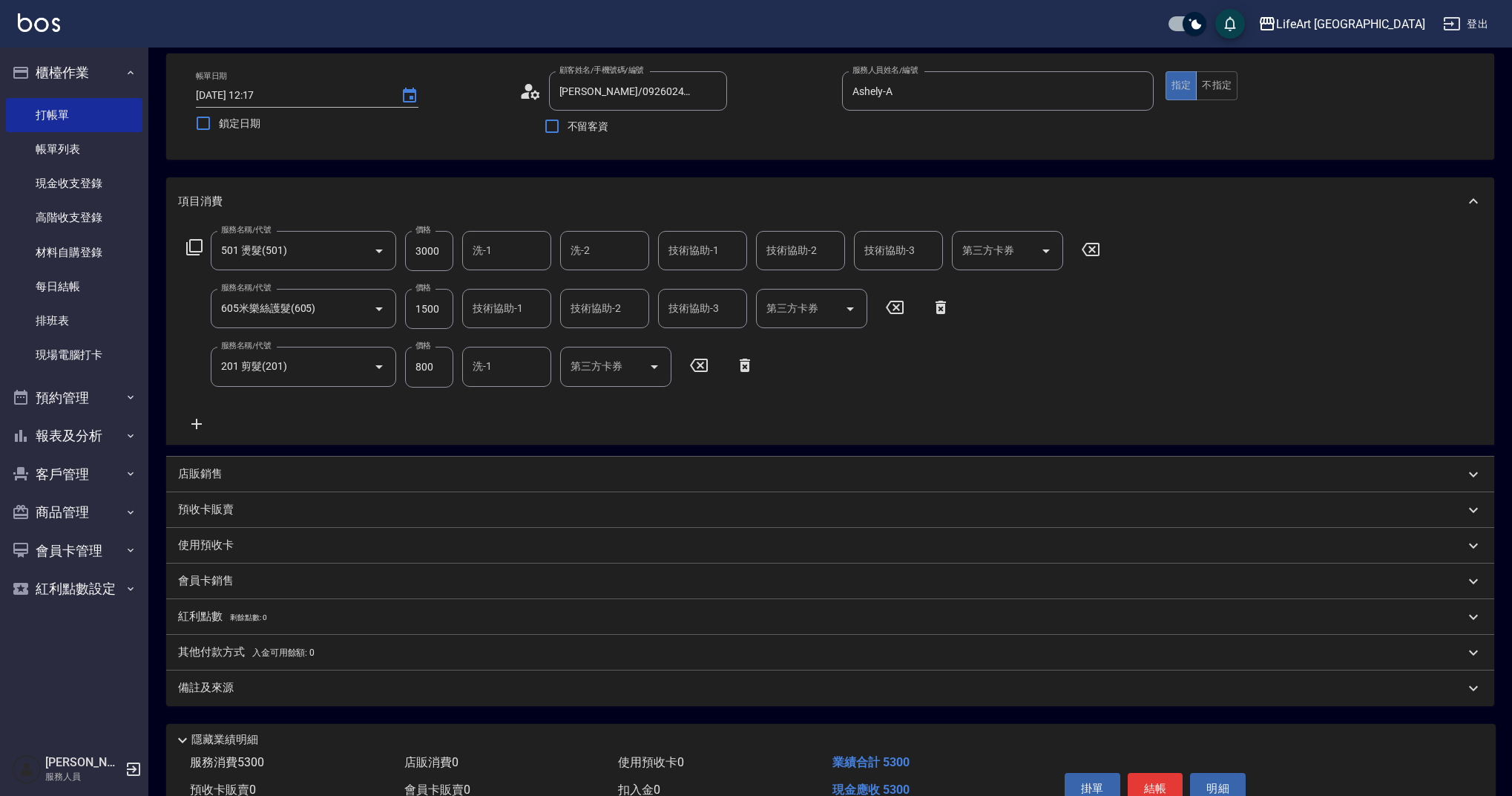
scroll to position [64, 0]
click at [342, 319] on input "605米樂絲護髮(605)" at bounding box center [282, 310] width 130 height 26
click at [380, 310] on icon "Open" at bounding box center [379, 310] width 7 height 3
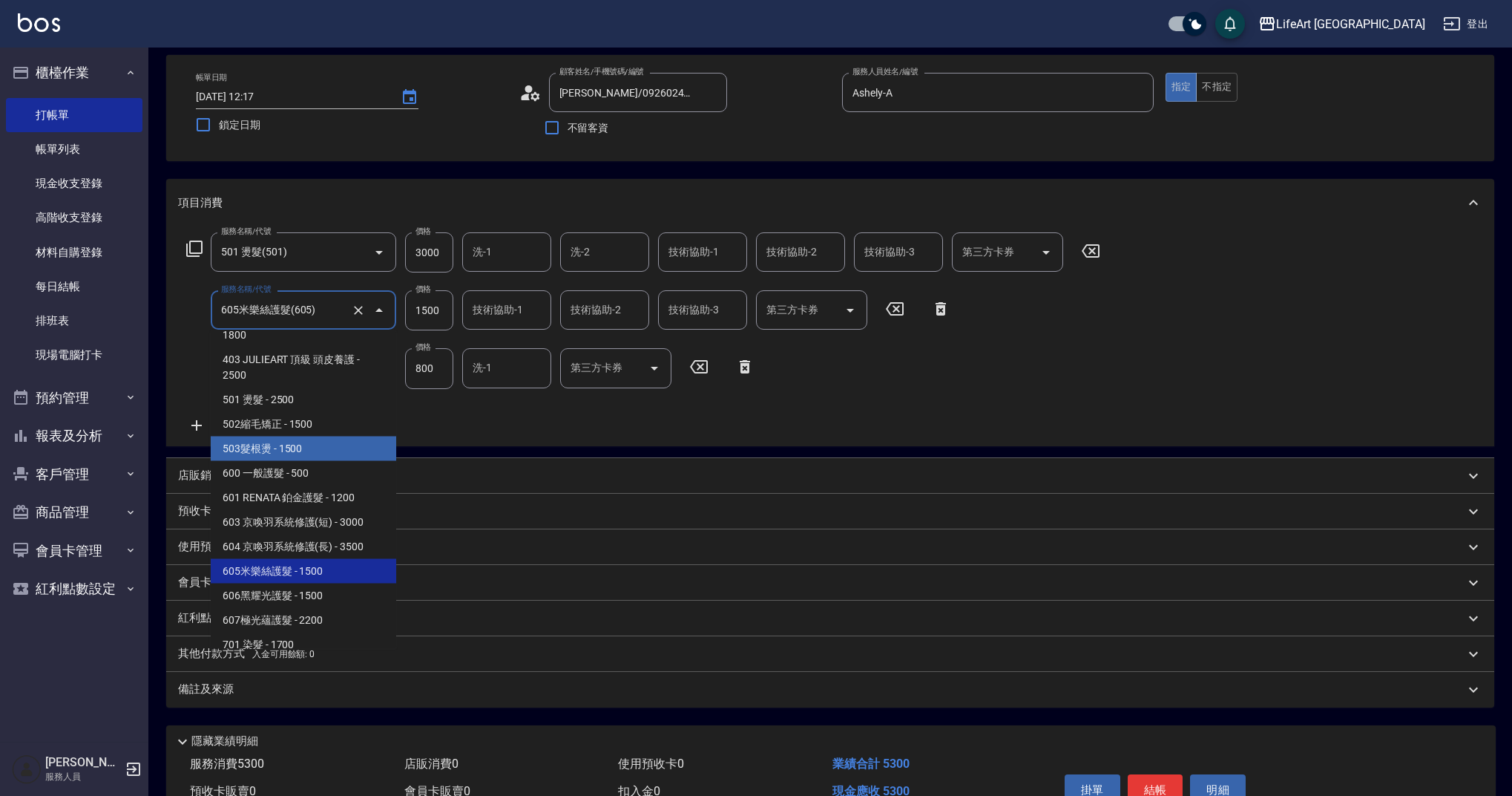
scroll to position [134, 0]
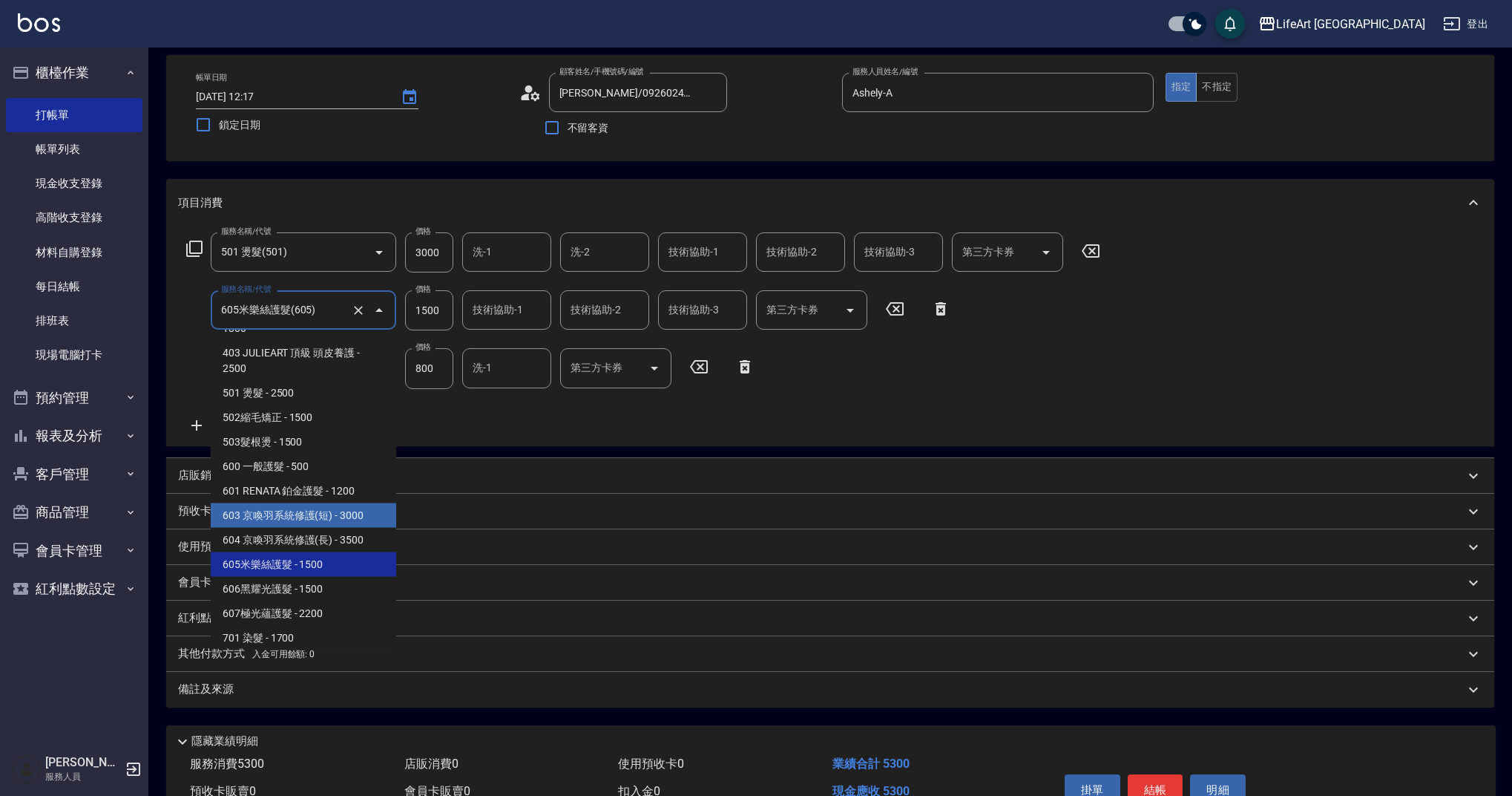
click at [368, 522] on span "603 京喚羽系統修護(短) - 3000" at bounding box center [303, 515] width 186 height 25
type input "603 京喚羽系統修護(短)(603)"
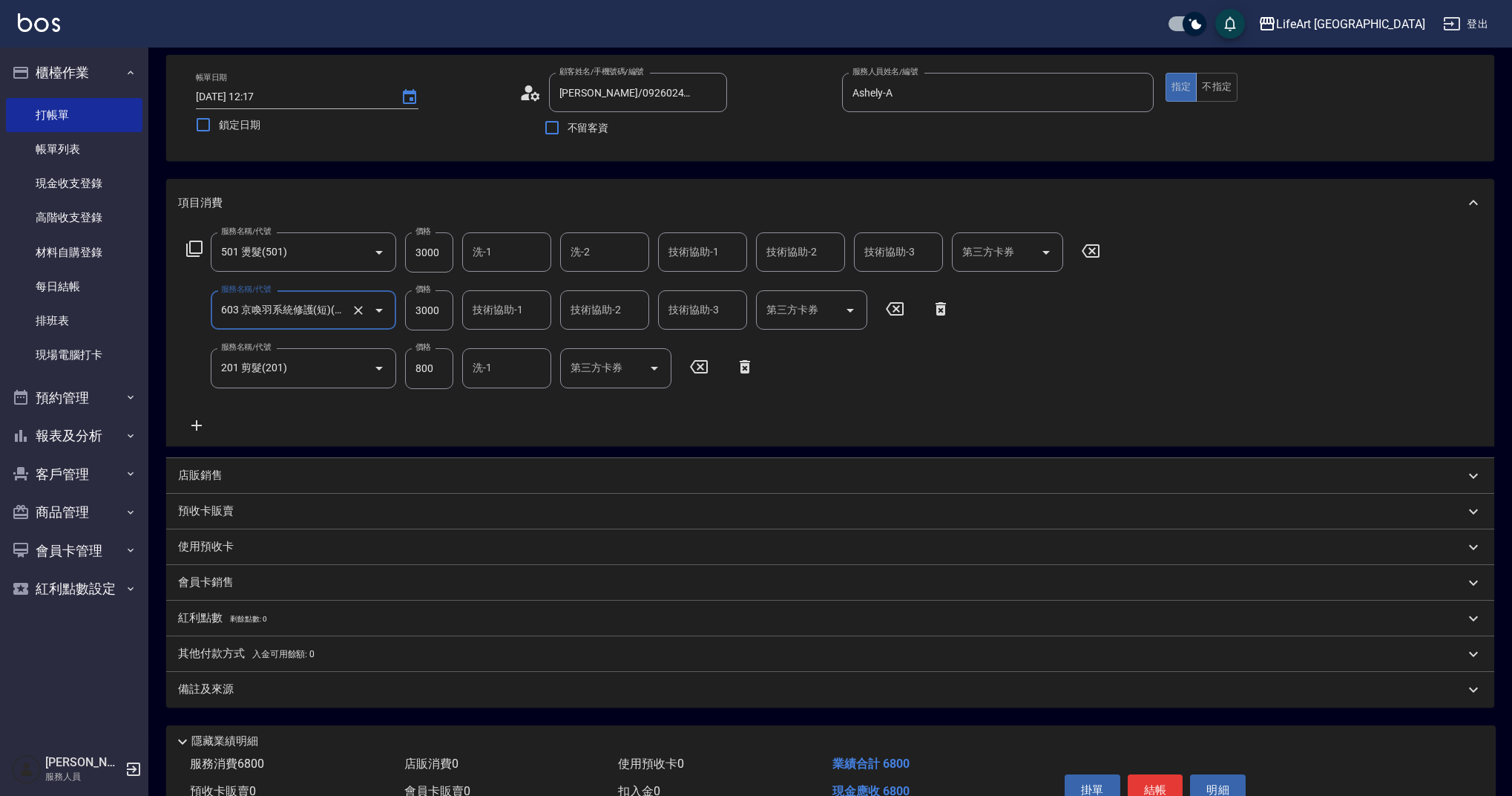
click at [438, 314] on input "3000" at bounding box center [429, 310] width 48 height 40
type input "2500"
click at [520, 410] on div "服務名稱/代號 501 燙髮(501) 服務名稱/代號 價格 3000 價格 洗-1 洗-1 洗-2 洗-2 技術協助-1 技術協助-1 技術協助-2 技術協…" at bounding box center [644, 333] width 931 height 201
click at [678, 253] on input "技術協助-1" at bounding box center [702, 251] width 76 height 26
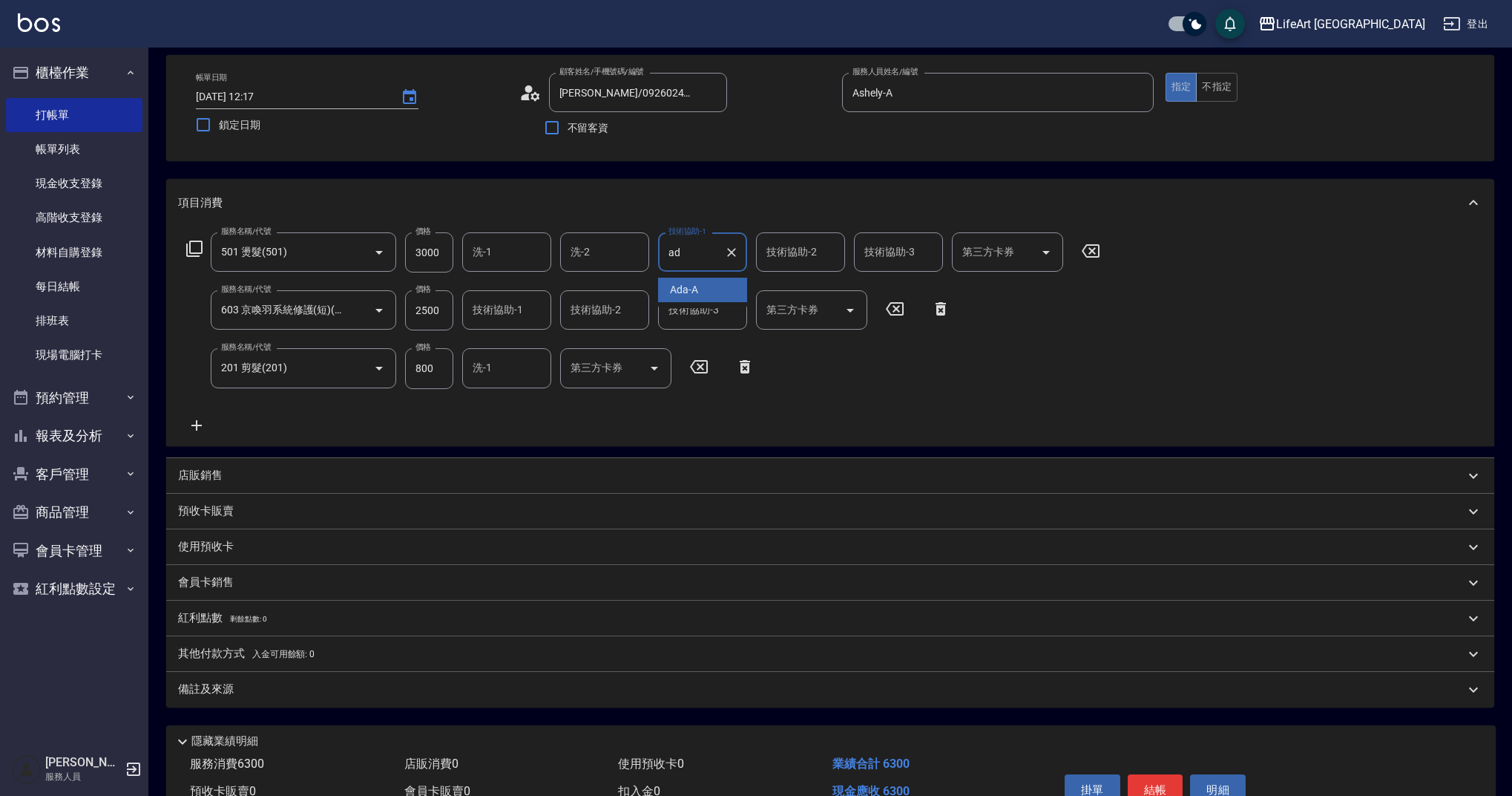
click at [684, 285] on span "Ada -A" at bounding box center [684, 290] width 28 height 16
type input "Ada-A"
click at [801, 248] on div "技術協助-2 技術協助-2" at bounding box center [801, 252] width 89 height 40
click at [798, 291] on div "Ada -A" at bounding box center [801, 290] width 89 height 25
type input "Ada-A"
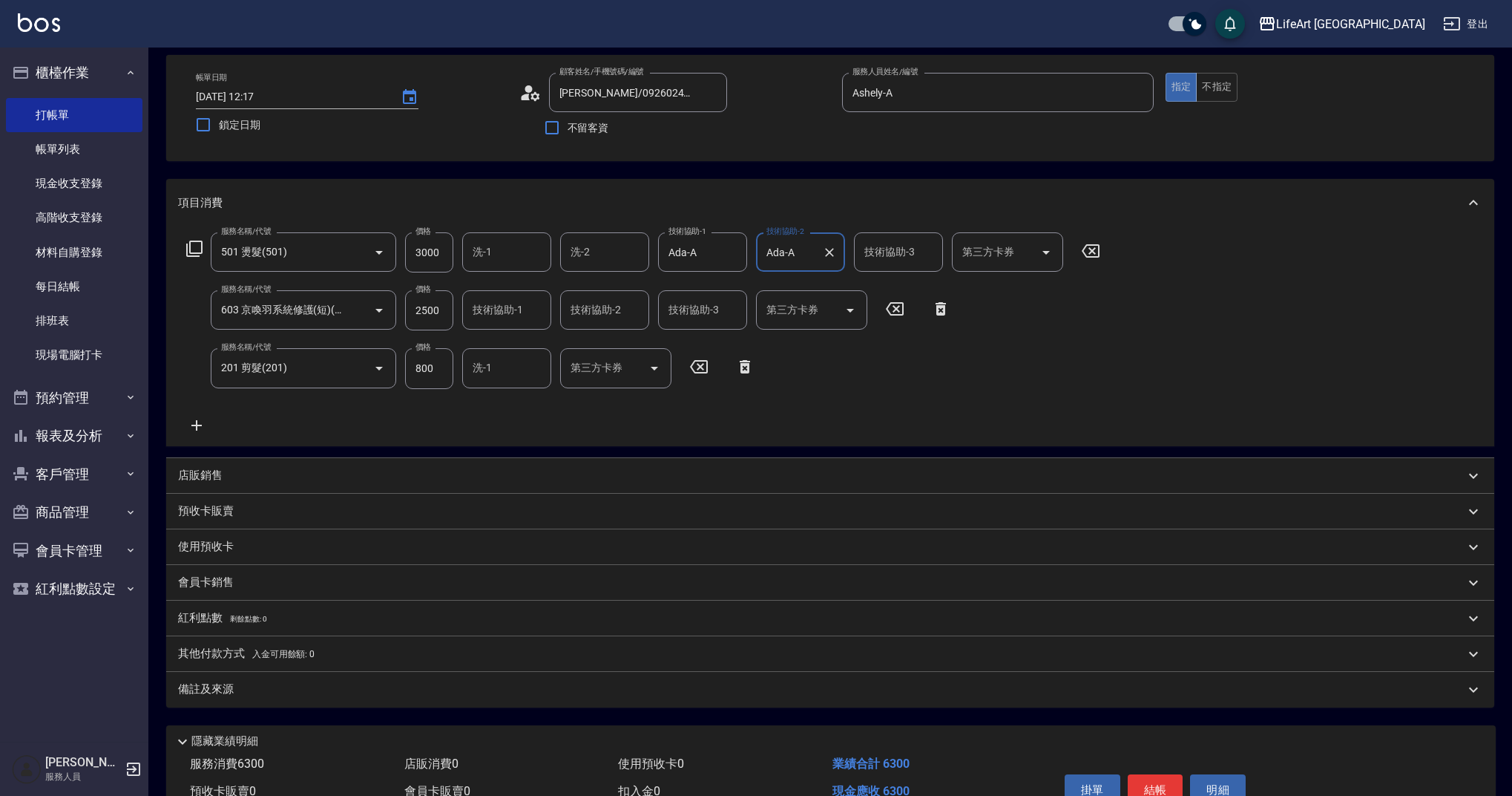
click at [511, 313] on input "技術協助-1" at bounding box center [507, 310] width 76 height 26
click at [497, 346] on span "Ally (無代號)" at bounding box center [501, 348] width 55 height 16
type input "Ally(無代號)"
click at [555, 408] on div "服務名稱/代號 501 燙髮(501) 服務名稱/代號 價格 3000 價格 洗-1 洗-1 洗-2 洗-2 技術協助-1 Ada-A 技術協助-1 技術協助…" at bounding box center [644, 333] width 931 height 201
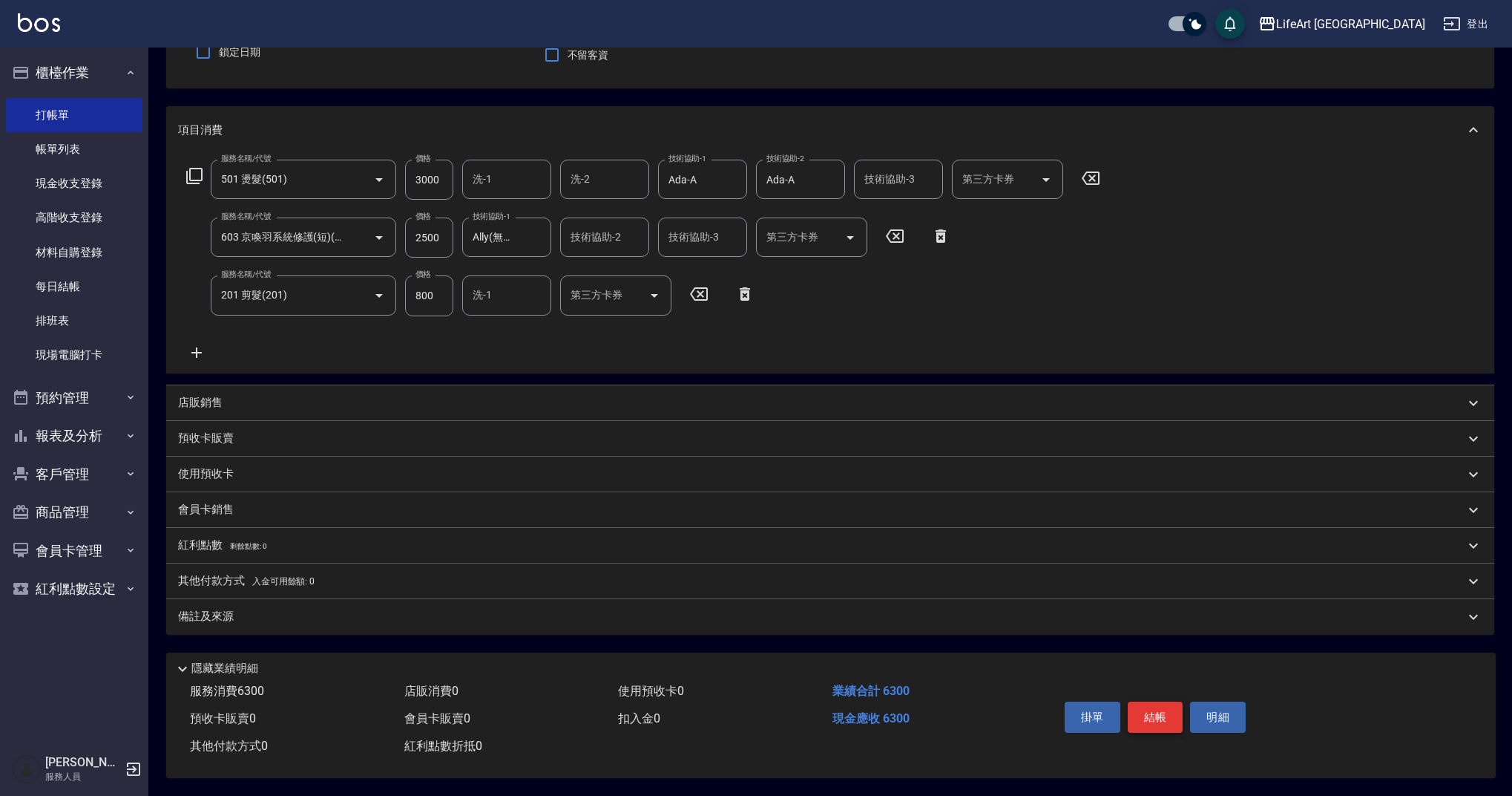
click at [1171, 701] on button "結帳" at bounding box center [1155, 717] width 55 height 31
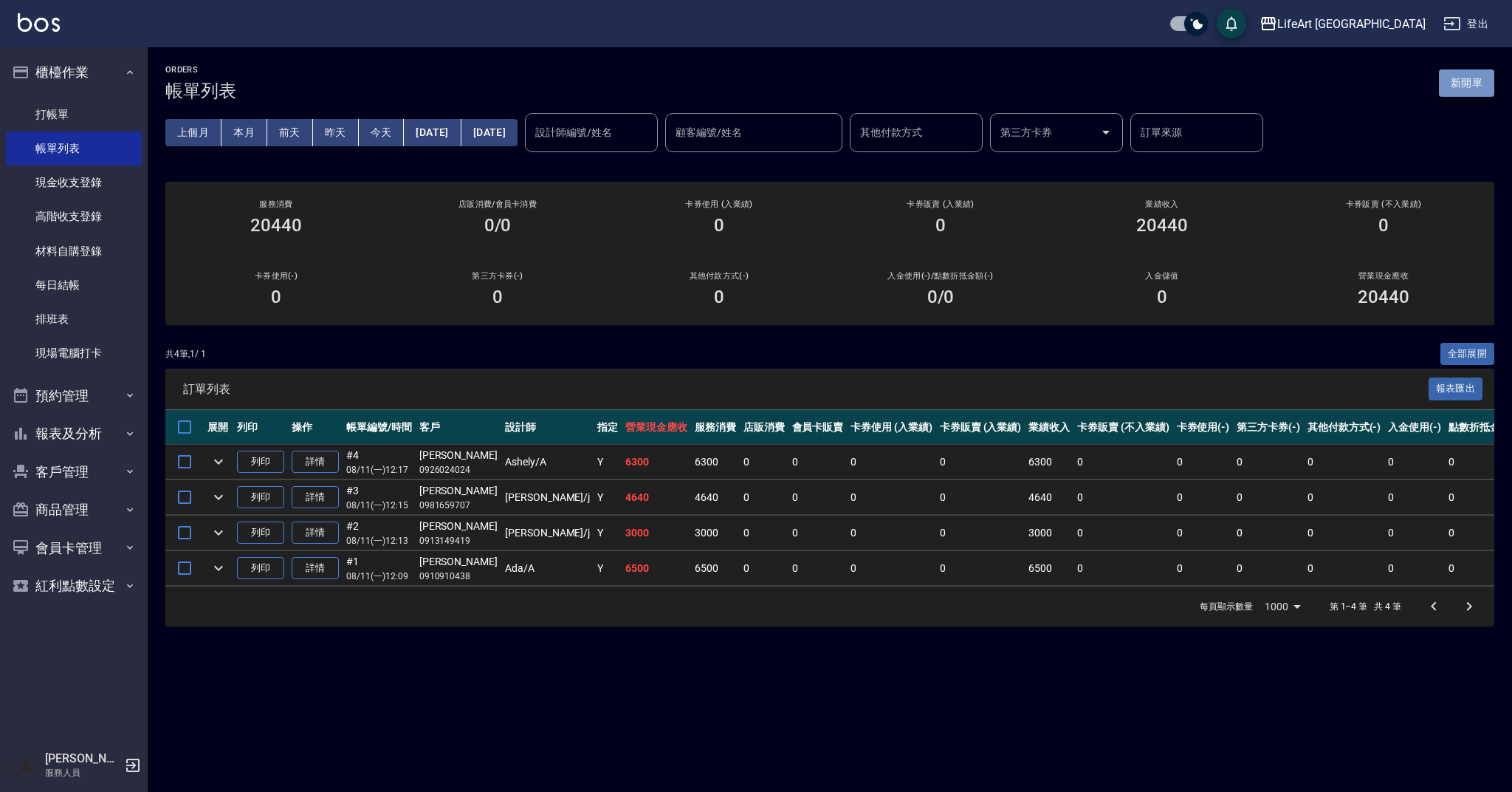
click at [1459, 76] on button "新開單" at bounding box center [1466, 82] width 55 height 27
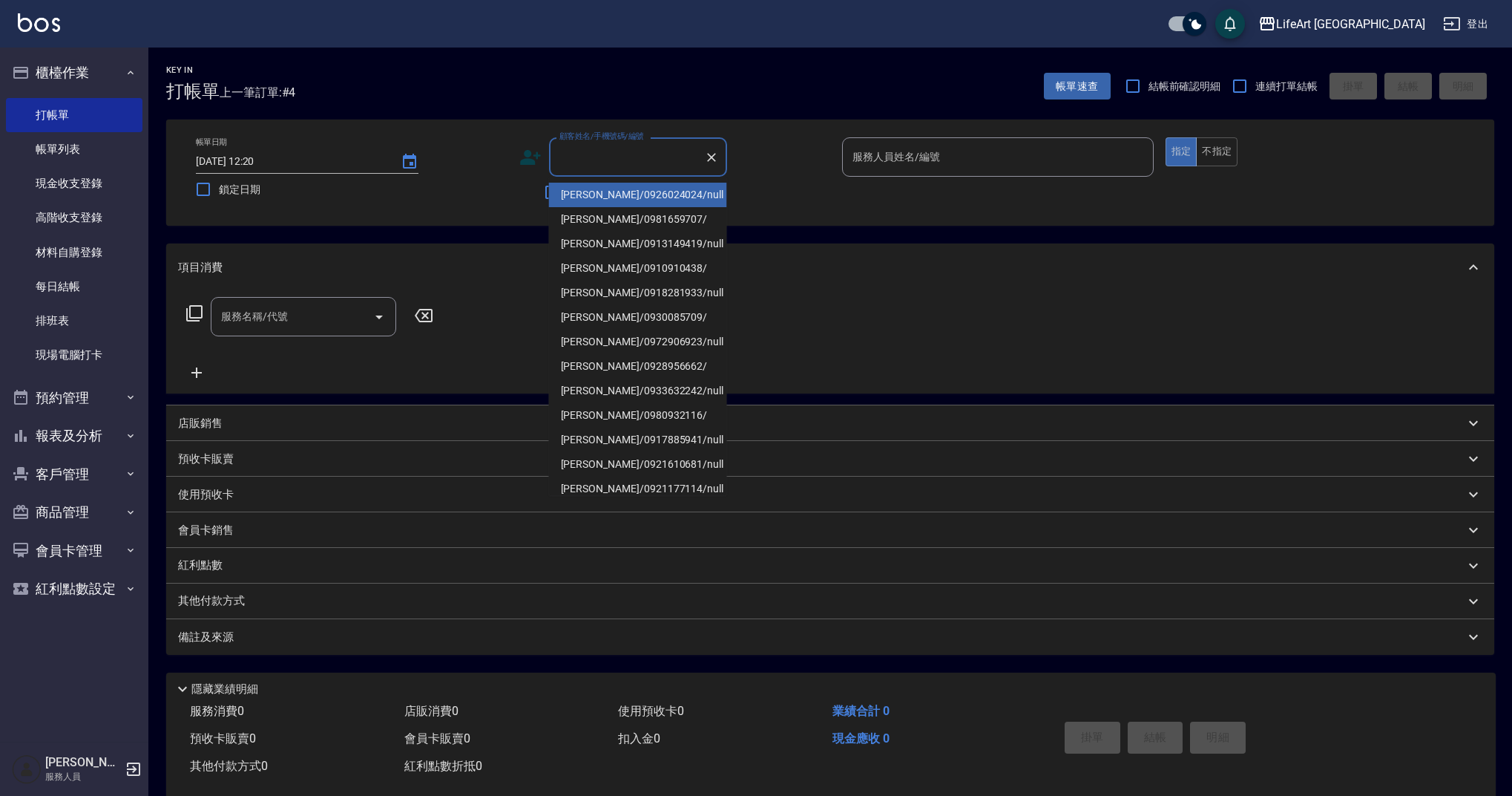
click at [608, 154] on input "顧客姓名/手機號碼/編號" at bounding box center [626, 156] width 143 height 26
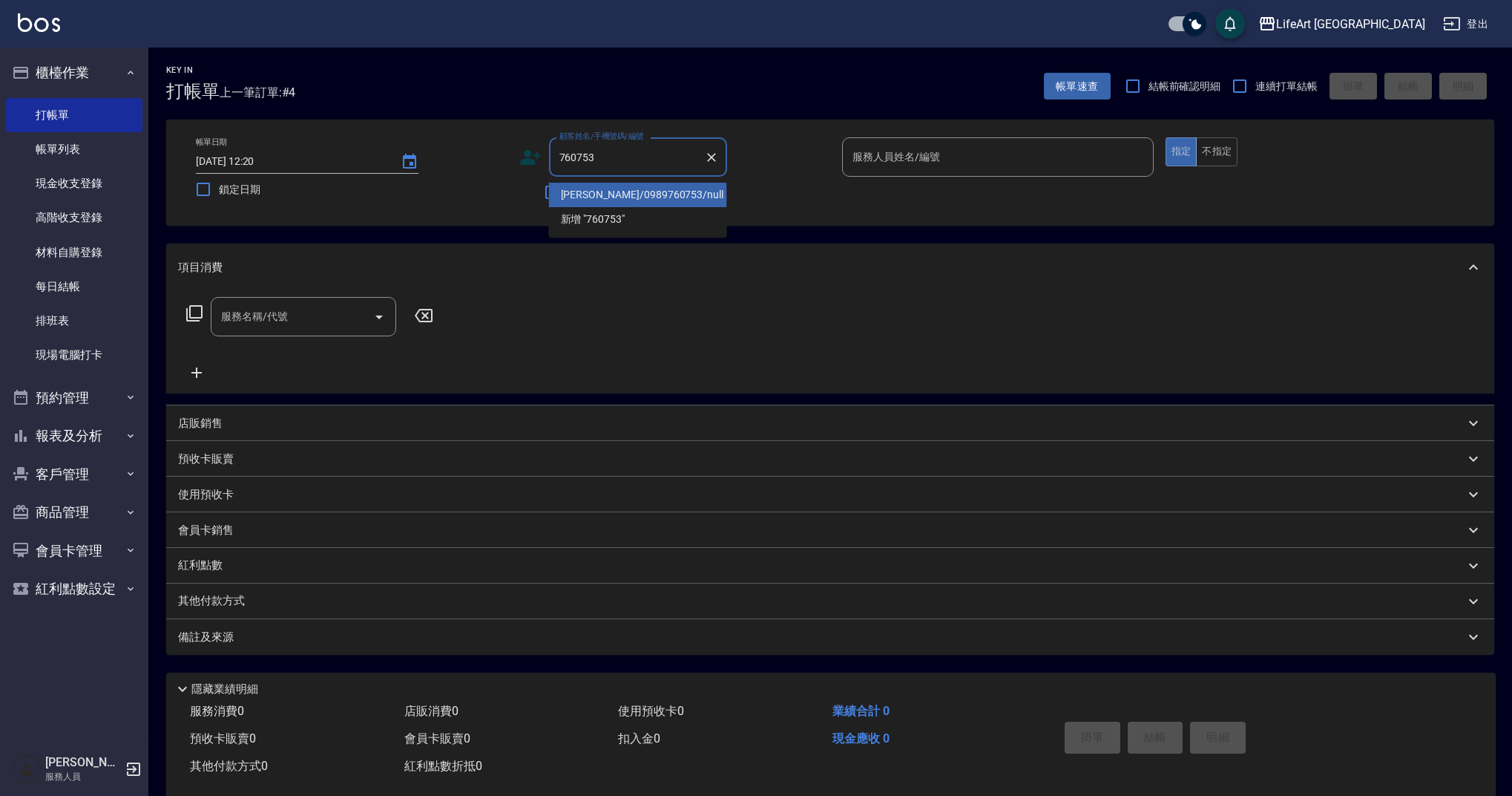
click at [646, 198] on li "[PERSON_NAME]/0989760753/null" at bounding box center [638, 195] width 178 height 25
type input "[PERSON_NAME]/0989760753/null"
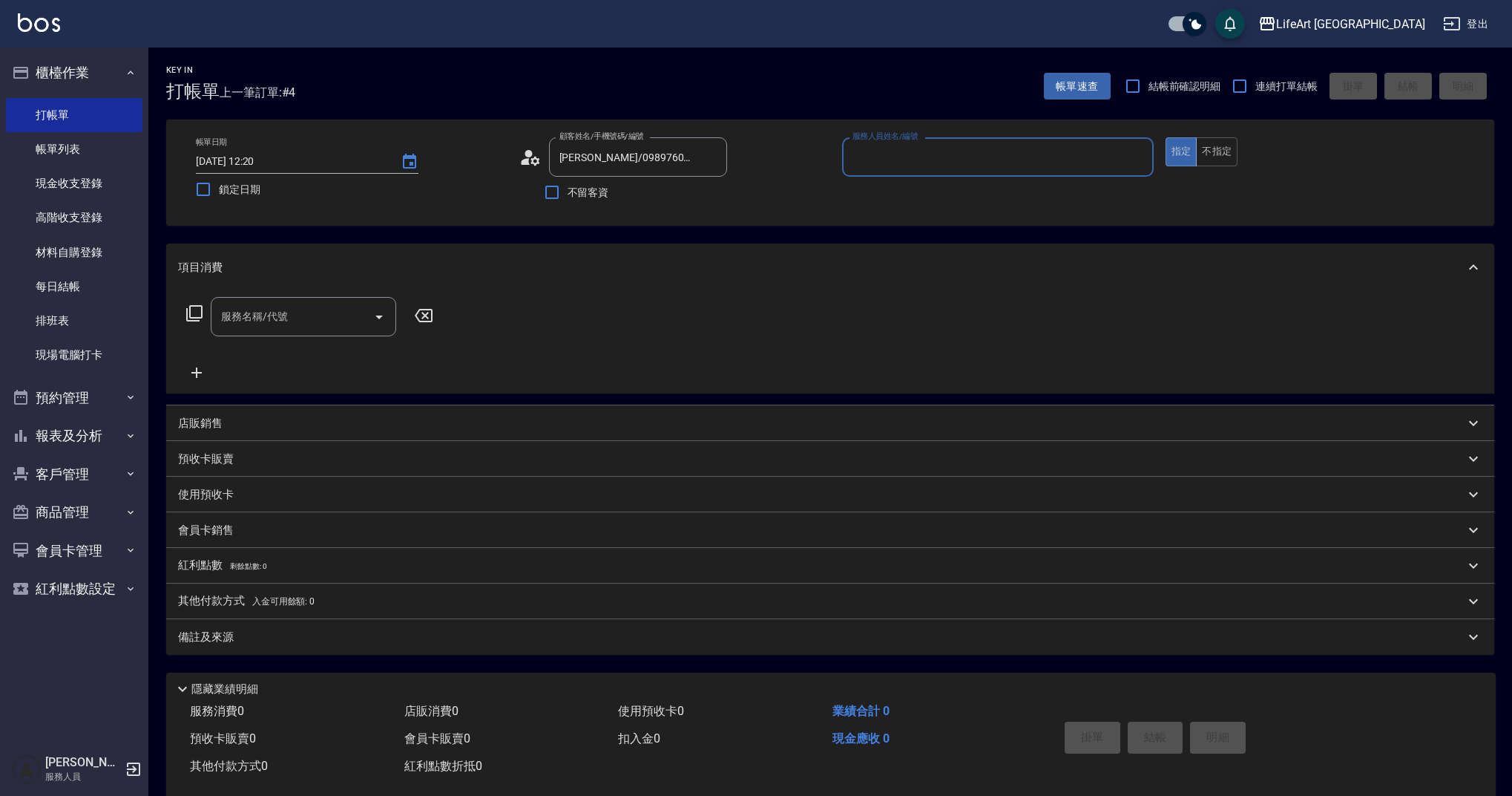
click at [928, 159] on input "服務人員姓名/編號" at bounding box center [997, 156] width 298 height 26
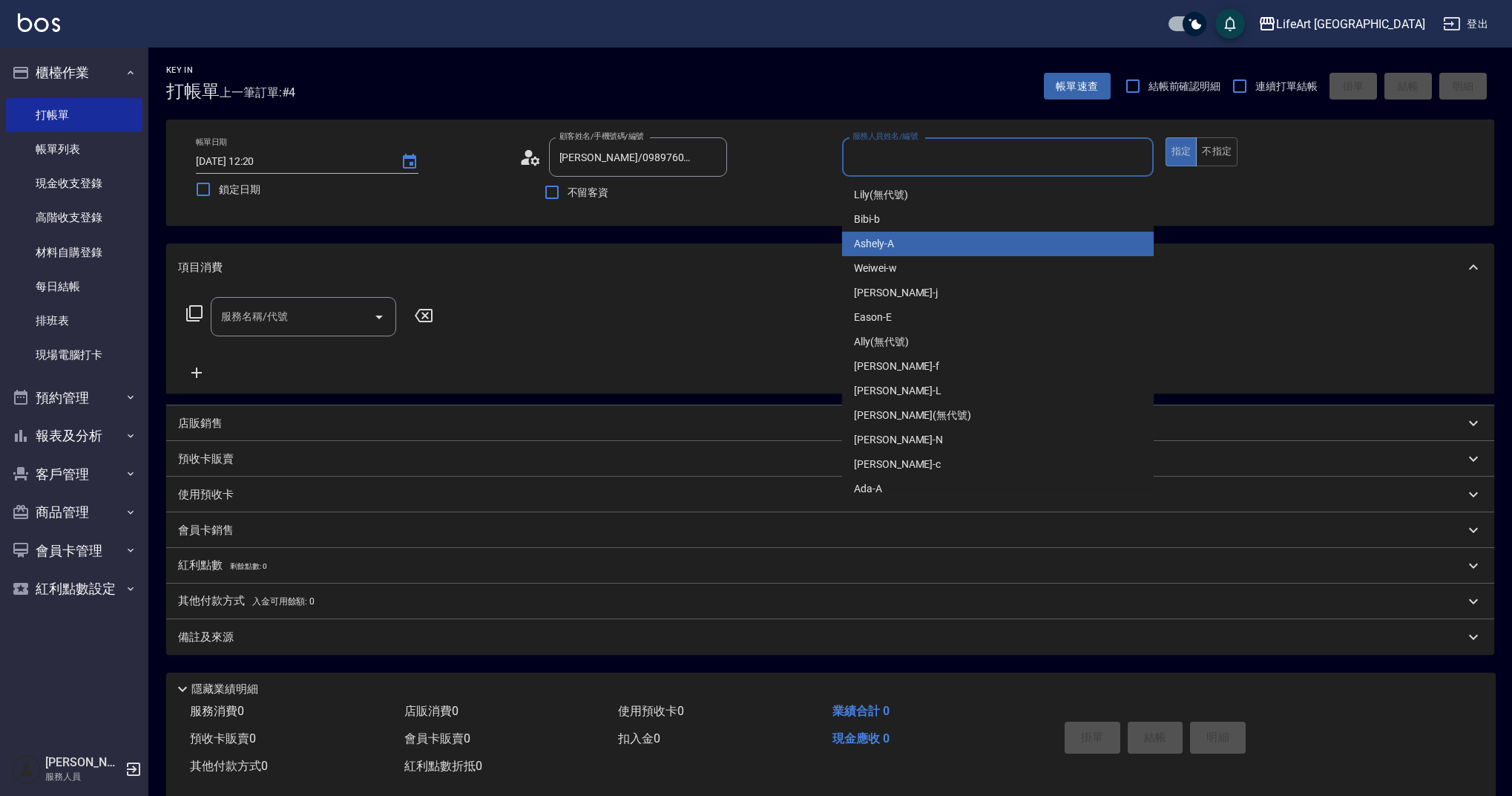
click at [907, 243] on div "Ashely -A" at bounding box center [998, 244] width 312 height 25
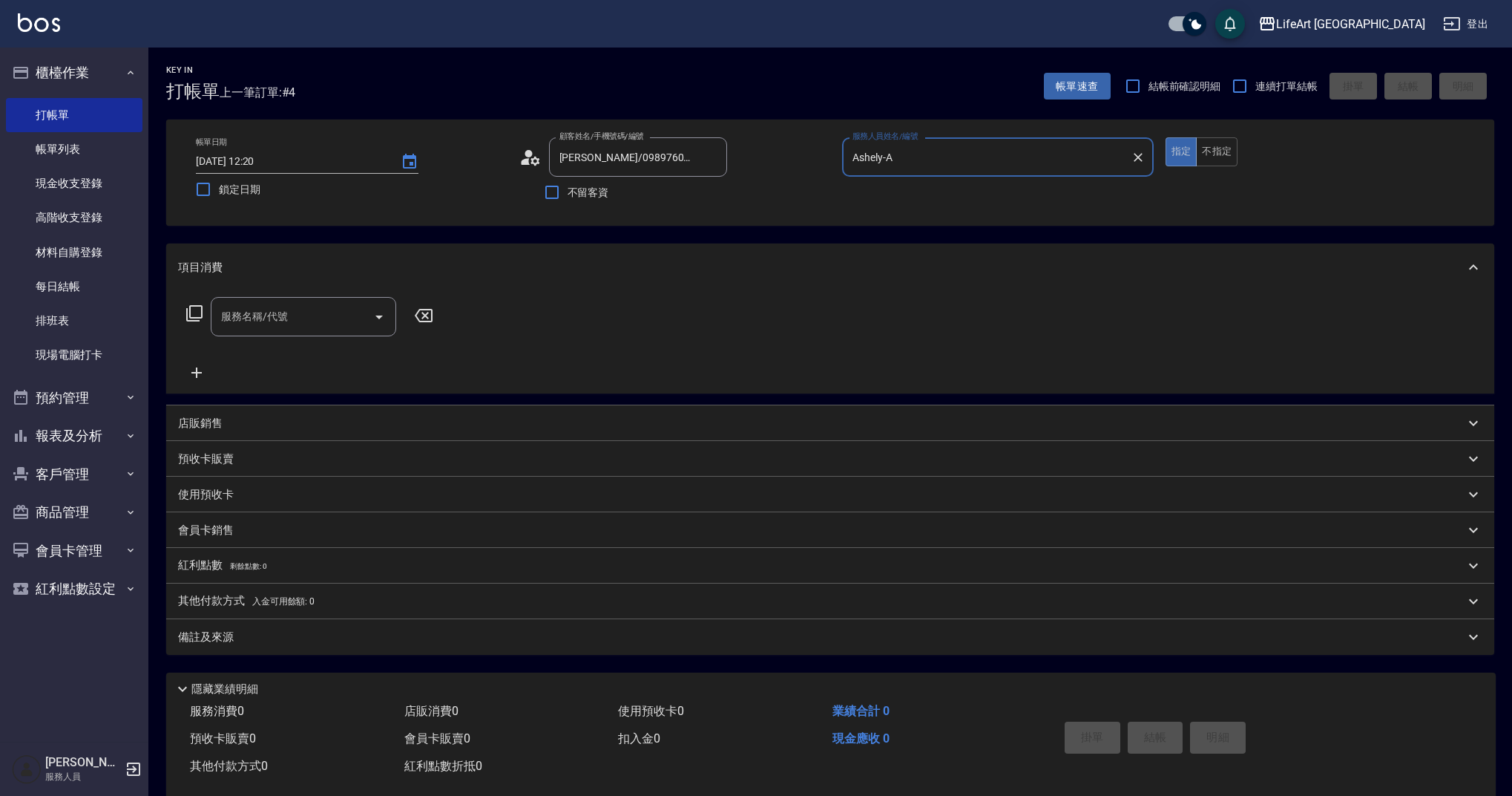
type input "Ashely-A"
click at [295, 326] on input "服務名稱/代號" at bounding box center [292, 316] width 150 height 26
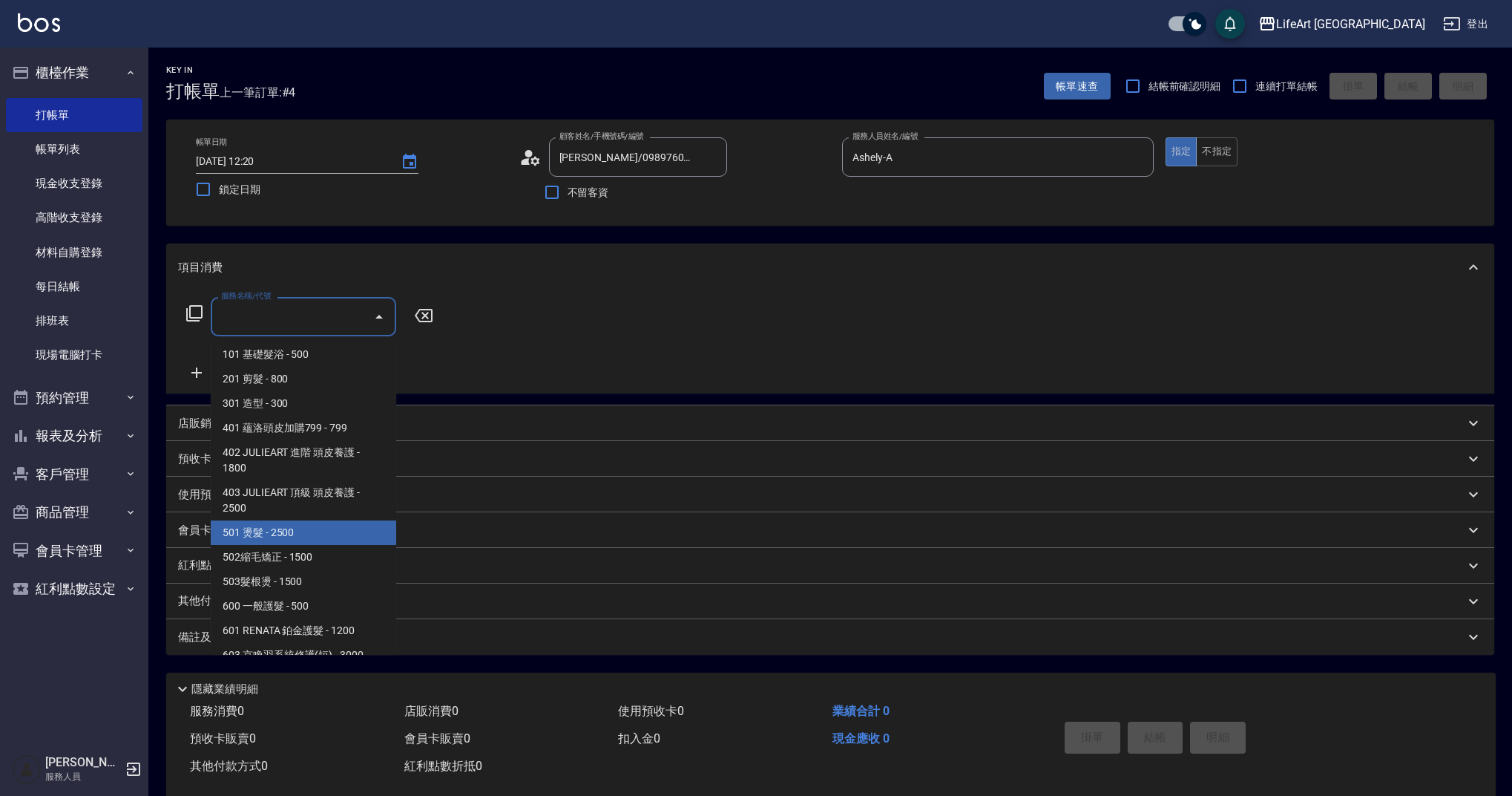
click at [332, 532] on span "501 燙髮 - 2500" at bounding box center [303, 533] width 186 height 25
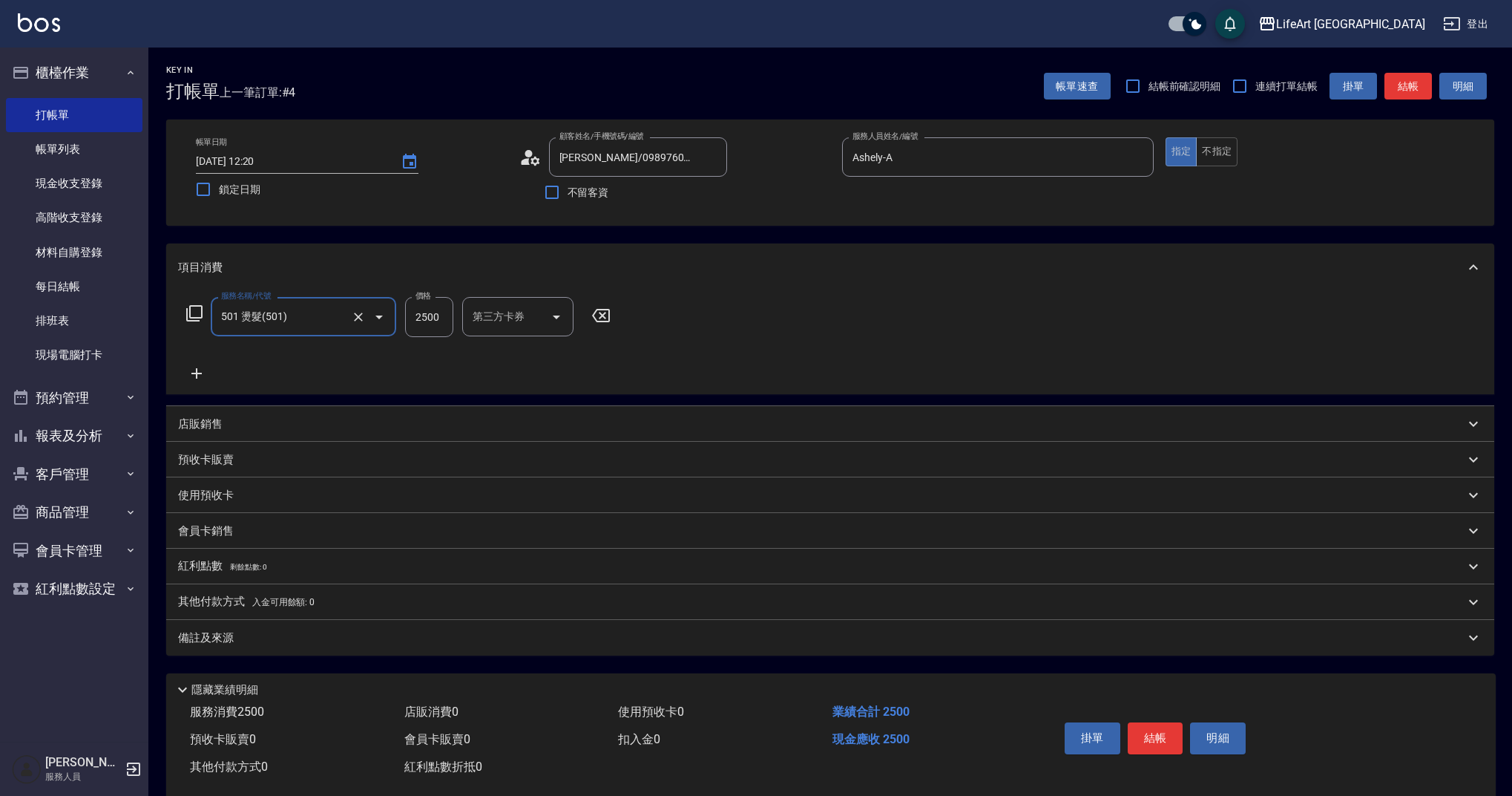
type input "501 燙髮(501)"
click at [196, 371] on icon at bounding box center [196, 373] width 11 height 11
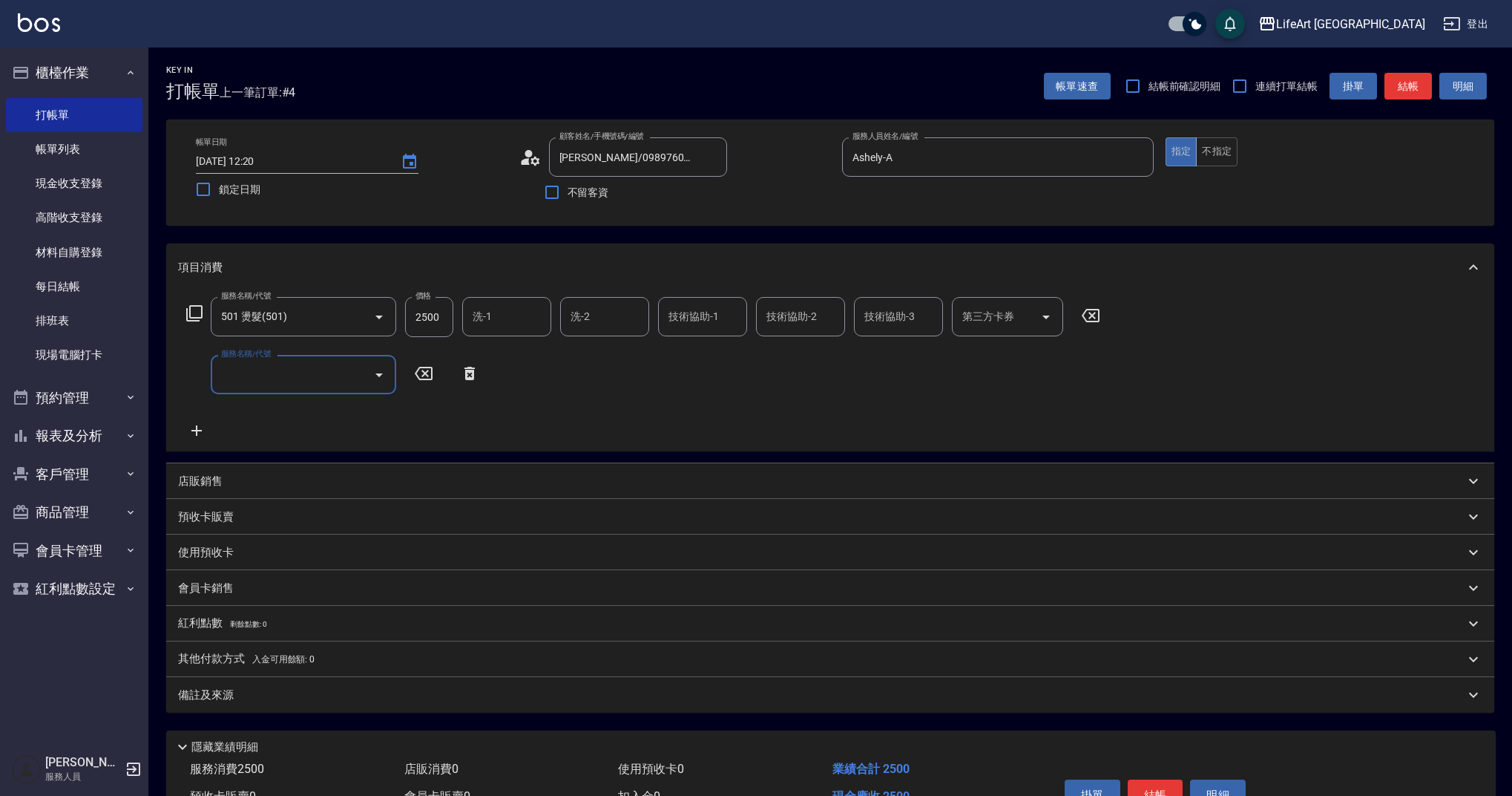
click at [259, 372] on input "服務名稱/代號" at bounding box center [292, 374] width 150 height 26
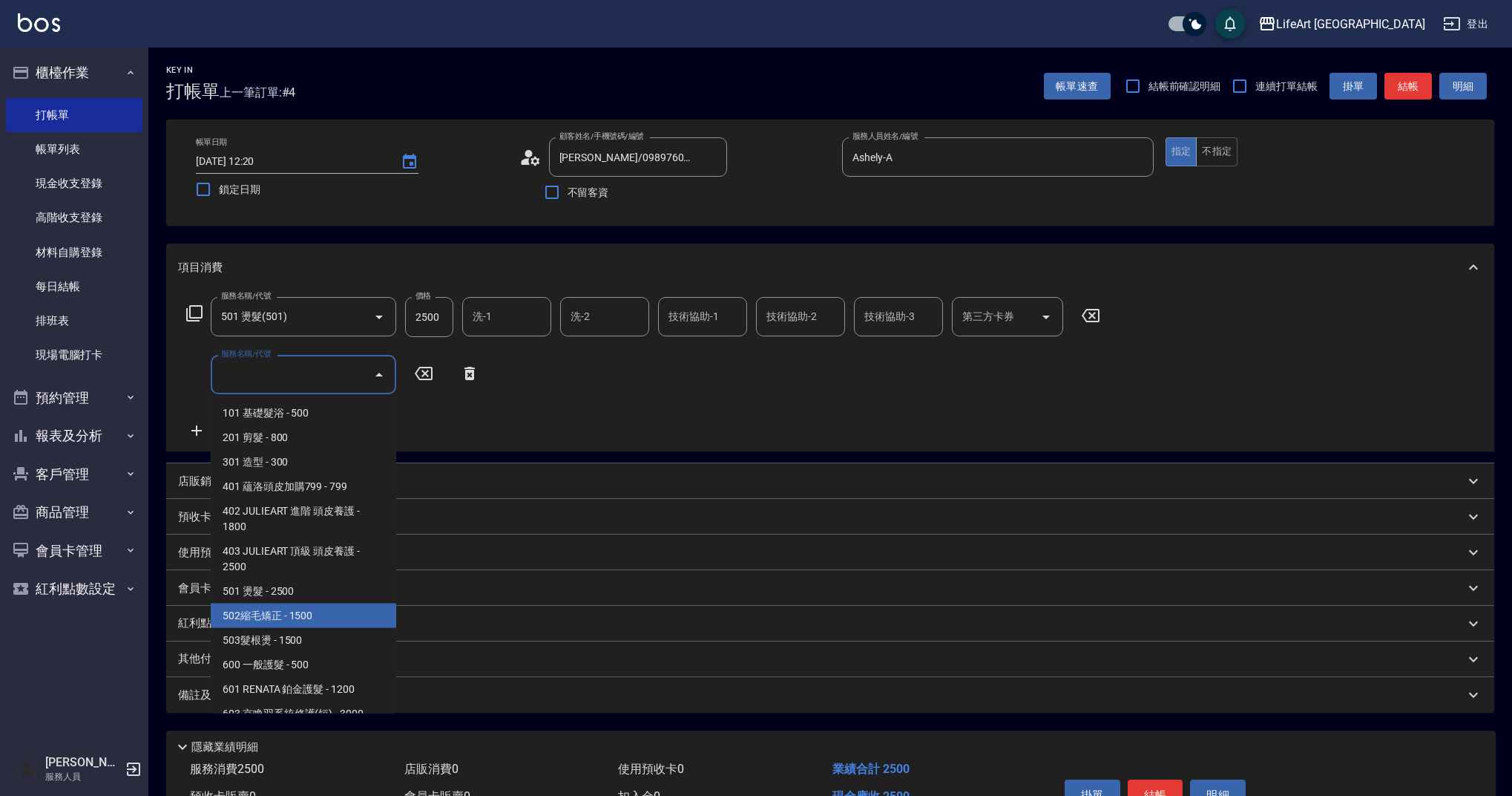
click at [325, 618] on span "502縮毛矯正 - 1500" at bounding box center [303, 616] width 186 height 25
type input "502縮毛矯正 (502)"
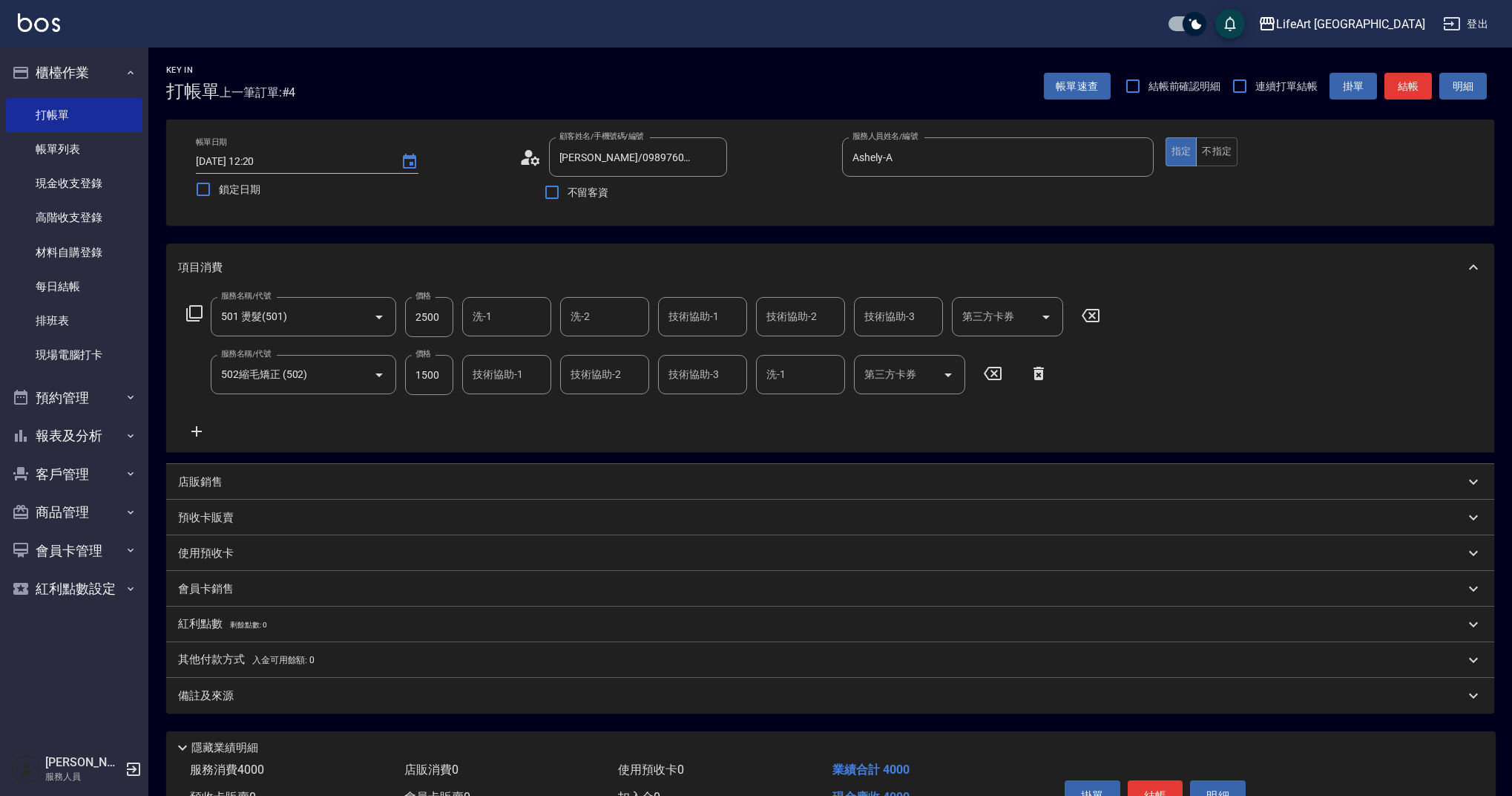
click at [194, 429] on icon at bounding box center [196, 431] width 37 height 18
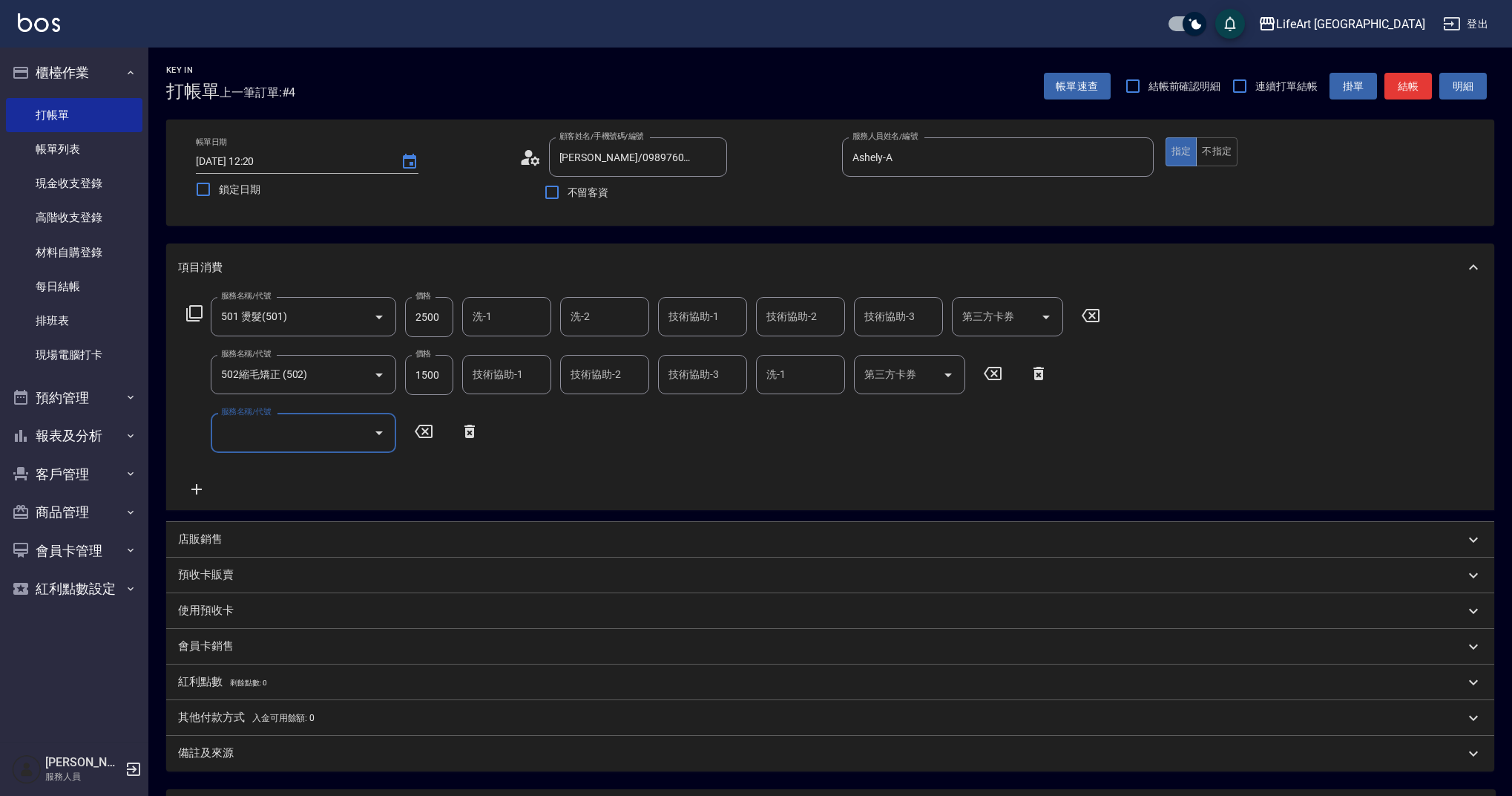
click at [241, 442] on input "服務名稱/代號" at bounding box center [292, 432] width 150 height 26
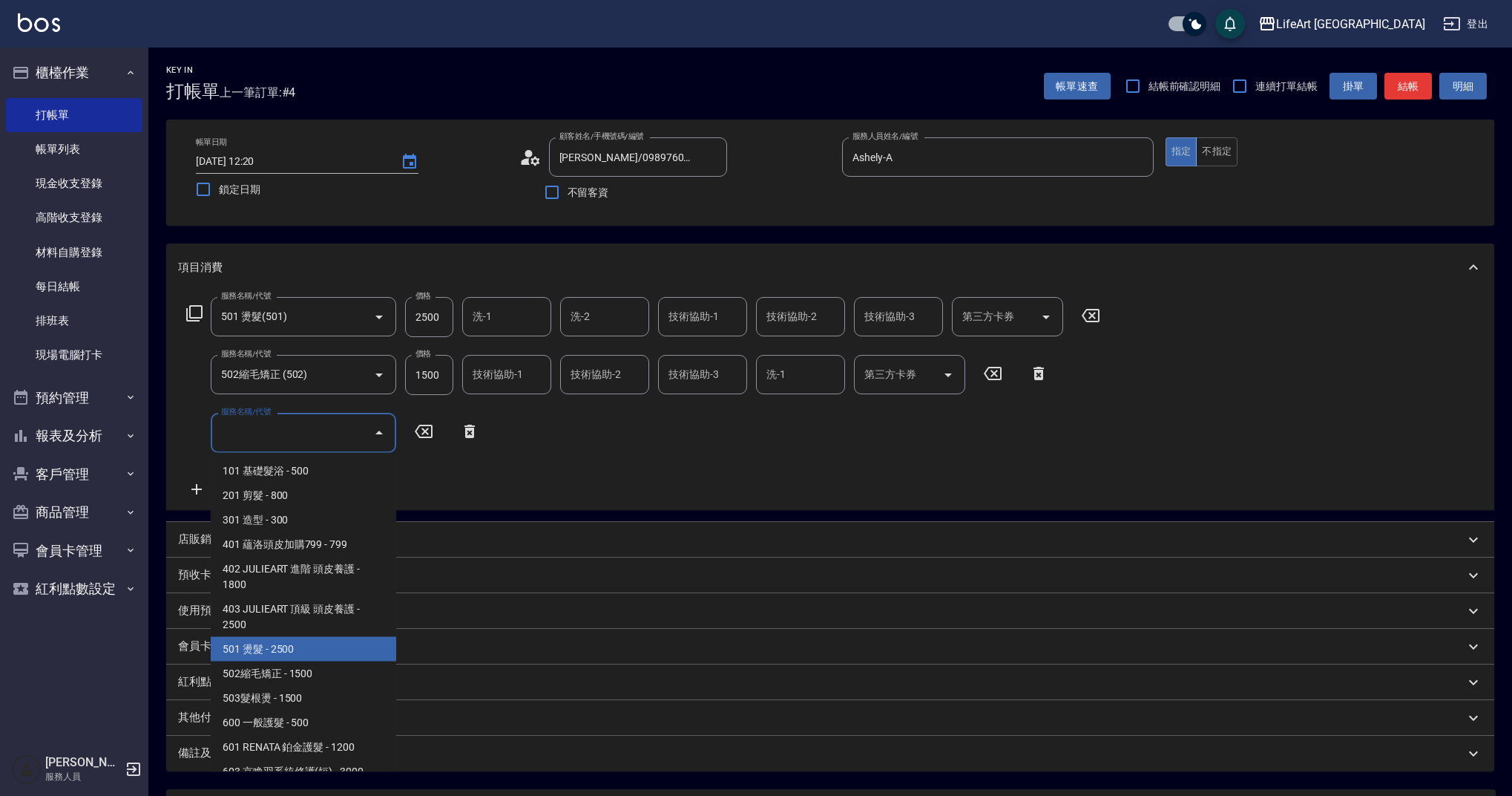
scroll to position [190, 0]
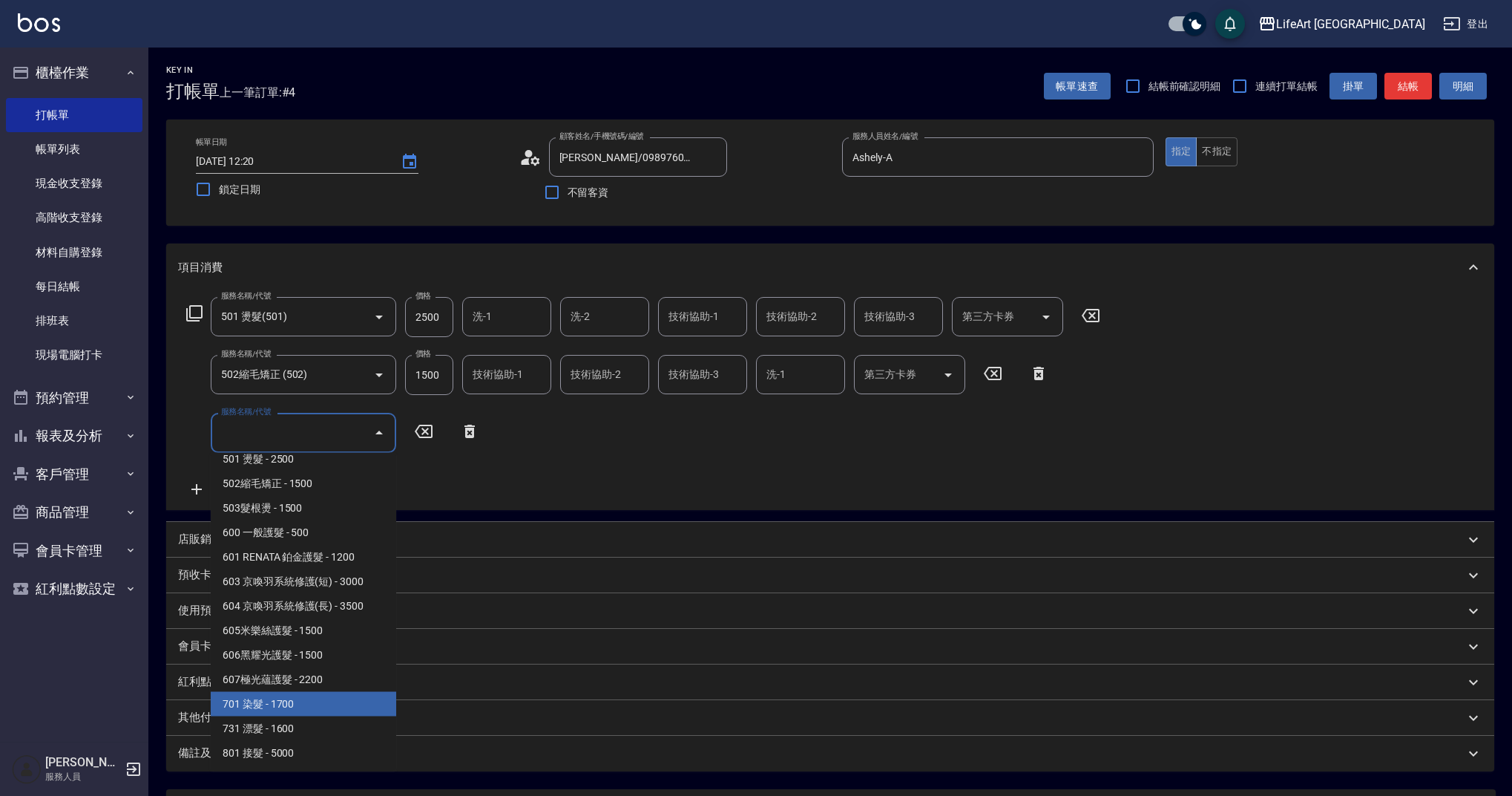
click at [351, 700] on span "701 染髮 - 1700" at bounding box center [303, 704] width 186 height 25
type input "701 染髮(701)"
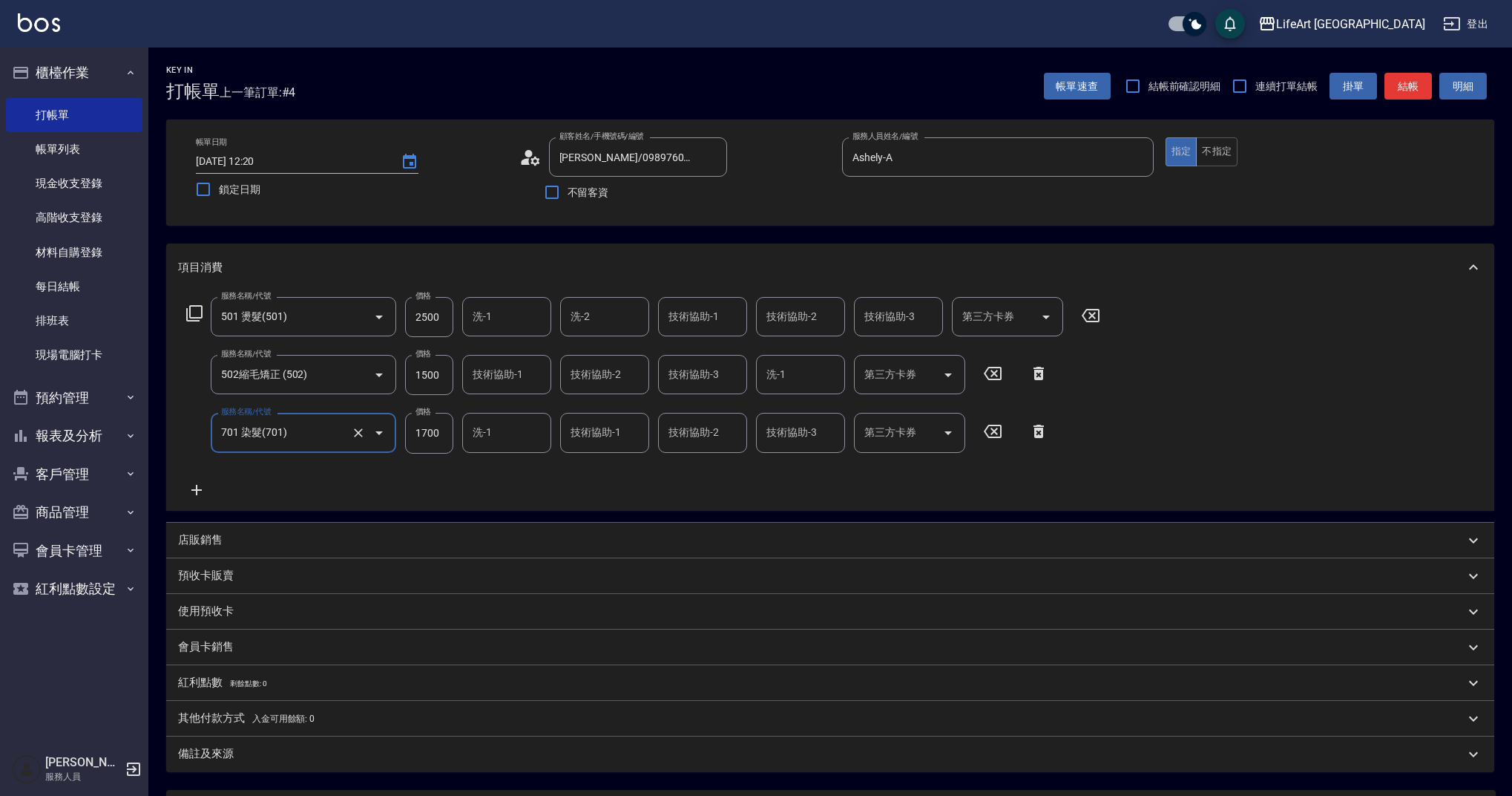
click at [199, 486] on icon at bounding box center [196, 490] width 37 height 18
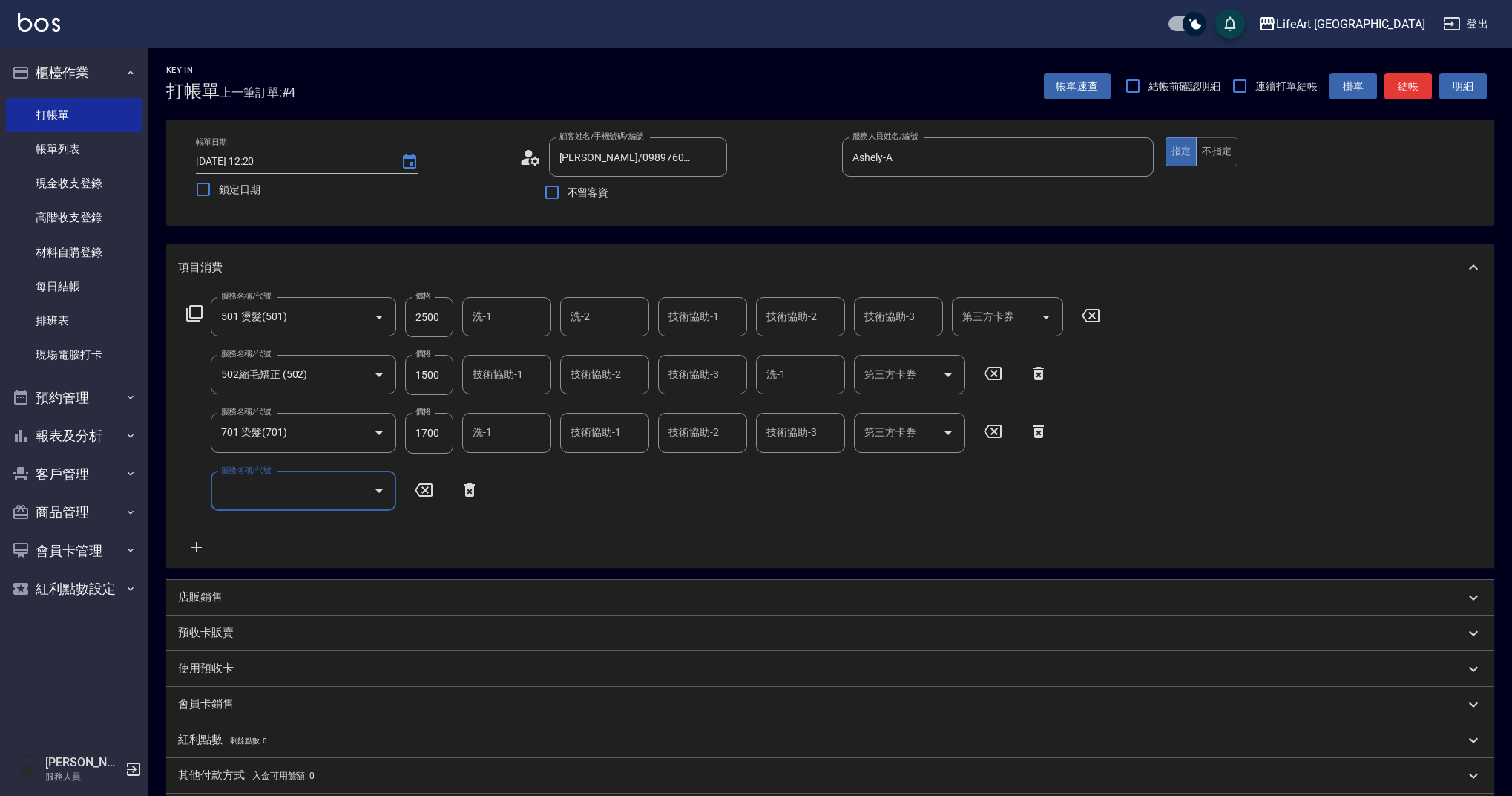
click at [243, 495] on input "服務名稱/代號" at bounding box center [292, 490] width 150 height 26
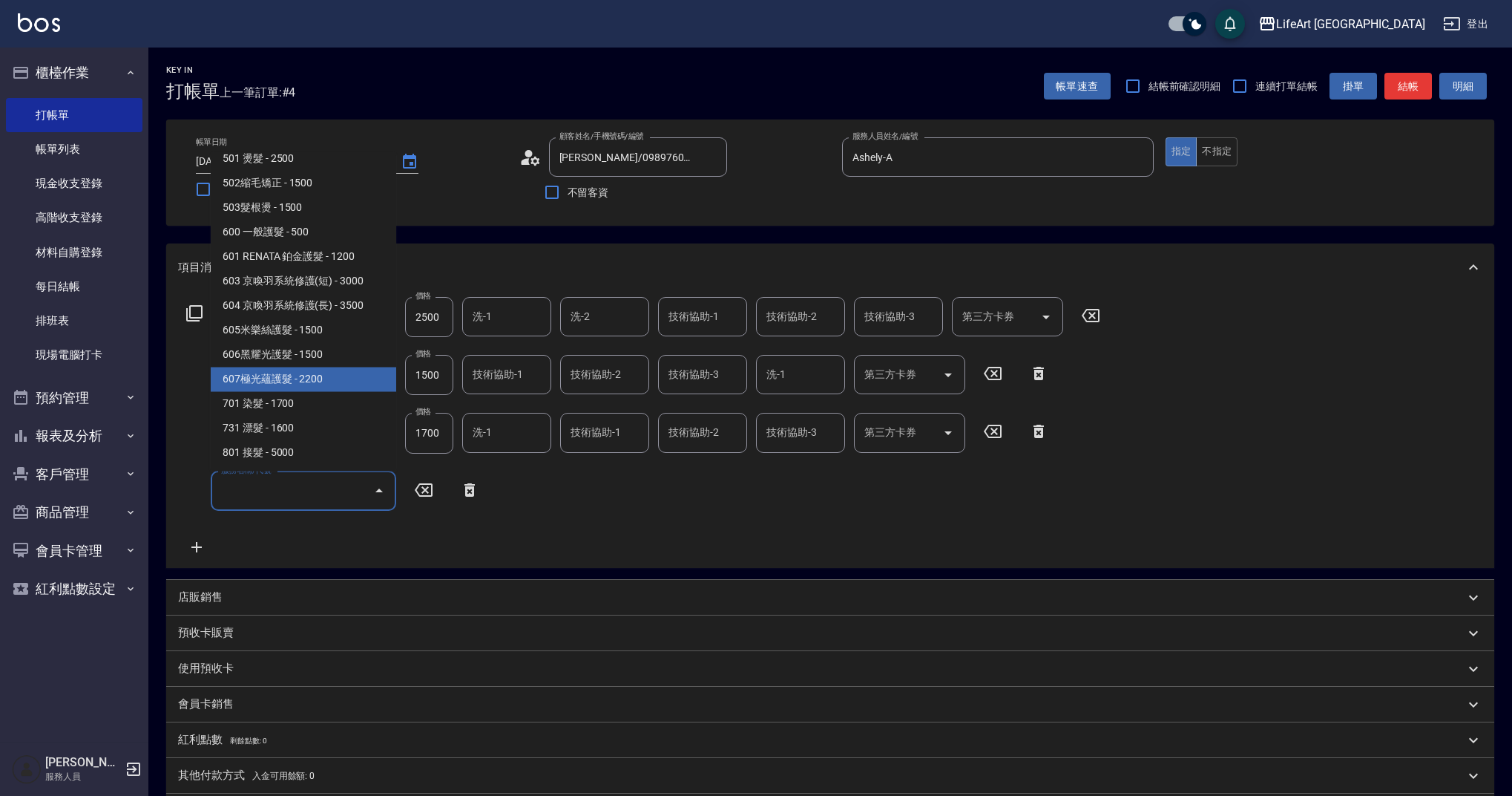
click at [350, 382] on span "607極光蘊護髮 - 2200" at bounding box center [303, 380] width 186 height 25
type input "607極光蘊護髮(607)"
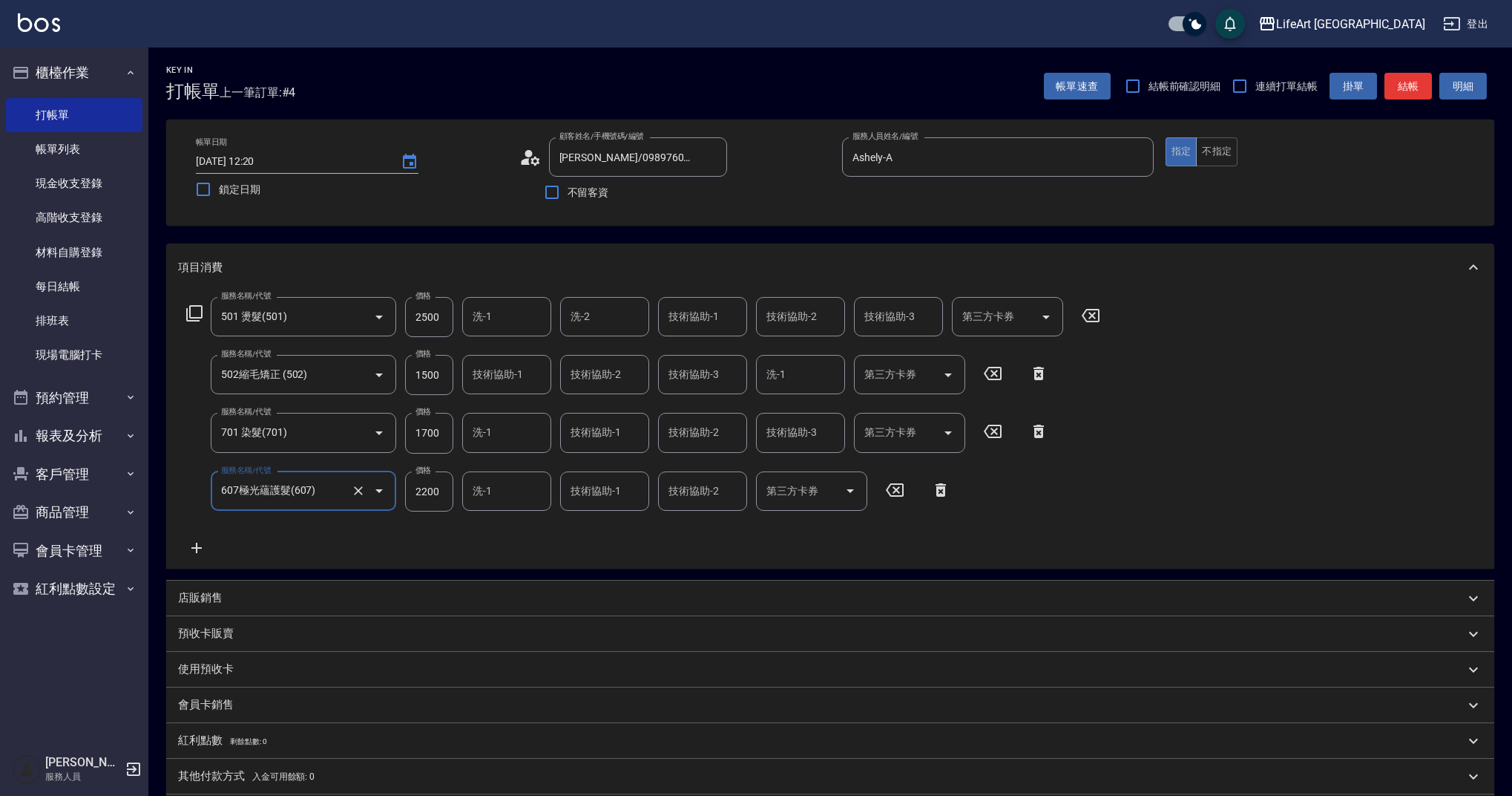
click at [437, 320] on input "2500" at bounding box center [429, 317] width 48 height 40
type input "4200"
click at [425, 440] on input "1700" at bounding box center [429, 433] width 48 height 40
click at [424, 440] on input "1700" at bounding box center [429, 433] width 48 height 40
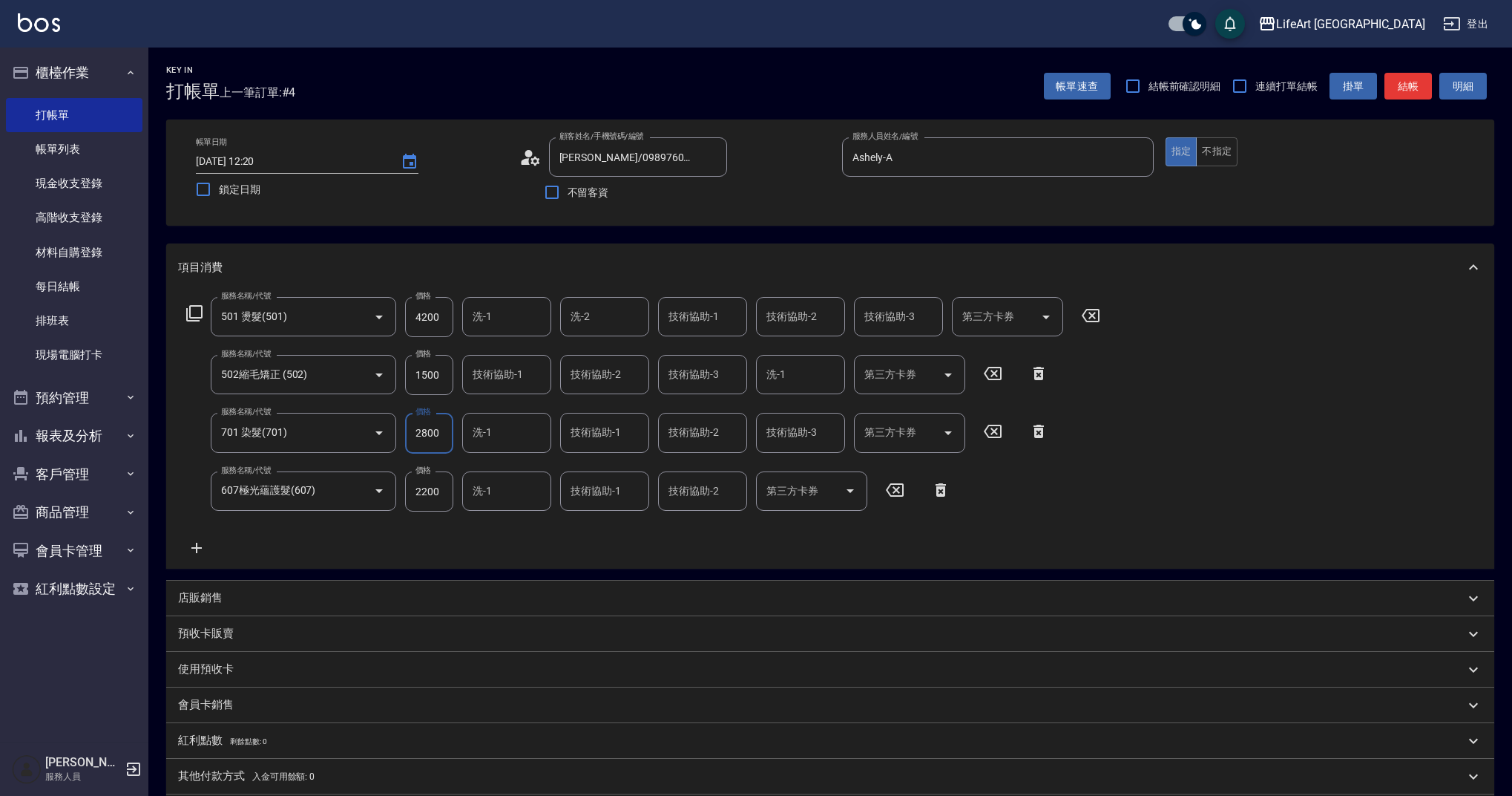
type input "2800"
click at [492, 539] on div "服務名稱/代號 501 燙髮(501) 服務名稱/代號 價格 4200 價格 洗-1 洗-1 洗-2 洗-2 技術協助-1 技術協助-1 技術協助-2 技術協…" at bounding box center [644, 427] width 931 height 260
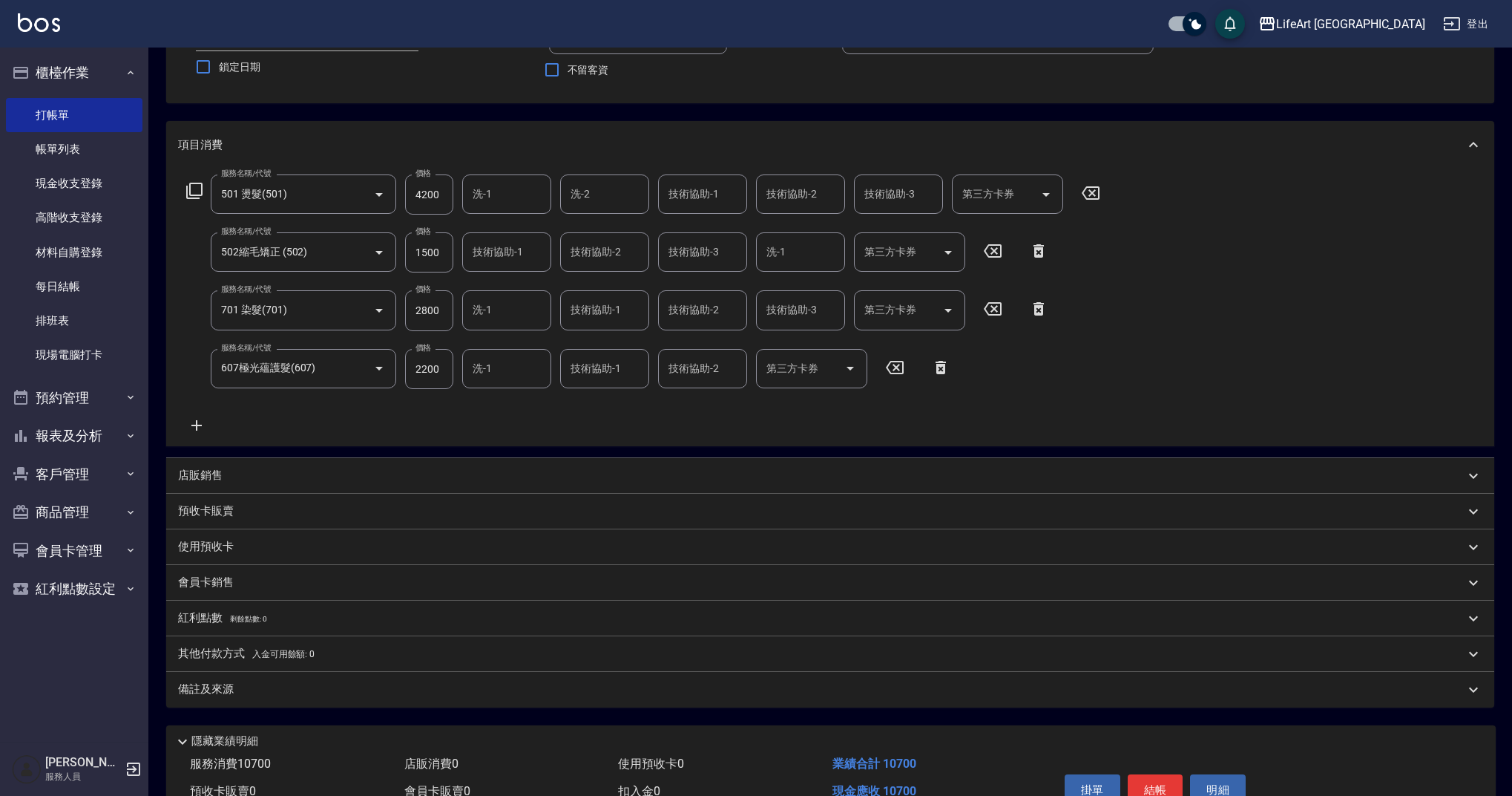
scroll to position [126, 0]
click at [248, 683] on div "備註及來源" at bounding box center [821, 686] width 1287 height 16
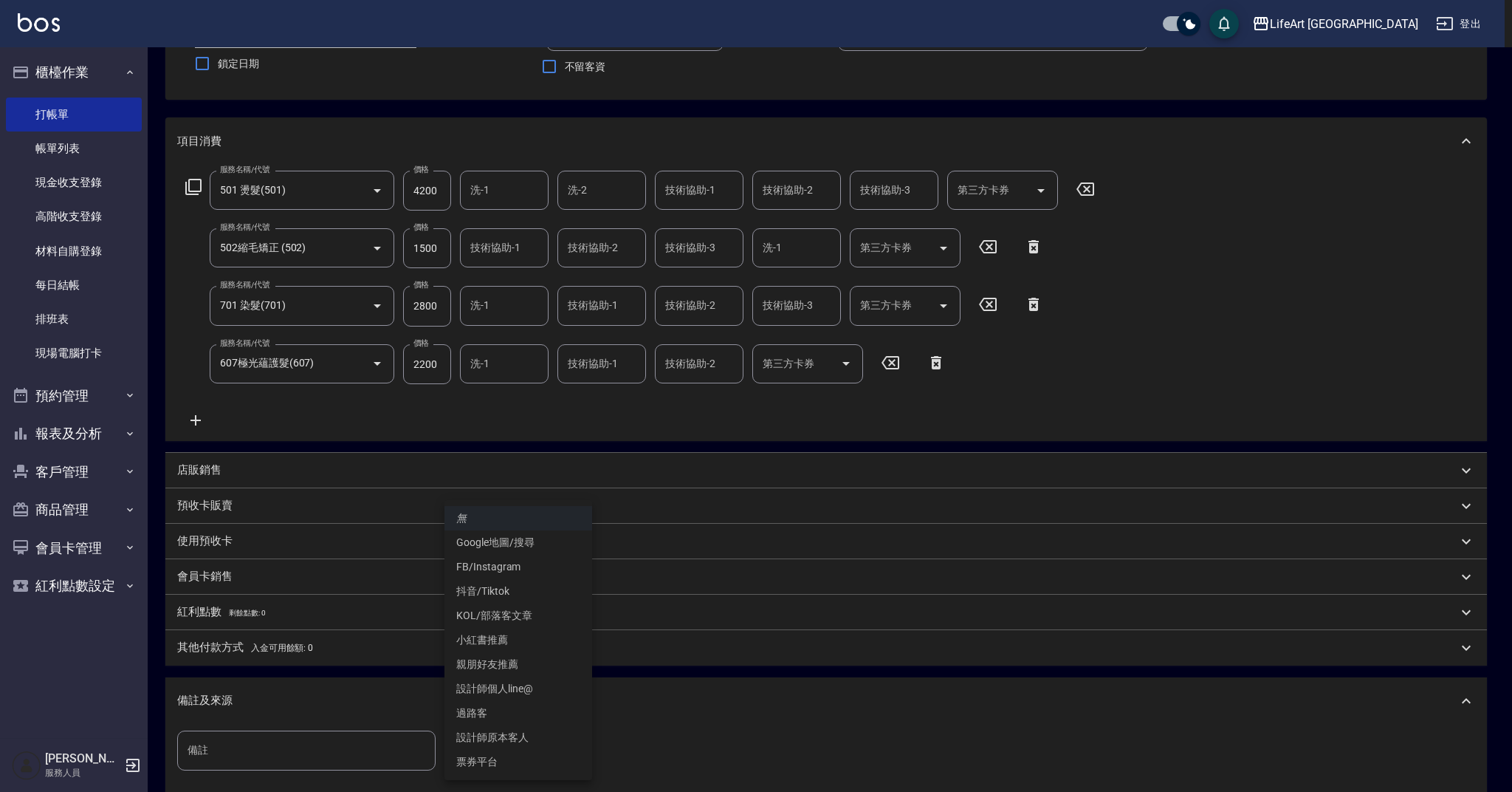
click at [472, 756] on body "LifeArt 蘆洲 登出 櫃檯作業 打帳單 帳單列表 現金收支登錄 高階收支登錄 材料自購登錄 每日結帳 排班表 現場電腦打卡 預約管理 預約管理 單日預約…" at bounding box center [756, 417] width 1512 height 1084
click at [506, 687] on li "設計師個人line@" at bounding box center [518, 688] width 148 height 25
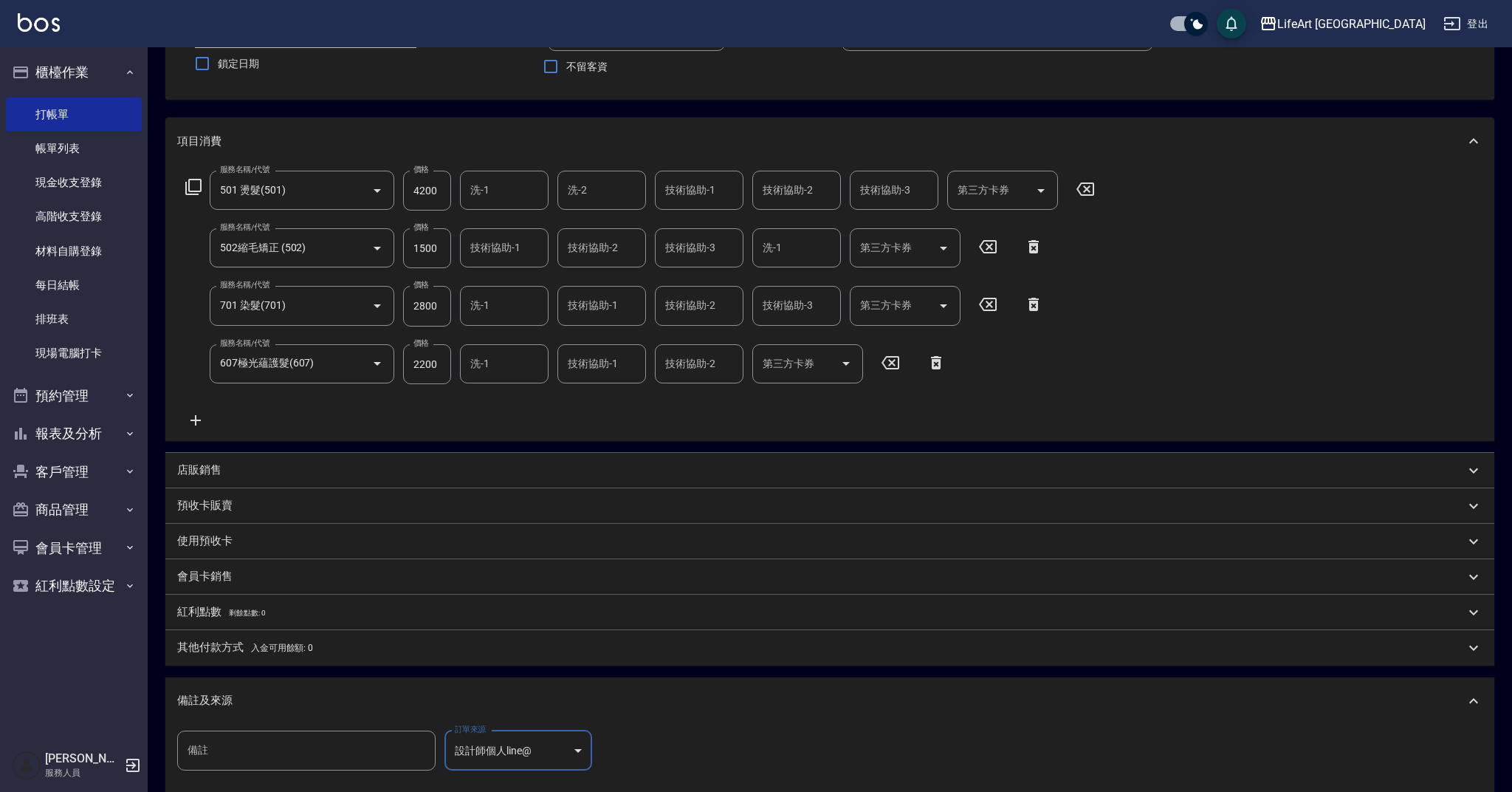
type input "設計師個人line@"
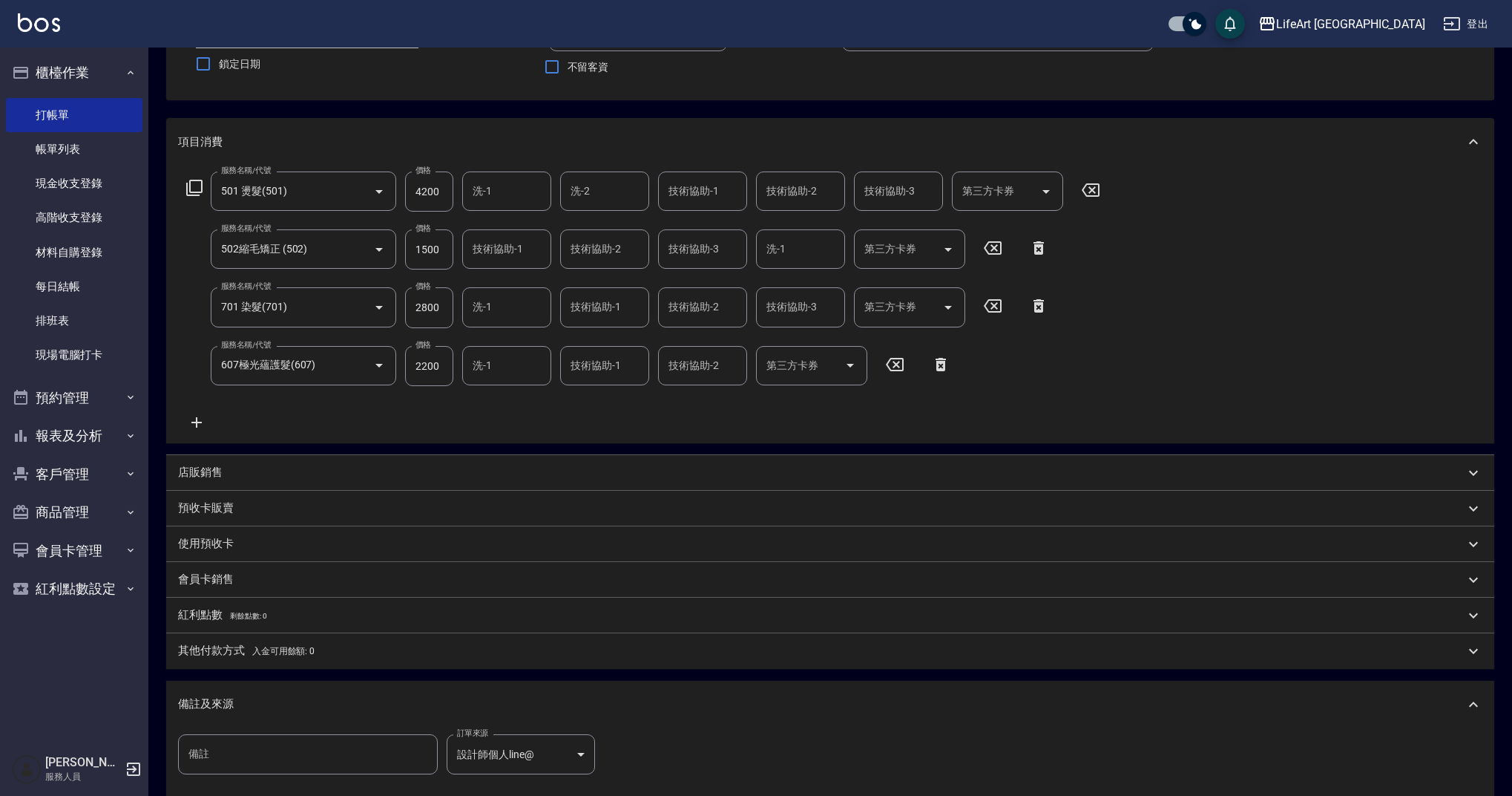
click at [219, 647] on p "其他付款方式 入金可用餘額: 0" at bounding box center [246, 651] width 136 height 17
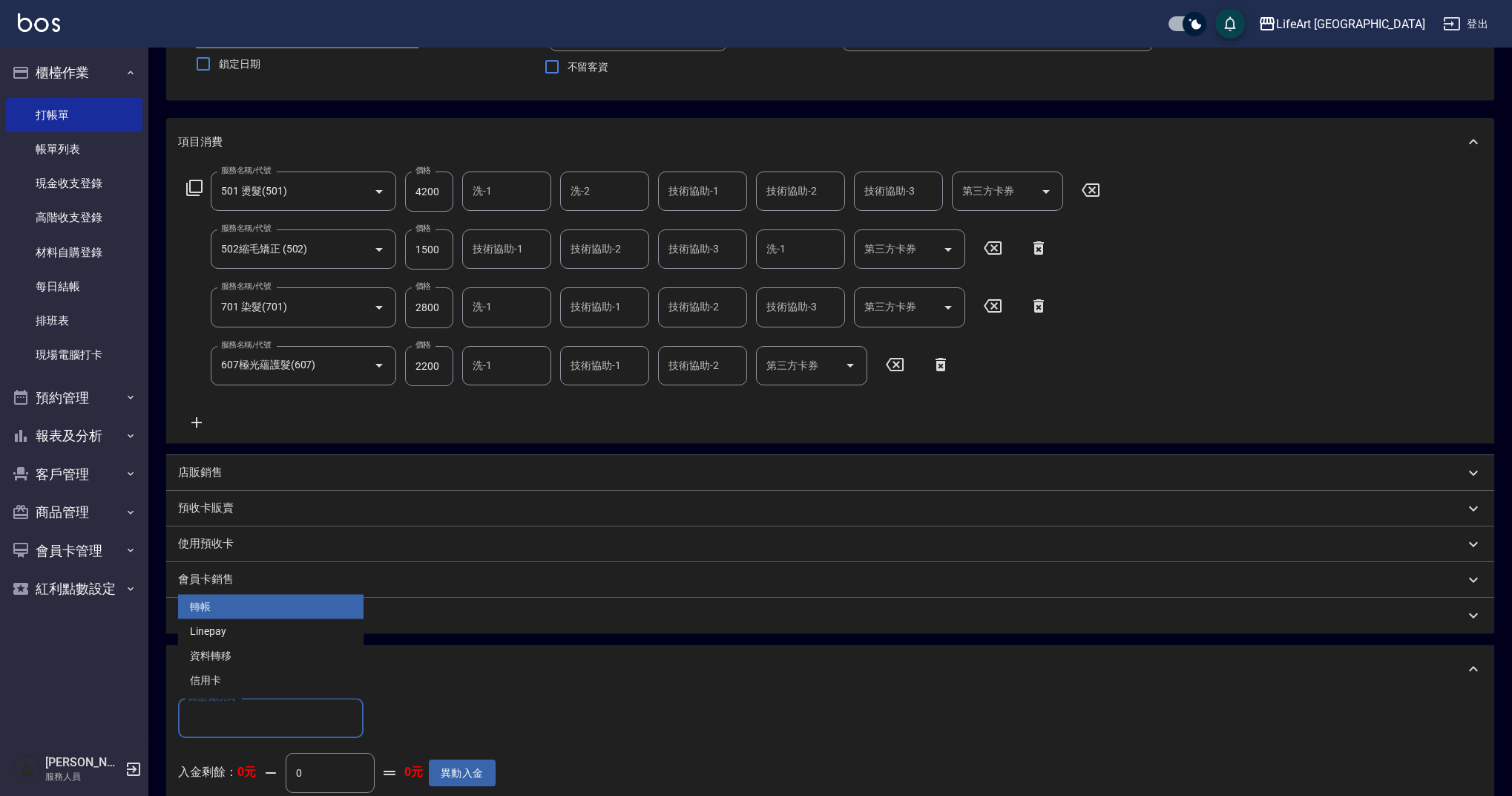
click at [235, 718] on input "其他付款方式" at bounding box center [271, 718] width 172 height 26
click at [225, 609] on span "轉帳" at bounding box center [271, 607] width 186 height 25
type input "轉帳"
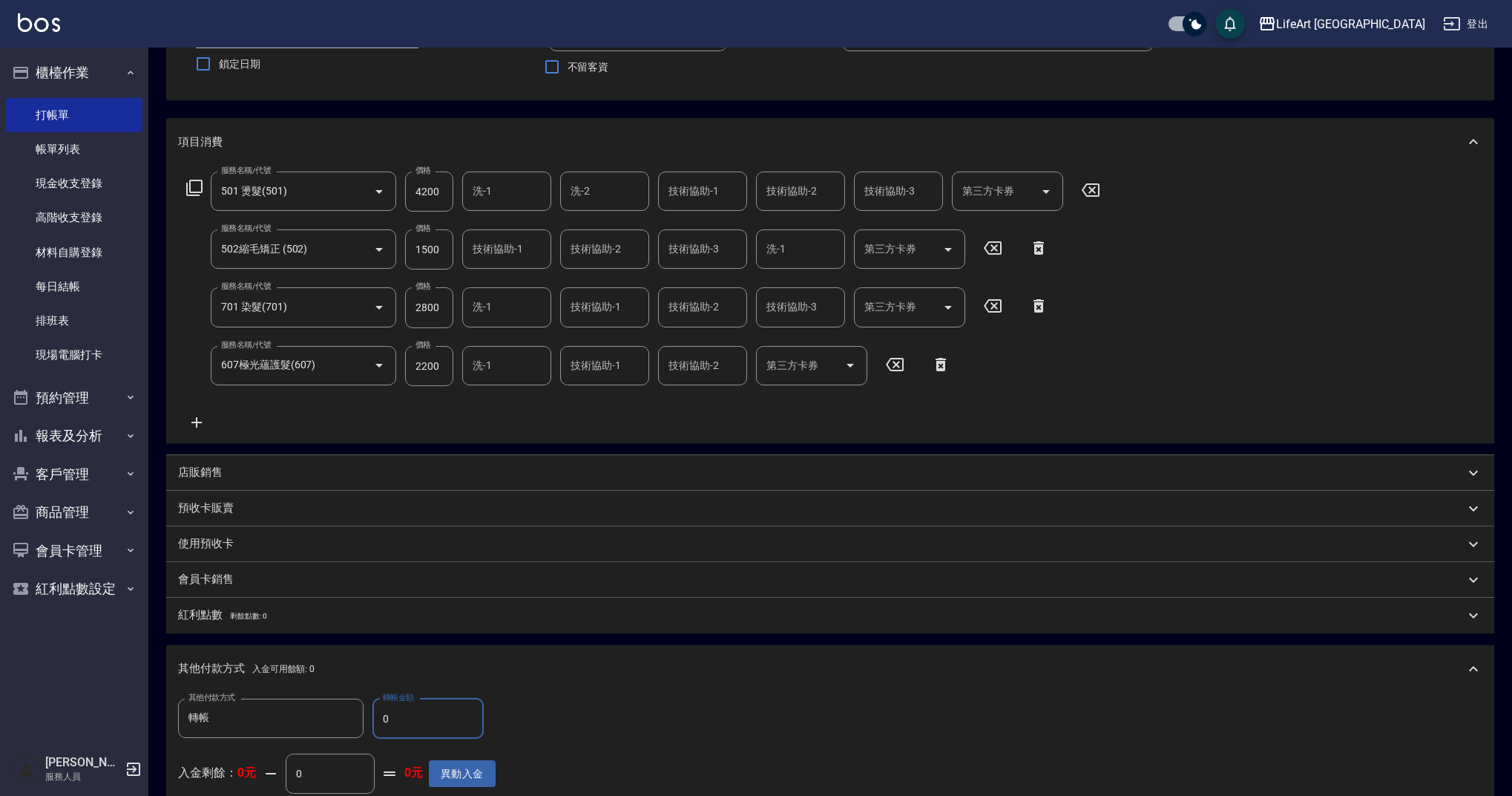
click at [414, 694] on div "其他付款方式 轉帳 其他付款方式 轉帳金額 0 轉帳金額 入金剩餘： 0元 0 ​ 整筆扣入金 0元 異動入金" at bounding box center [829, 762] width 1328 height 140
click at [418, 714] on input "0" at bounding box center [428, 718] width 111 height 40
type input "2700"
click at [642, 684] on div "其他付款方式 入金可用餘額: 0" at bounding box center [829, 669] width 1328 height 48
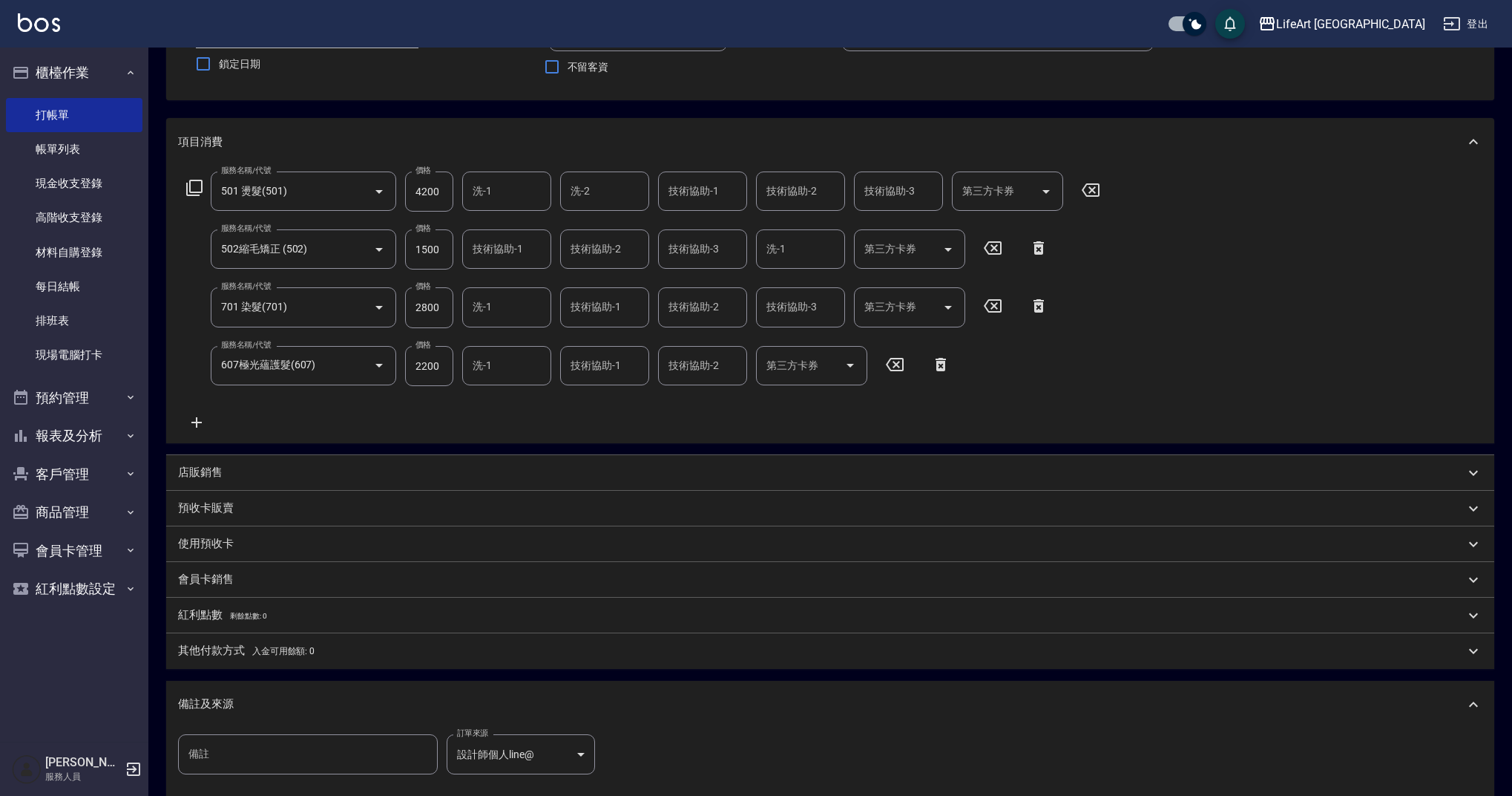
click at [664, 656] on div "其他付款方式 入金可用餘額: 0" at bounding box center [821, 651] width 1287 height 17
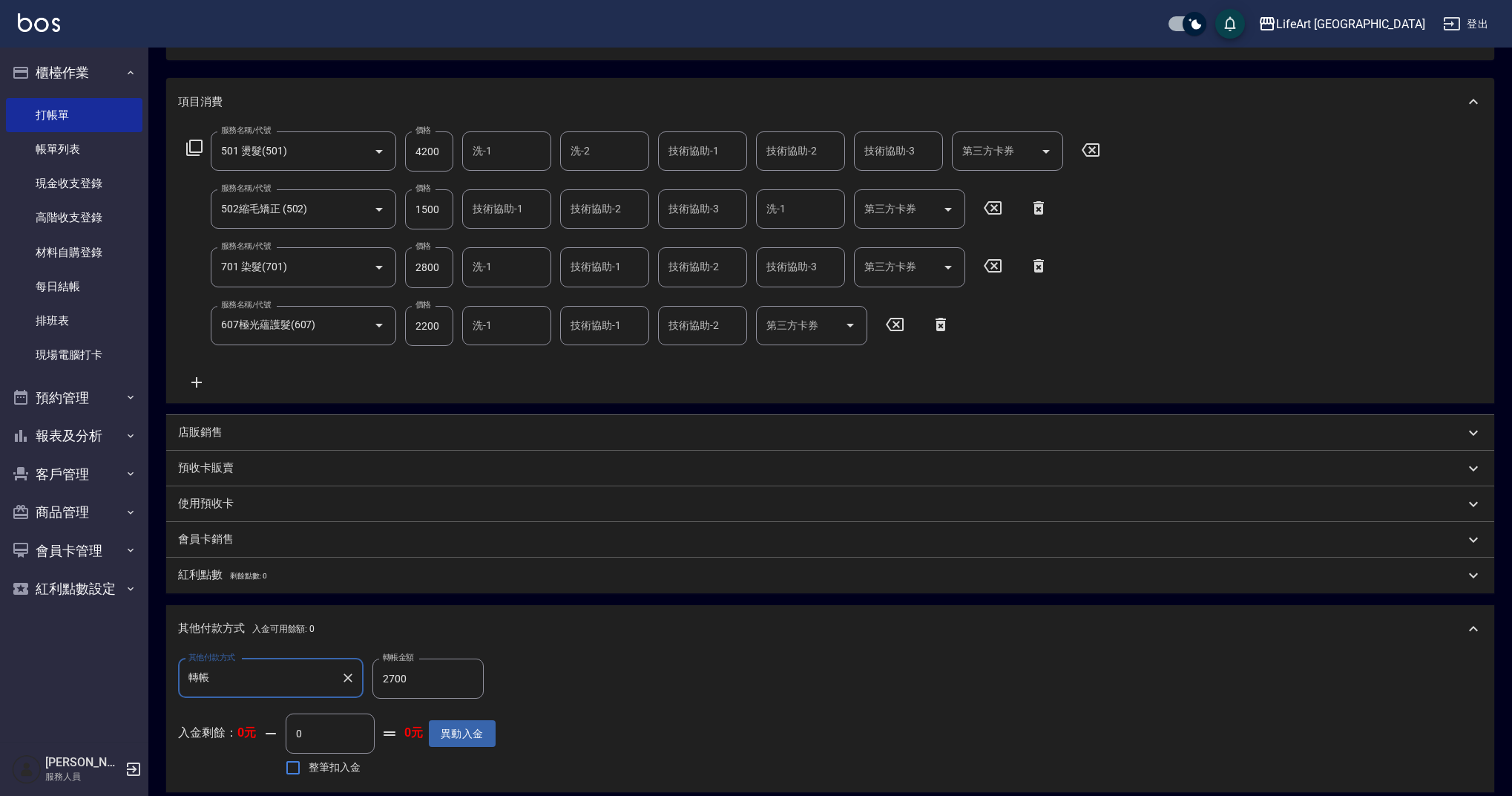
scroll to position [150, 0]
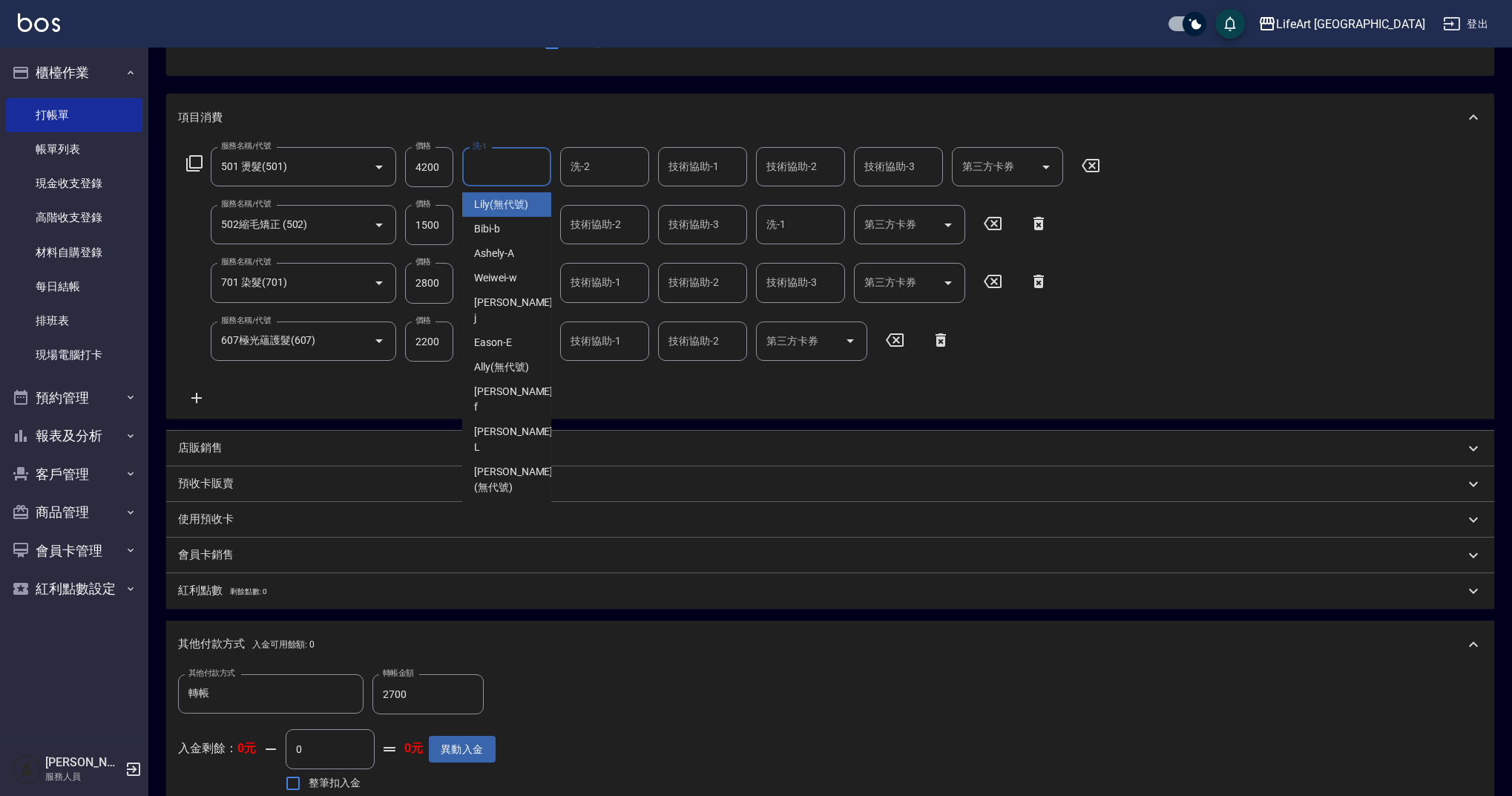
click at [487, 173] on input "洗-1" at bounding box center [507, 166] width 76 height 26
click at [682, 173] on input "技術協助-1" at bounding box center [702, 166] width 76 height 26
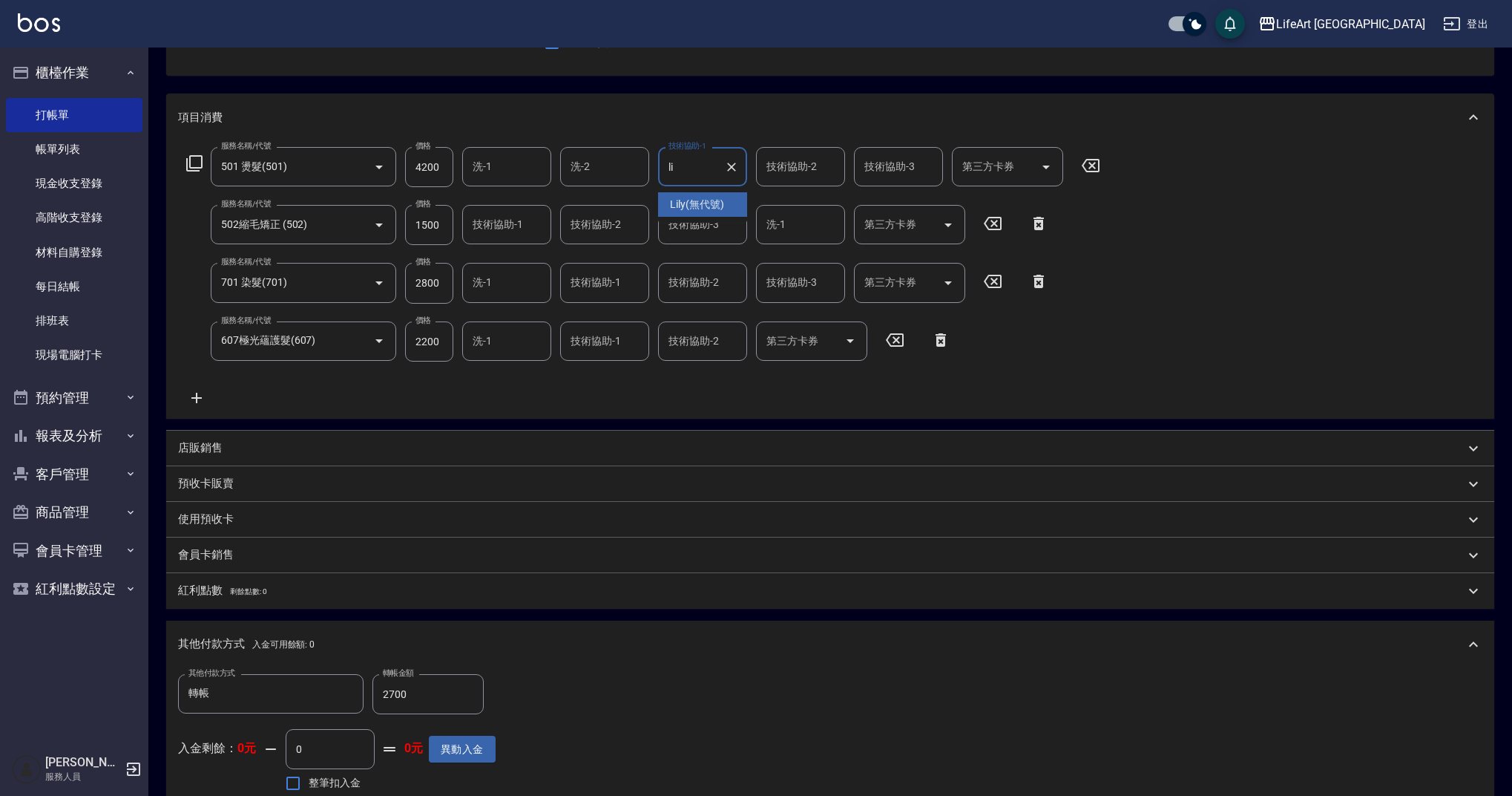
click at [689, 206] on span "Lily (無代號)" at bounding box center [697, 204] width 54 height 16
type input "Lily(無代號)"
type input "0"
click at [796, 171] on input "技術協助-2" at bounding box center [801, 166] width 76 height 26
click at [800, 204] on div "Ada -A" at bounding box center [801, 205] width 89 height 25
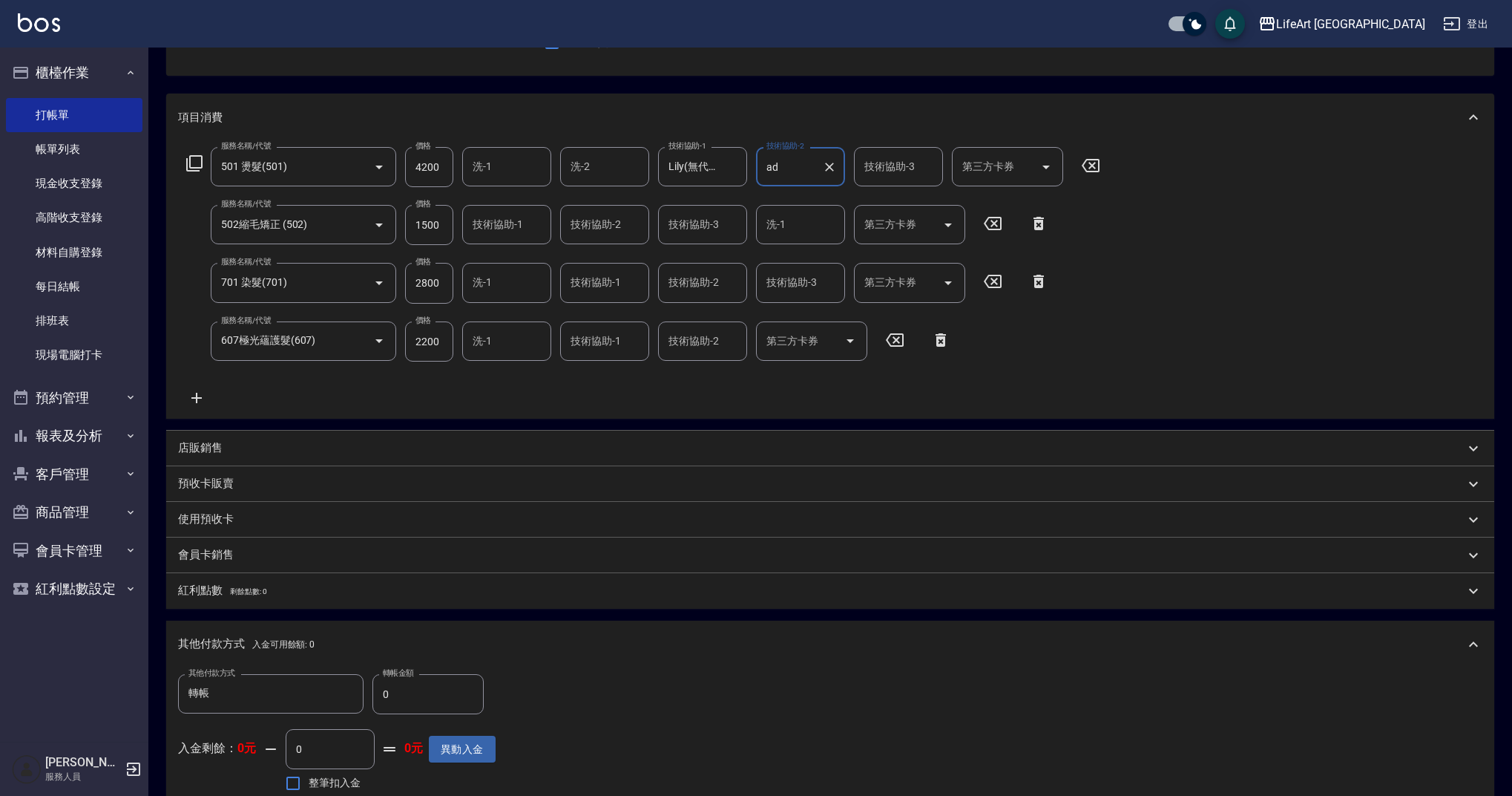
type input "Ada-A"
click at [532, 233] on input "技術協助-1" at bounding box center [507, 224] width 76 height 26
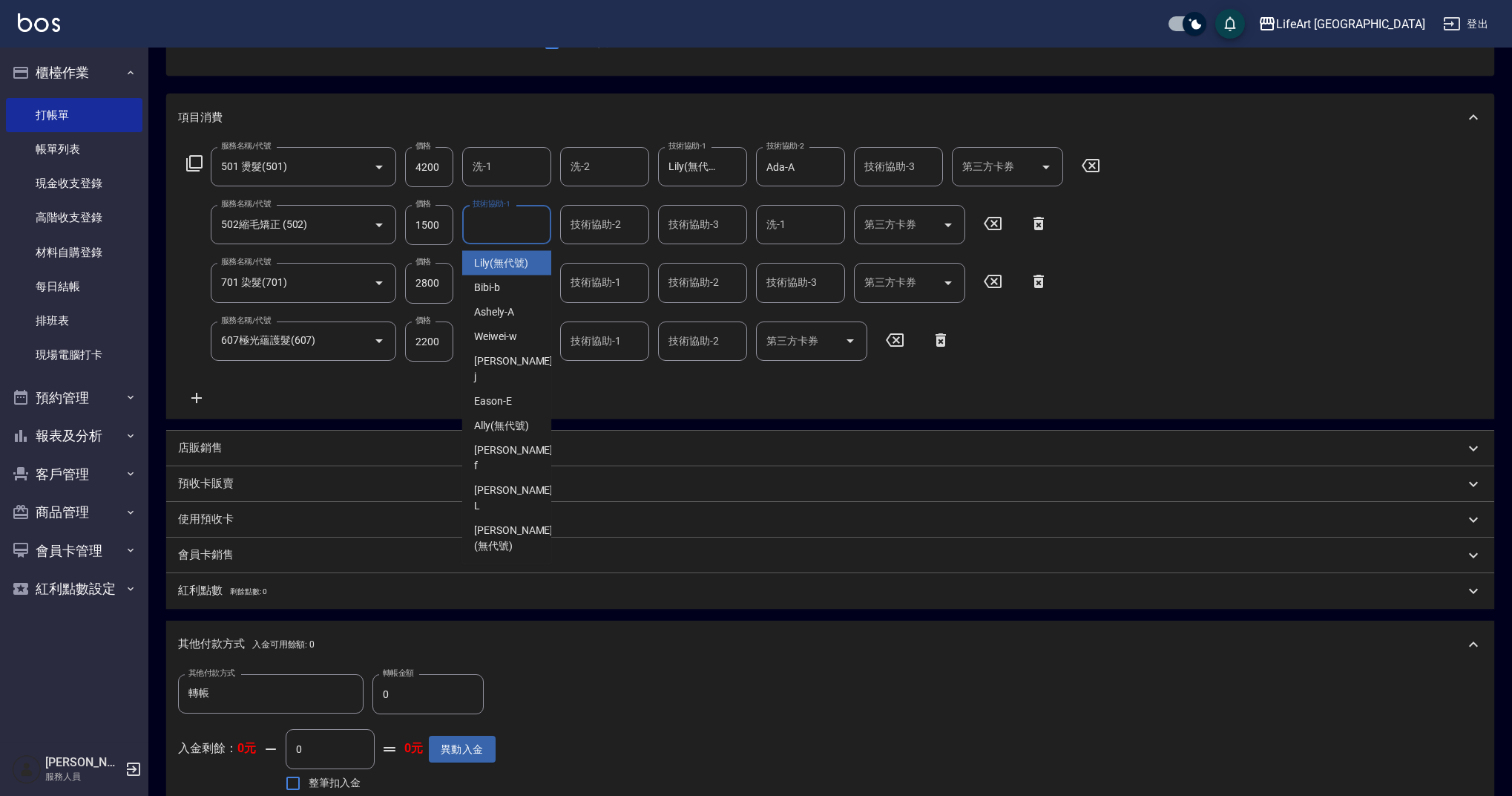
type input "l"
click at [536, 230] on icon "Clear" at bounding box center [536, 225] width 15 height 15
click at [519, 263] on div "[PERSON_NAME]" at bounding box center [507, 271] width 89 height 40
type input "[PERSON_NAME]"
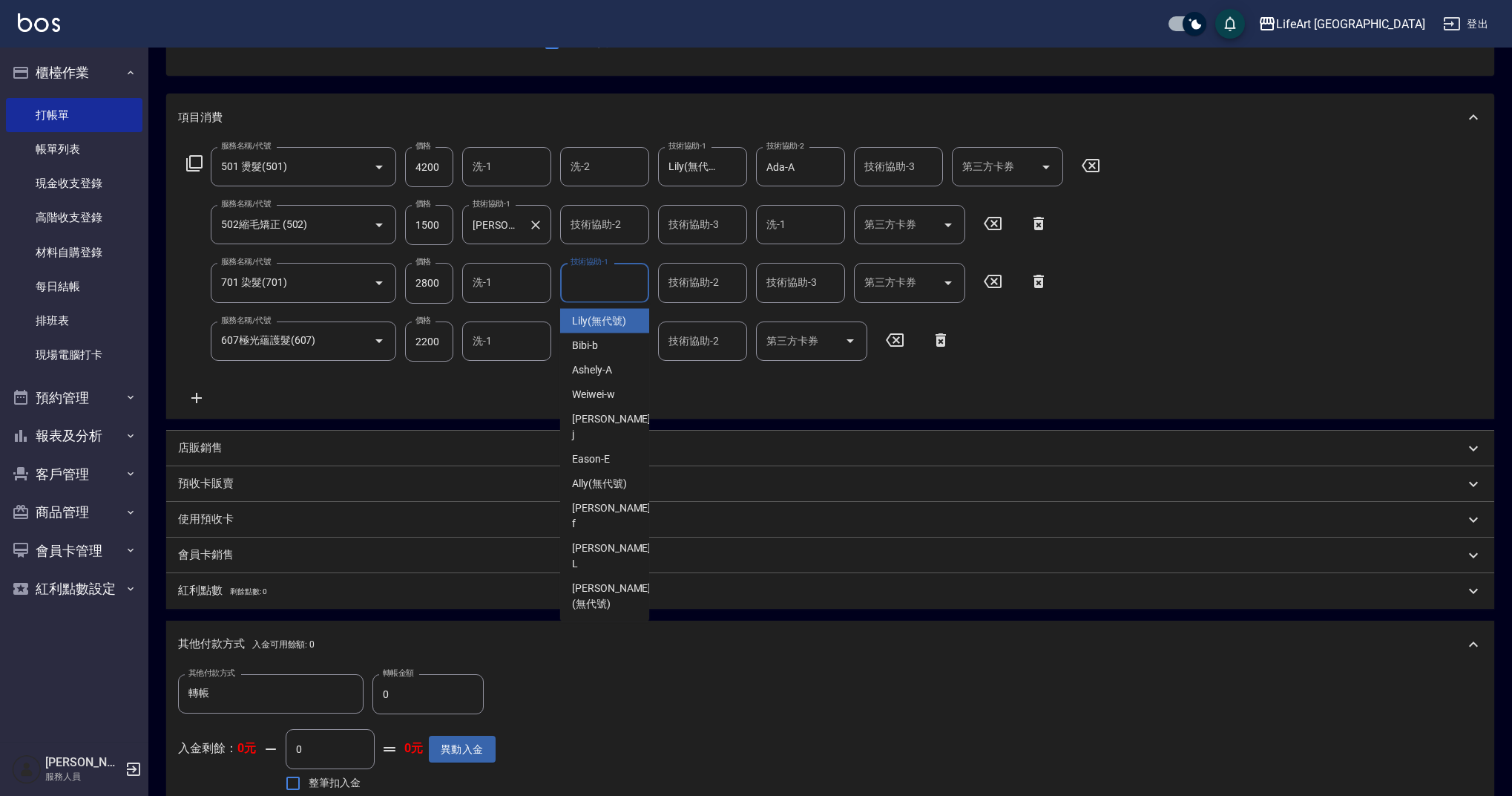
click at [580, 282] on div "技術協助-1 技術協助-1" at bounding box center [605, 282] width 89 height 40
click at [616, 320] on div "Weiwei -w" at bounding box center [605, 321] width 89 height 25
type input "Weiwei-w"
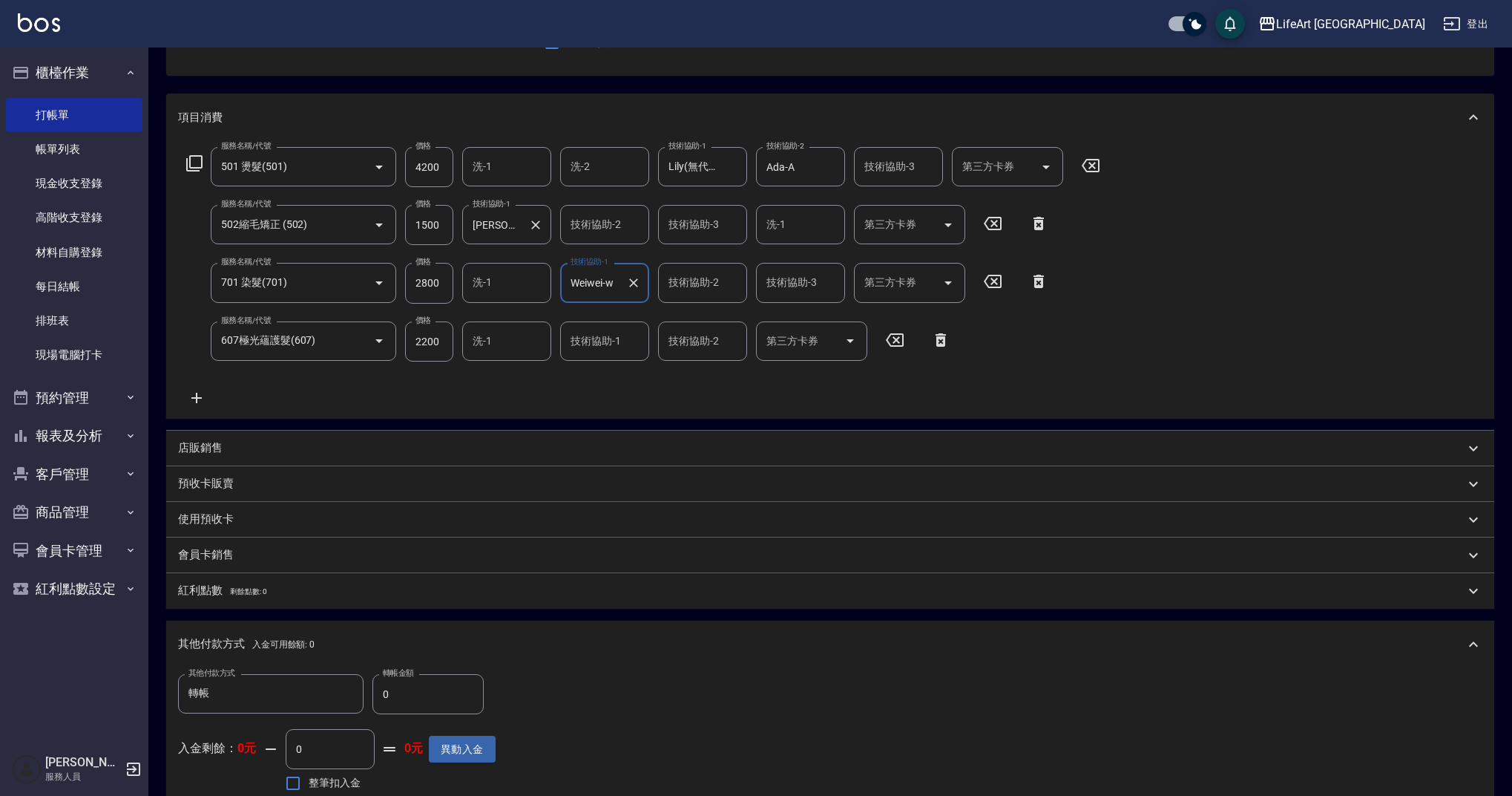
click at [693, 287] on input "技術協助-2" at bounding box center [702, 282] width 76 height 26
click at [696, 316] on span "Lily (無代號)" at bounding box center [697, 320] width 54 height 16
type input "Lily(無代號)"
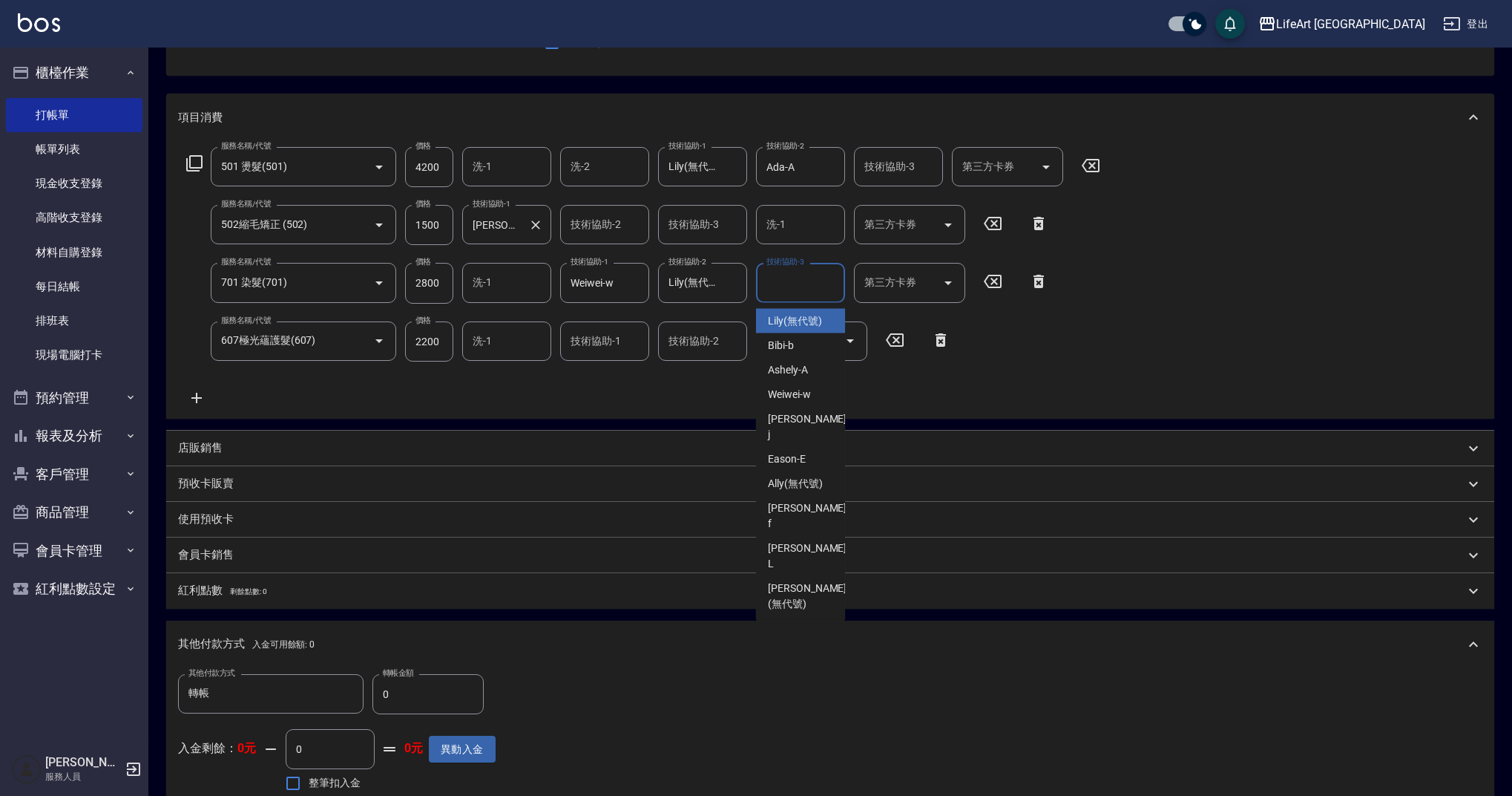
click at [787, 283] on div "技術協助-3 技術協助-3" at bounding box center [801, 282] width 89 height 40
click at [786, 289] on input "技術協助-3" at bounding box center [801, 282] width 76 height 26
click at [795, 326] on span "Casey -c" at bounding box center [808, 329] width 82 height 31
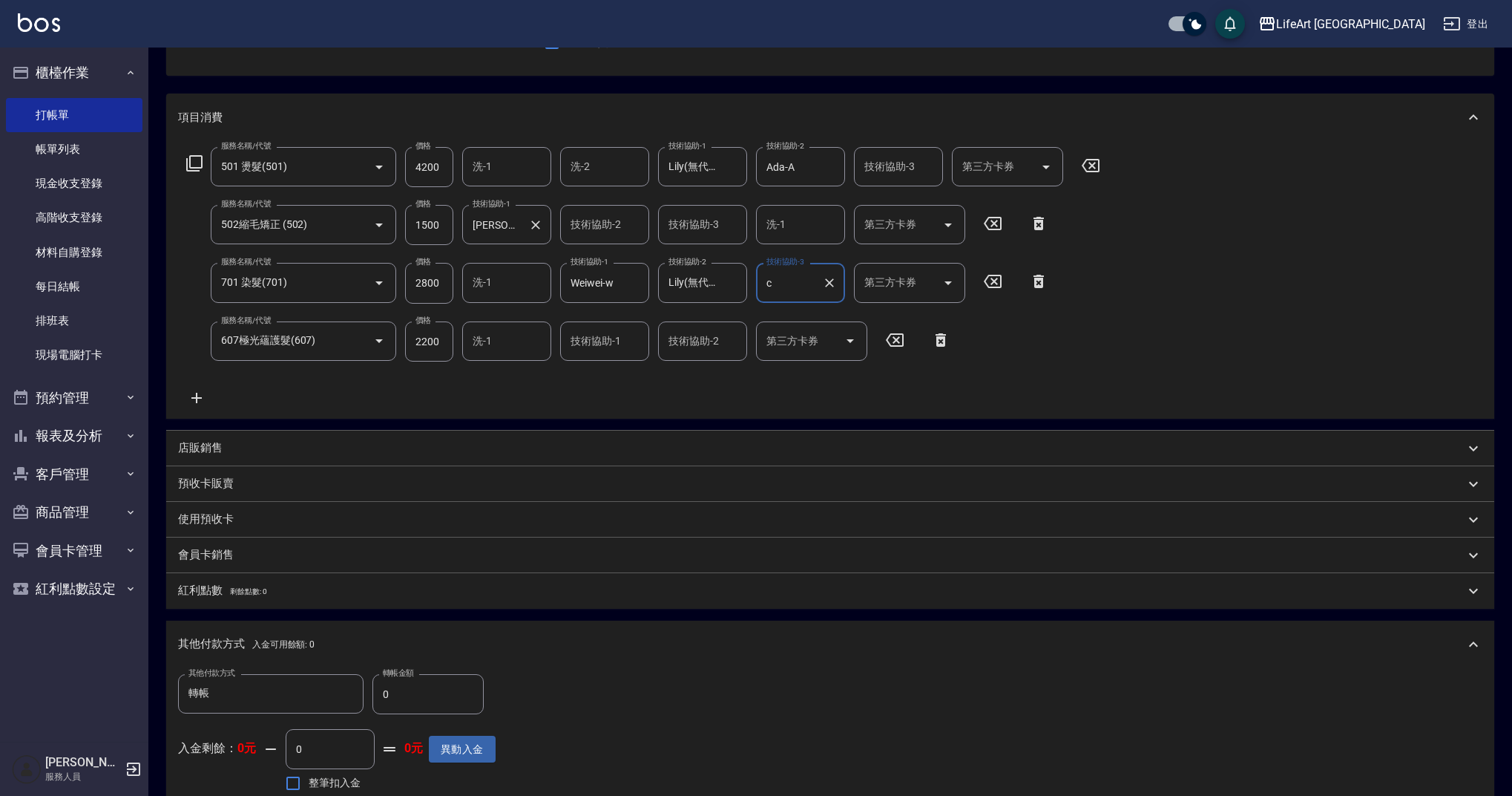
type input "Casey-c"
click at [833, 286] on icon "Clear" at bounding box center [829, 282] width 9 height 9
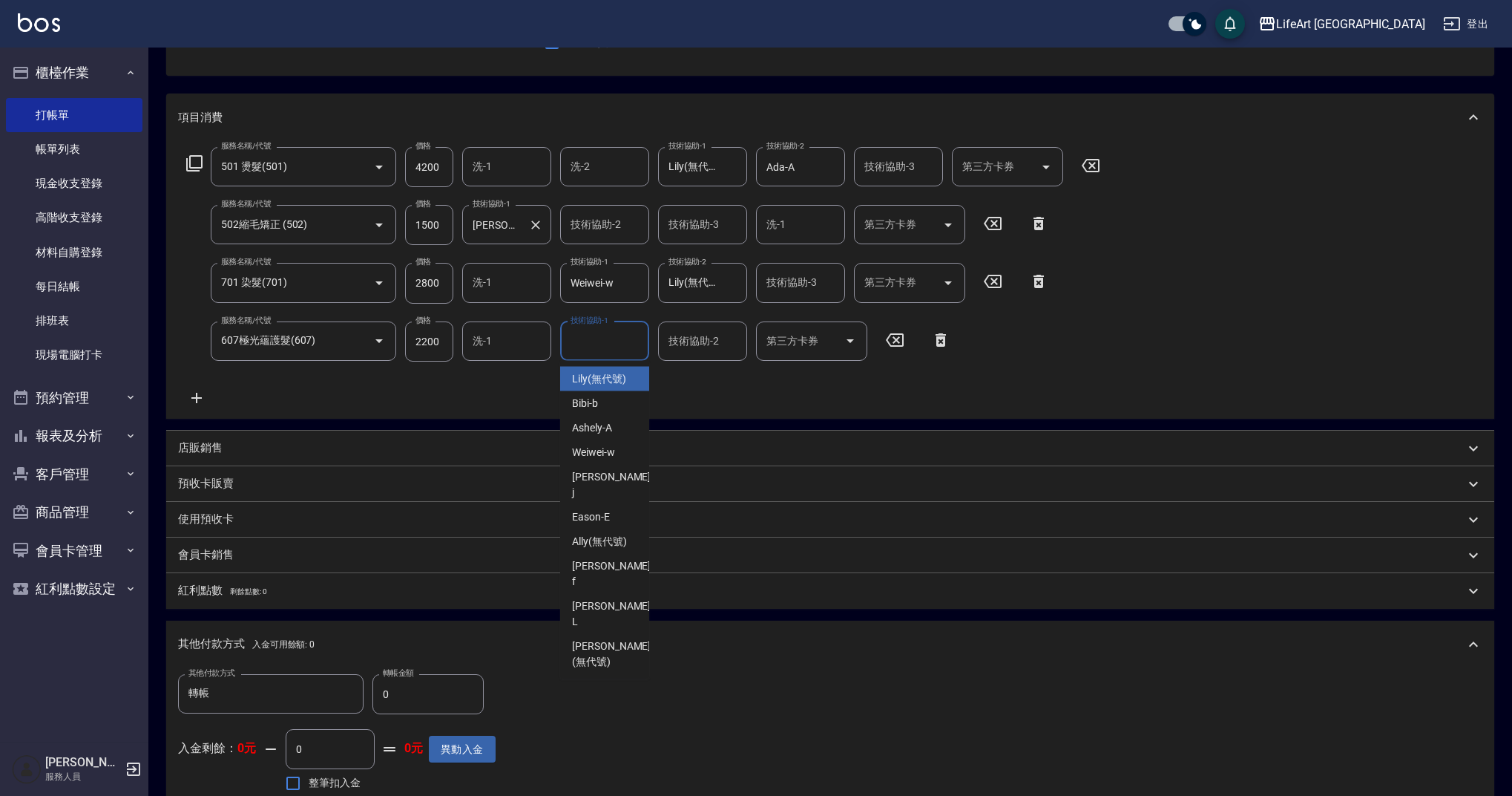
click at [605, 342] on input "技術協助-1" at bounding box center [605, 340] width 76 height 26
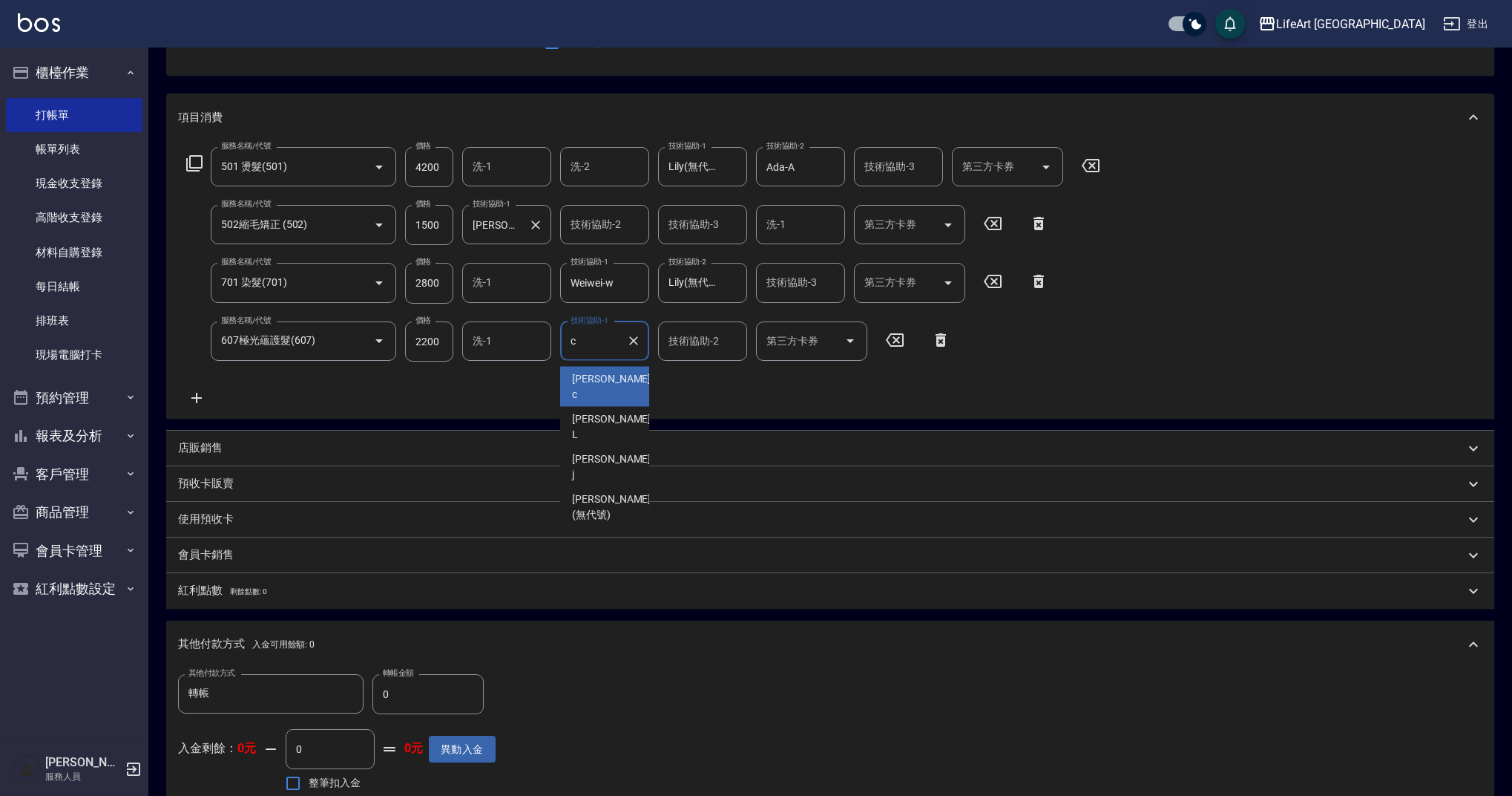
click at [607, 376] on span "Casey -c" at bounding box center [612, 386] width 82 height 31
type input "Casey-c"
click at [715, 400] on div "服務名稱/代號 501 燙髮(501) 服務名稱/代號 價格 4200 價格 洗-1 洗-1 洗-2 洗-2 技術協助-1 Lily(無代號) 技術協助-1 …" at bounding box center [644, 277] width 931 height 260
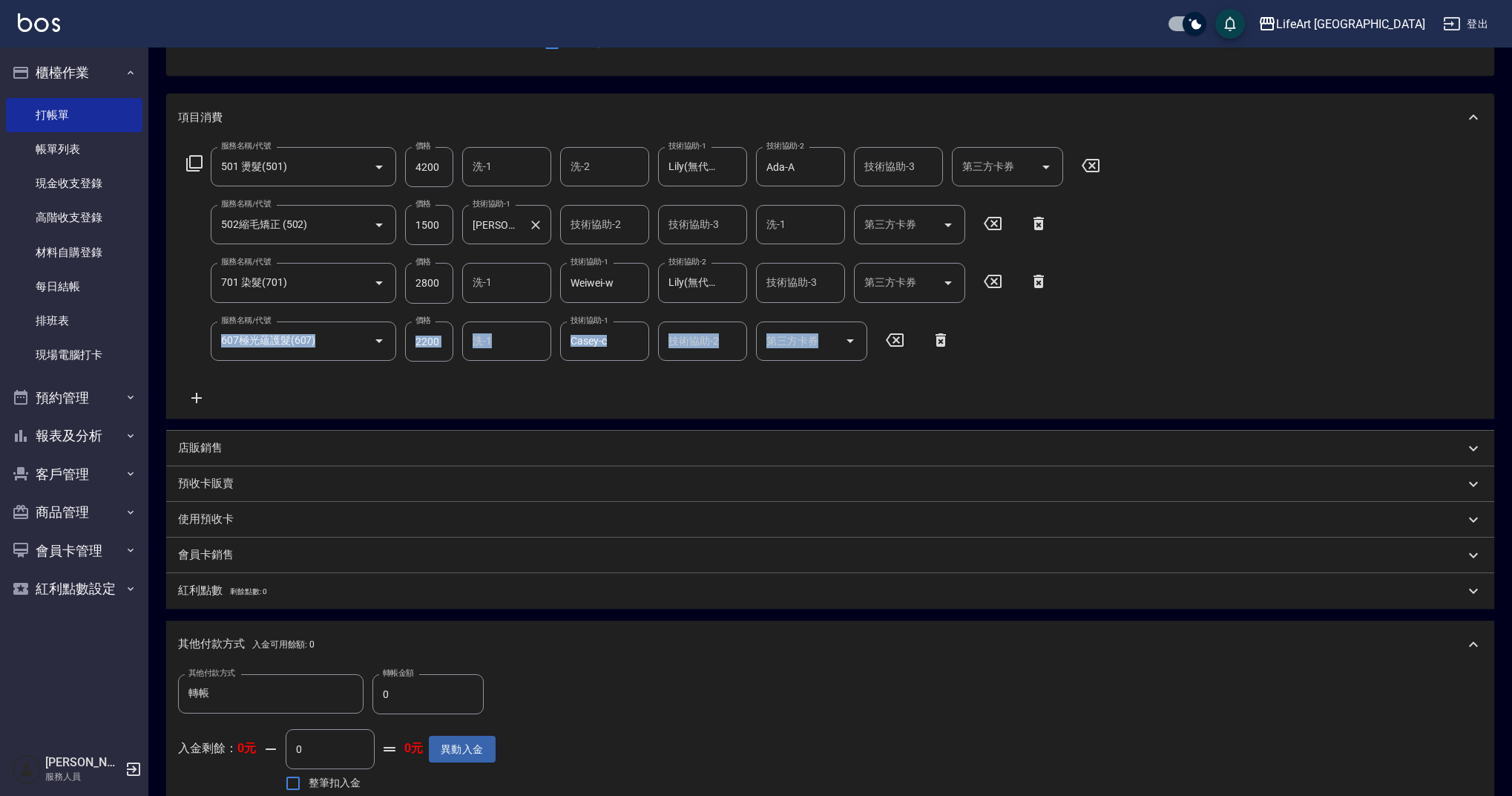
drag, startPoint x: 1510, startPoint y: 368, endPoint x: 1519, endPoint y: 409, distance: 42.0
click at [1512, 409] on html "LifeArt 蘆洲 登出 櫃檯作業 打帳單 帳單列表 現金收支登錄 高階收支登錄 材料自購登錄 每日結帳 排班表 現場電腦打卡 預約管理 預約管理 單日預約…" at bounding box center [756, 476] width 1512 height 1253
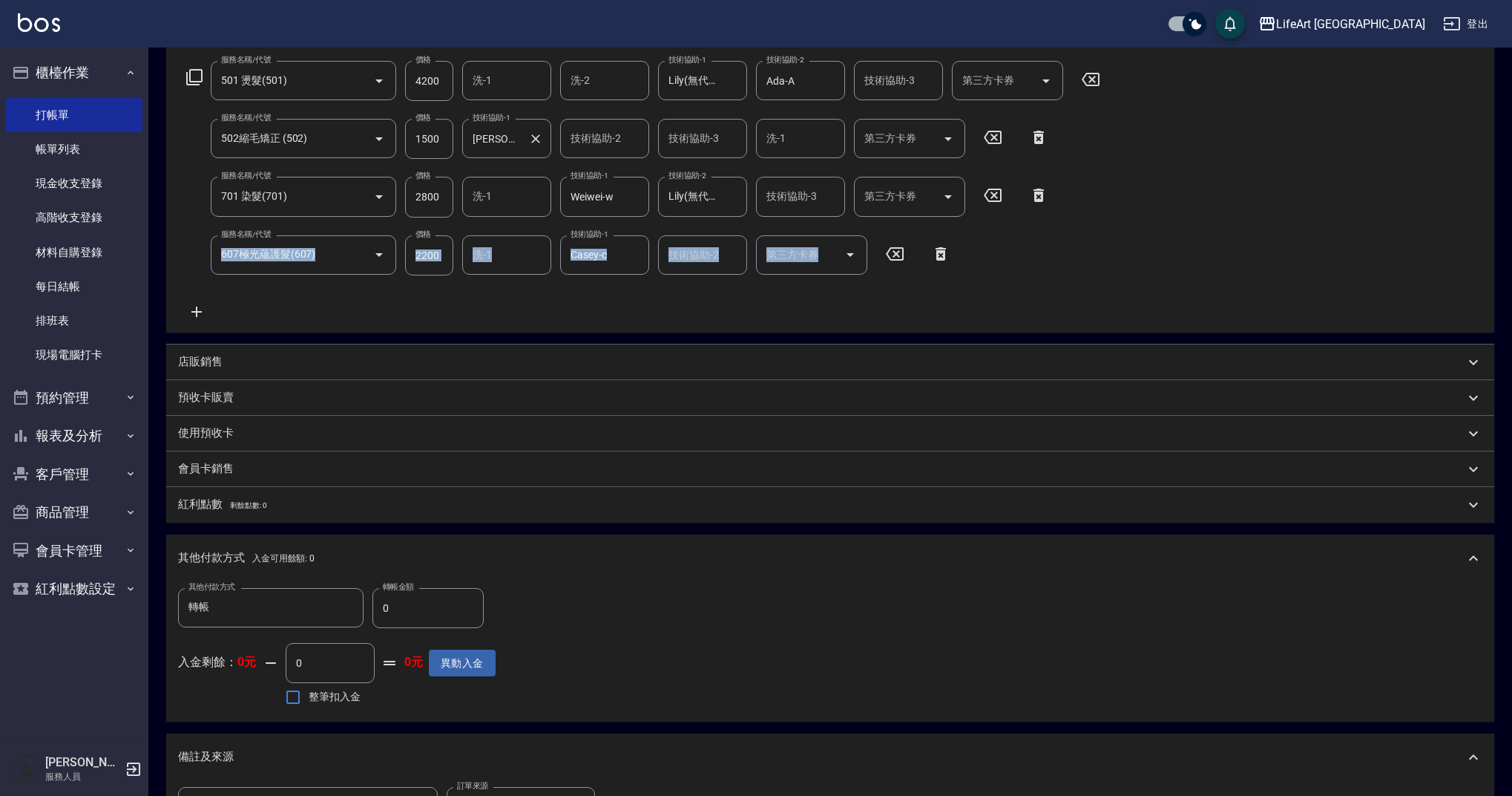
scroll to position [465, 0]
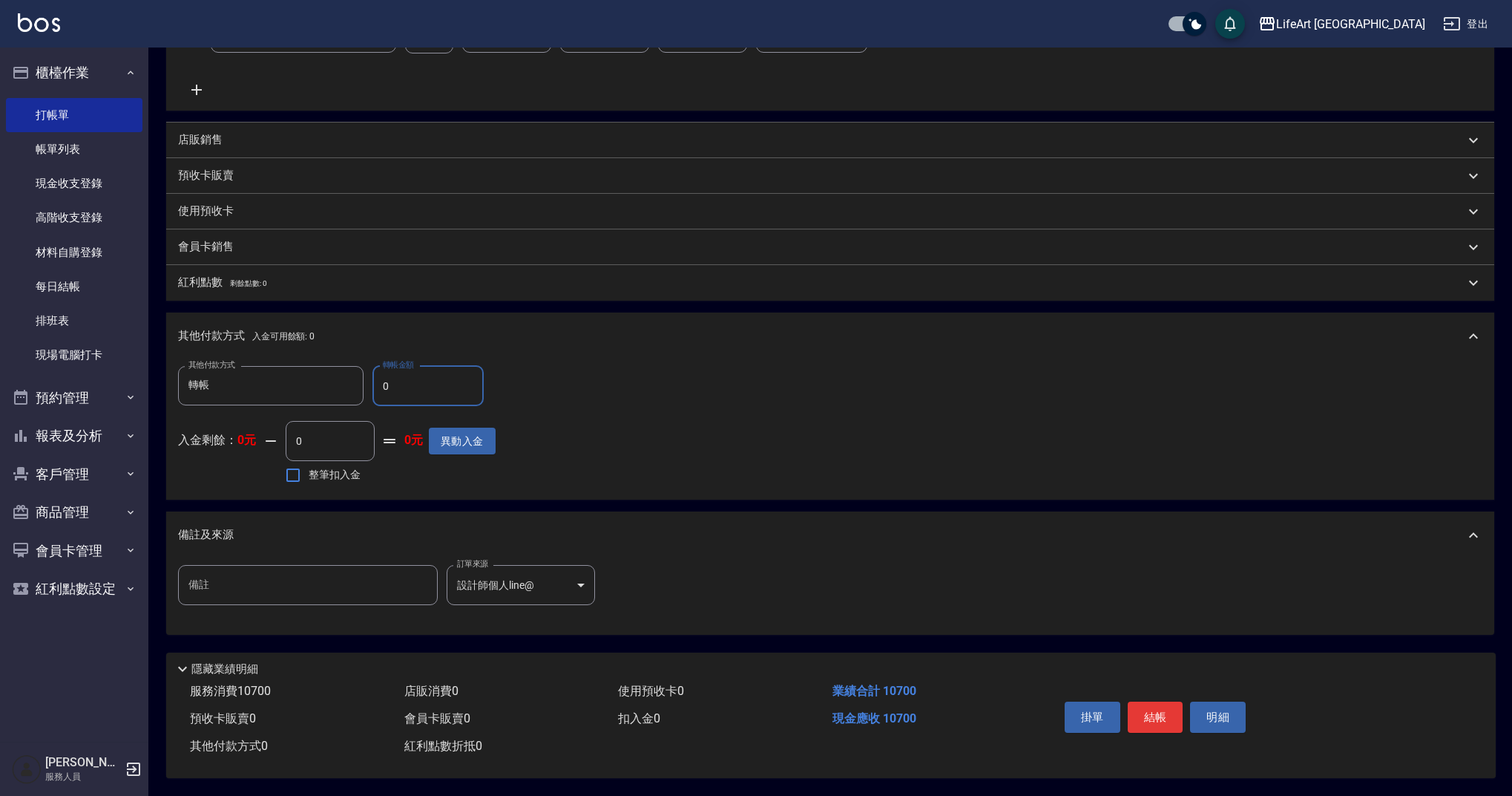
click at [456, 370] on input "0" at bounding box center [428, 386] width 111 height 40
type input "2700"
click at [1156, 709] on button "結帳" at bounding box center [1155, 717] width 55 height 31
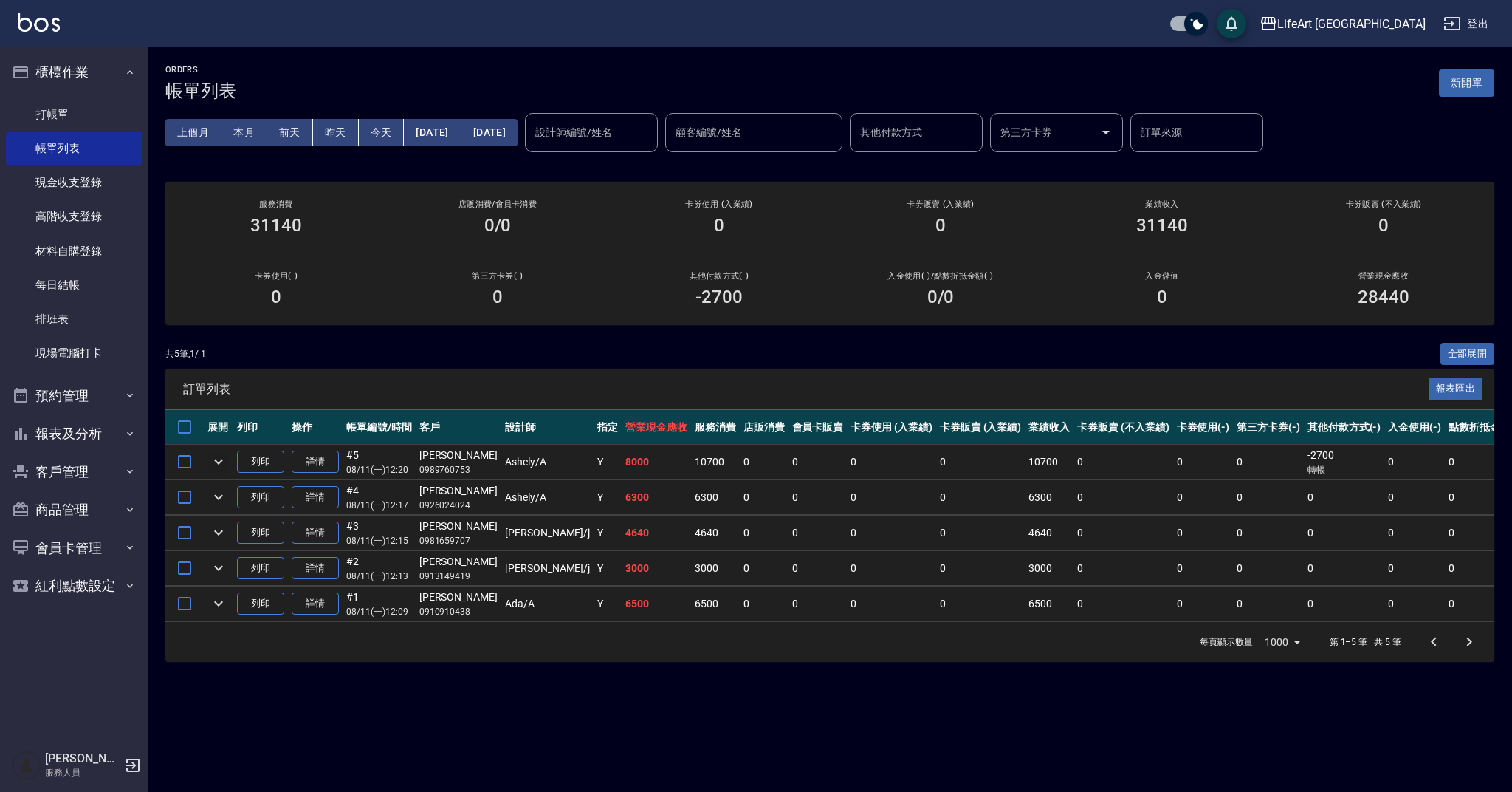
click at [218, 456] on icon "expand row" at bounding box center [218, 462] width 18 height 18
